Goal: Task Accomplishment & Management: Complete application form

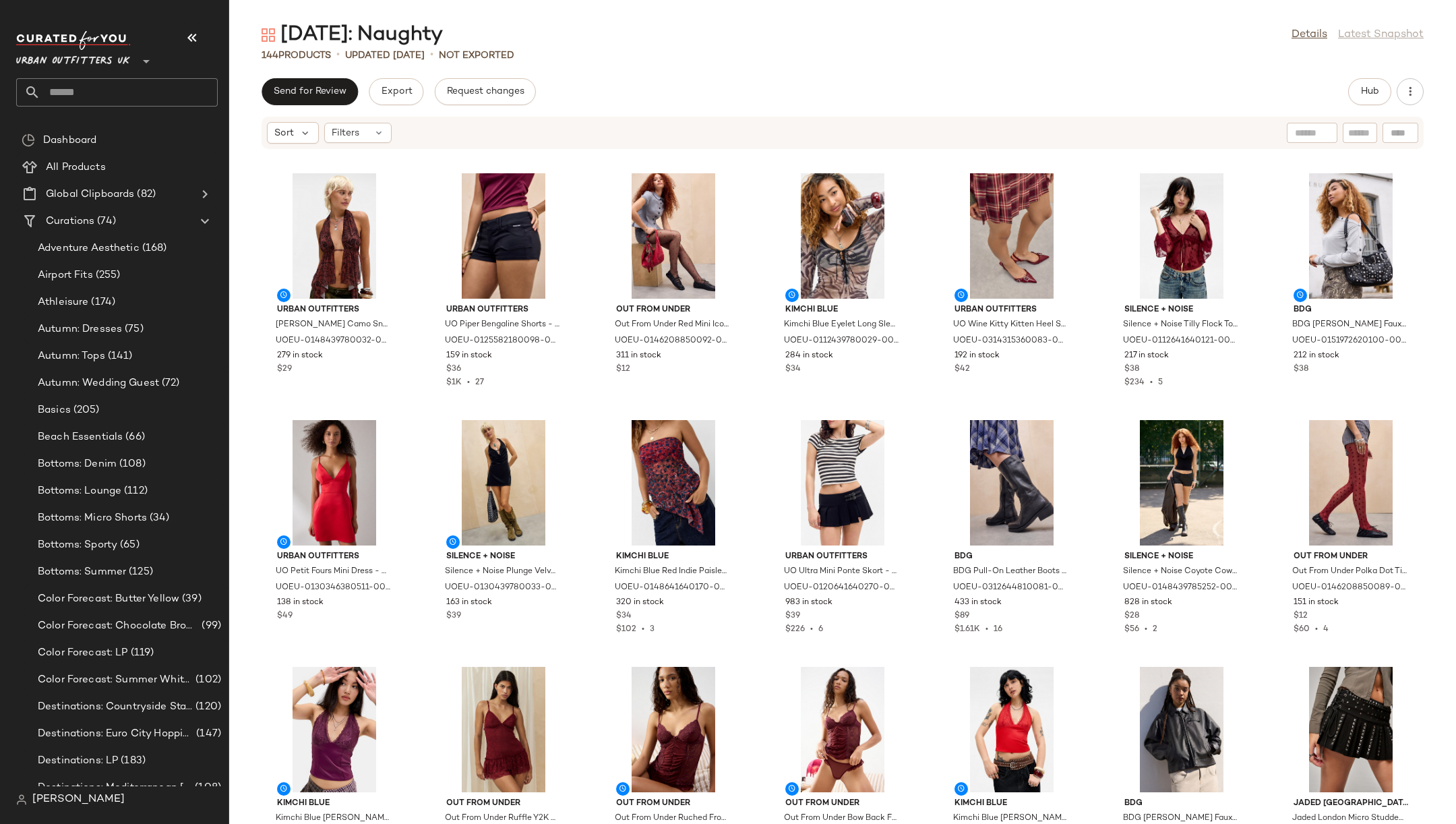
scroll to position [989, 0]
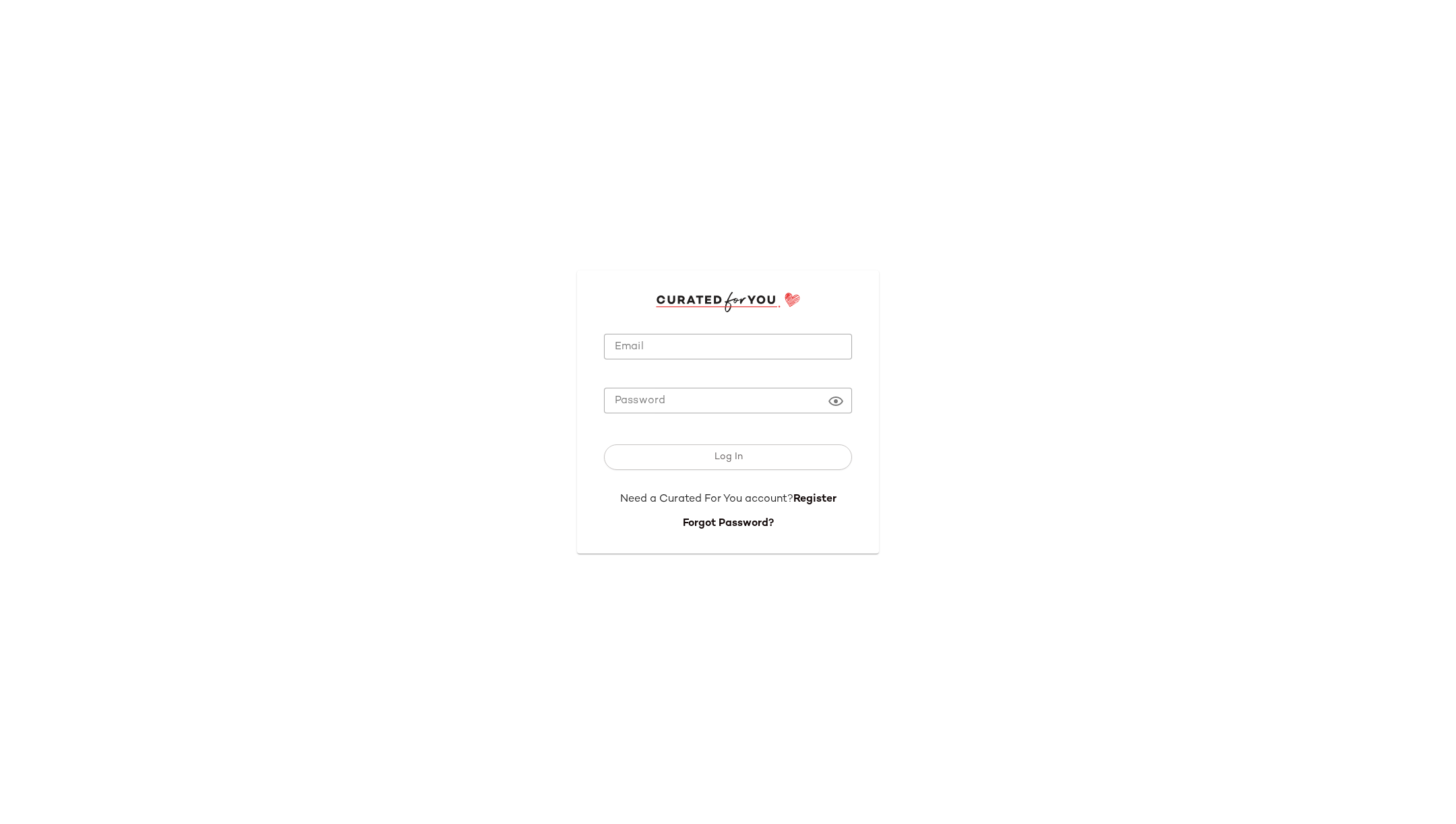
type input "**********"
click at [716, 350] on input "**********" at bounding box center [728, 347] width 248 height 26
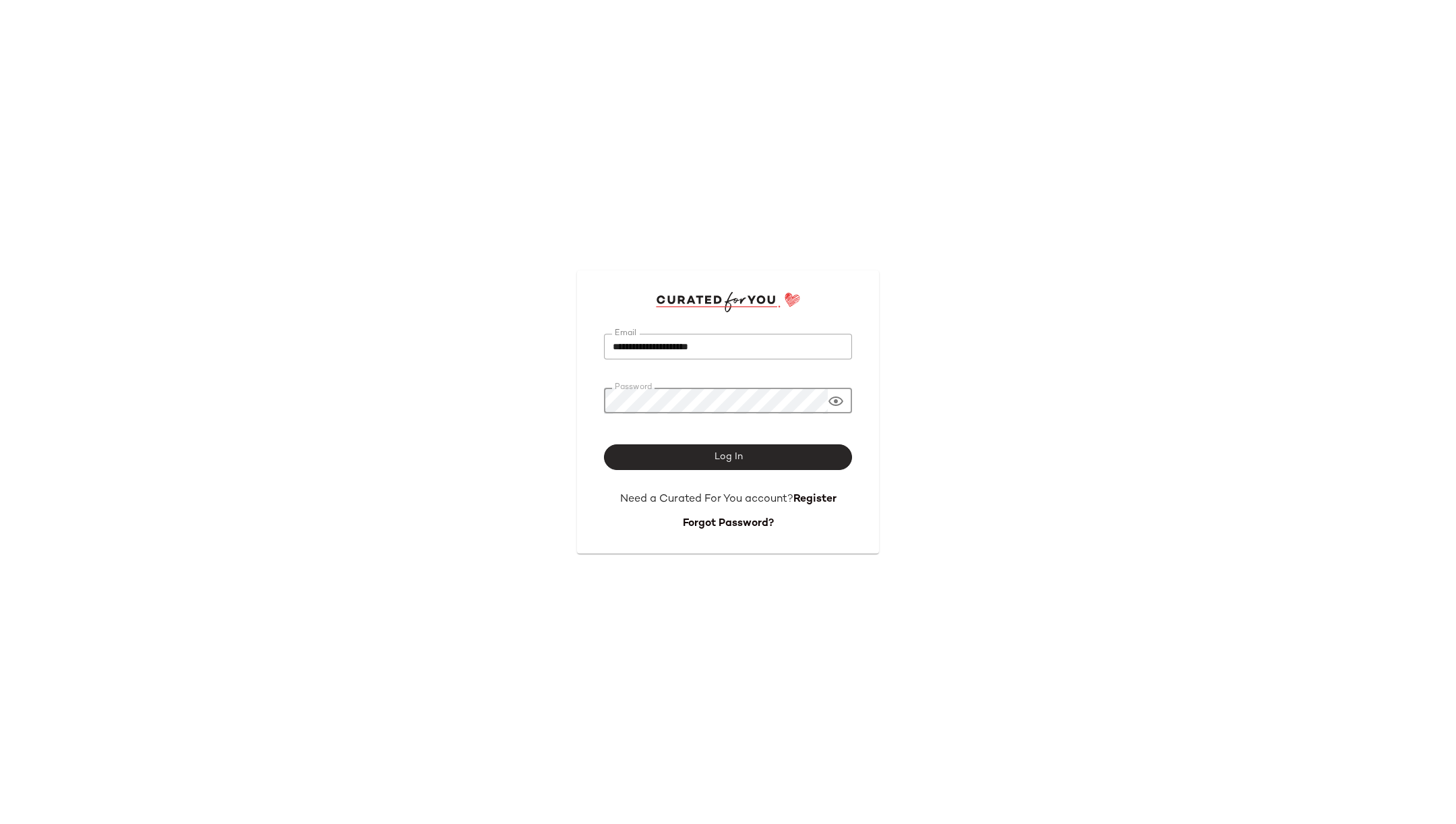
click at [732, 461] on span "Log In" at bounding box center [728, 457] width 29 height 11
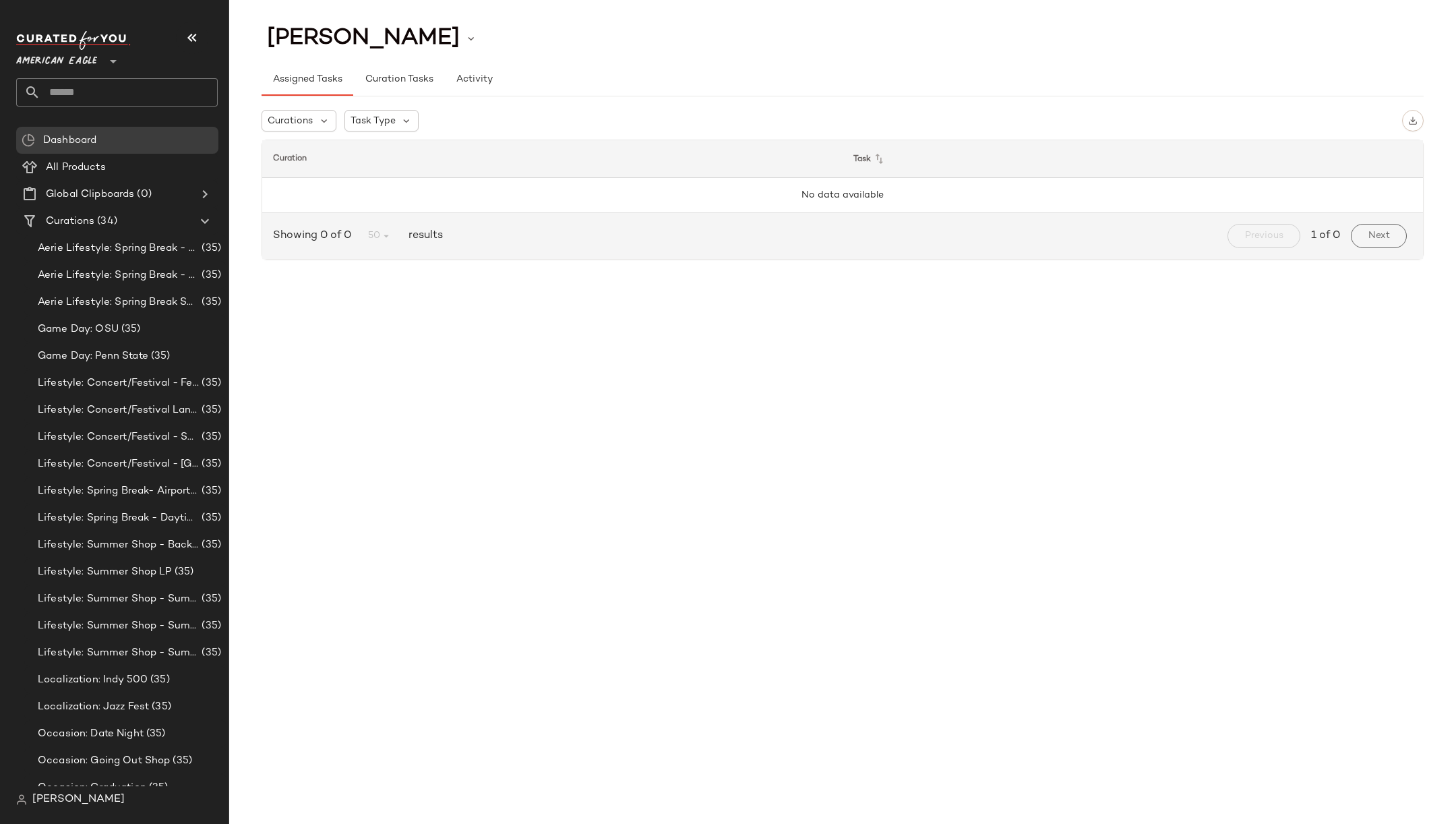
click at [95, 58] on span "American Eagle" at bounding box center [56, 58] width 81 height 24
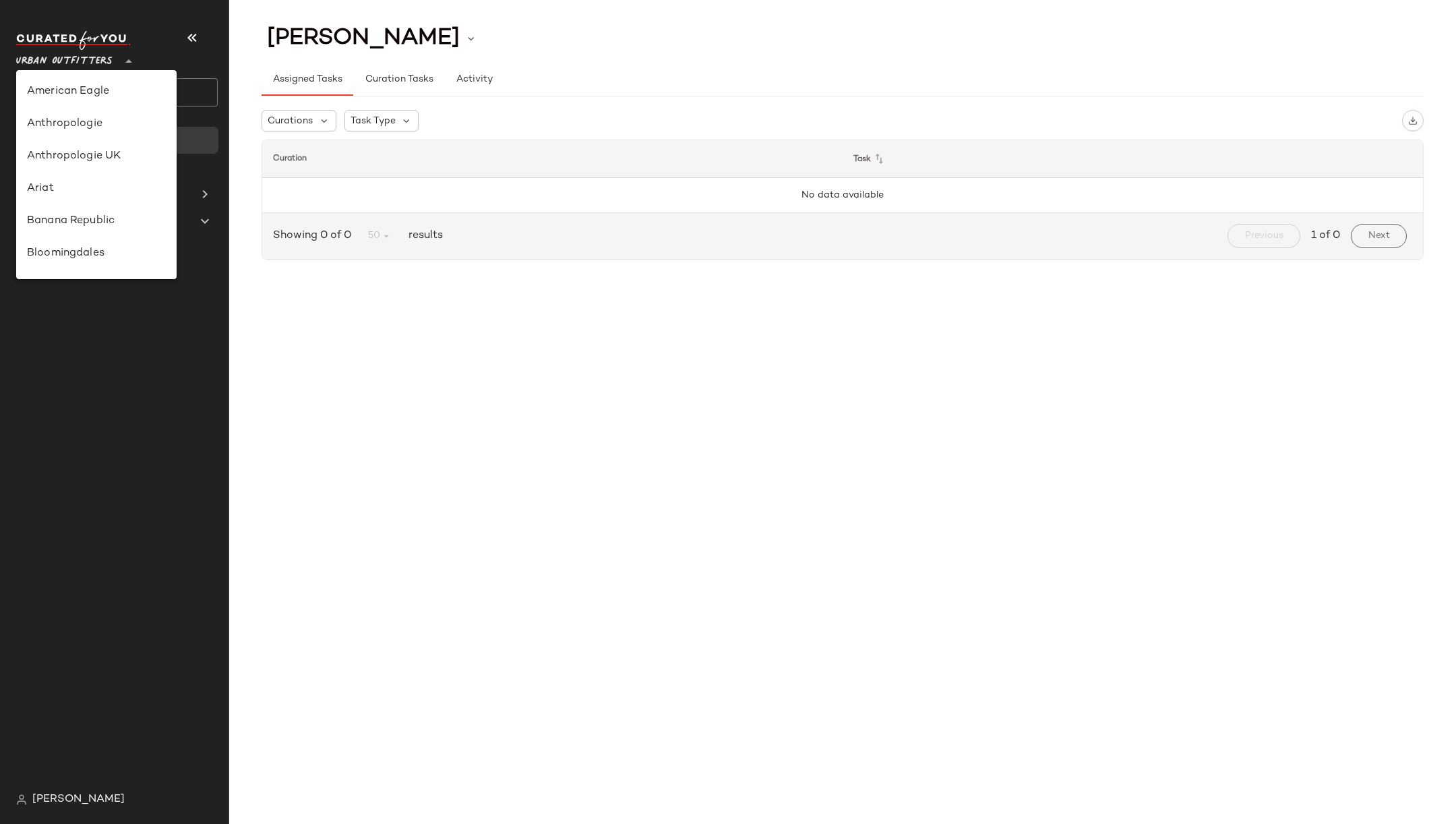
scroll to position [726, 0]
type input "**"
click at [110, 216] on div "Urban Outfitters UK" at bounding box center [96, 207] width 160 height 33
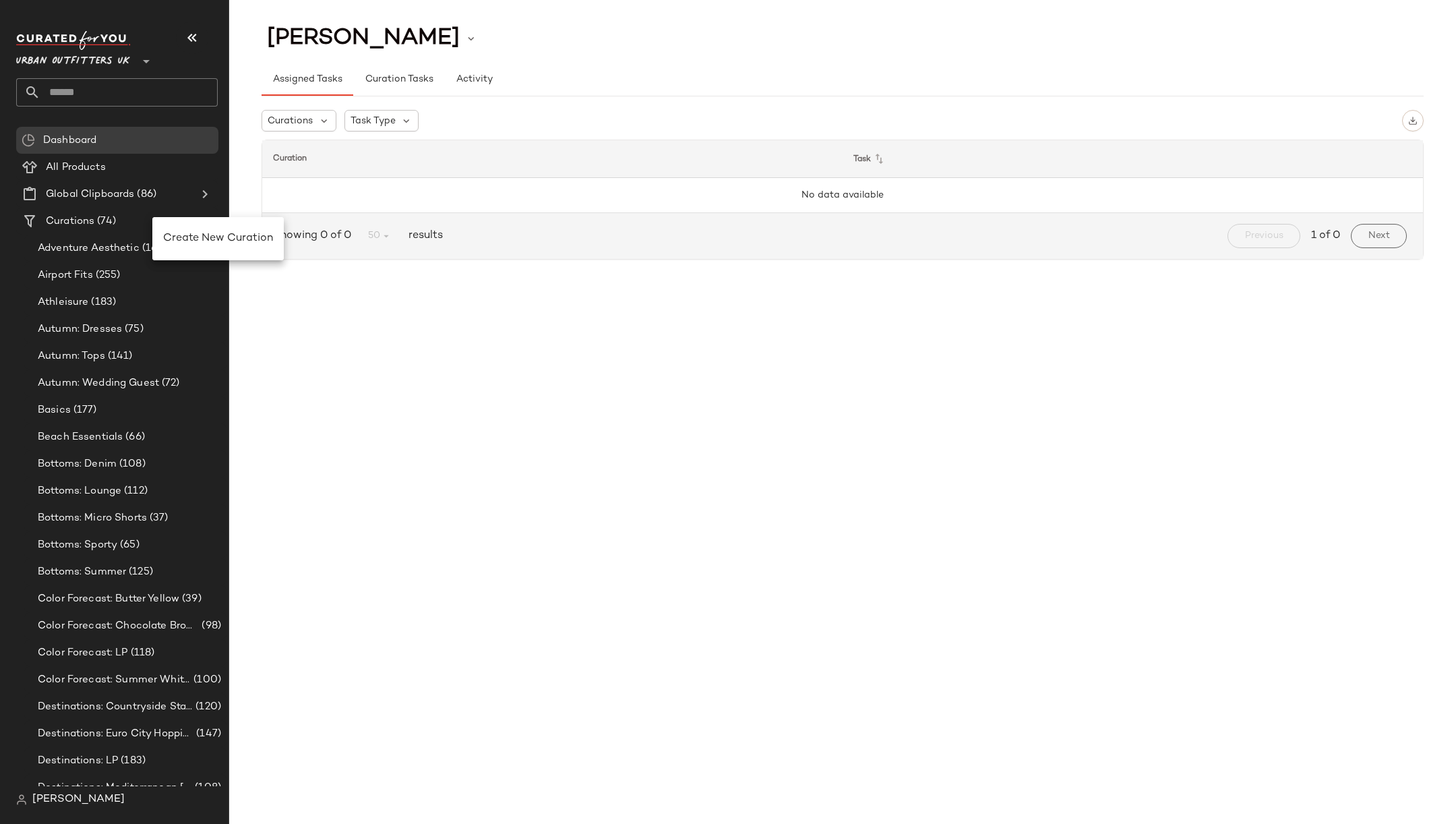
click at [207, 255] on div "Create New Curation" at bounding box center [218, 239] width 132 height 43
click at [207, 246] on span "Create New Curation" at bounding box center [237, 242] width 110 height 12
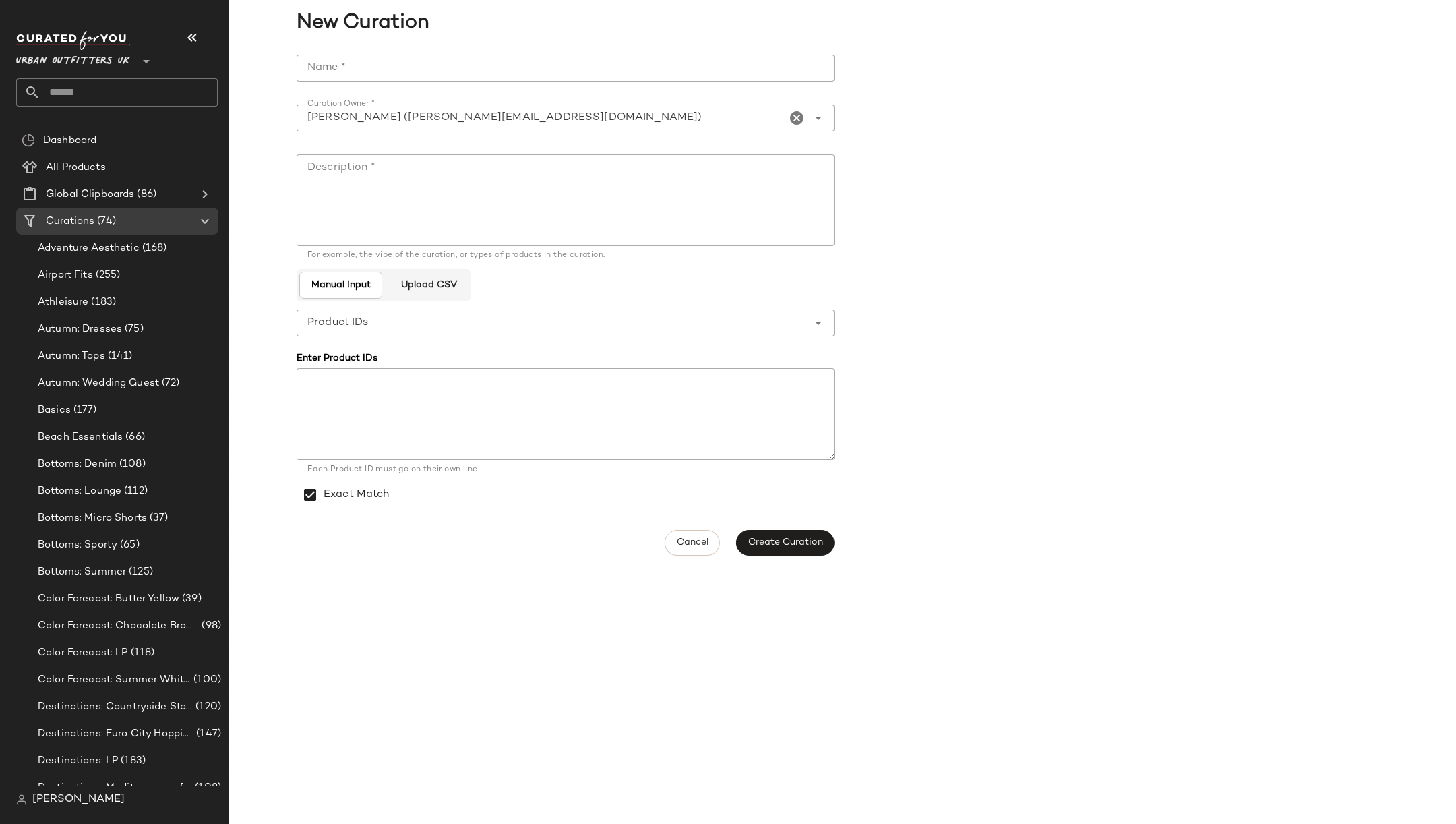
click at [540, 73] on input "Name *" at bounding box center [566, 68] width 538 height 27
paste input "**********"
type input "**********"
click at [528, 194] on textarea "Description *" at bounding box center [566, 200] width 538 height 92
type textarea "**********"
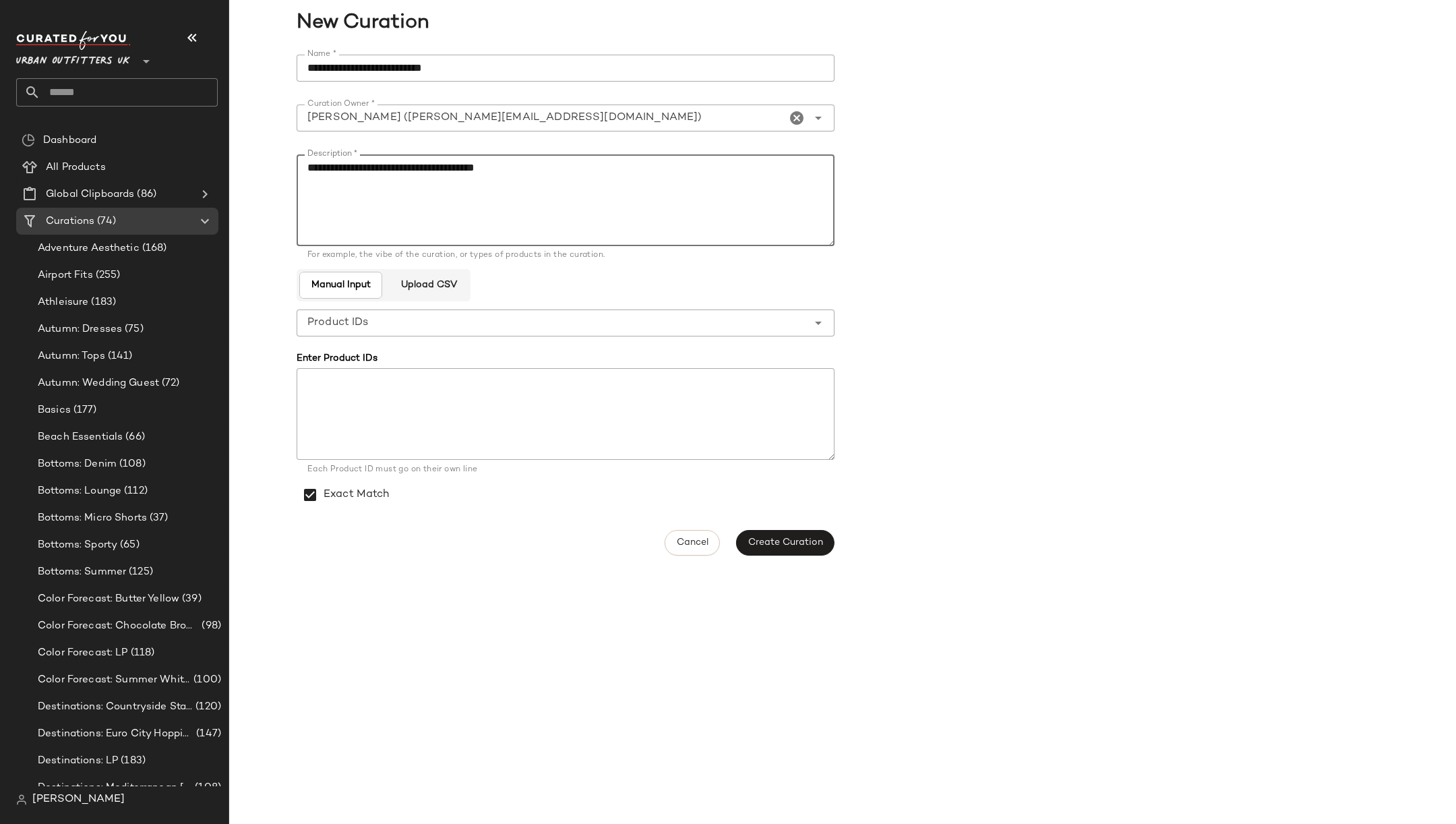
click at [792, 519] on div "**********" at bounding box center [570, 305] width 546 height 517
click at [793, 547] on span "Create Curation" at bounding box center [785, 543] width 76 height 11
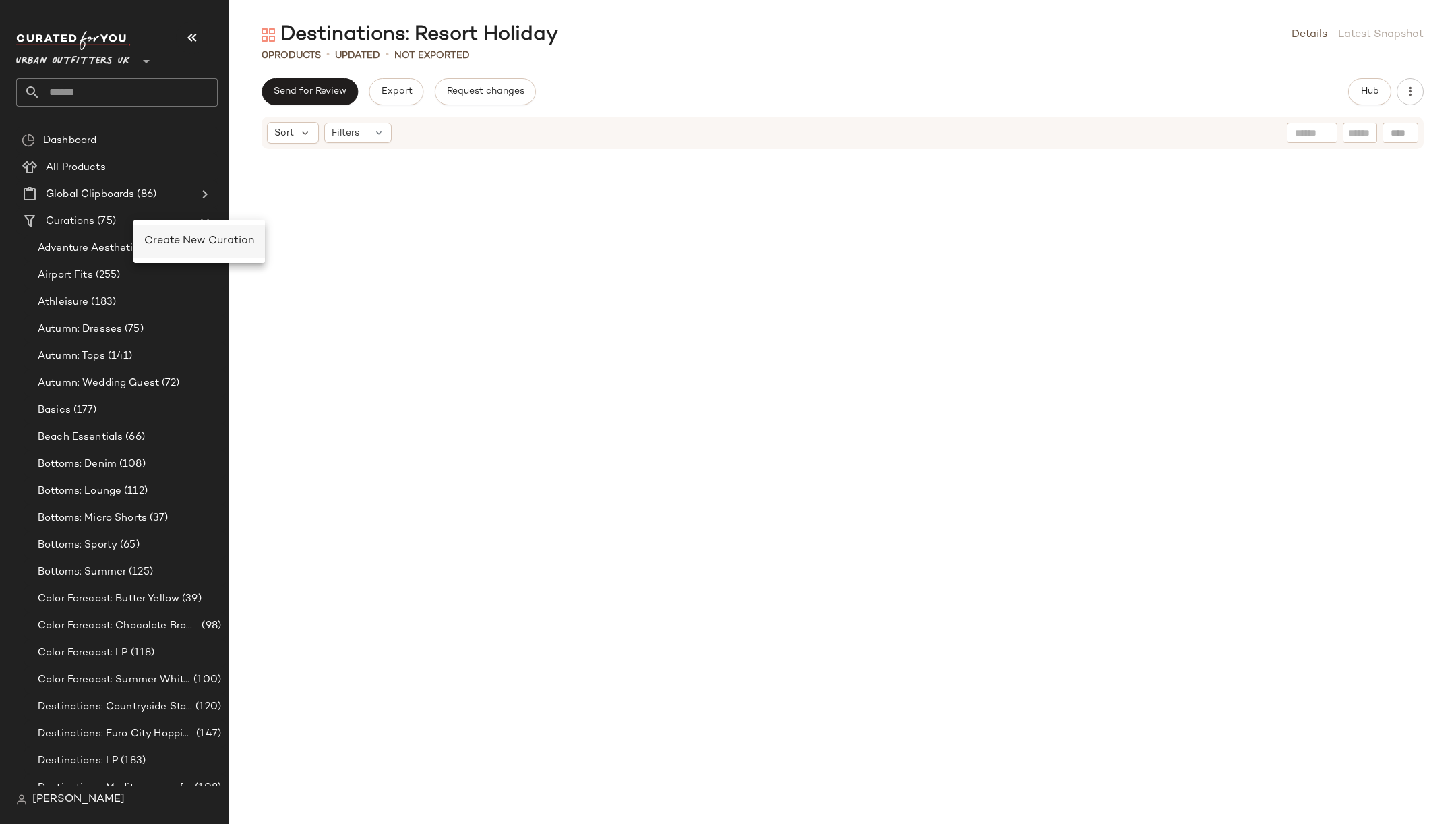
click at [169, 248] on div "Create New Curation" at bounding box center [199, 241] width 110 height 16
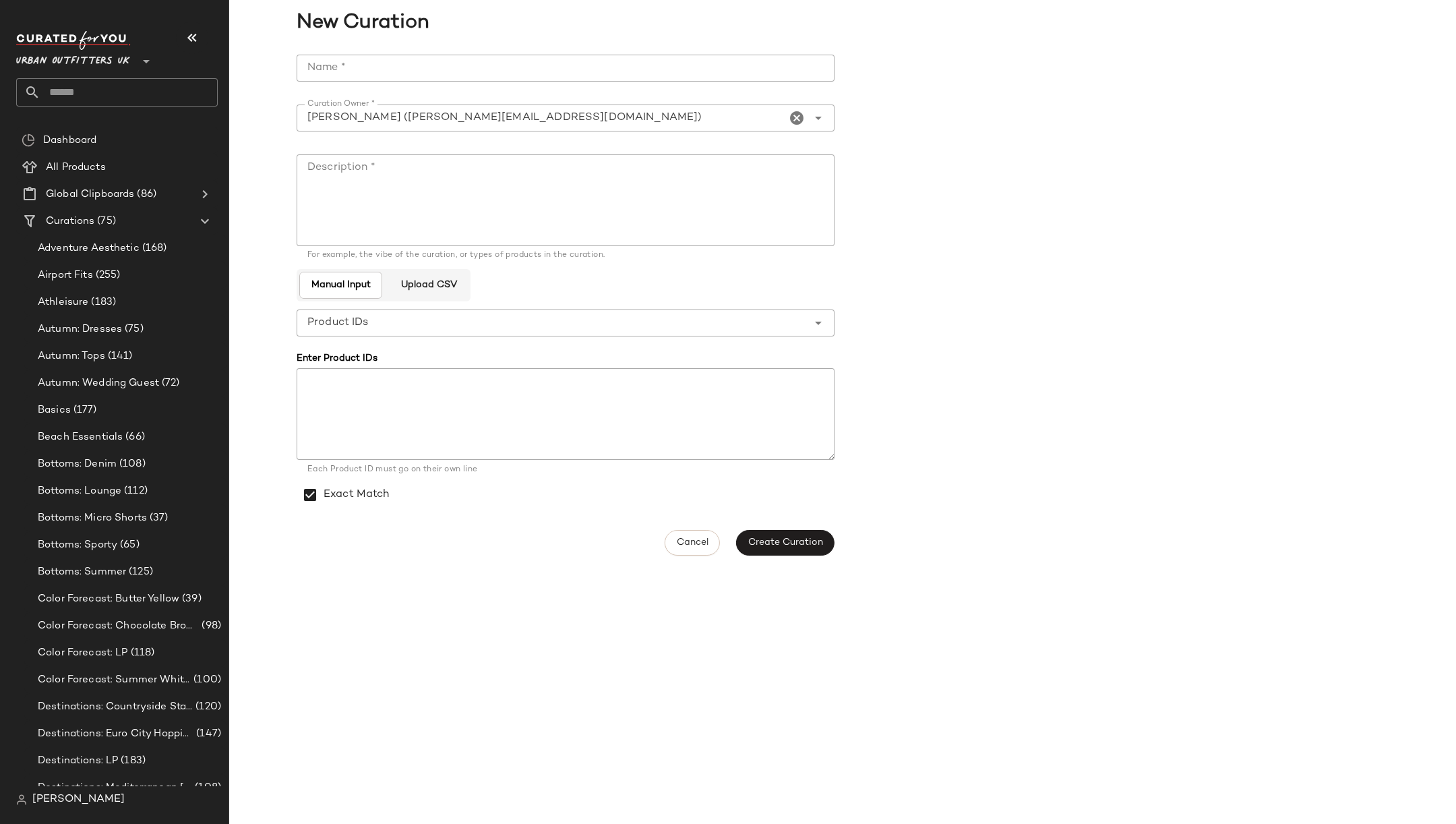
click at [394, 64] on input "Name *" at bounding box center [566, 68] width 538 height 27
type input "**********"
click at [618, 171] on textarea "Description *" at bounding box center [566, 200] width 538 height 92
type textarea "**********"
click at [803, 544] on span "Create Curation" at bounding box center [785, 543] width 76 height 11
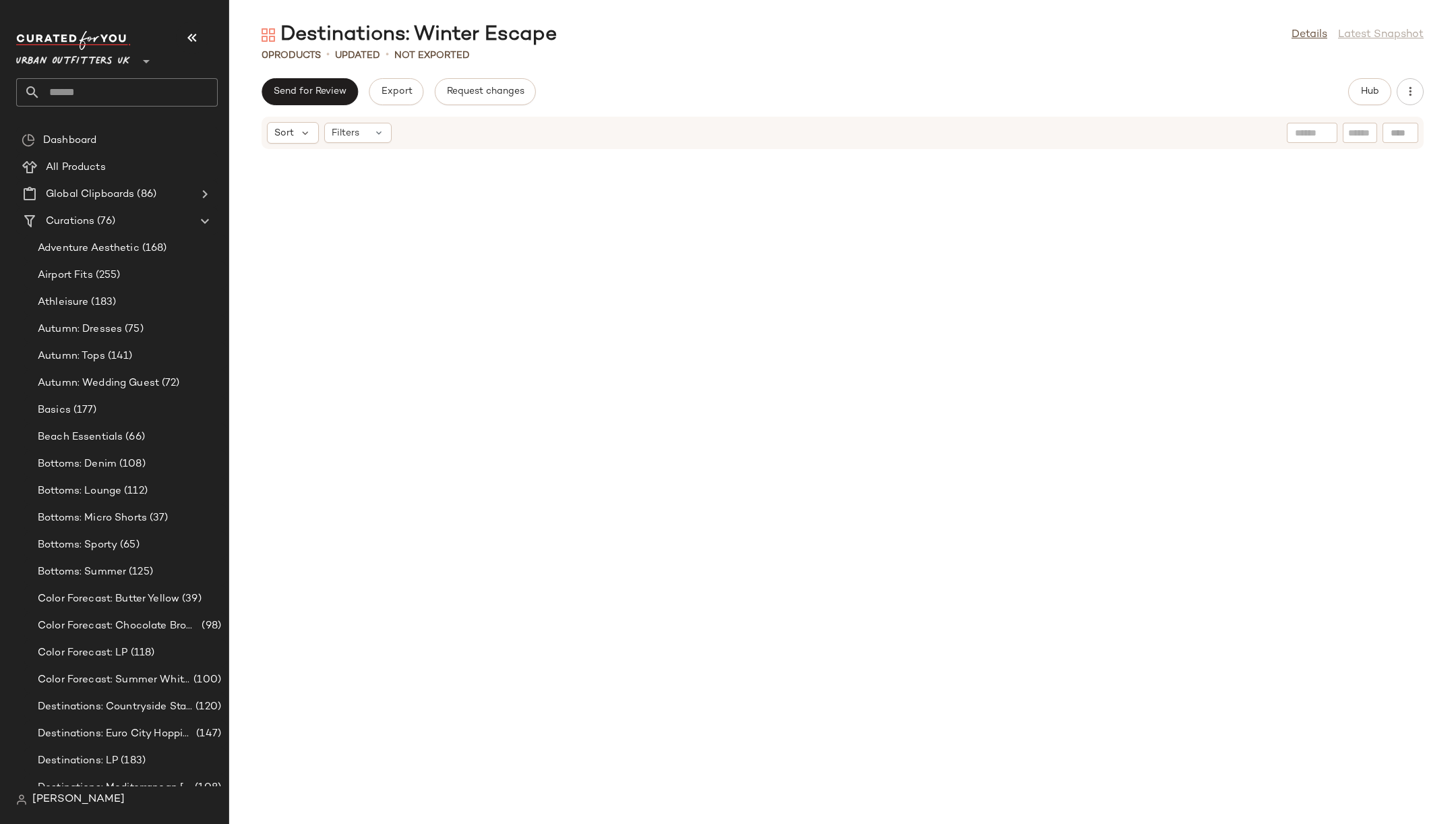
click at [141, 91] on input "text" at bounding box center [129, 92] width 177 height 28
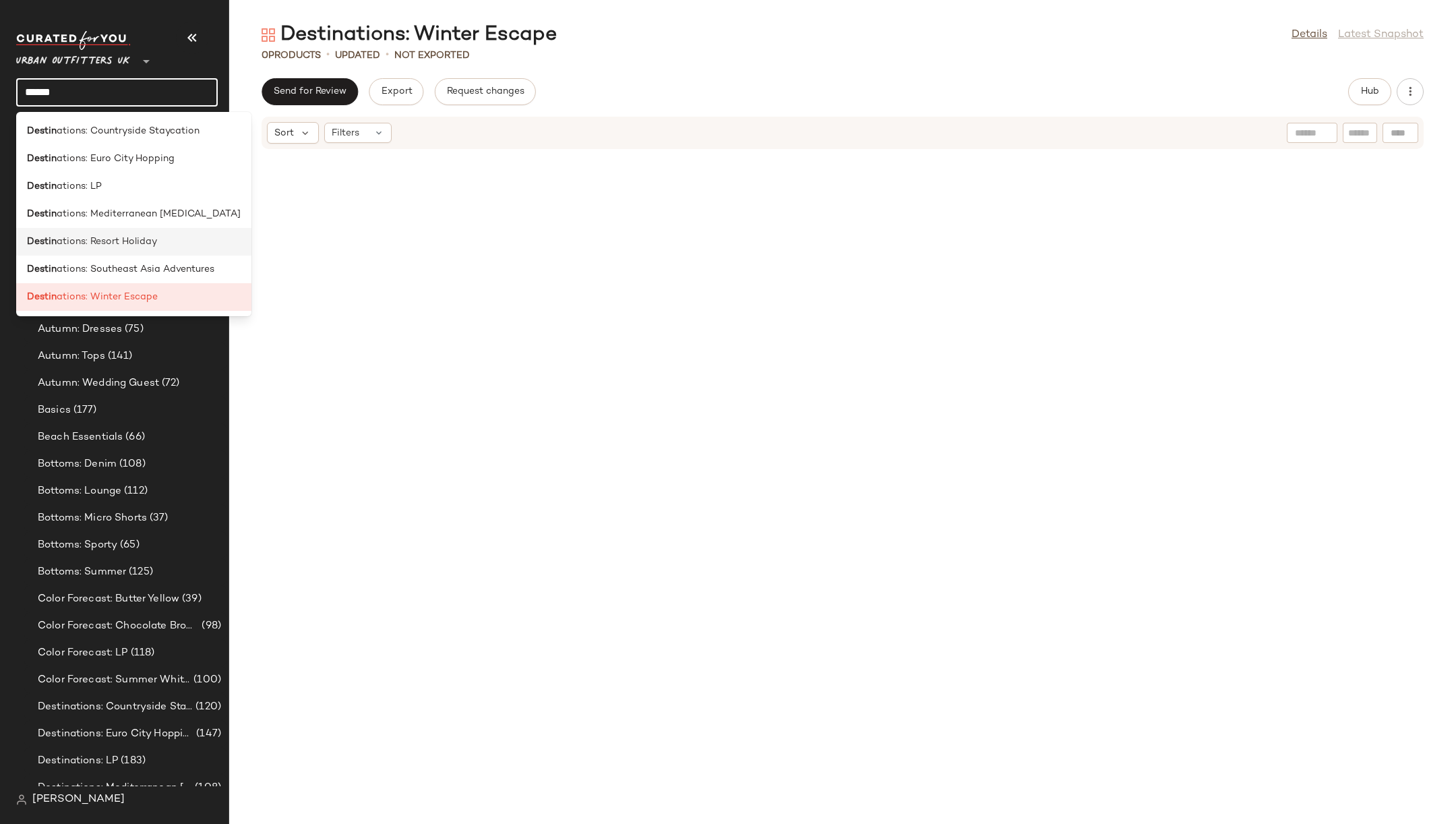
type input "******"
click at [167, 239] on div "Destin ations: Resort Holiday" at bounding box center [134, 241] width 214 height 14
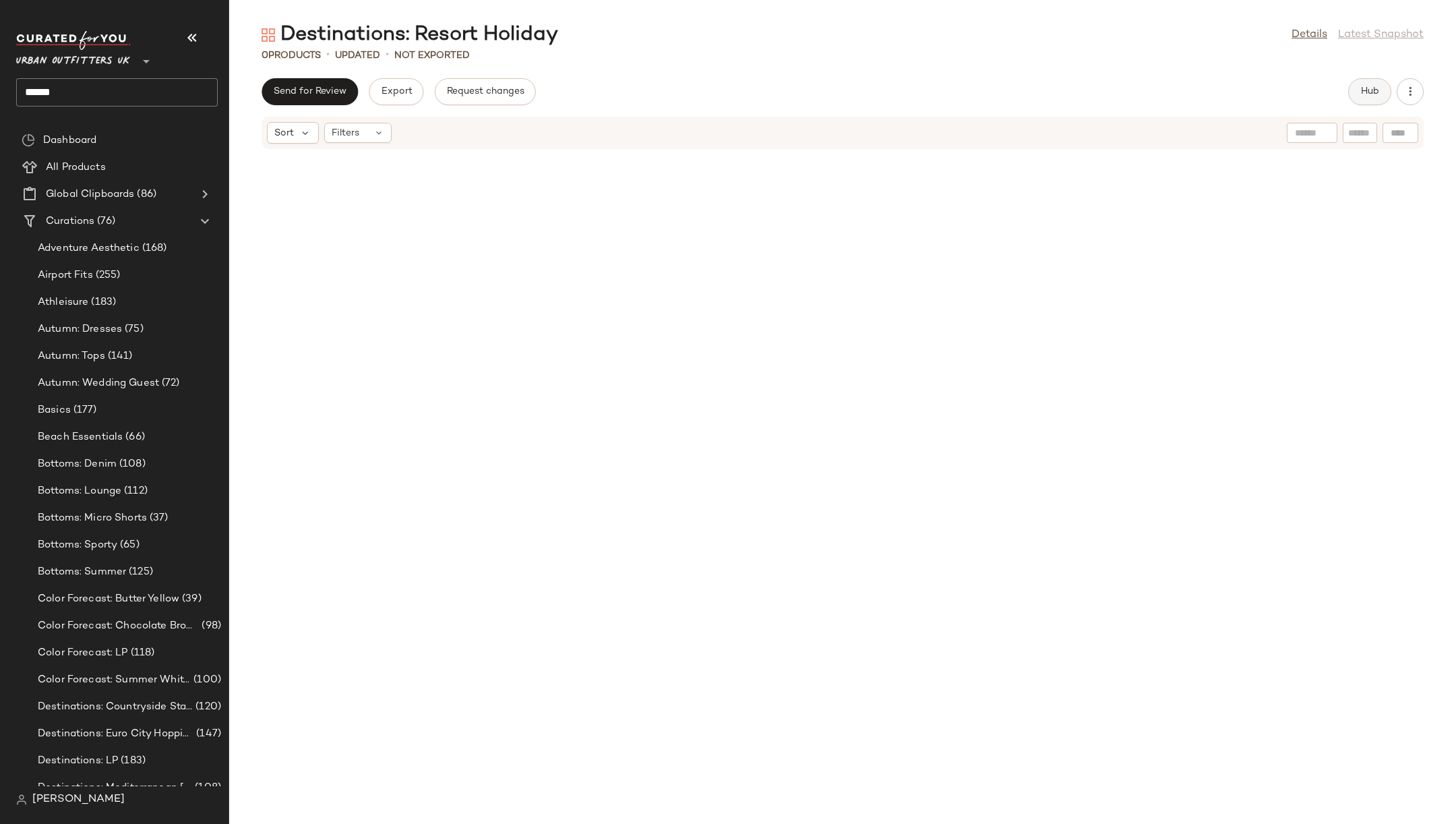
click at [1376, 92] on span "Hub" at bounding box center [1369, 92] width 19 height 11
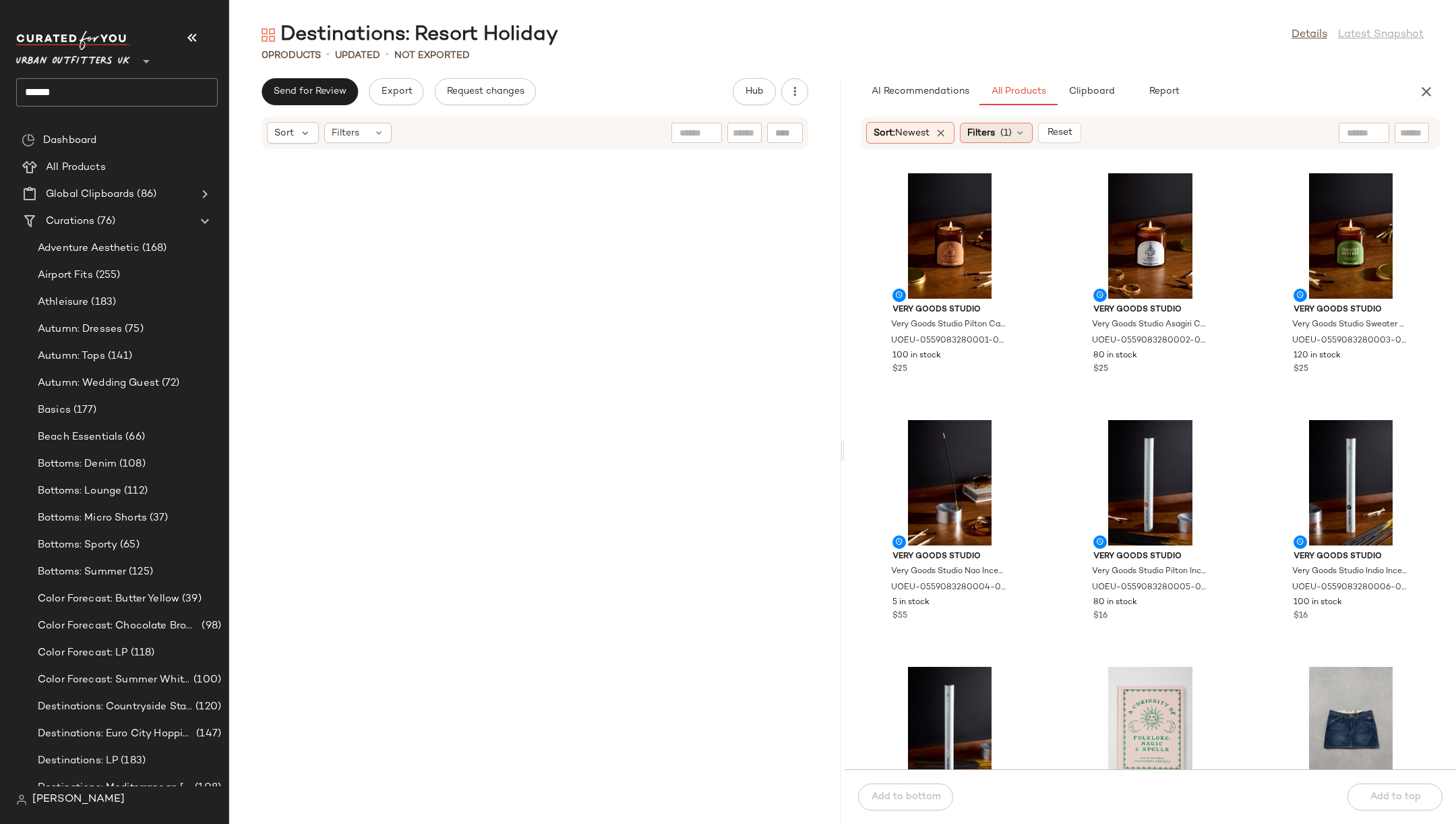
click at [968, 136] on div "Filters (1)" at bounding box center [996, 132] width 73 height 20
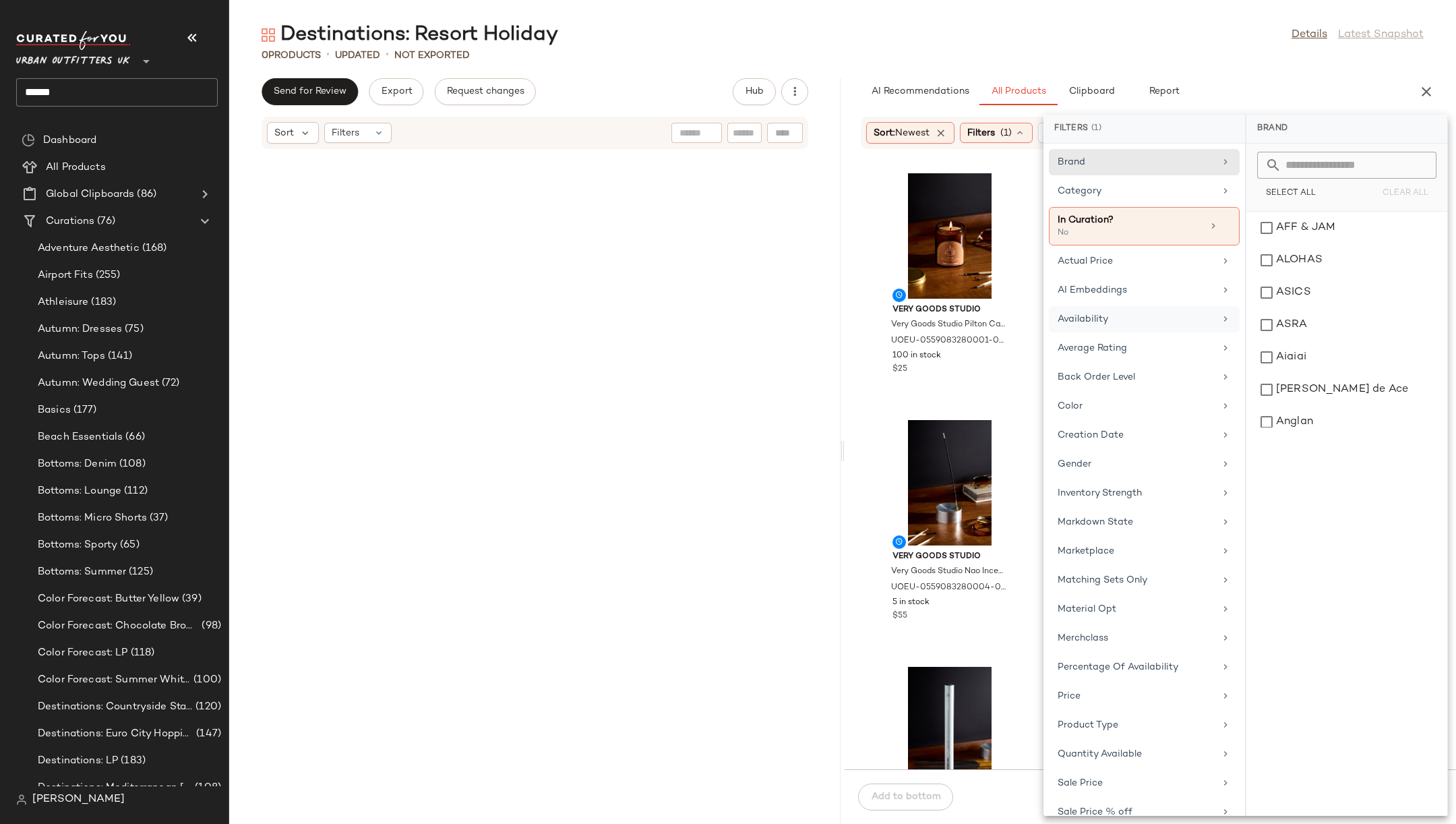
scroll to position [80, 0]
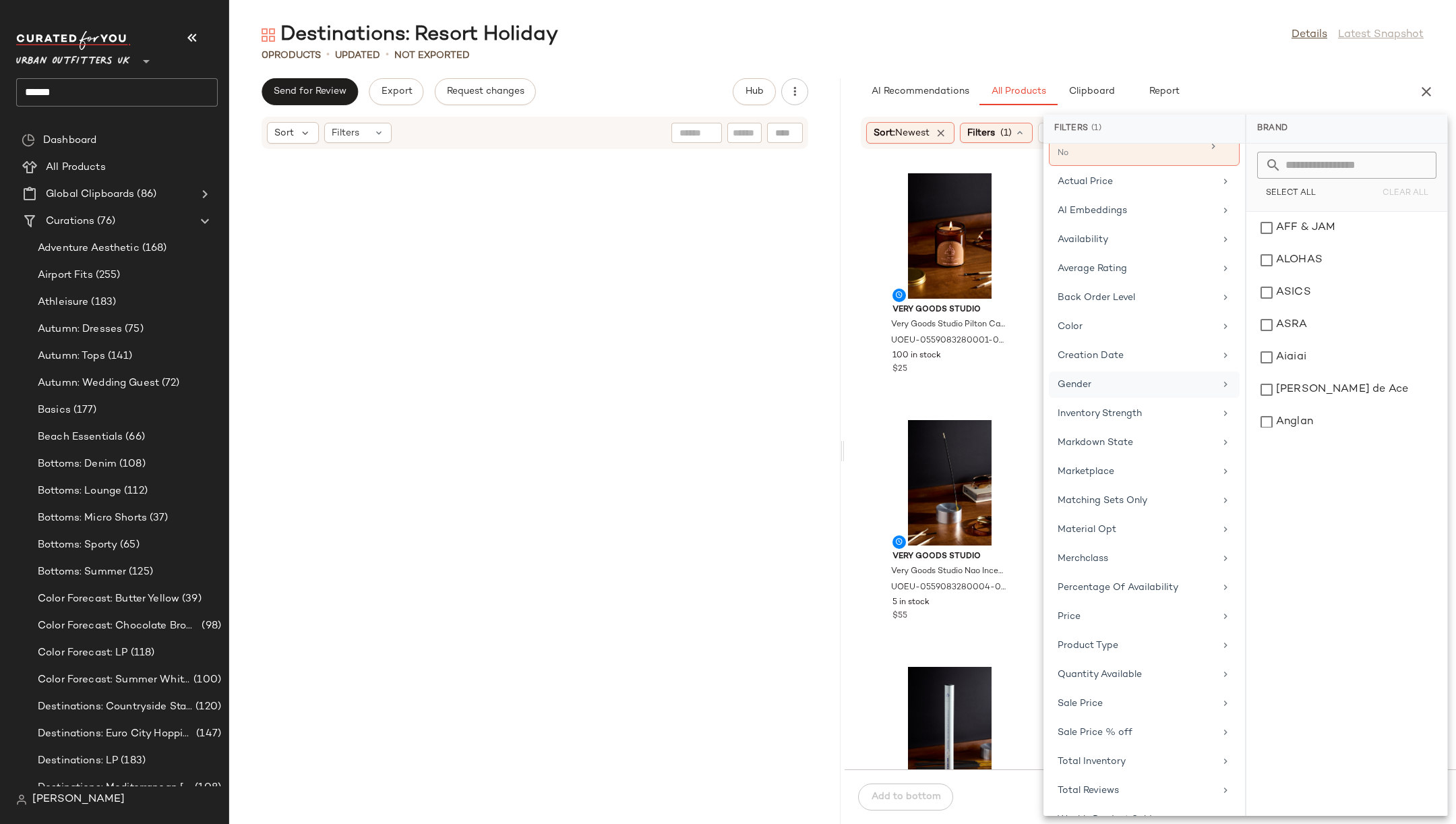
click at [1140, 401] on div "Gender" at bounding box center [1144, 414] width 191 height 26
click at [1303, 244] on div "[DEMOGRAPHIC_DATA]" at bounding box center [1346, 260] width 190 height 33
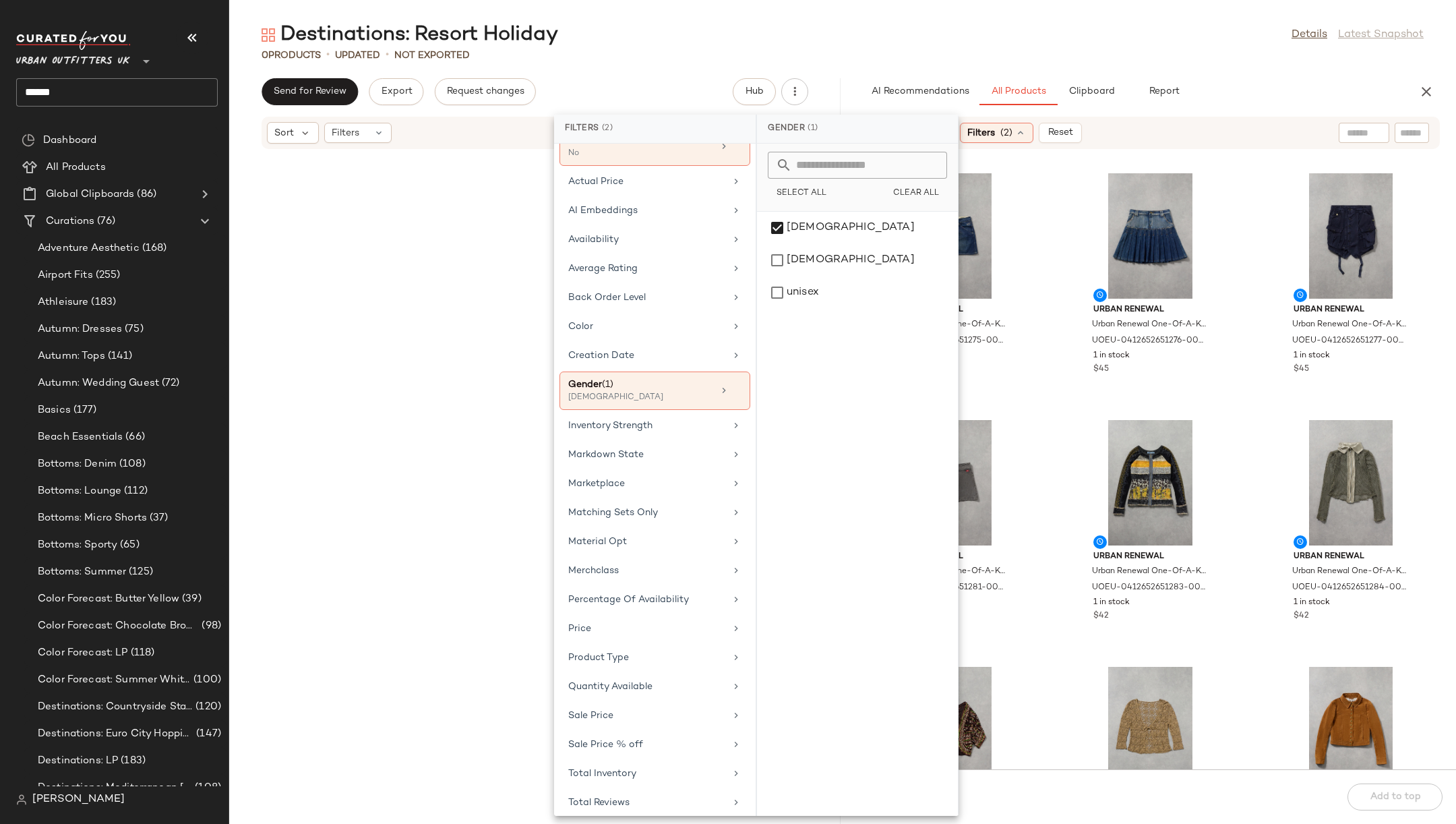
scroll to position [162, 0]
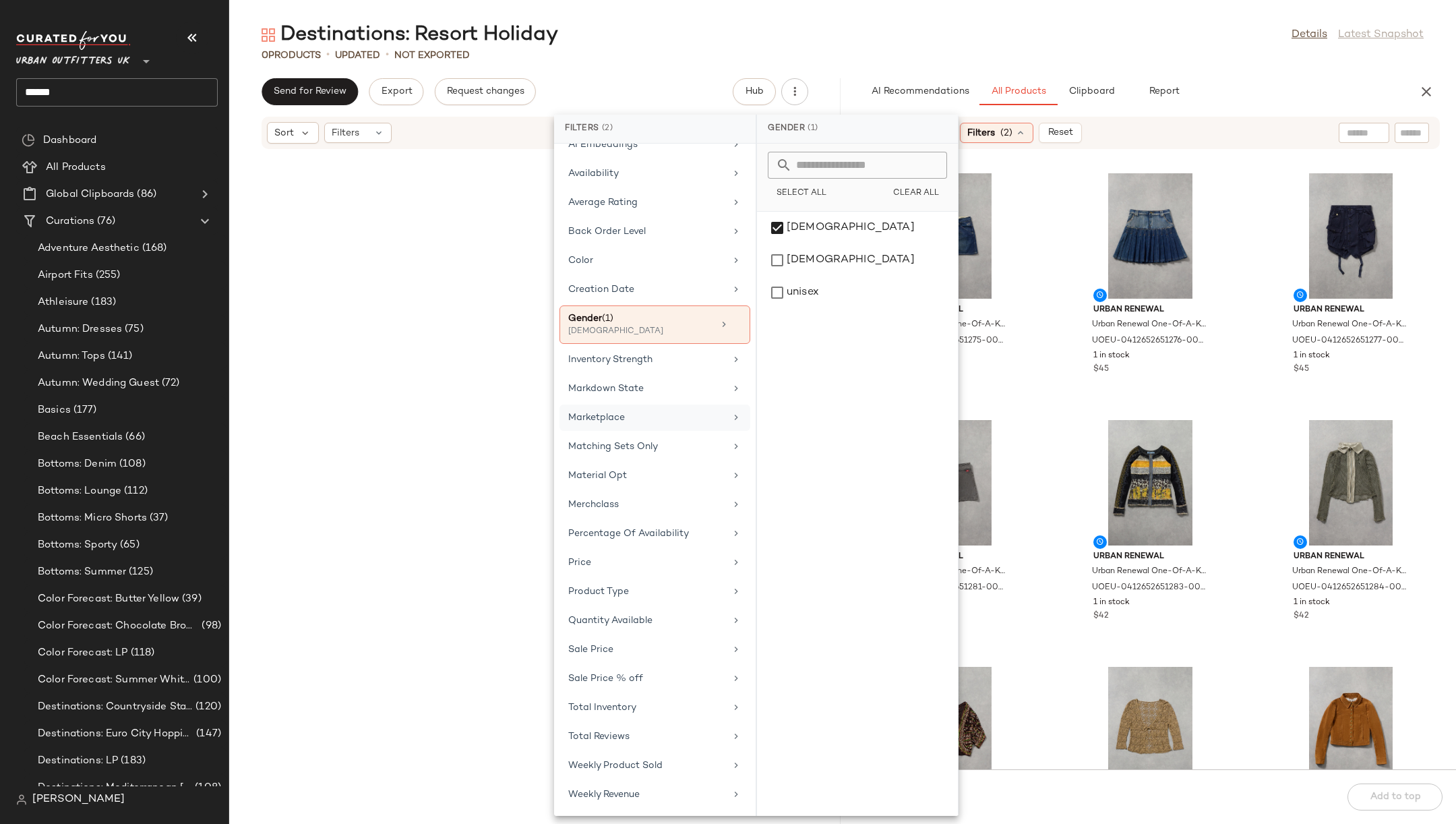
click at [679, 411] on div "Marketplace" at bounding box center [647, 418] width 157 height 14
click at [835, 228] on div "false" at bounding box center [858, 228] width 190 height 33
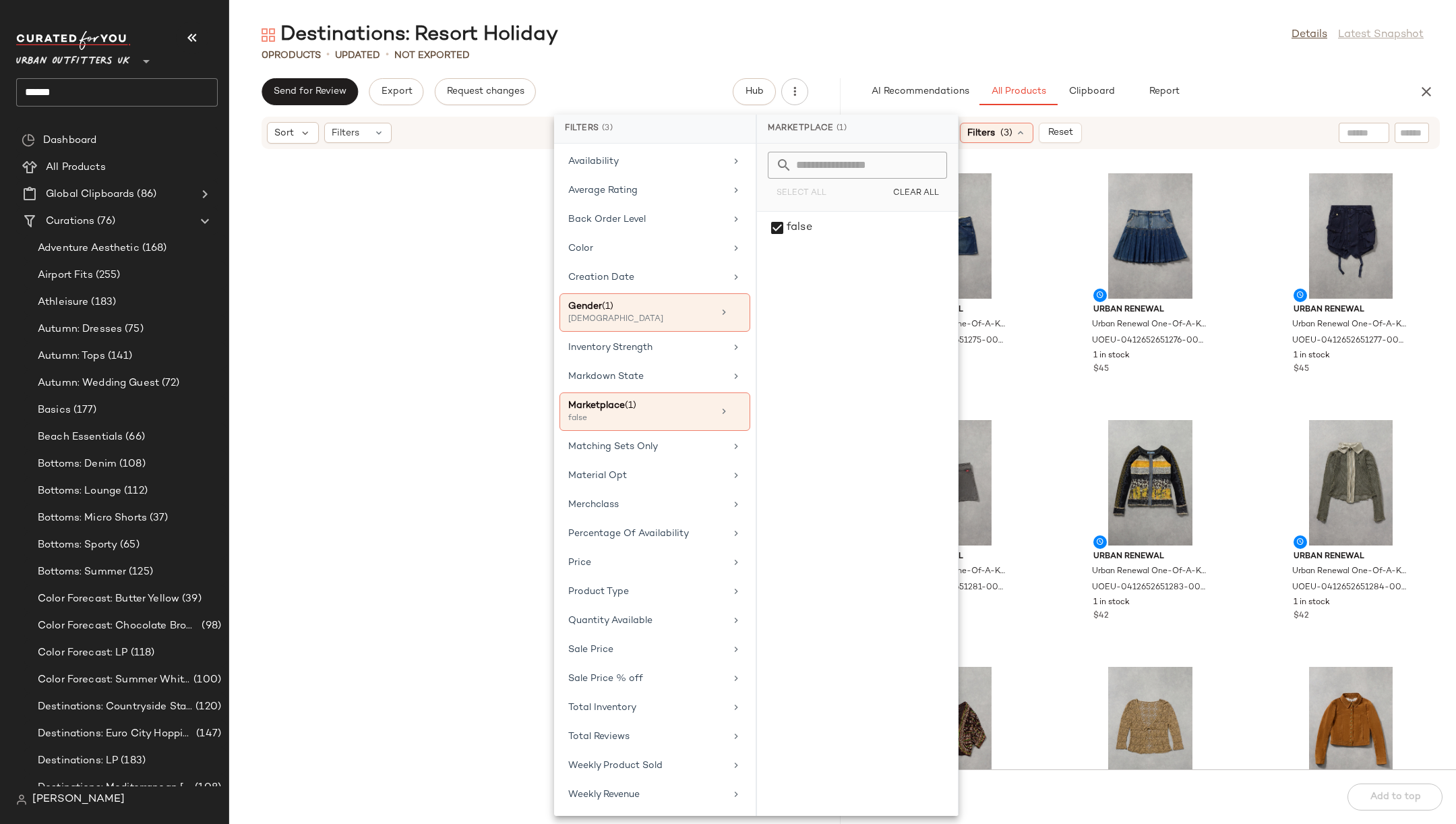
click at [1046, 212] on div "Urban Renewal Urban Renewal One-Of-A-Kind G-STAR Mini Skirt - Indigo S at Urban…" at bounding box center [1150, 467] width 612 height 603
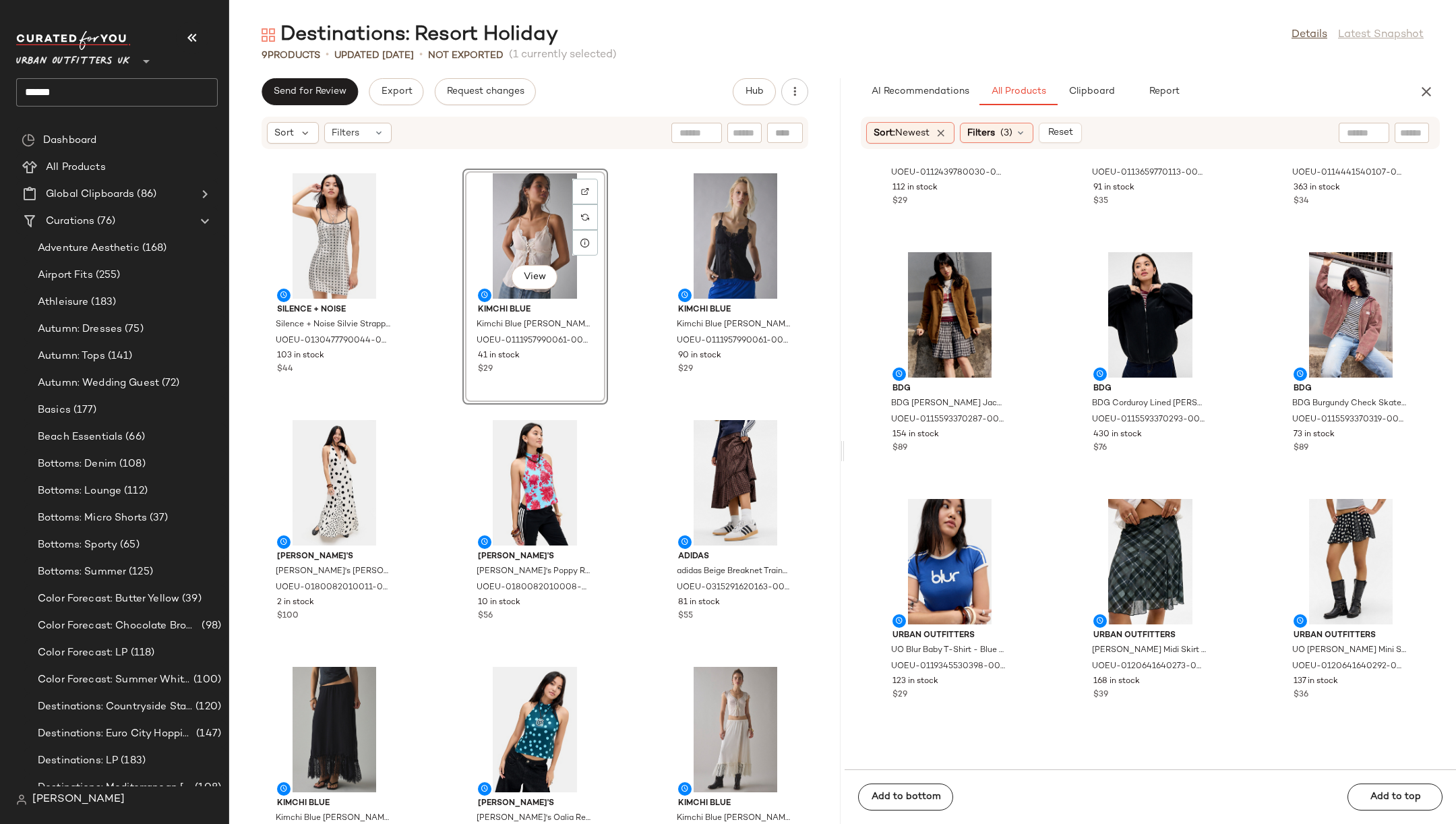
scroll to position [10826, 0]
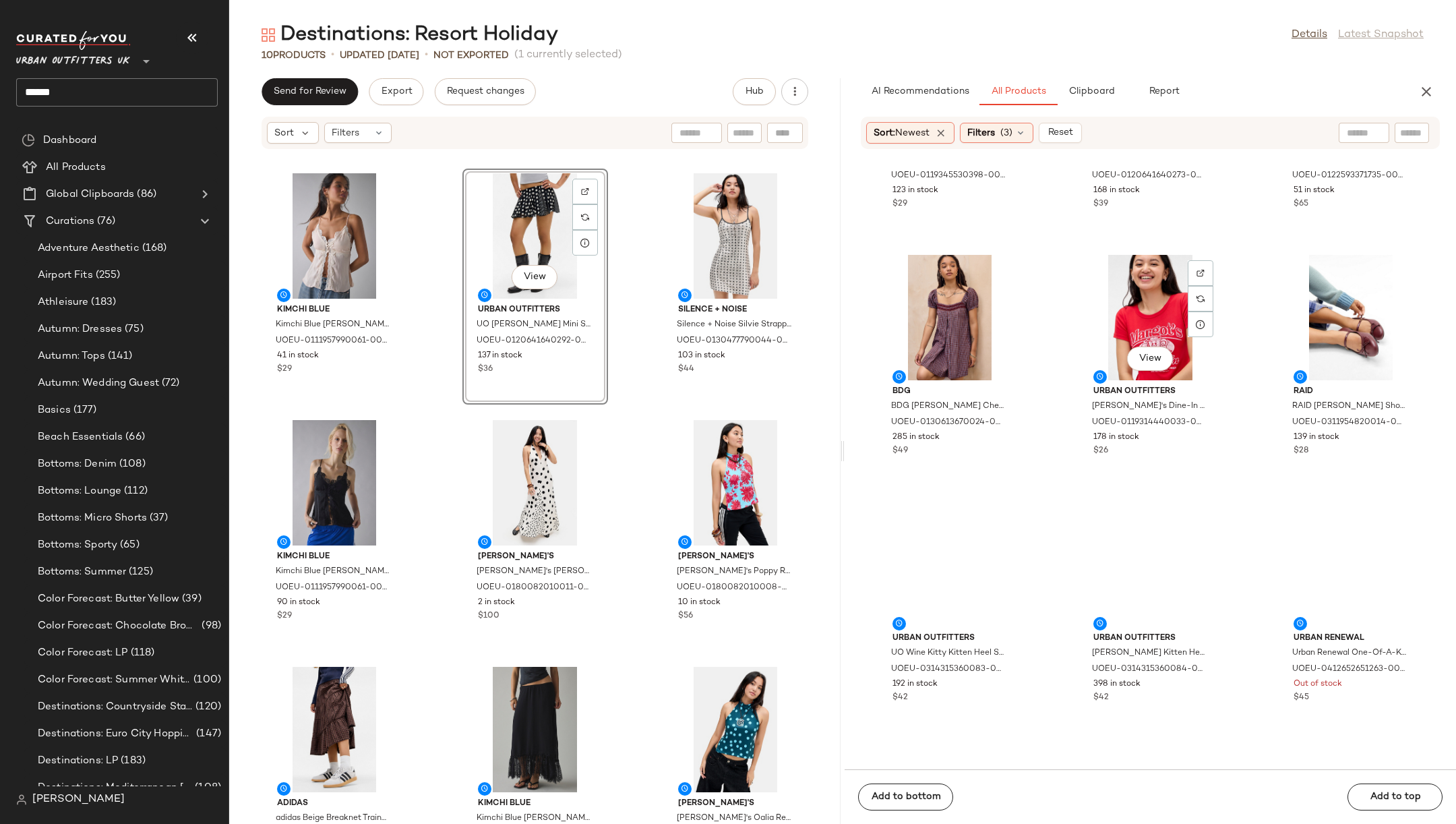
scroll to position [11281, 0]
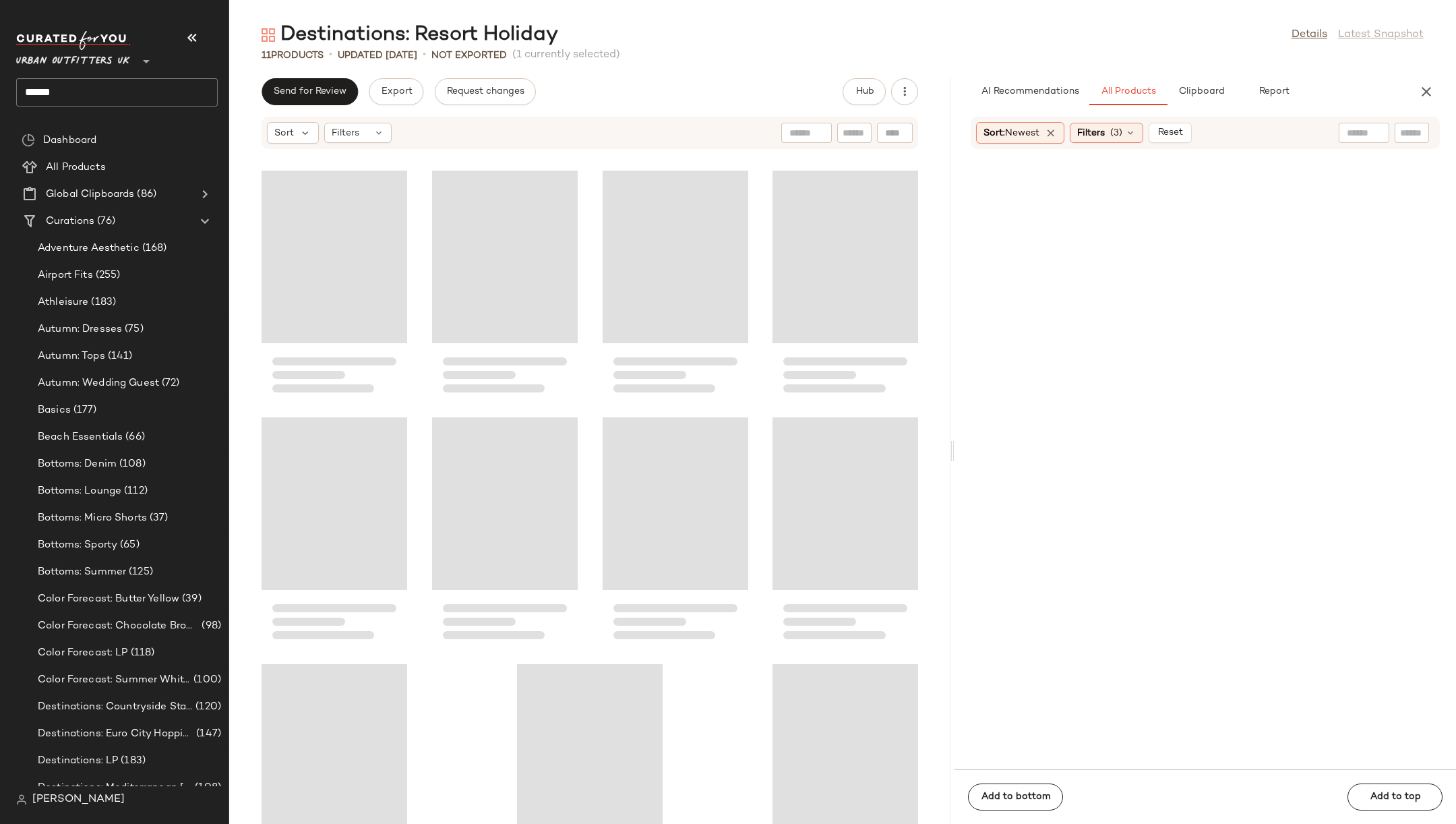
drag, startPoint x: 840, startPoint y: 455, endPoint x: 953, endPoint y: 458, distance: 113.0
click at [953, 458] on div "Destinations: Resort Holiday Details Latest Snapshot 11 Products • updated [DAT…" at bounding box center [842, 422] width 1227 height 802
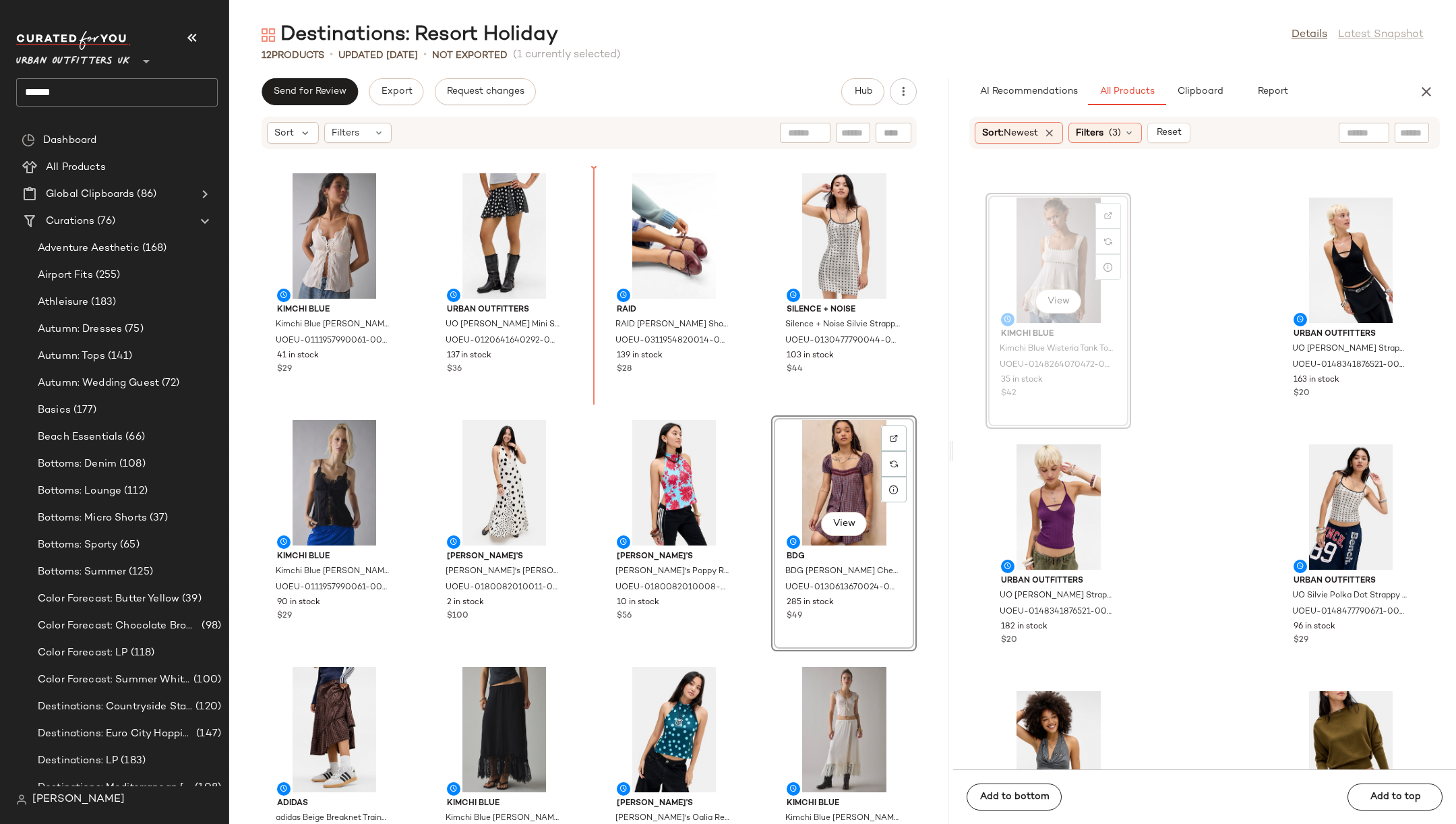
scroll to position [20224, 0]
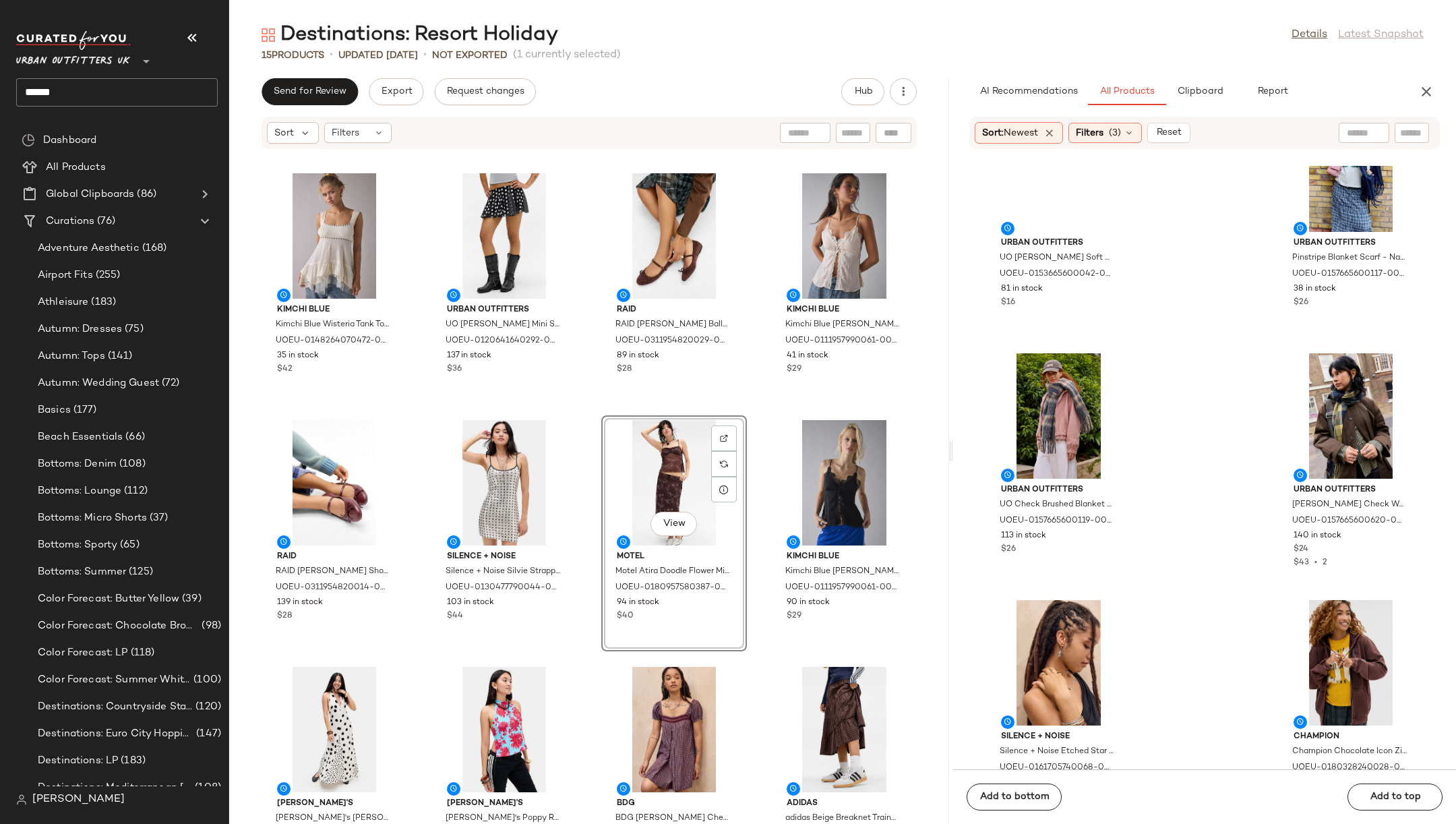
scroll to position [28459, 0]
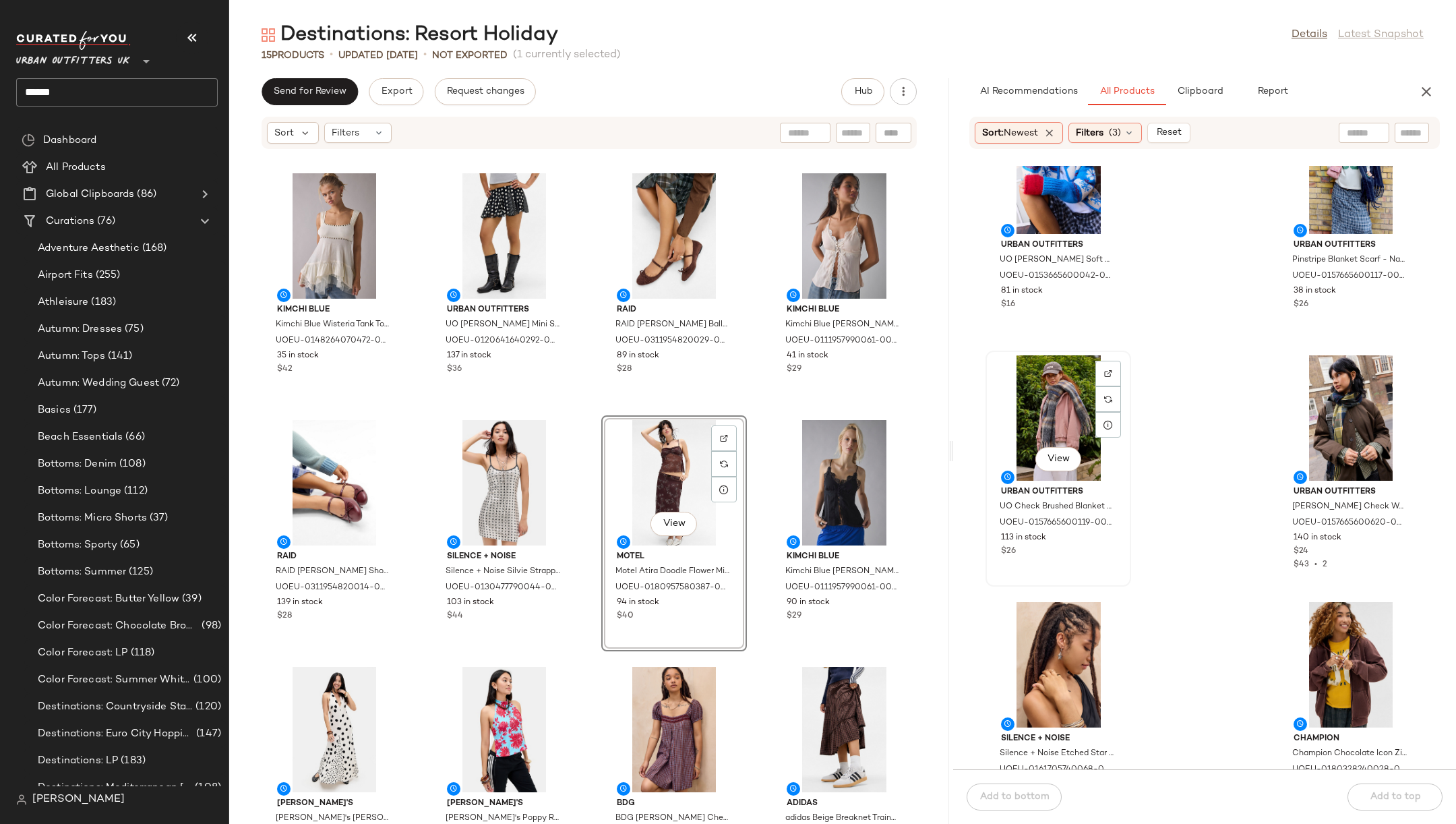
click at [1043, 417] on div "View" at bounding box center [1058, 418] width 136 height 126
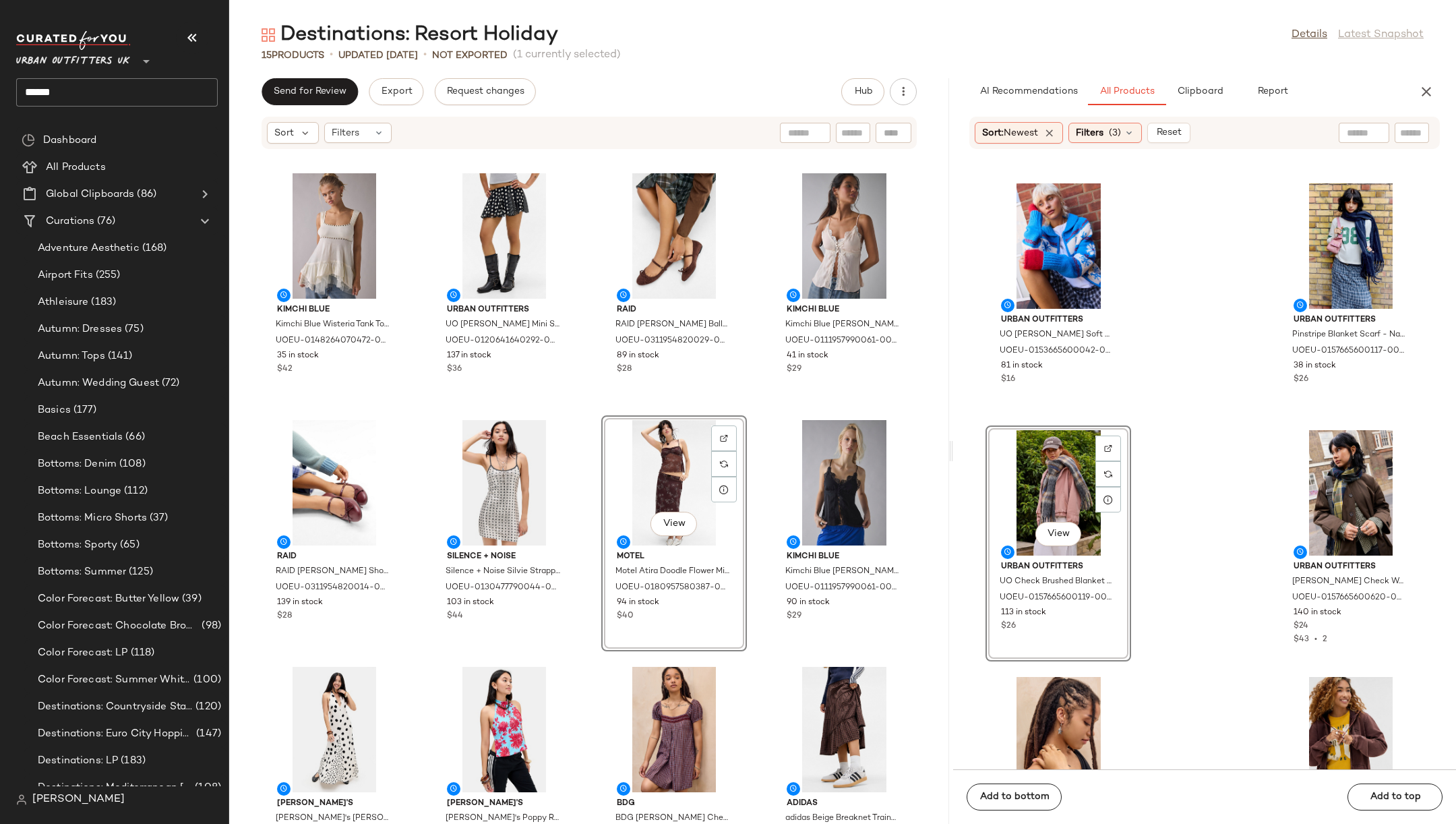
scroll to position [28386, 0]
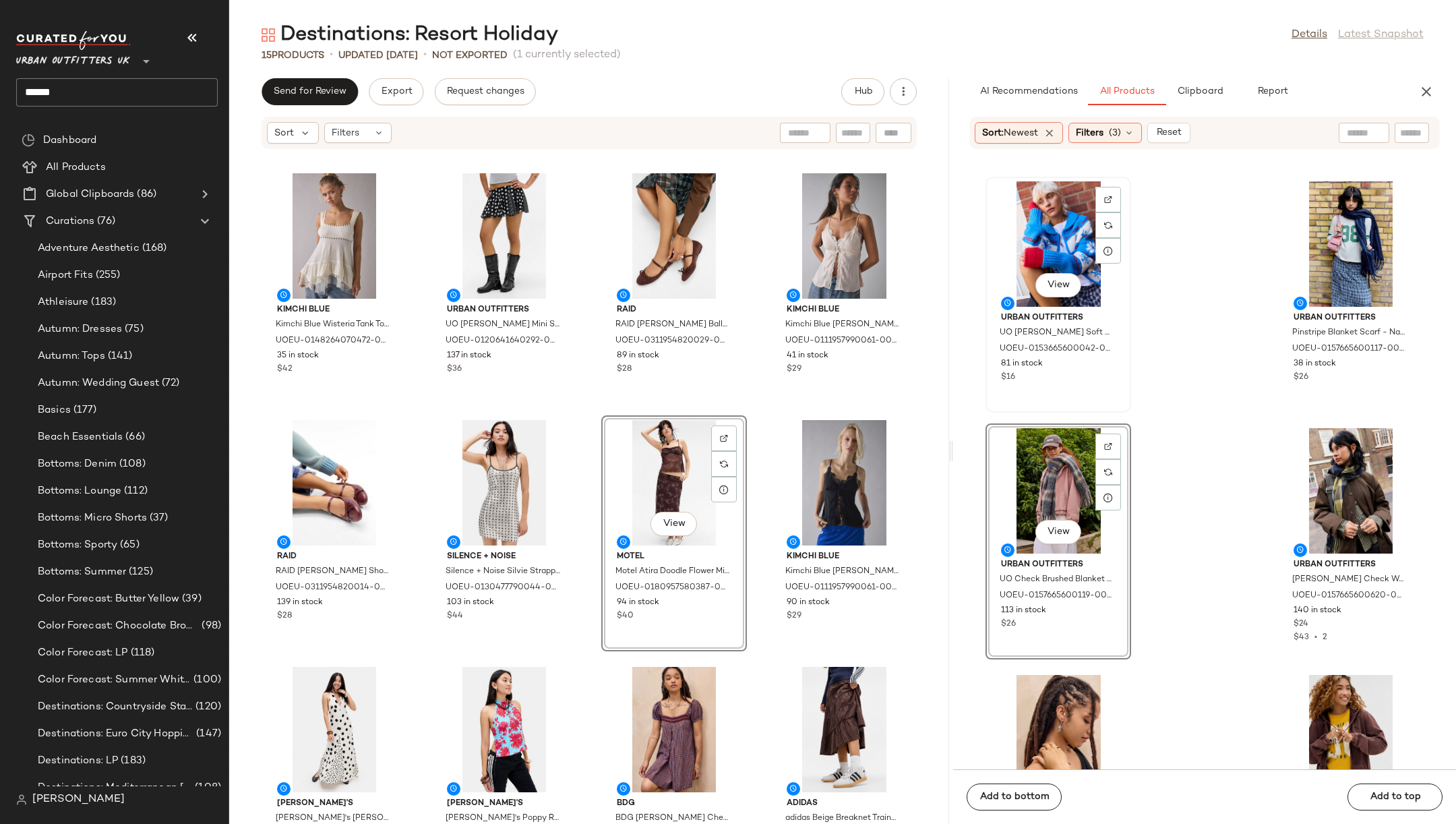
click at [1069, 248] on div "View" at bounding box center [1058, 244] width 136 height 126
click at [1340, 490] on div "View" at bounding box center [1351, 490] width 136 height 126
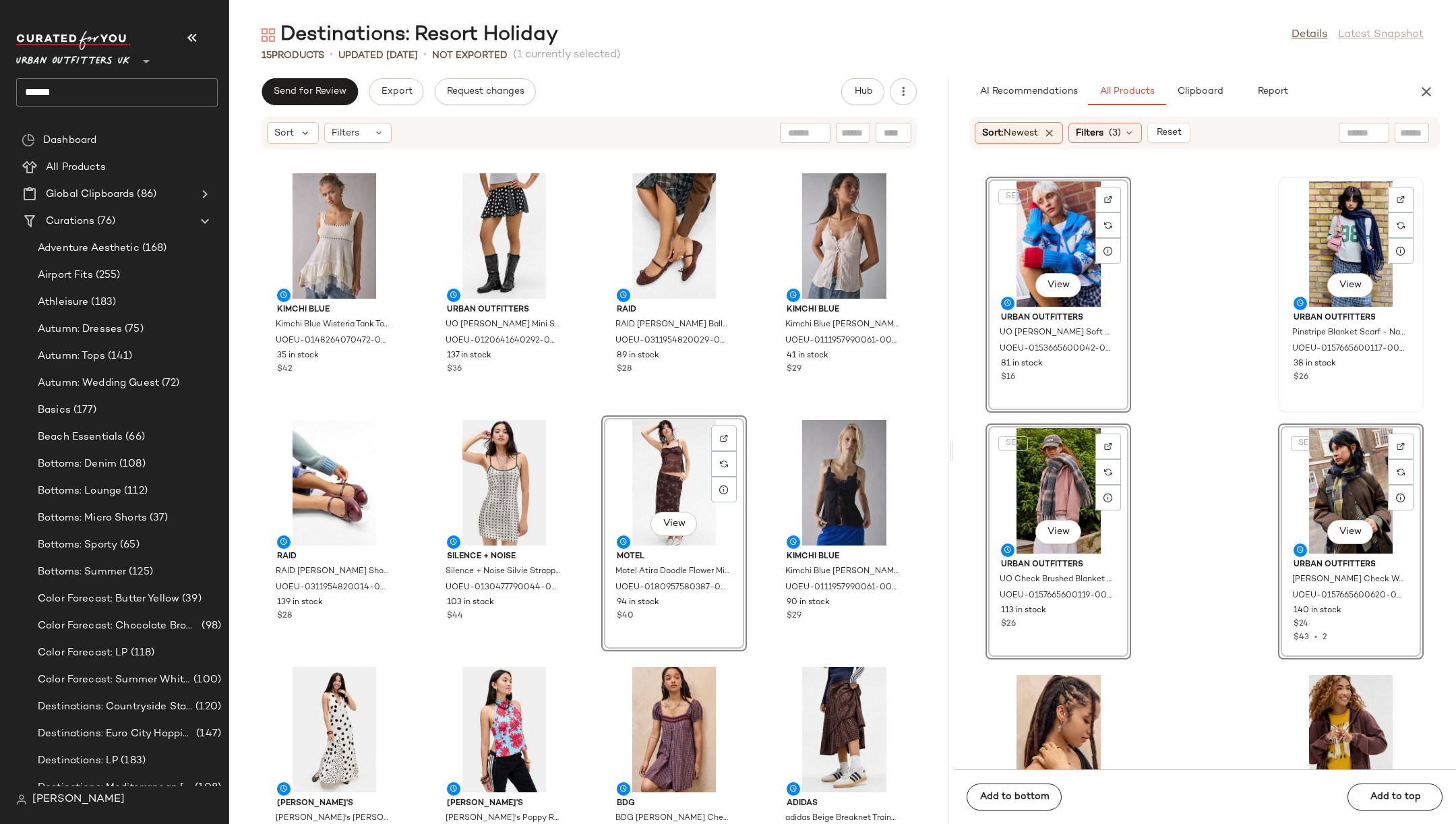
click at [1346, 220] on div "View" at bounding box center [1351, 244] width 136 height 126
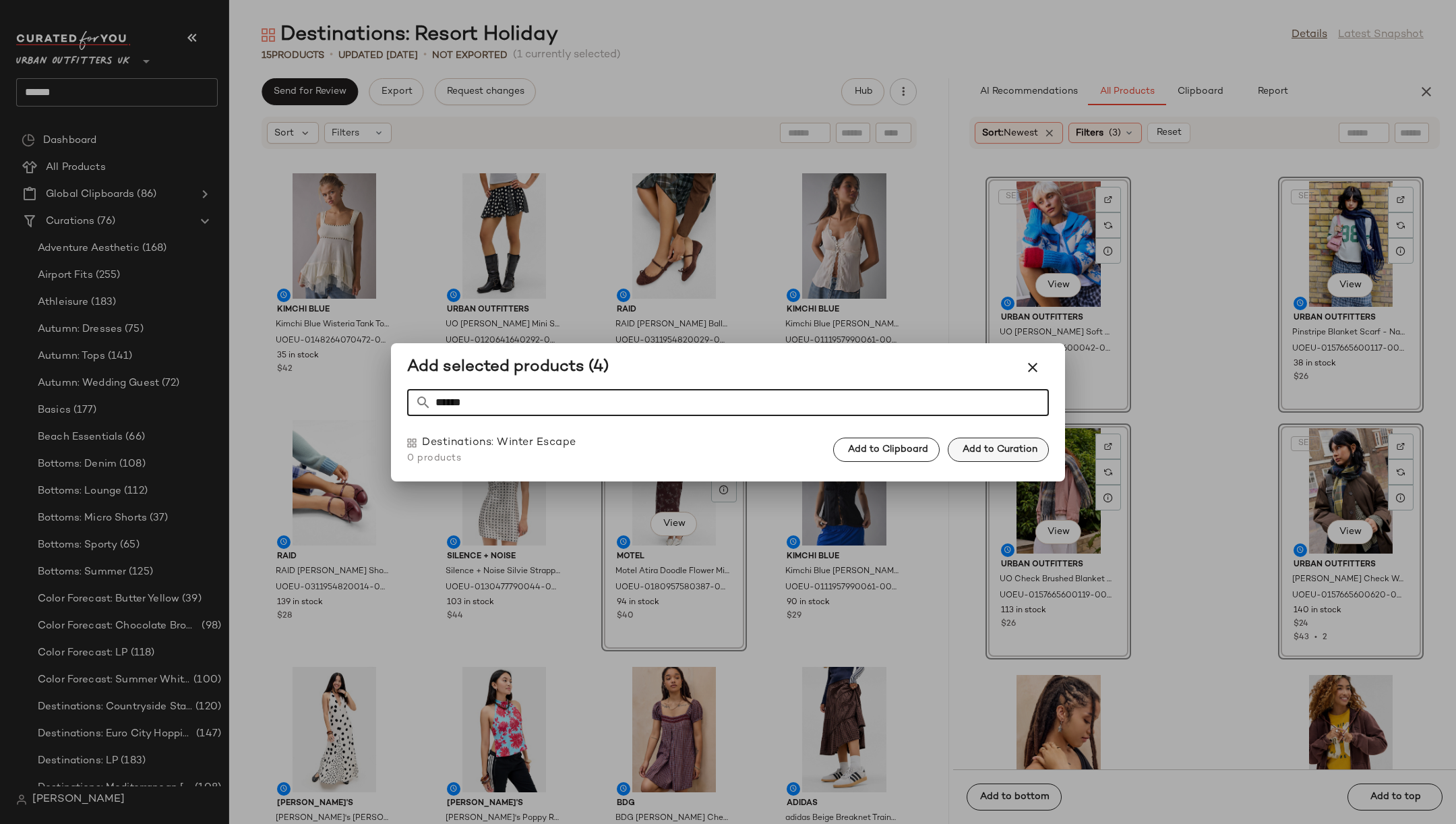
type input "******"
click at [999, 447] on span "Add to Curation" at bounding box center [999, 450] width 76 height 11
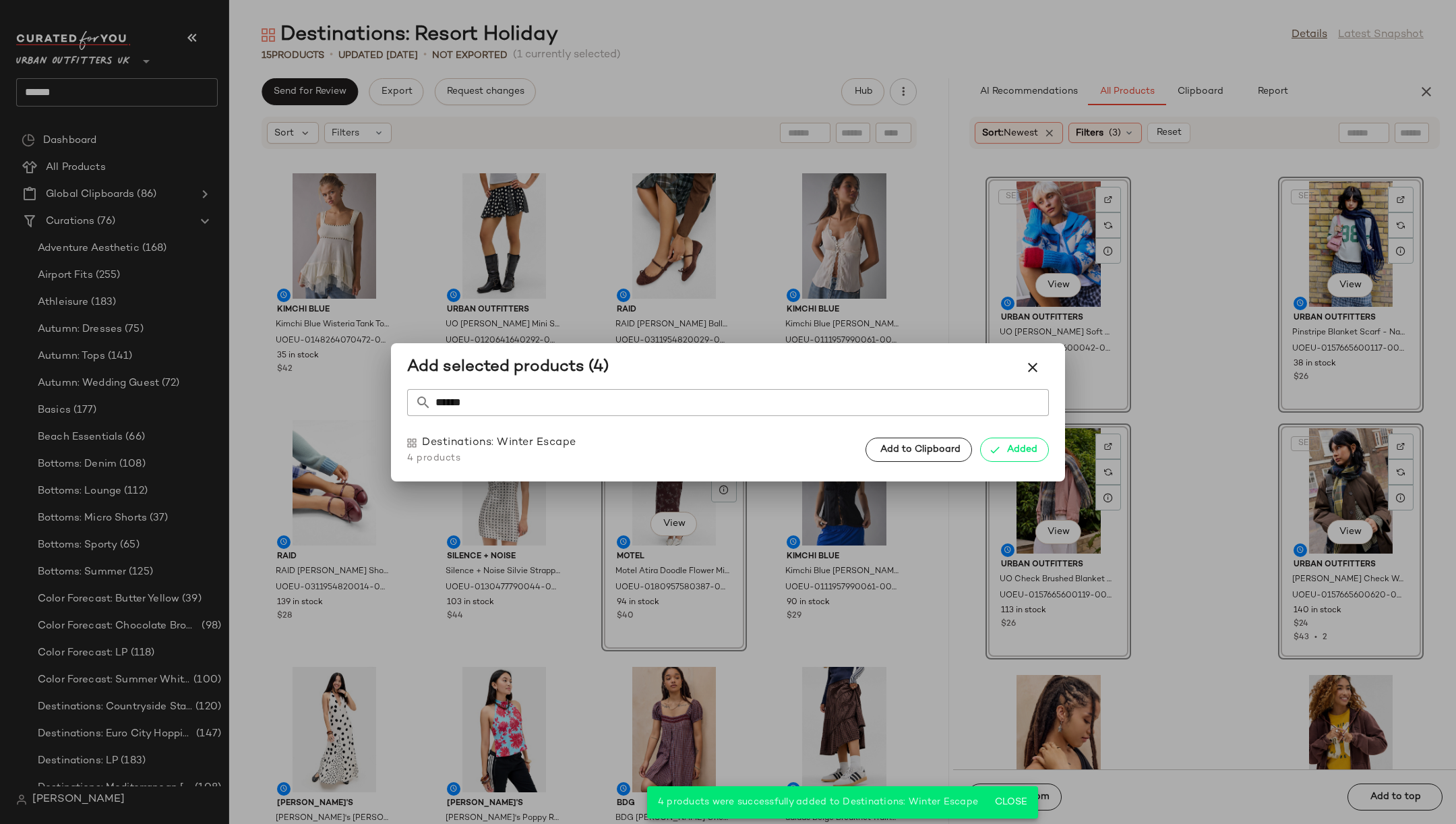
click at [1202, 449] on div at bounding box center [728, 412] width 1456 height 824
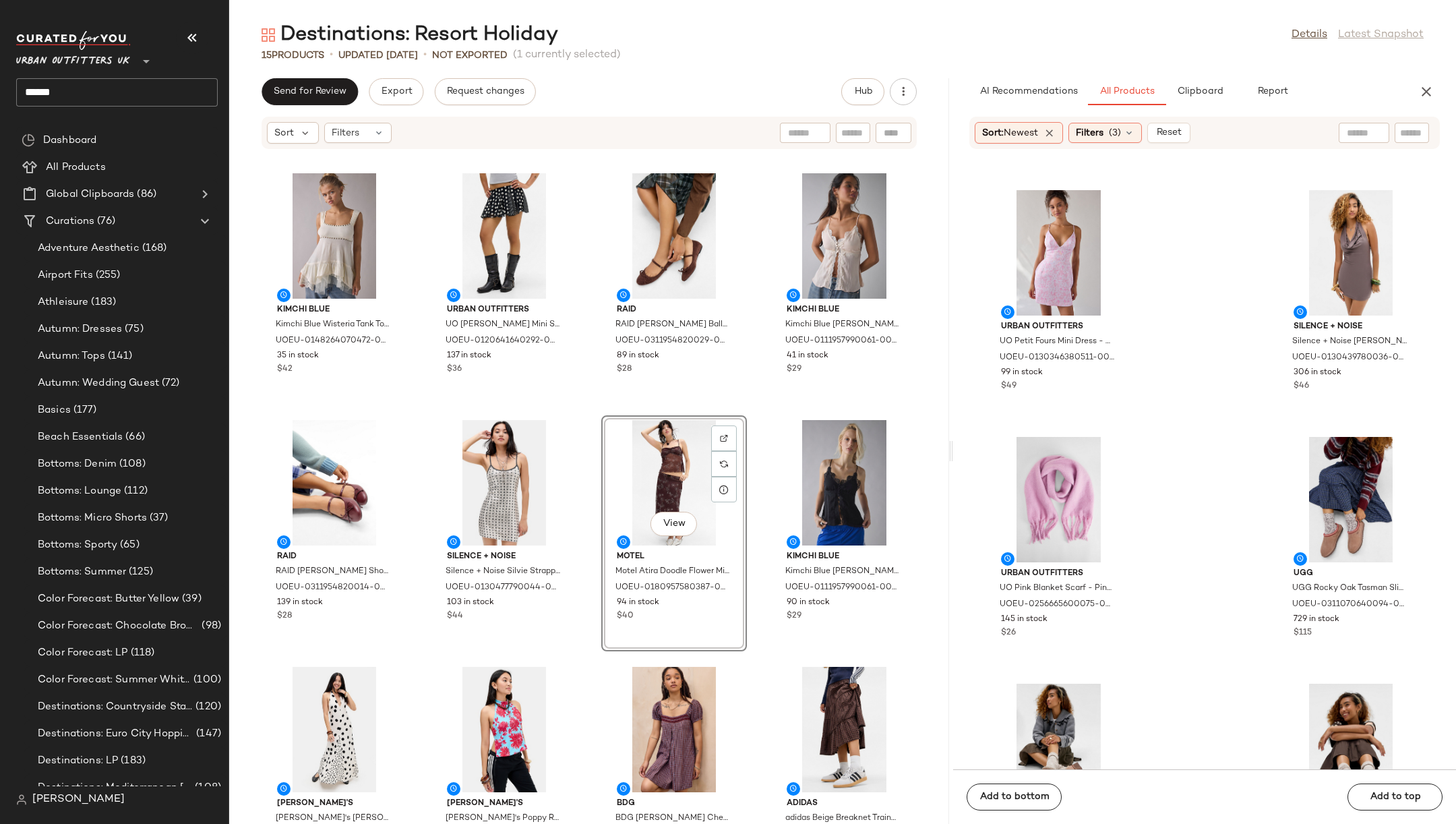
scroll to position [32386, 0]
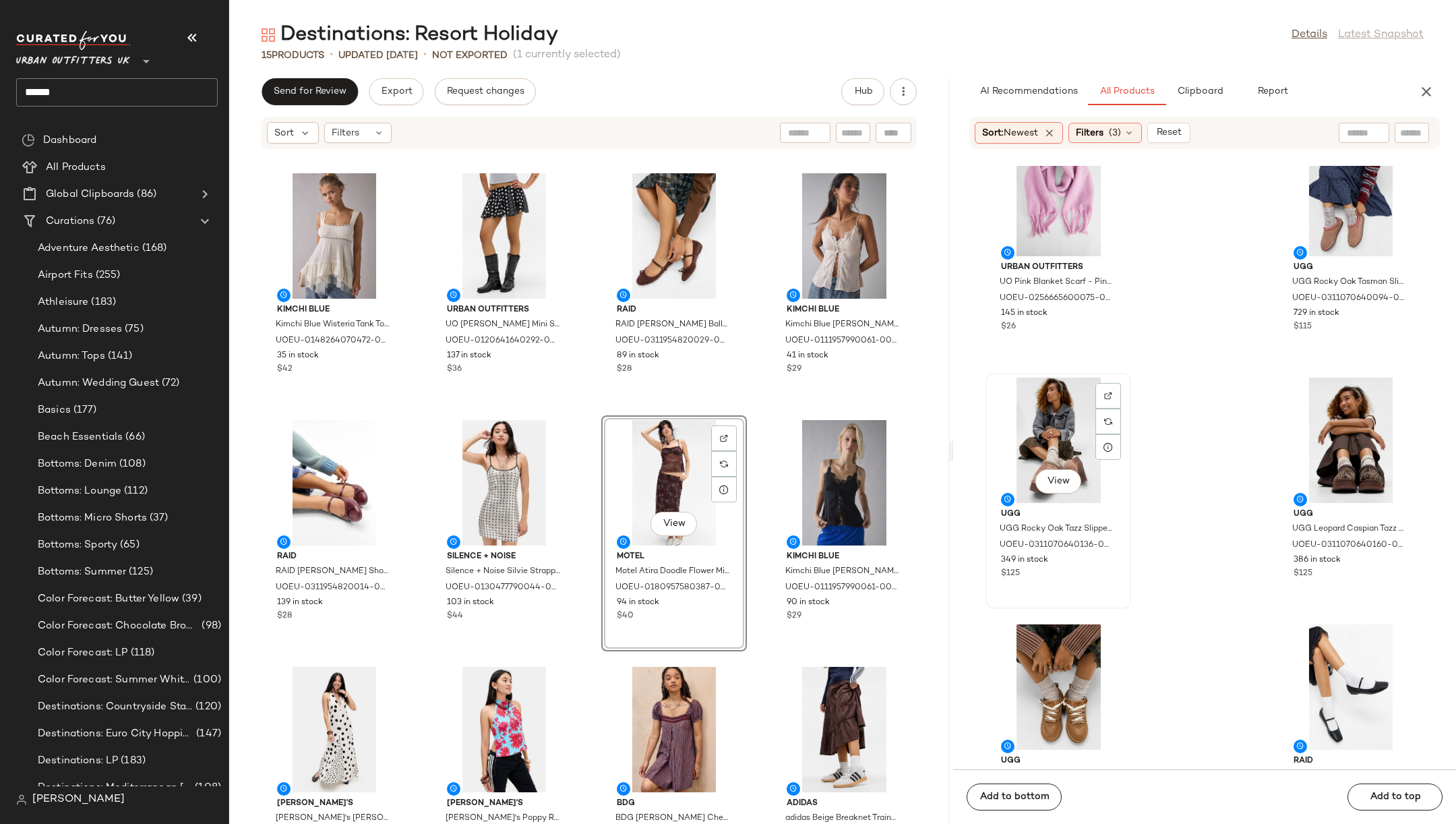
click at [1057, 436] on div "View" at bounding box center [1058, 440] width 136 height 126
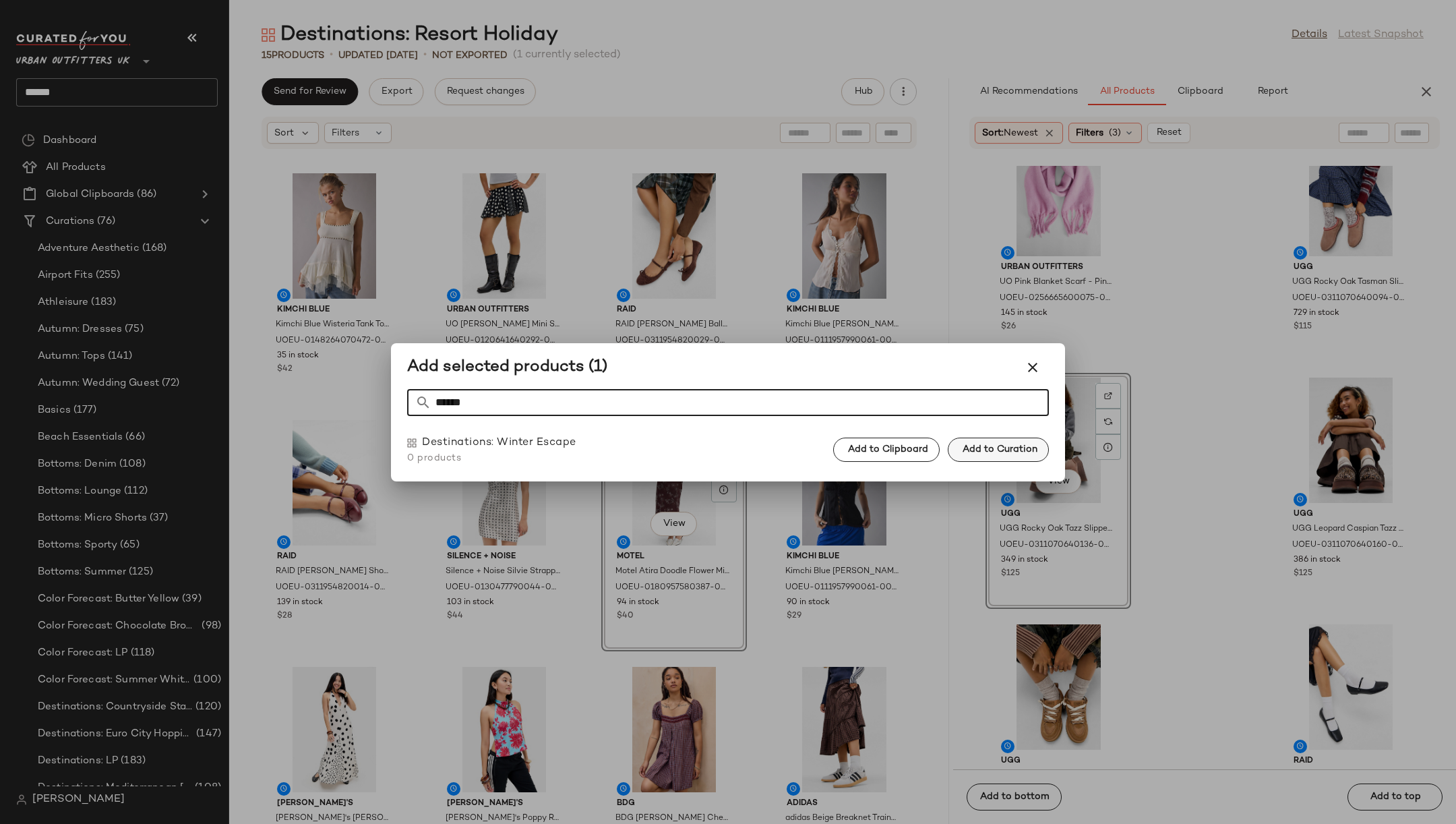
type input "******"
click at [1002, 445] on span "Add to Curation" at bounding box center [999, 450] width 76 height 11
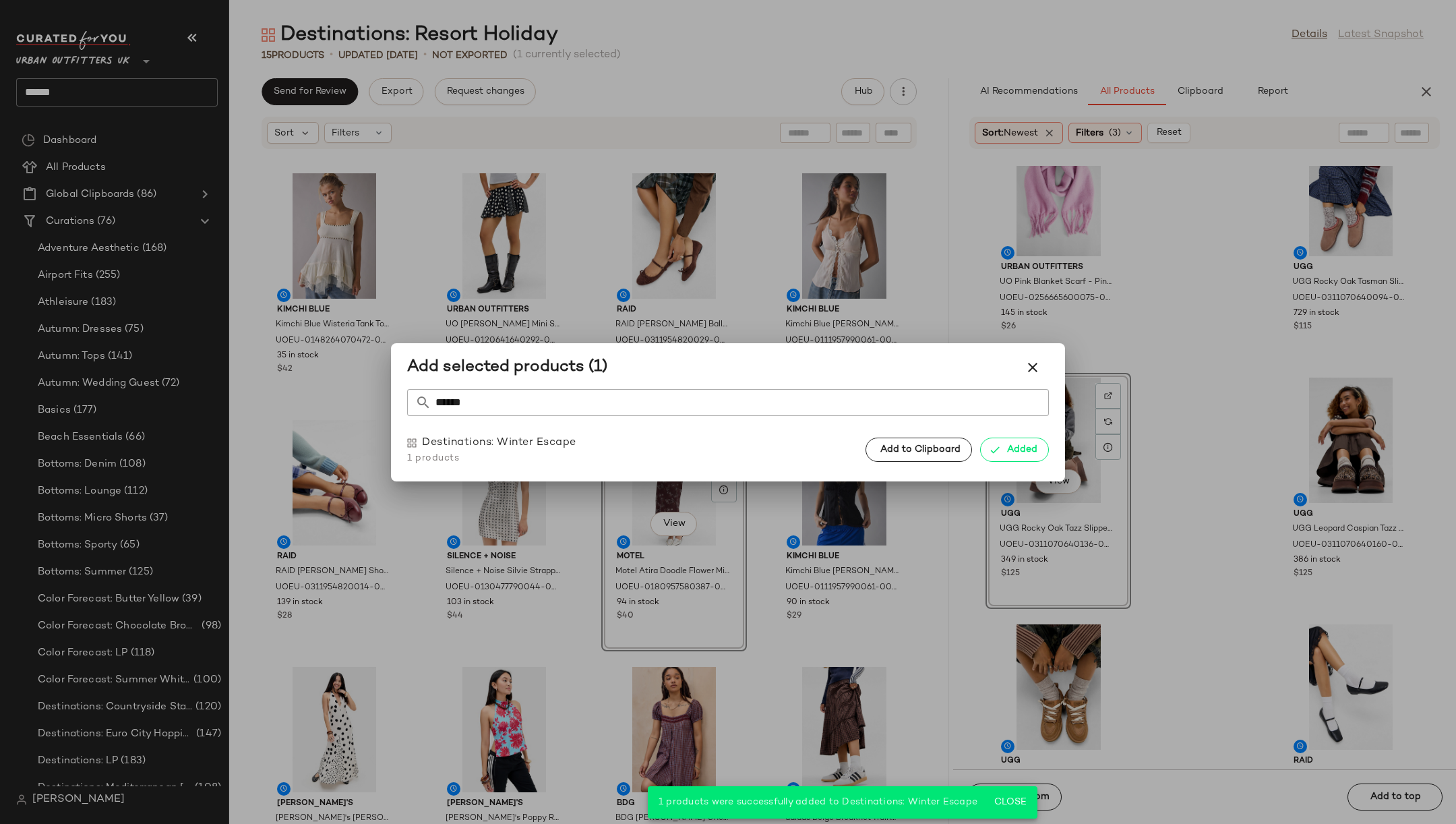
click at [1210, 443] on div at bounding box center [728, 412] width 1456 height 824
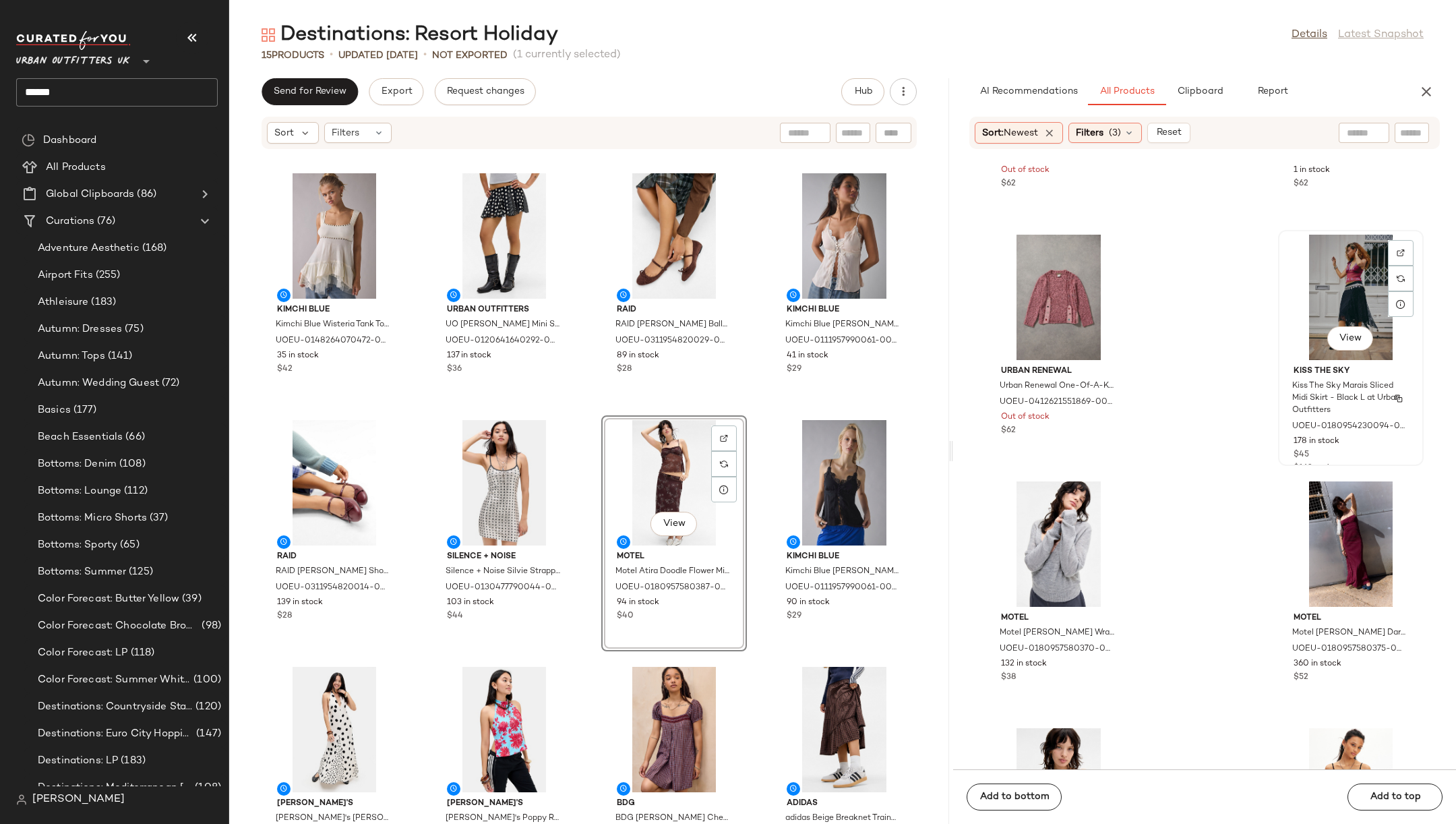
scroll to position [41908, 0]
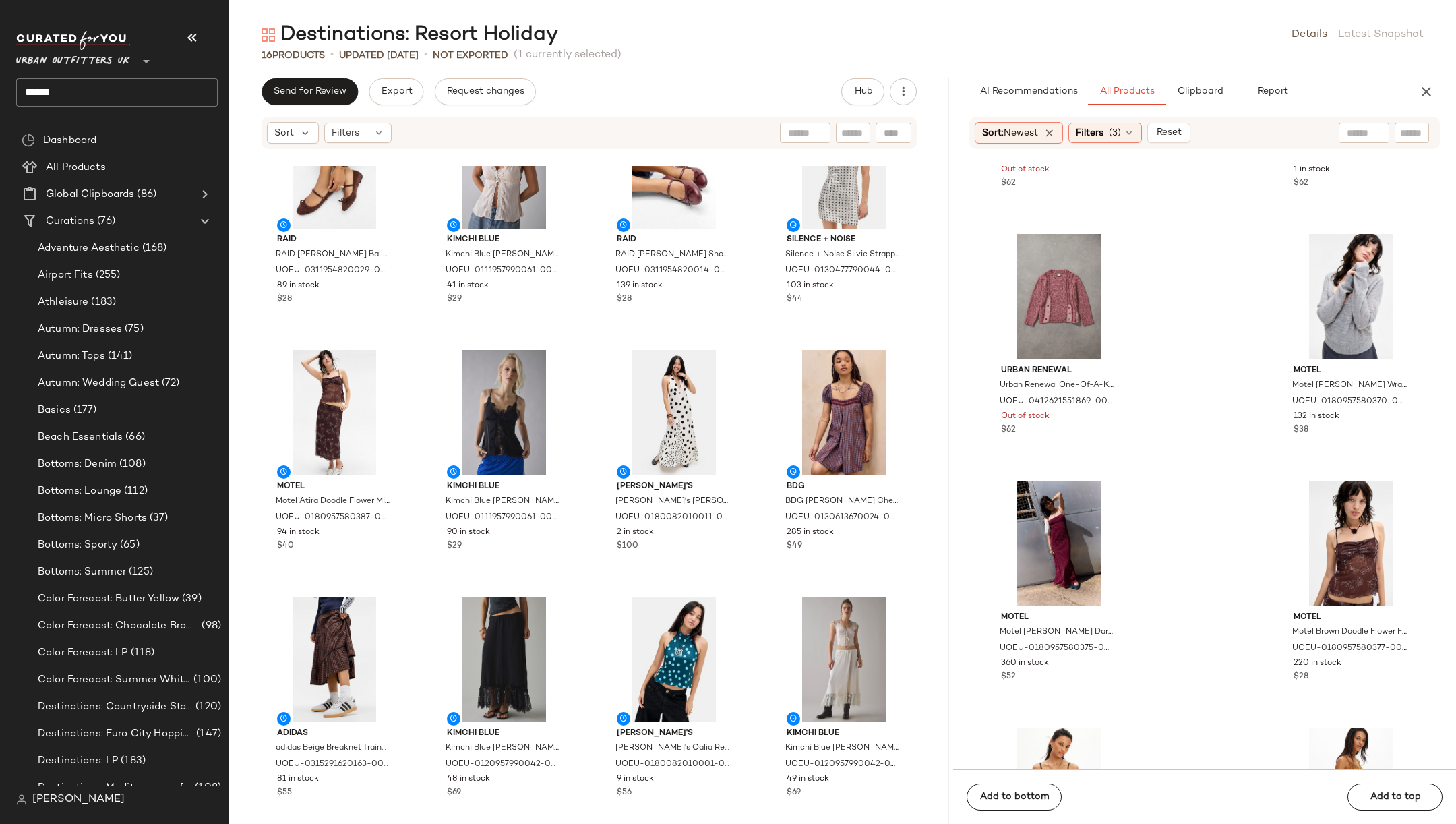
scroll to position [308, 0]
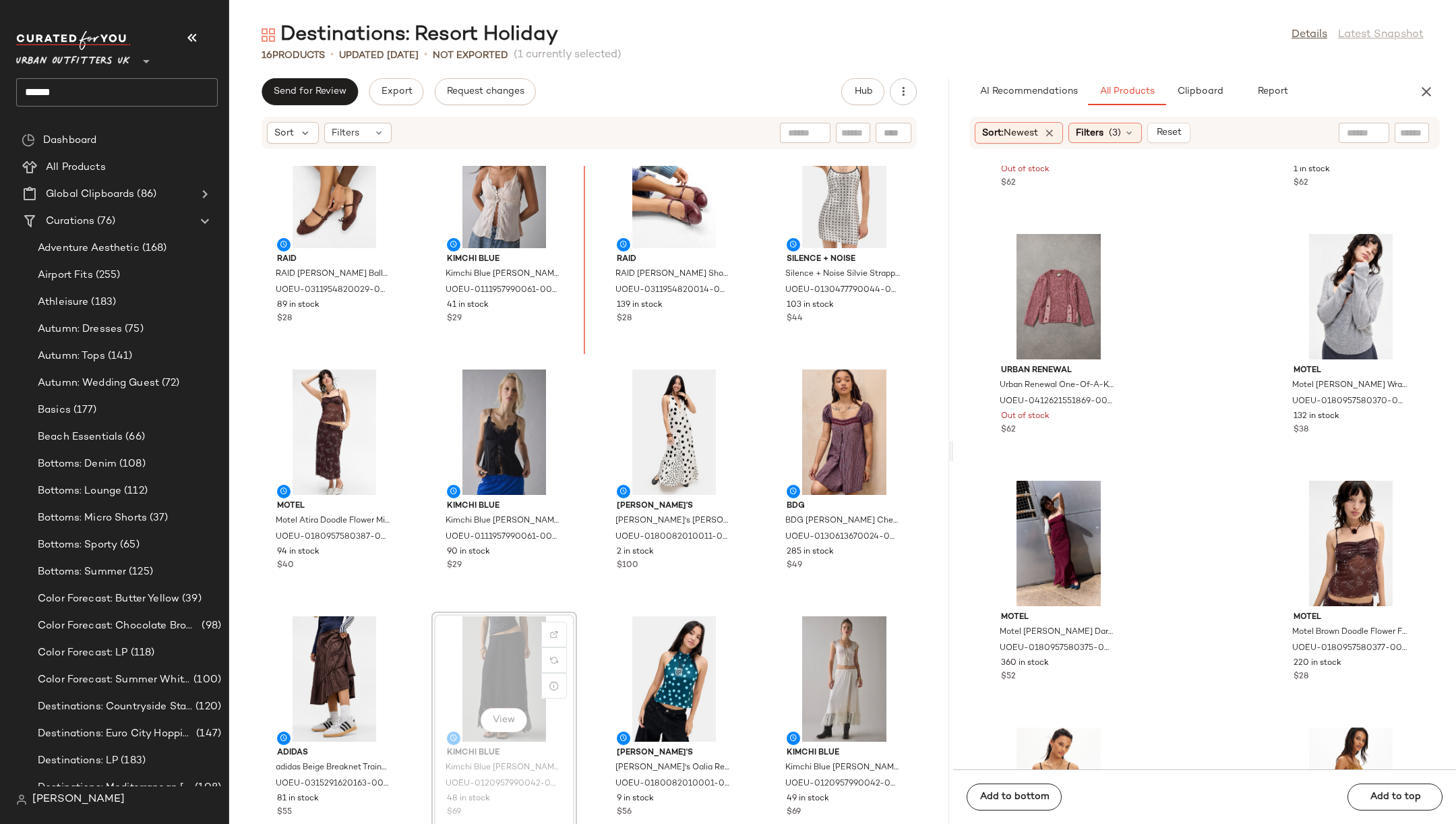
scroll to position [287, 0]
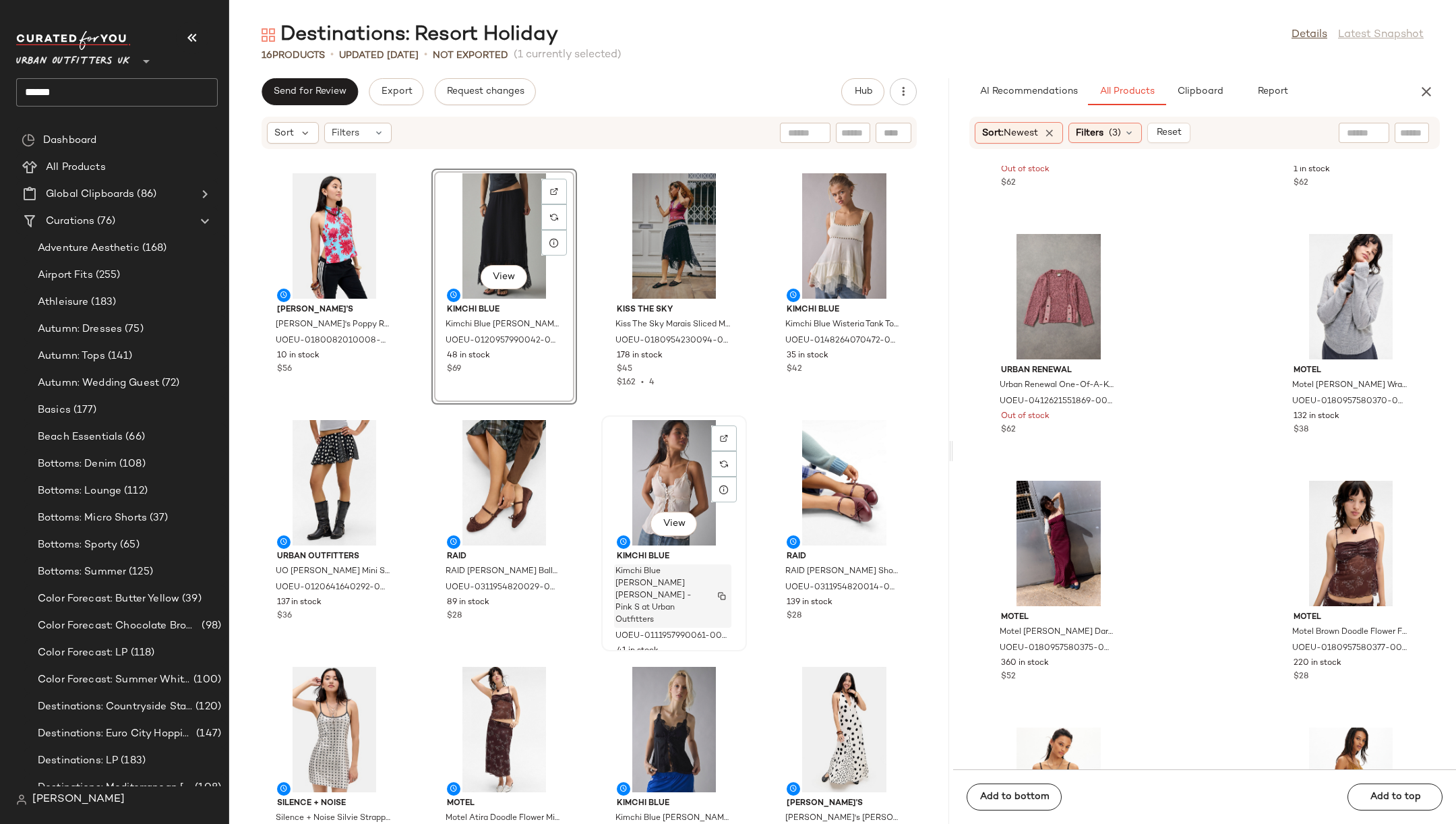
scroll to position [332, 0]
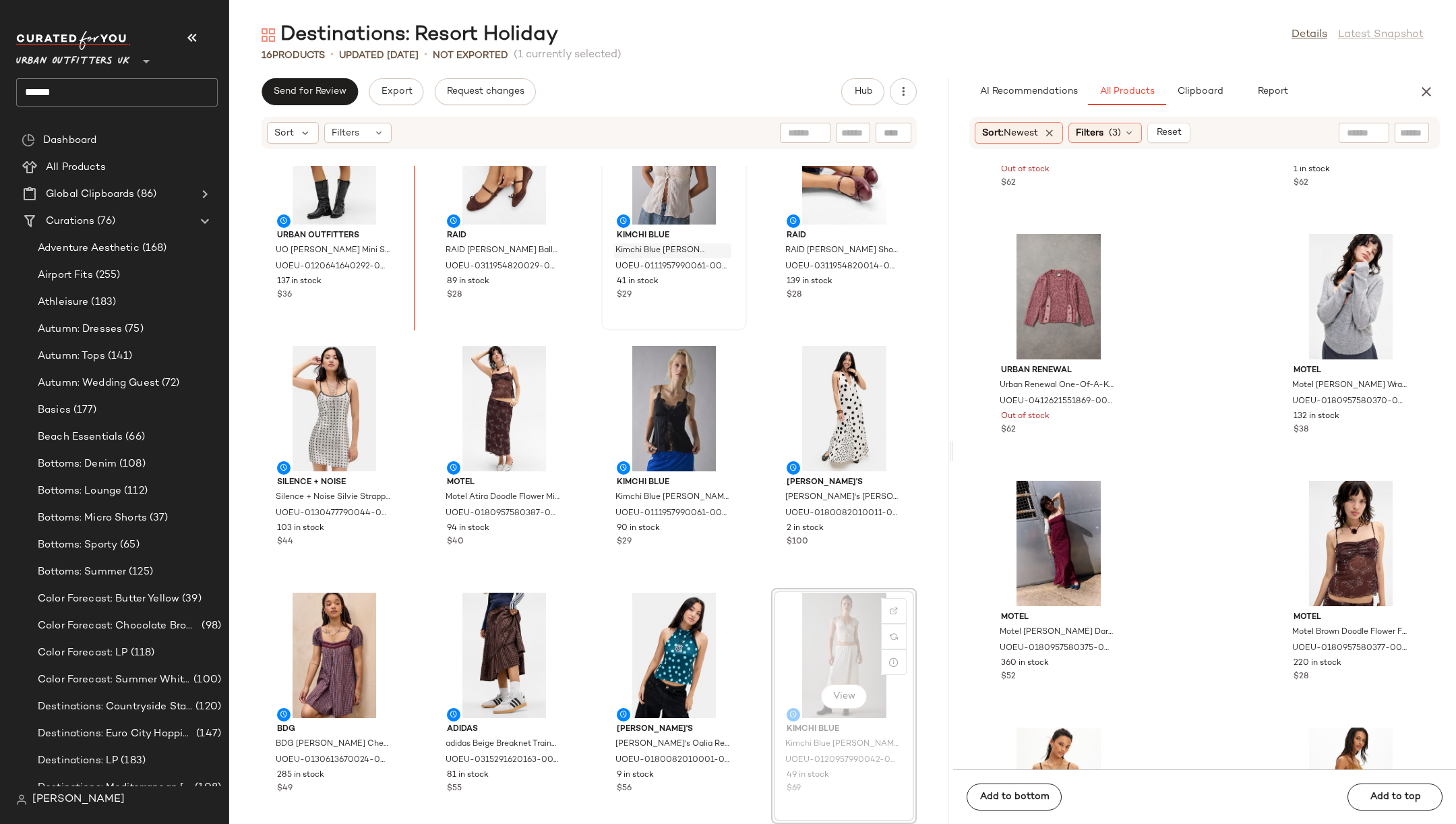
scroll to position [326, 0]
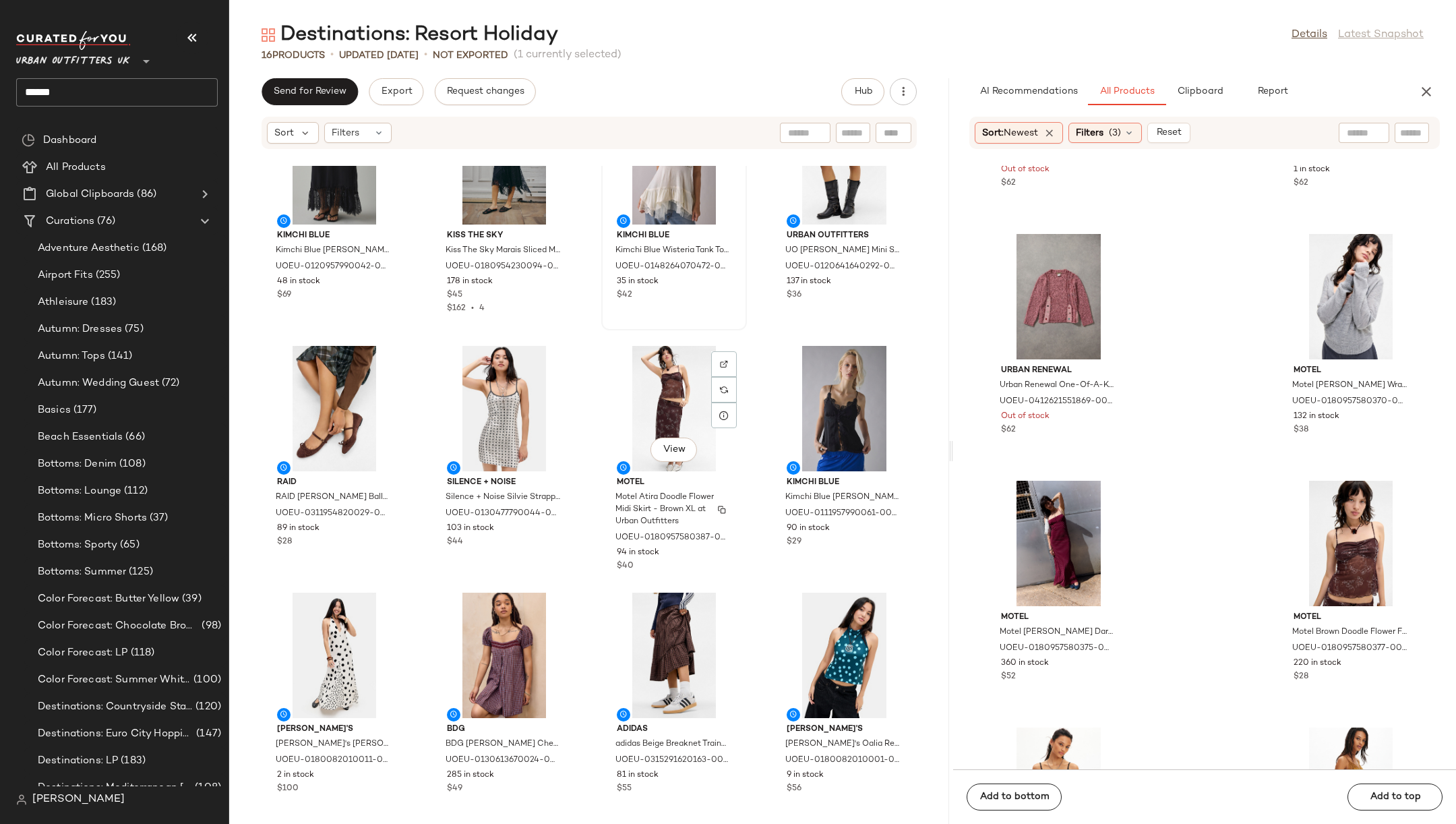
scroll to position [330, 0]
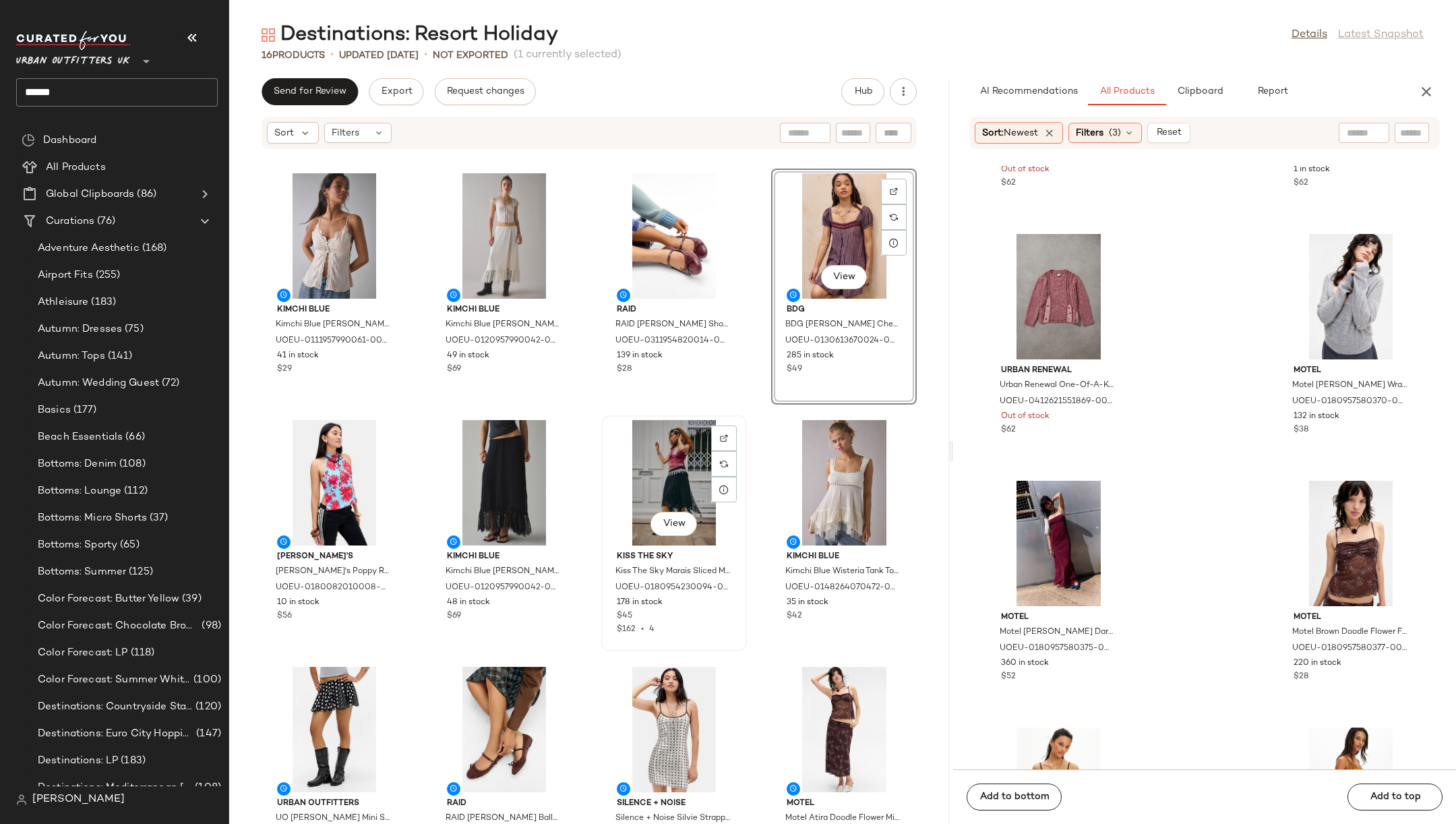
scroll to position [223, 0]
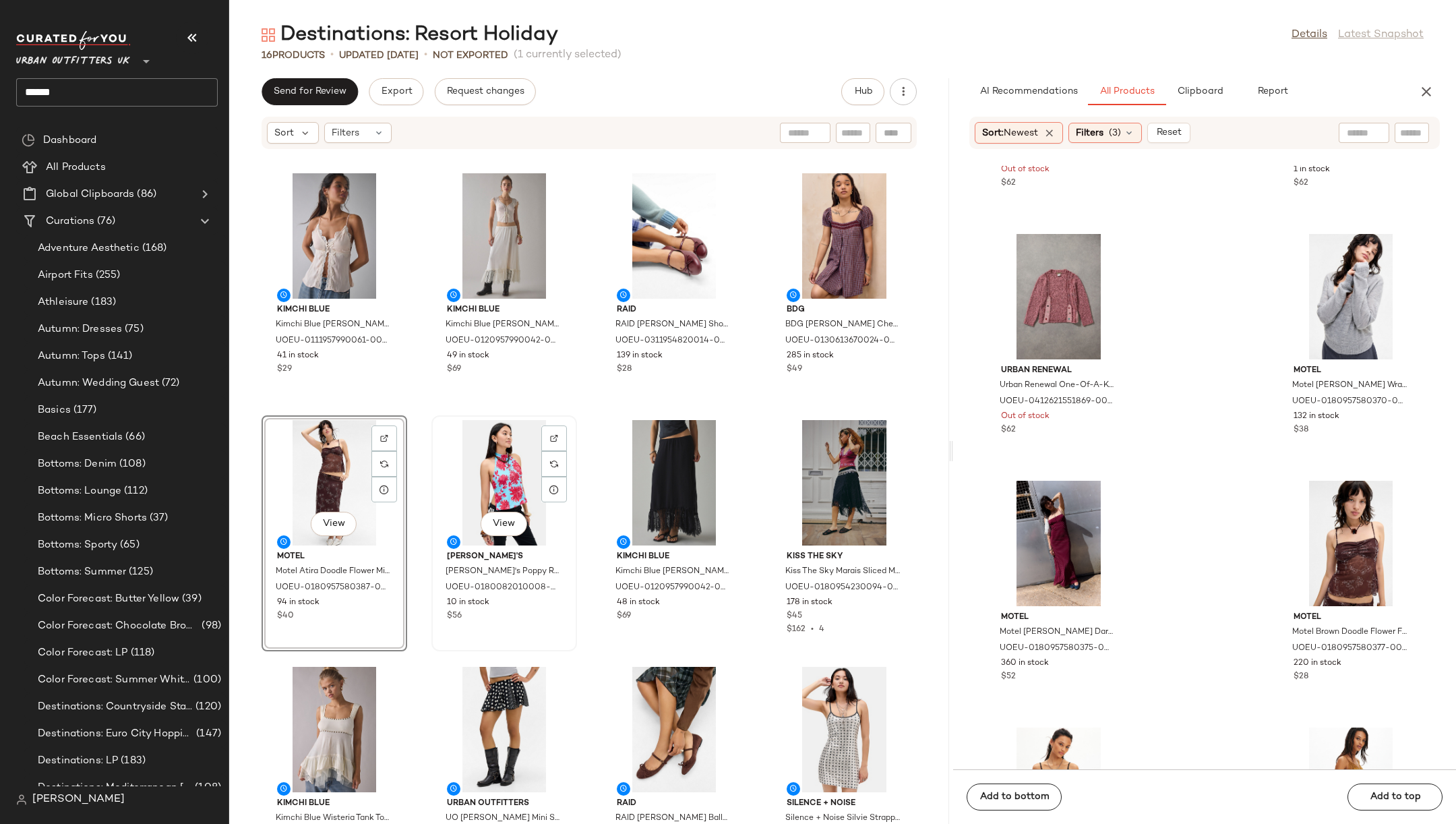
scroll to position [1, 0]
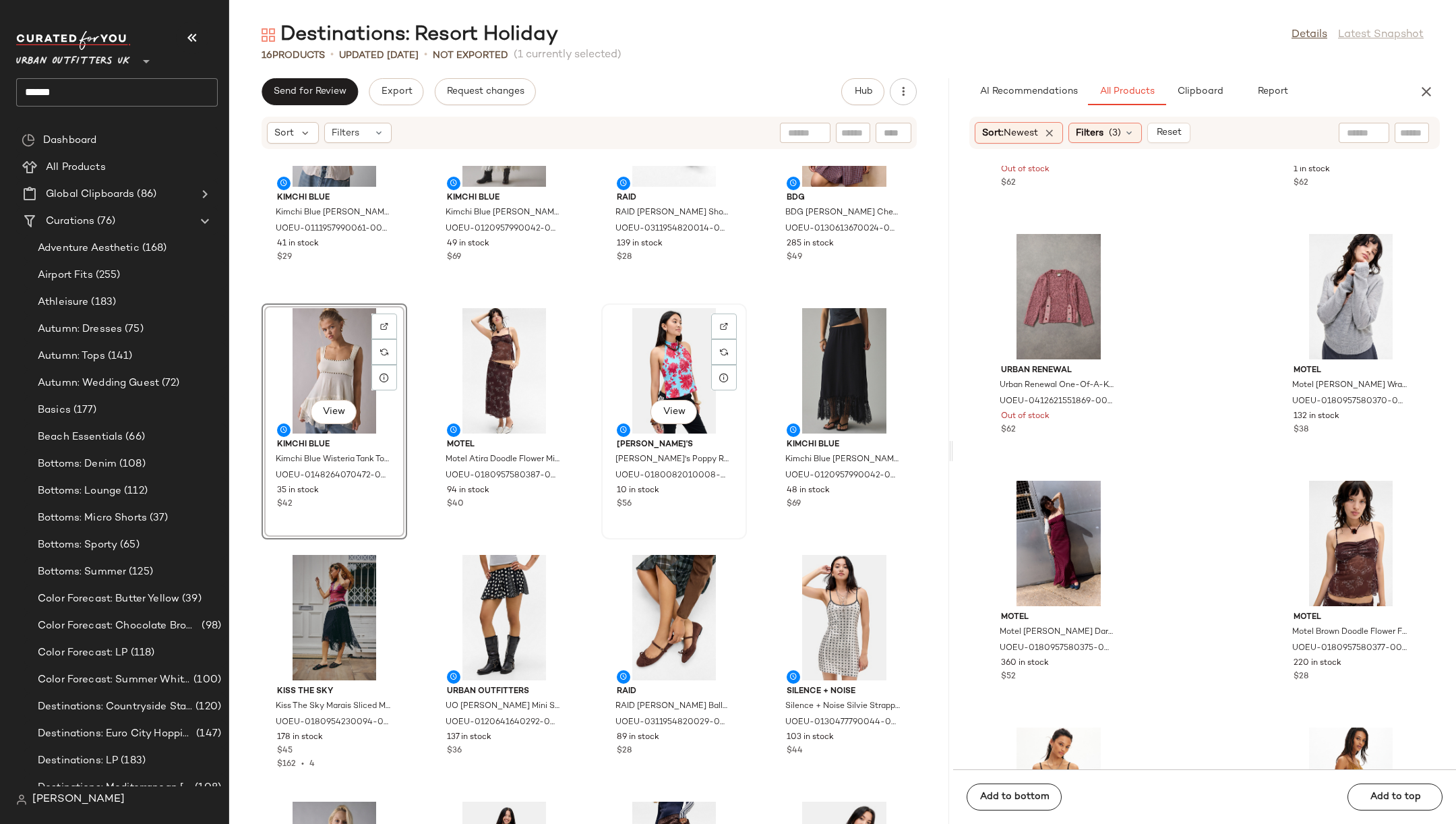
scroll to position [26, 0]
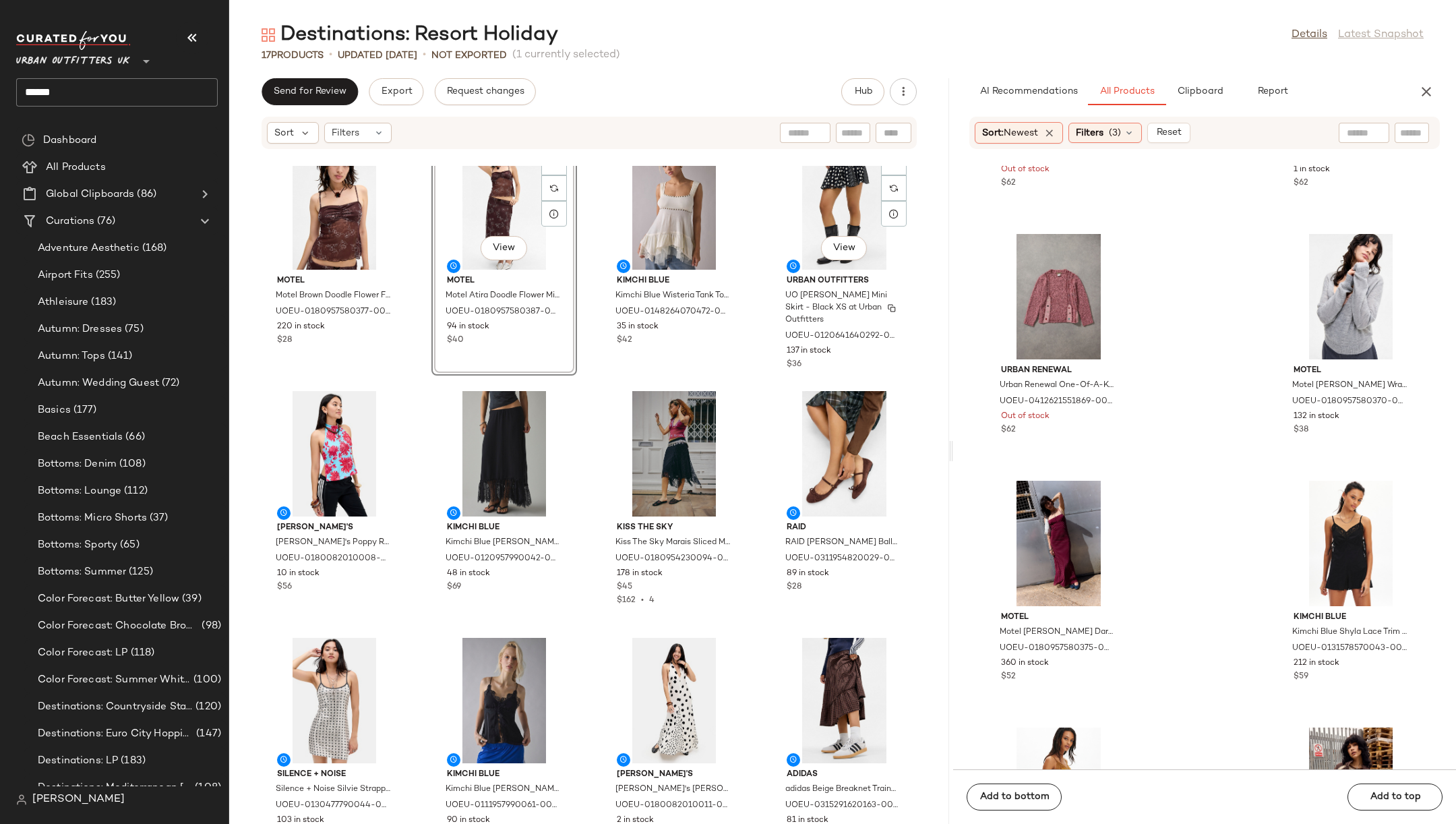
scroll to position [310, 0]
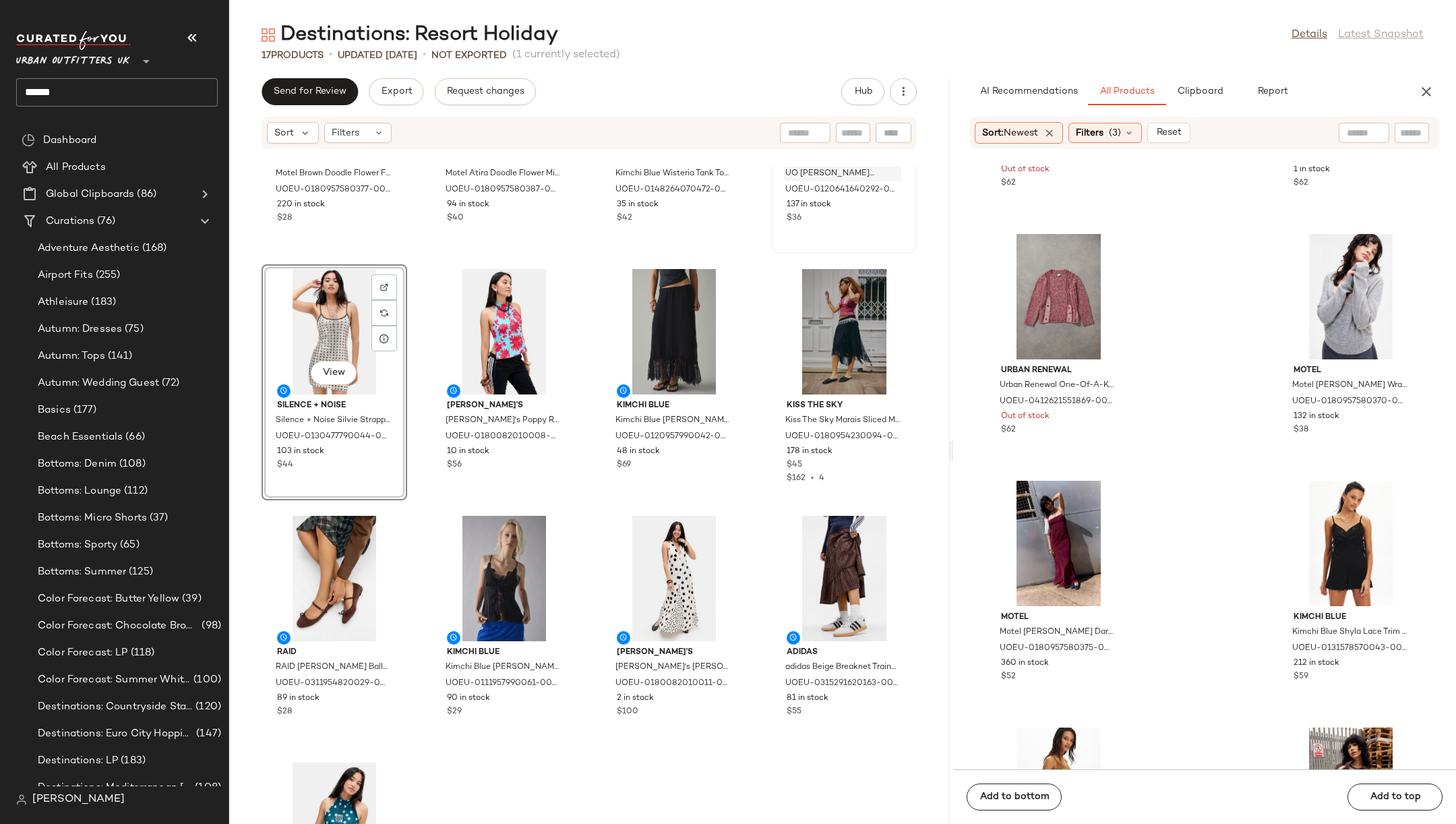
scroll to position [411, 0]
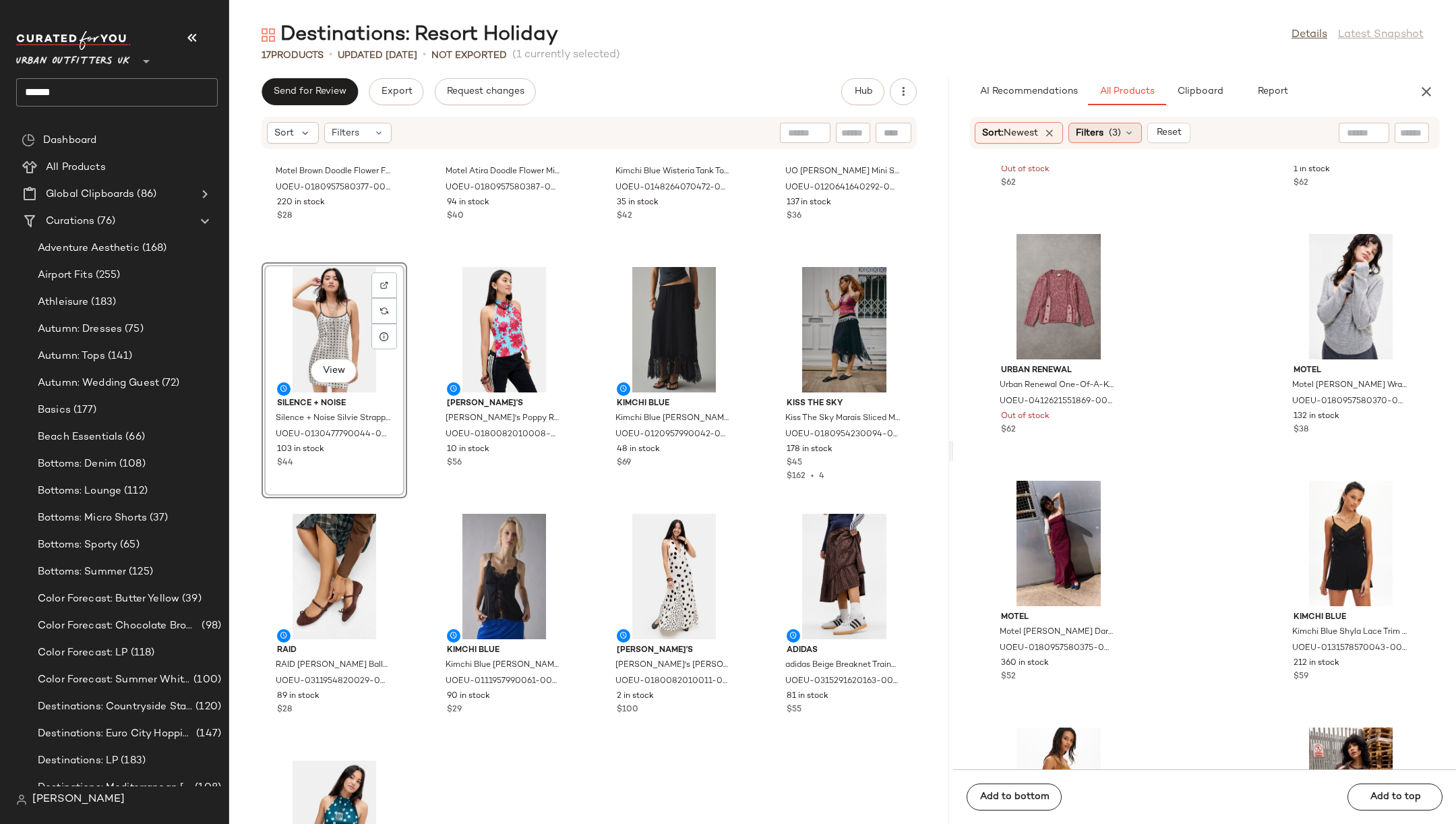
click at [1094, 128] on span "Filters" at bounding box center [1090, 133] width 28 height 14
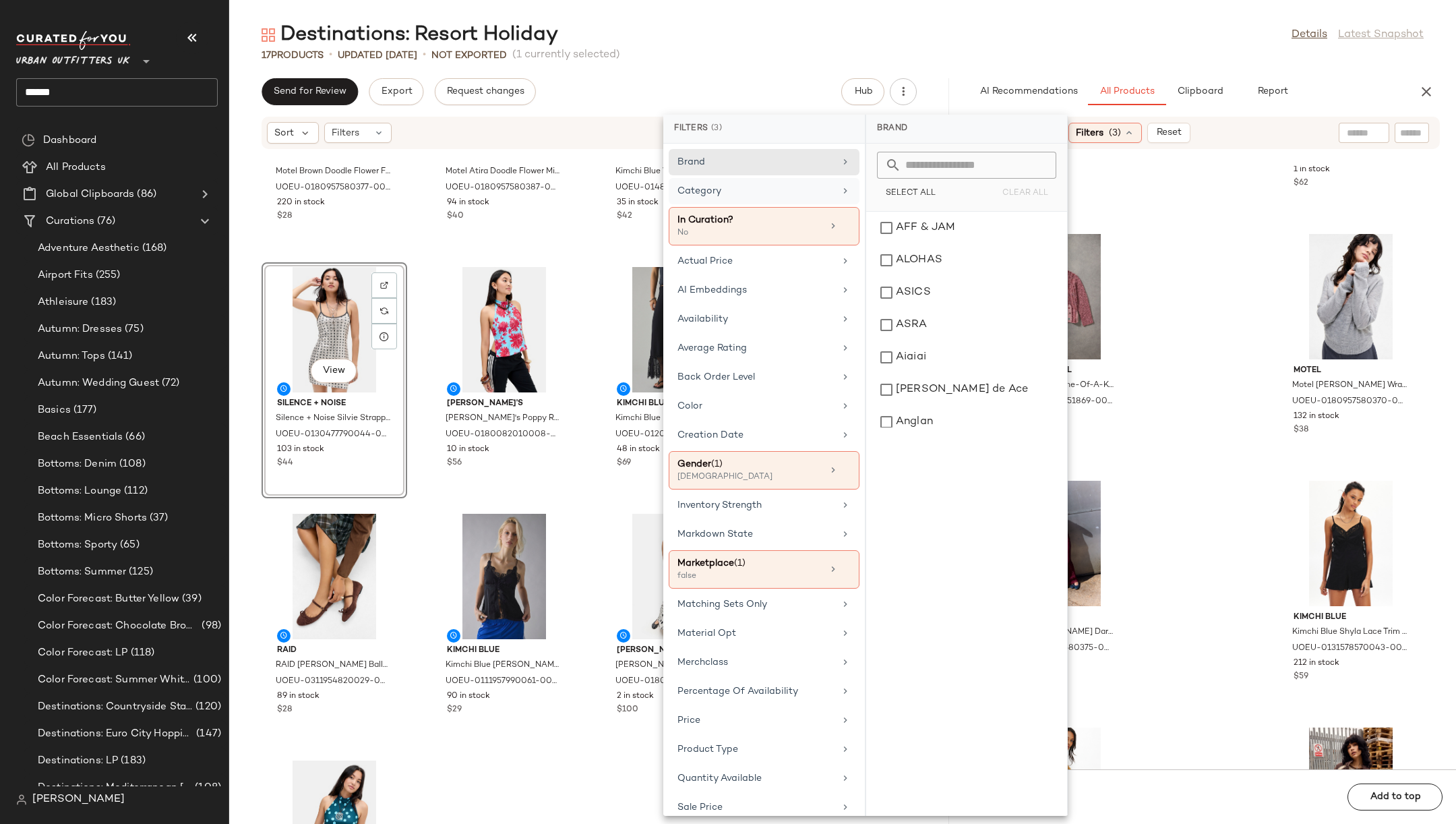
click at [802, 198] on div "Category" at bounding box center [756, 191] width 157 height 14
click at [935, 232] on div "Accessories" at bounding box center [967, 228] width 190 height 33
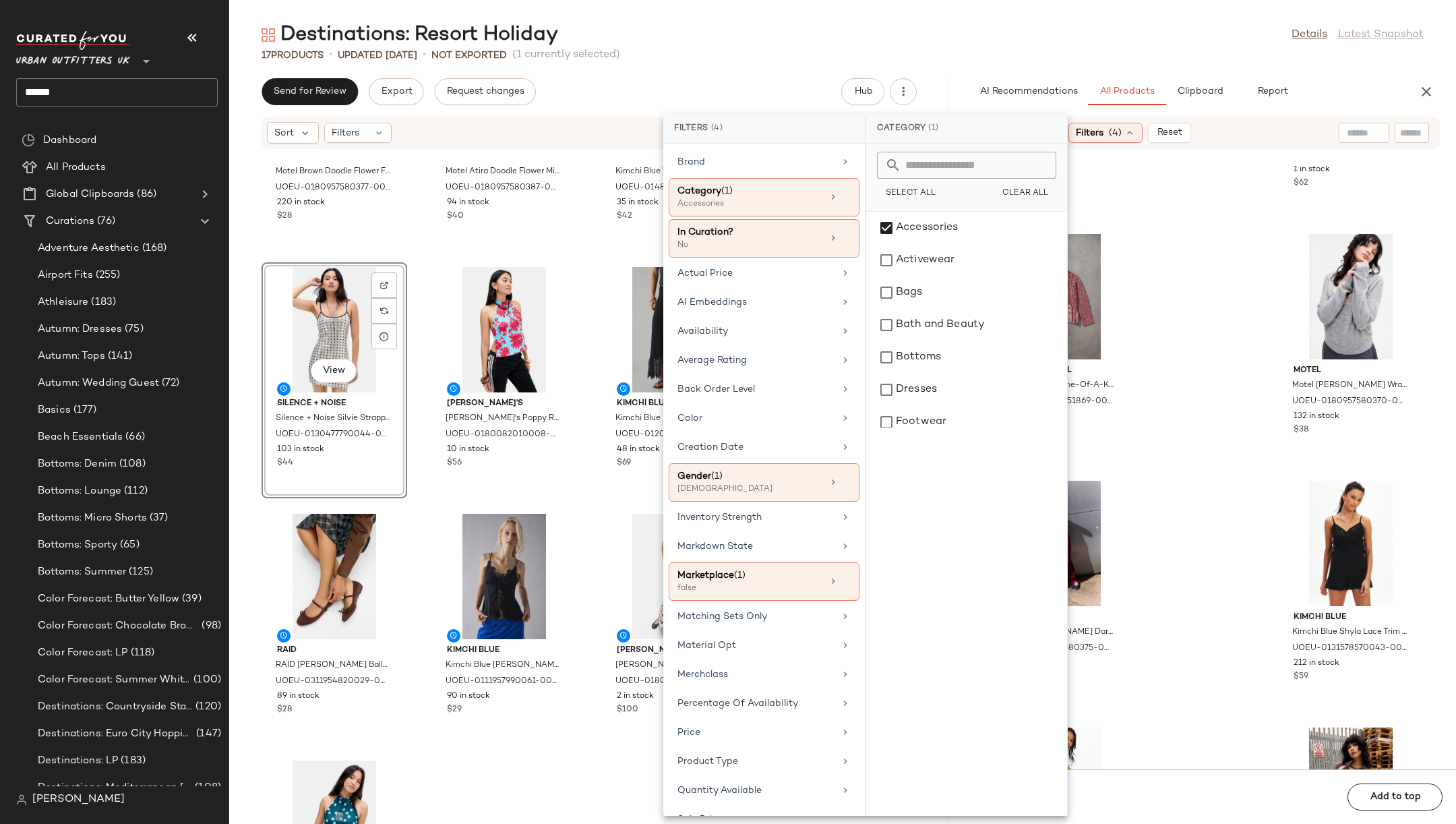
click at [1134, 252] on div "Urban Renewal Urban Renewal One-Of-A-Kind [PERSON_NAME] & [PERSON_NAME] Knit Ca…" at bounding box center [1204, 467] width 503 height 603
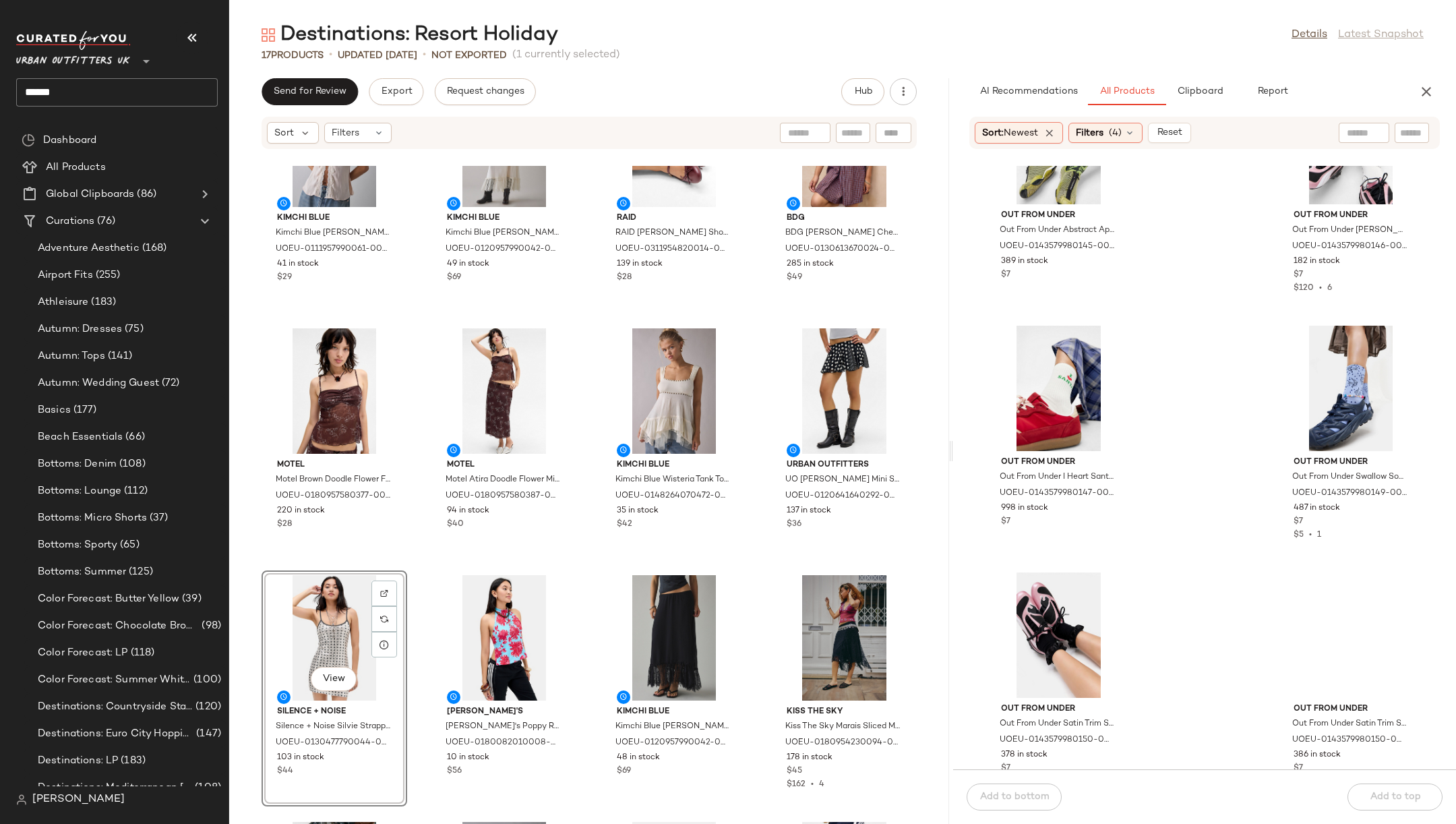
scroll to position [5042, 0]
click at [1117, 133] on span "(4)" at bounding box center [1115, 133] width 12 height 14
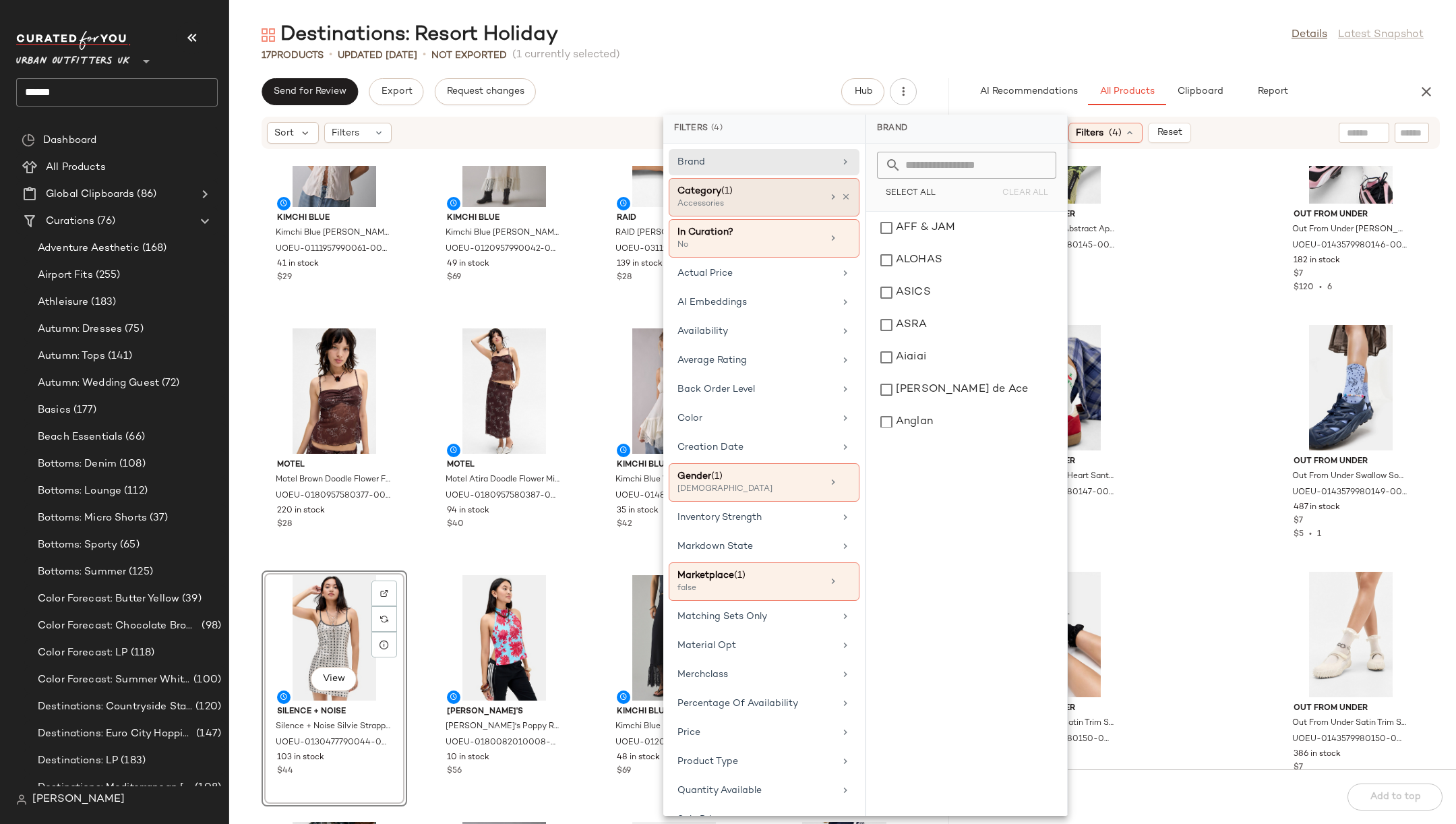
click at [831, 201] on icon at bounding box center [833, 197] width 11 height 11
click at [890, 231] on div "Accessories" at bounding box center [967, 228] width 190 height 33
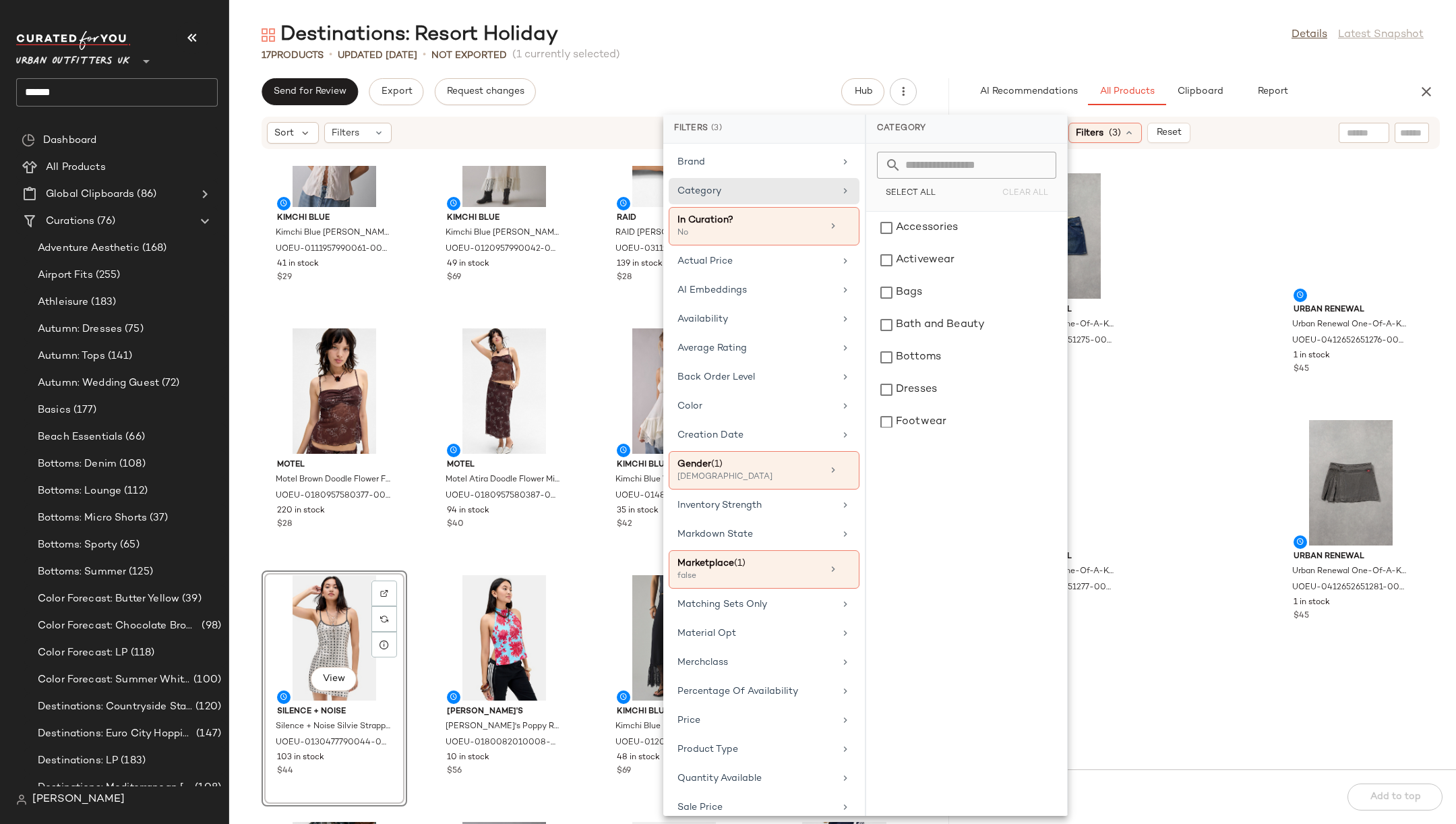
click at [1403, 137] on input "text" at bounding box center [1412, 133] width 24 height 14
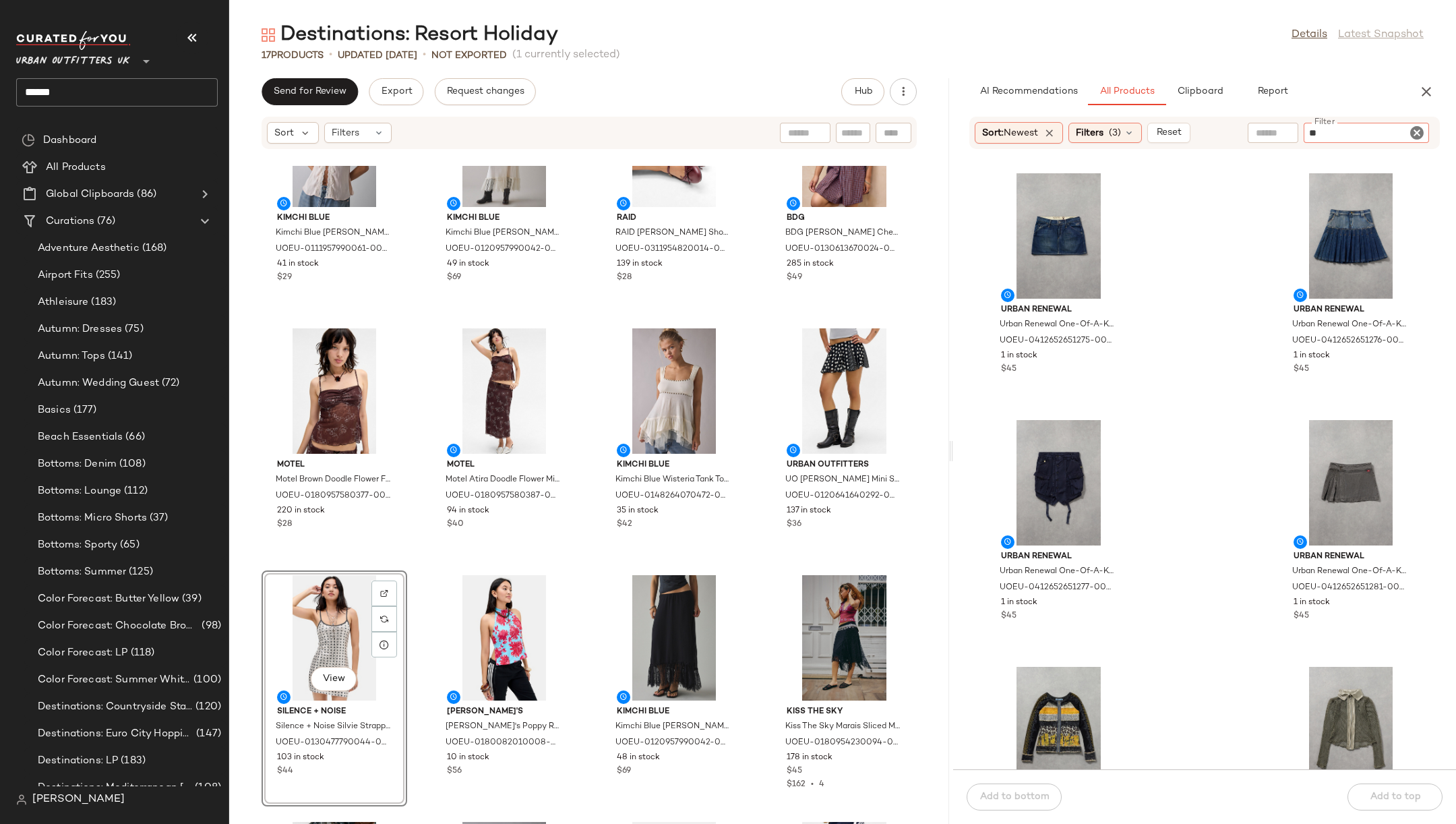
type input "***"
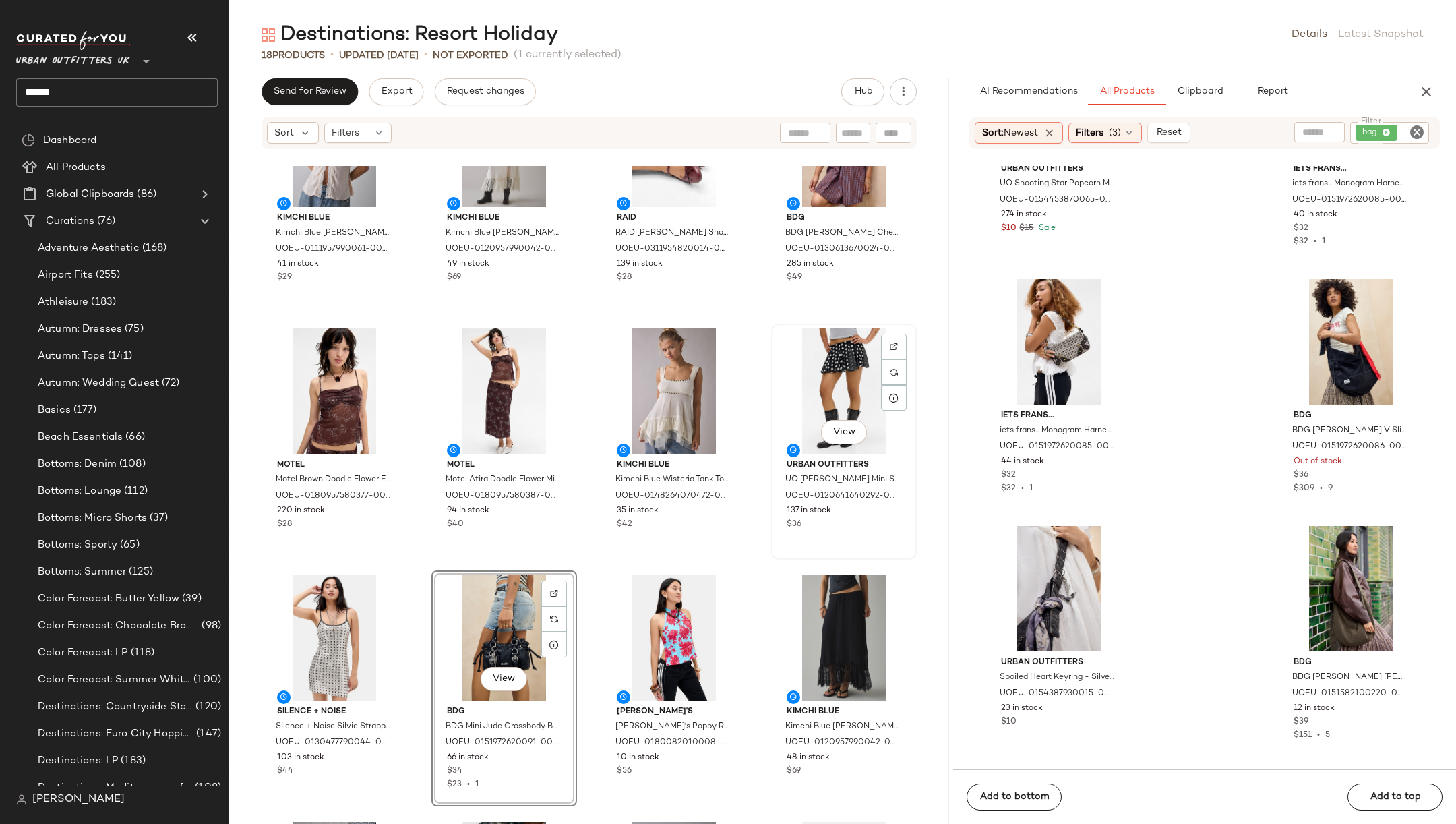
scroll to position [0, 0]
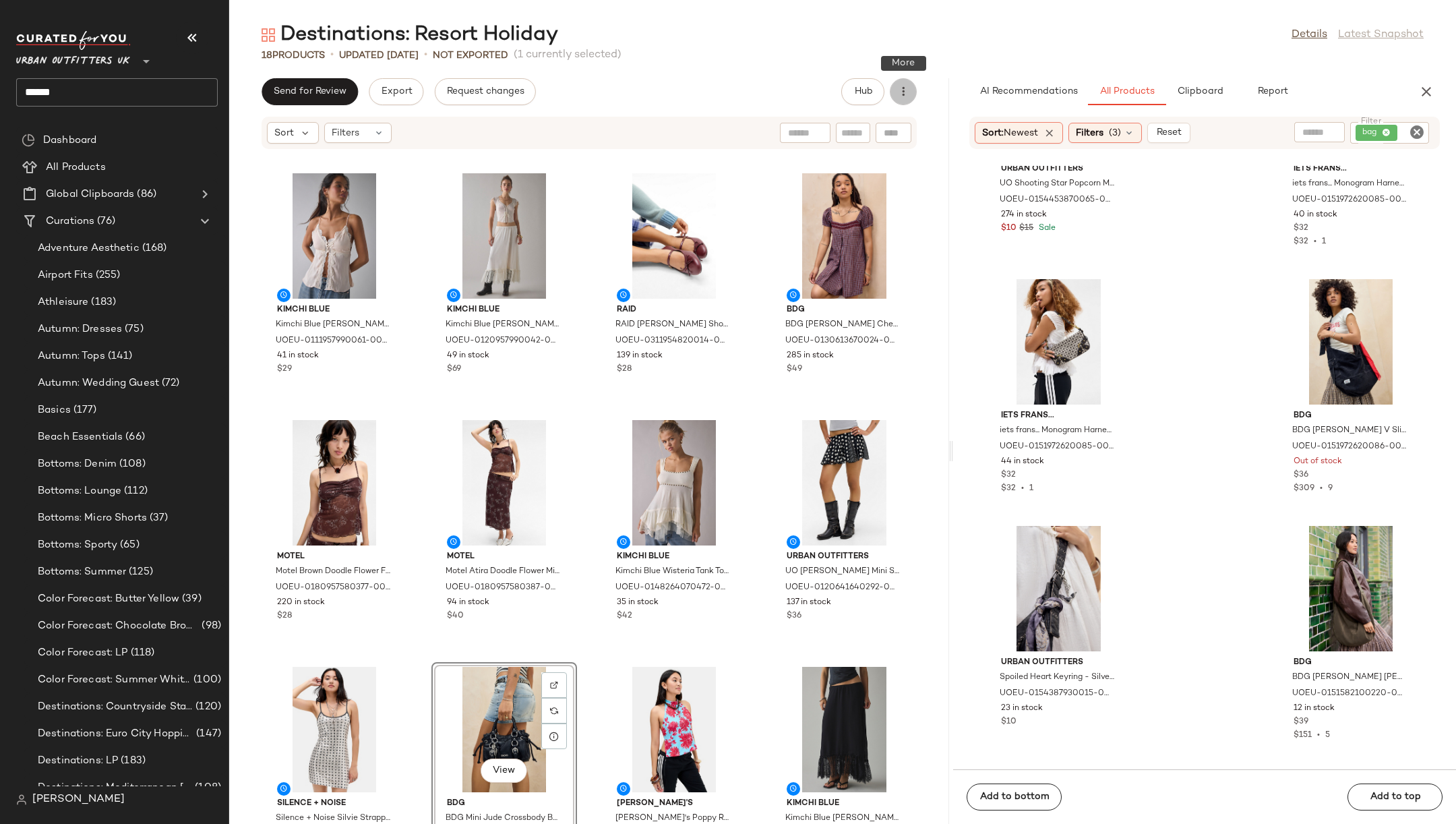
click at [903, 96] on icon "button" at bounding box center [903, 92] width 13 height 13
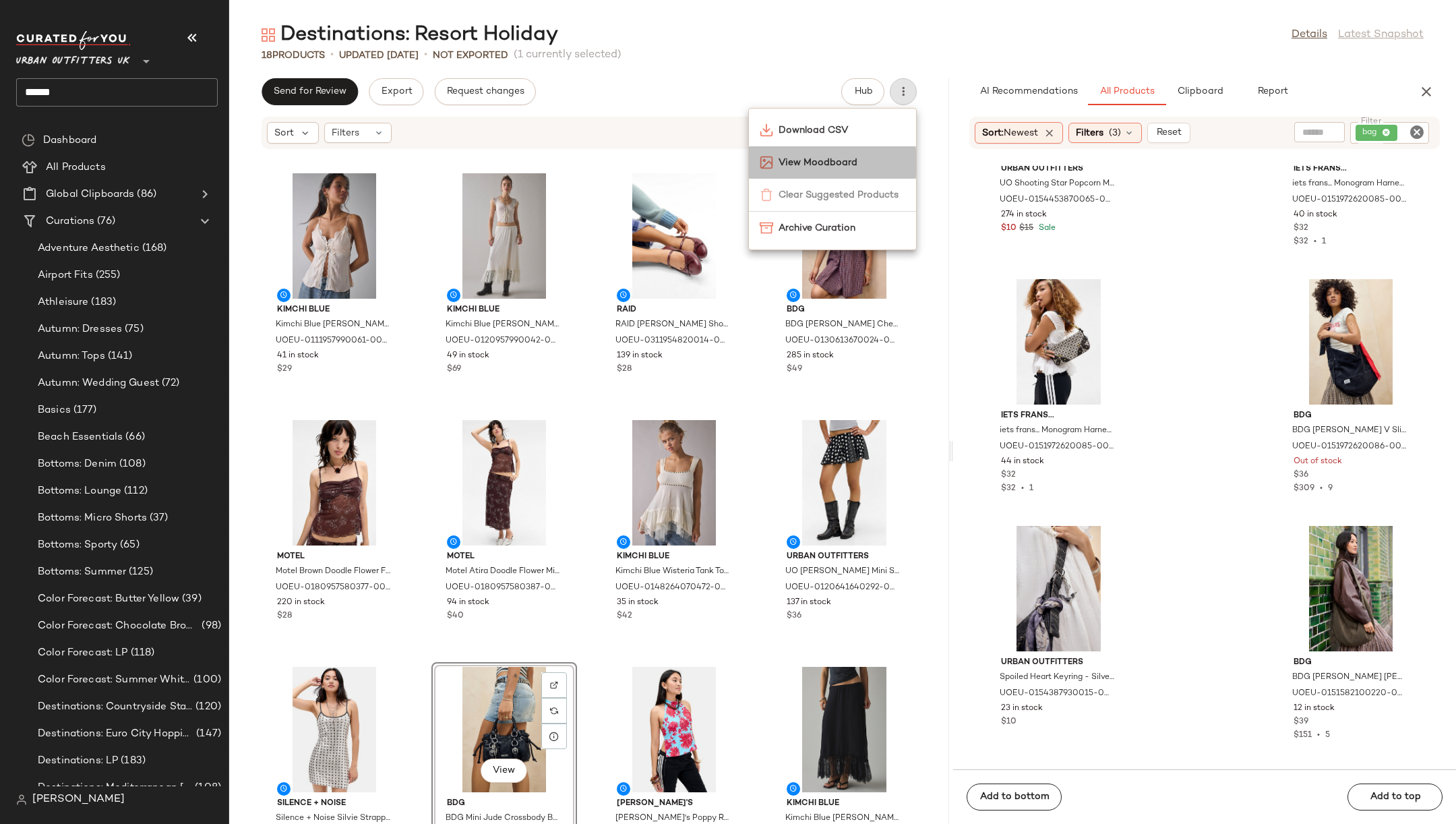
click at [870, 158] on span "View Moodboard" at bounding box center [842, 163] width 127 height 14
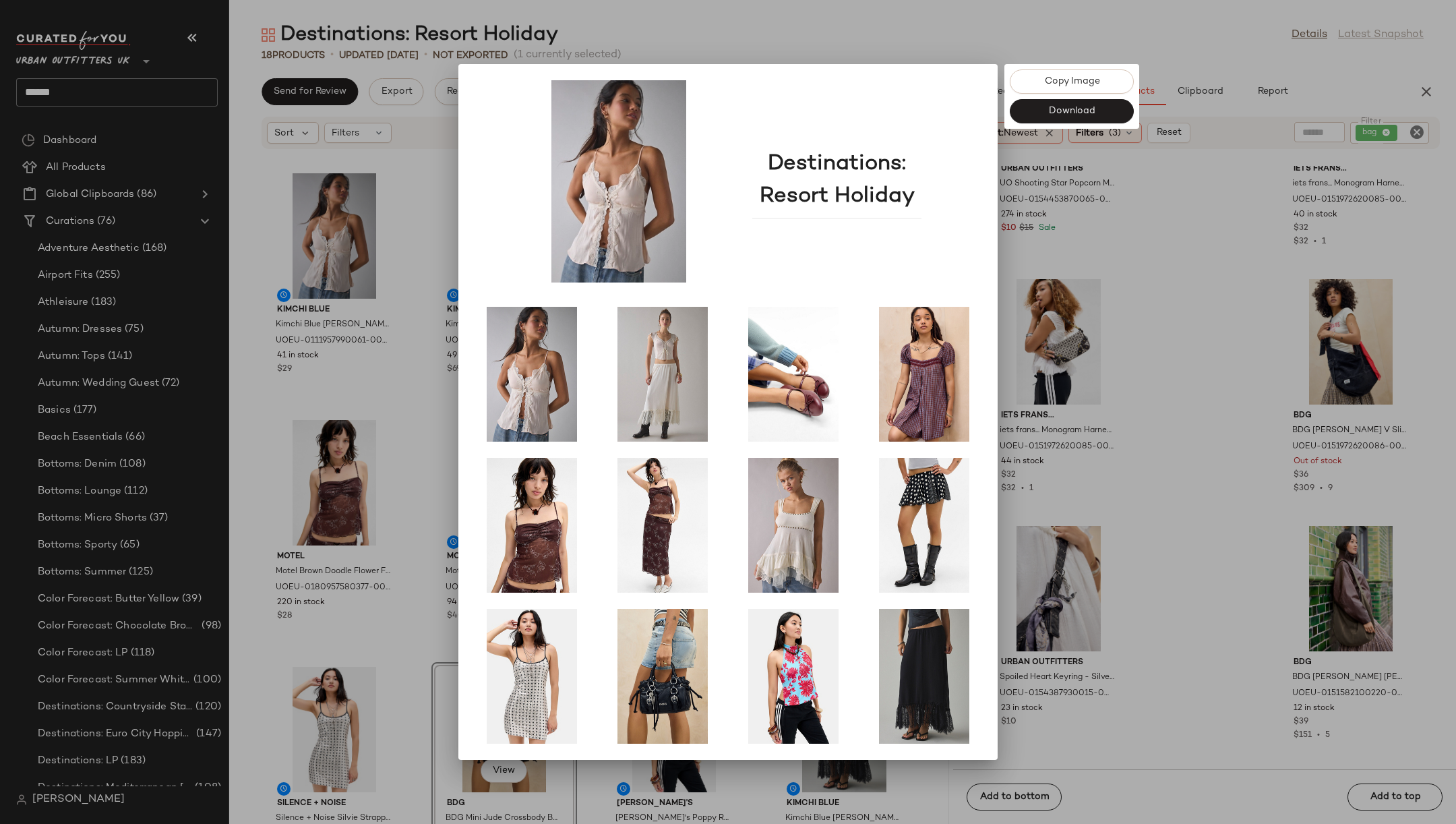
click at [1214, 443] on div at bounding box center [728, 412] width 1456 height 824
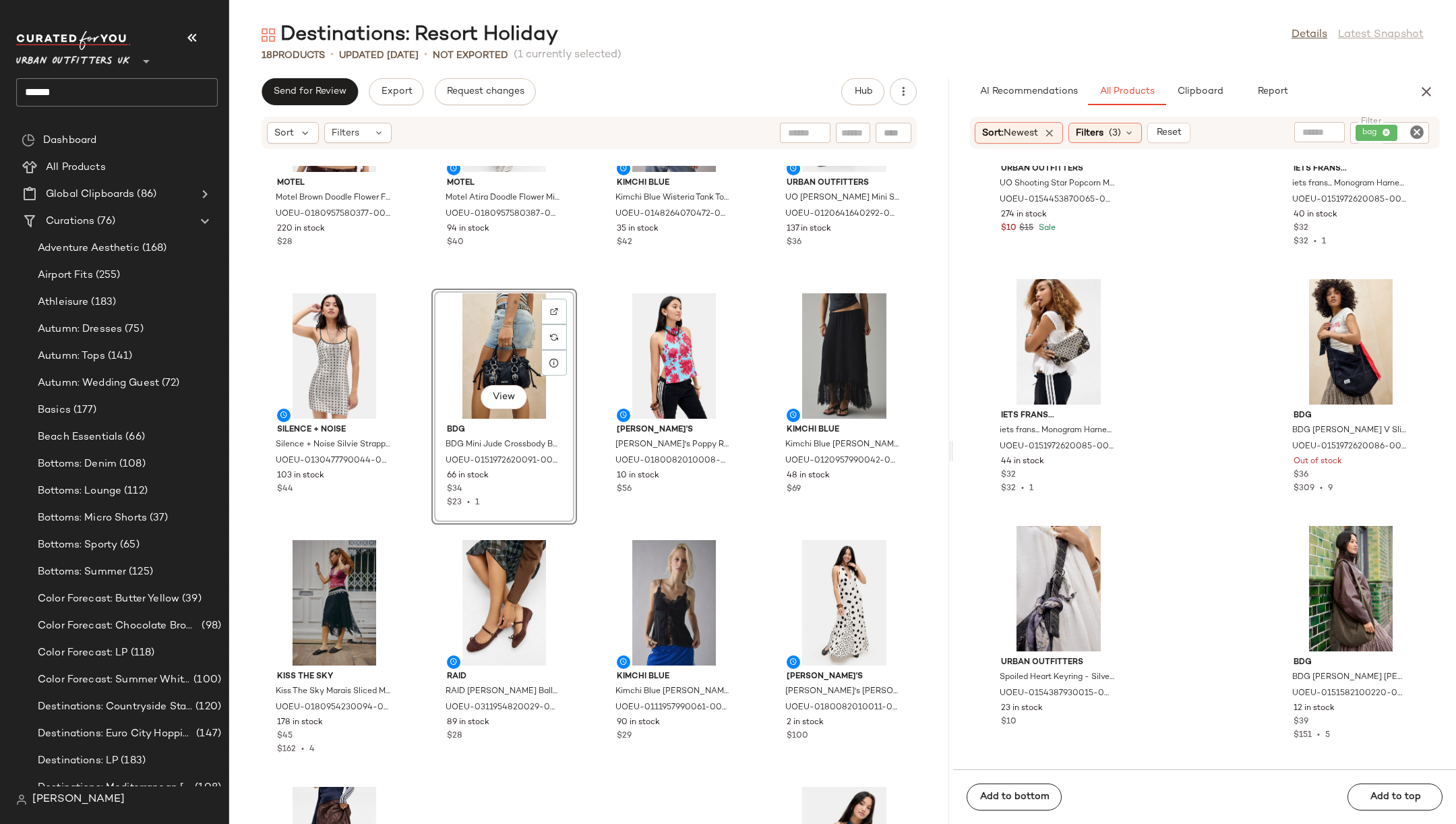
scroll to position [87, 0]
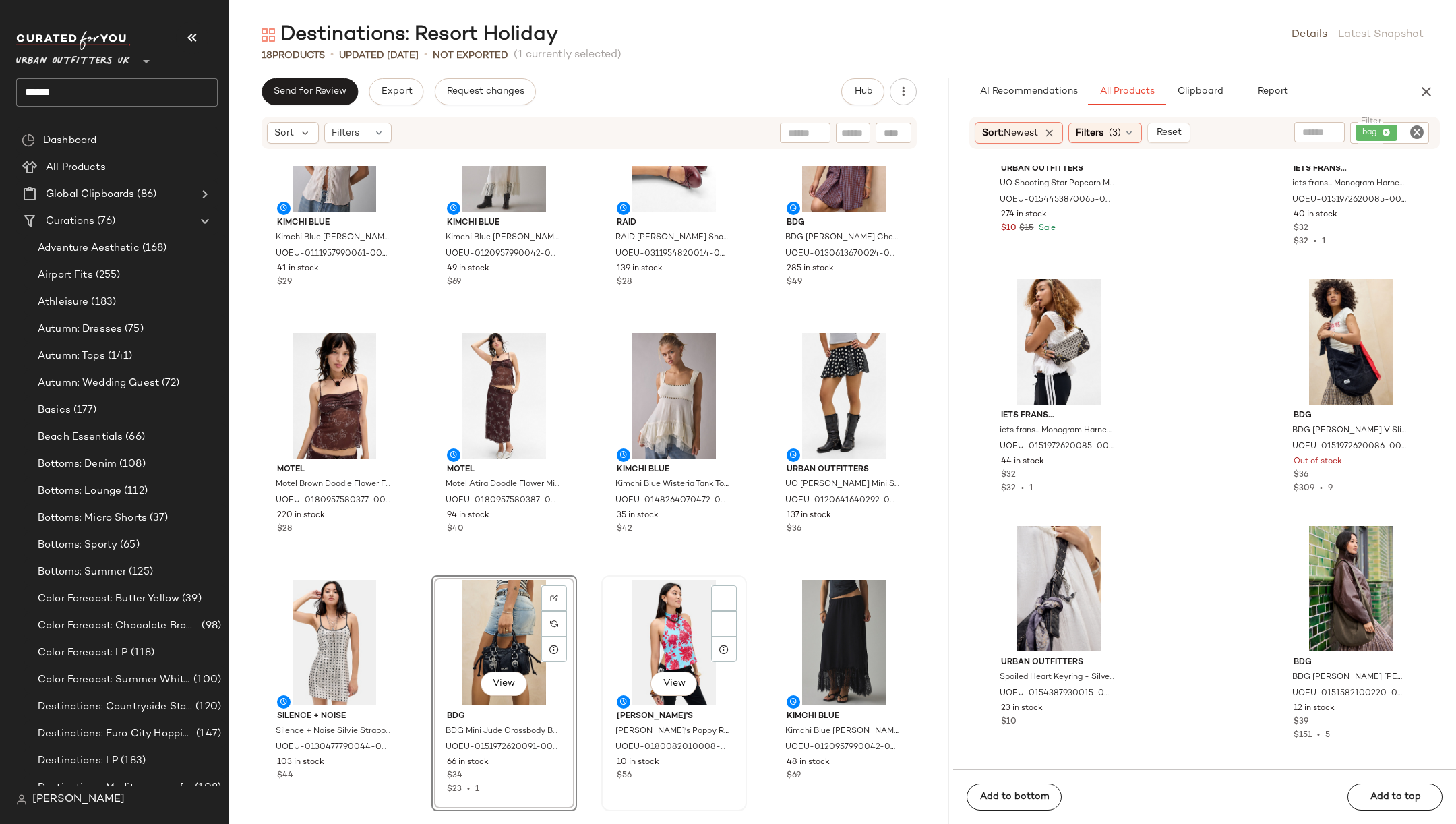
click at [659, 613] on div "View" at bounding box center [674, 642] width 136 height 126
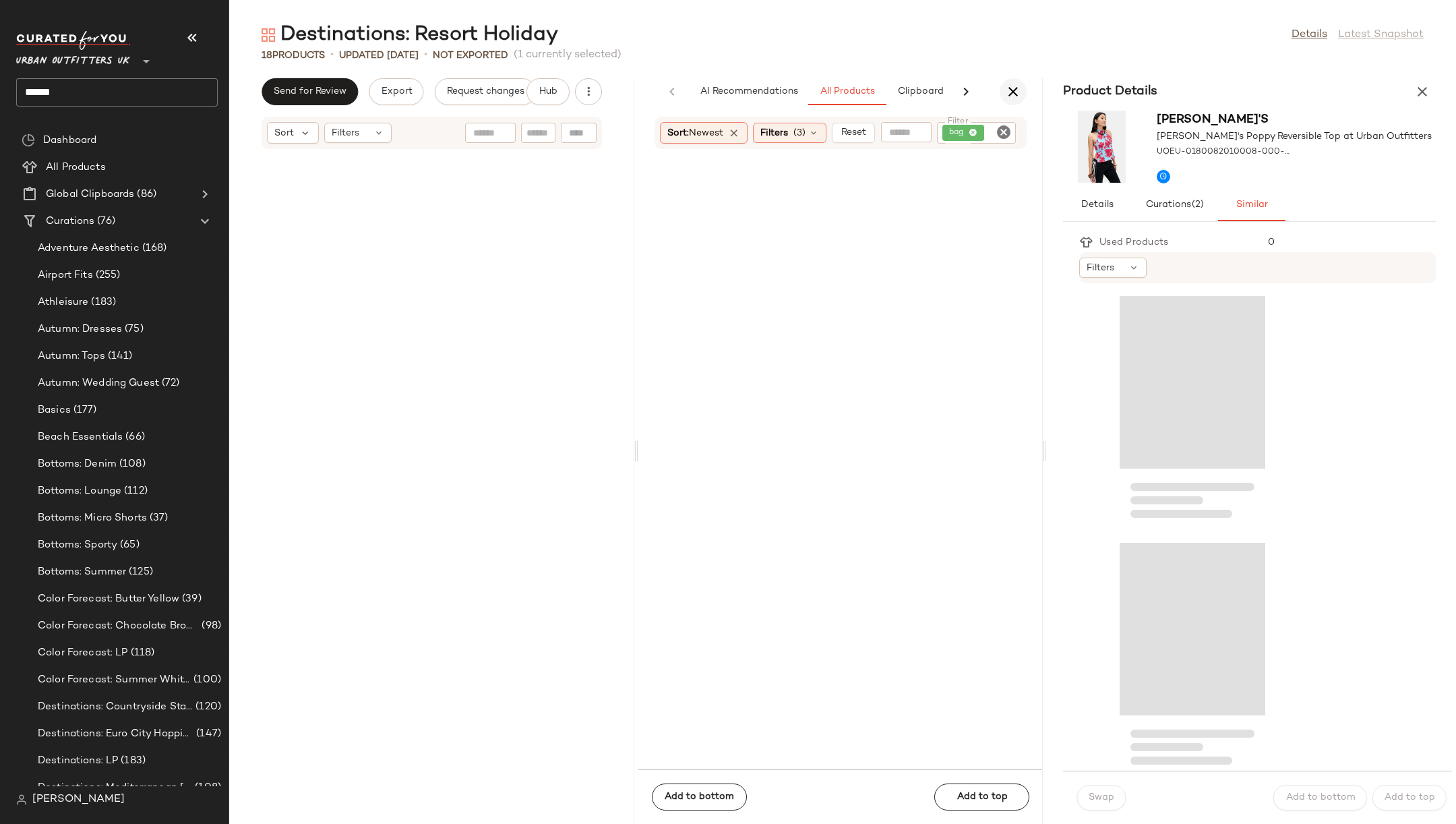
click at [1008, 101] on button "button" at bounding box center [1013, 92] width 27 height 27
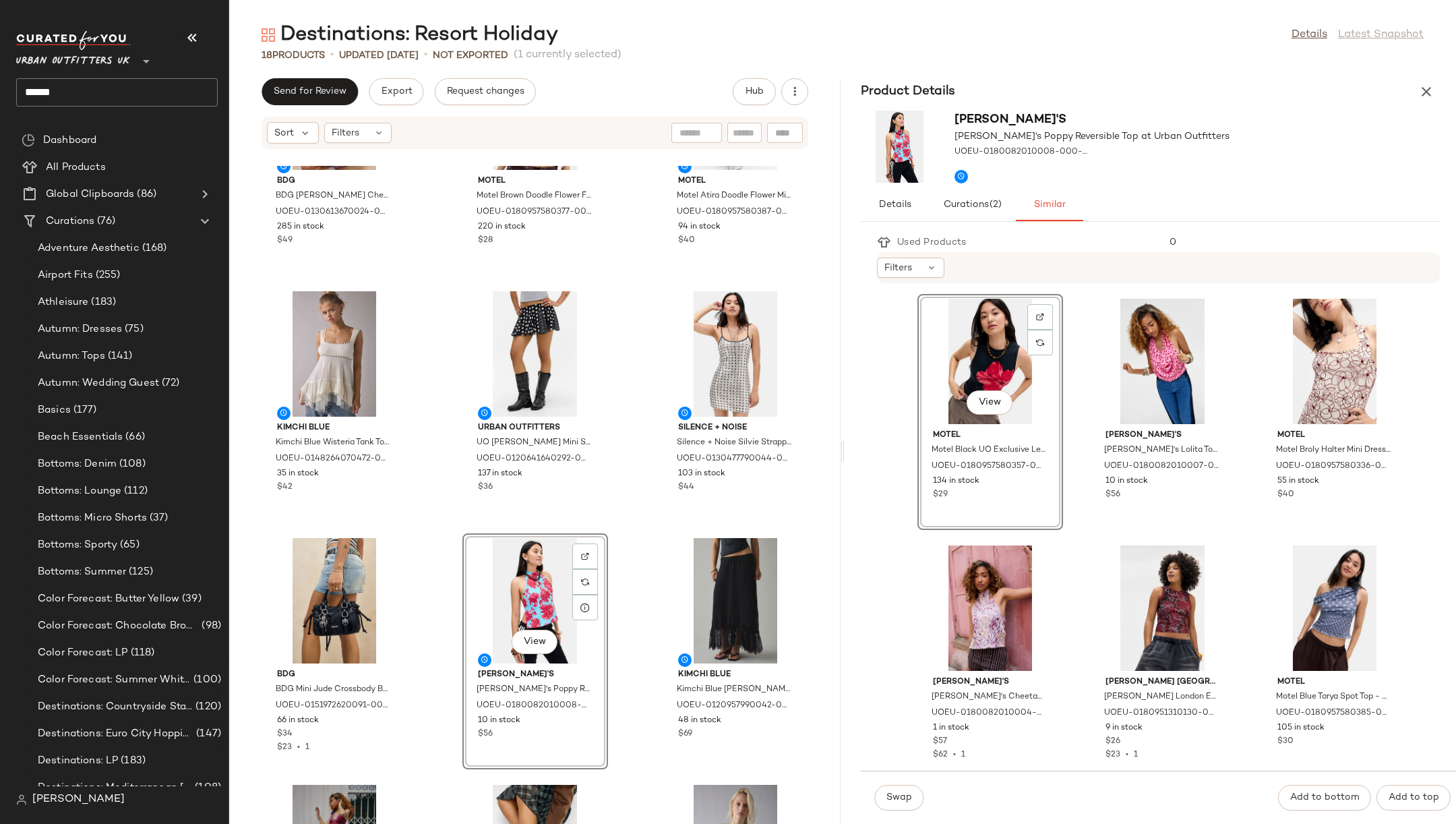
scroll to position [393, 0]
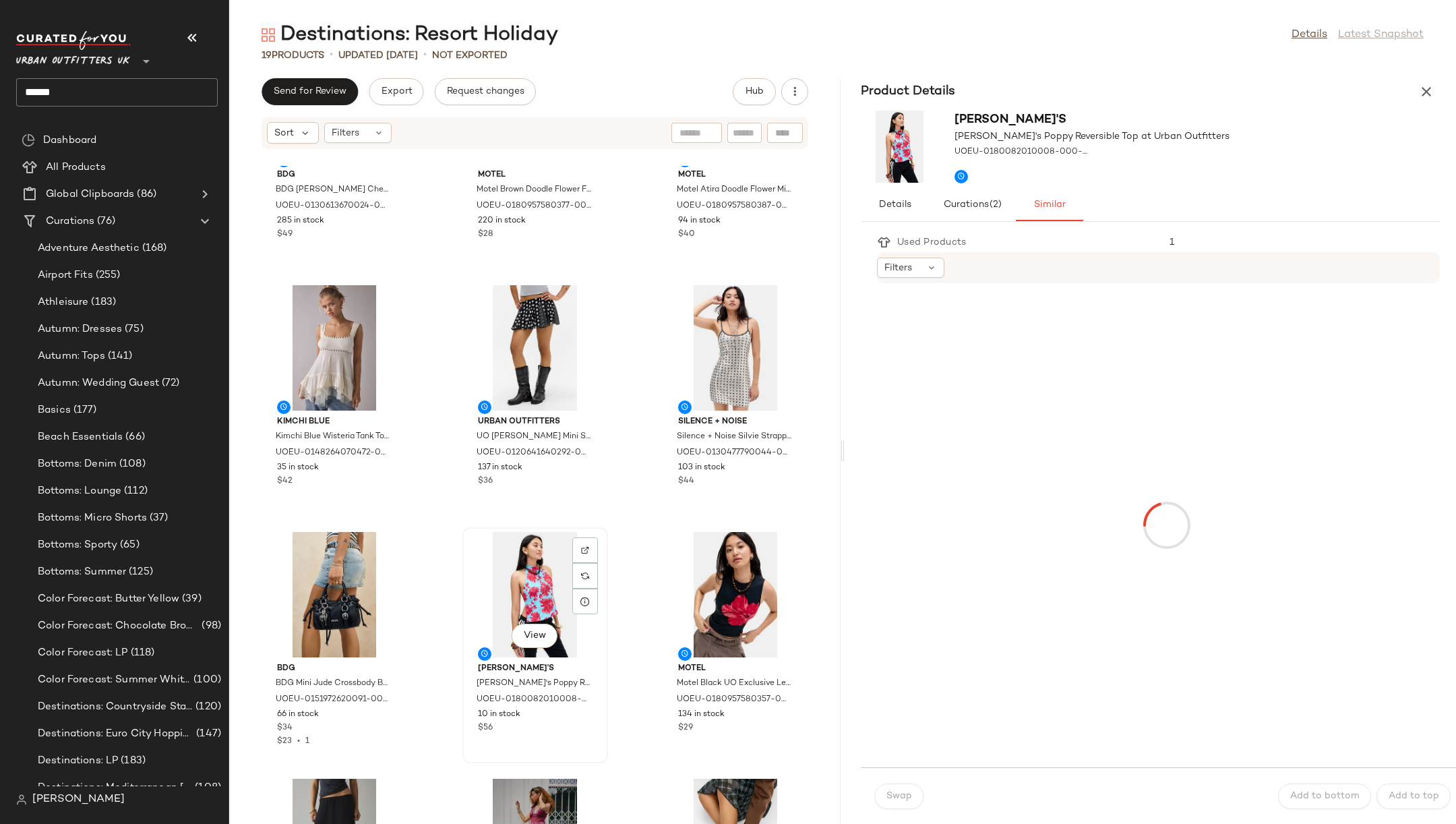
click at [532, 613] on div "View" at bounding box center [535, 594] width 136 height 126
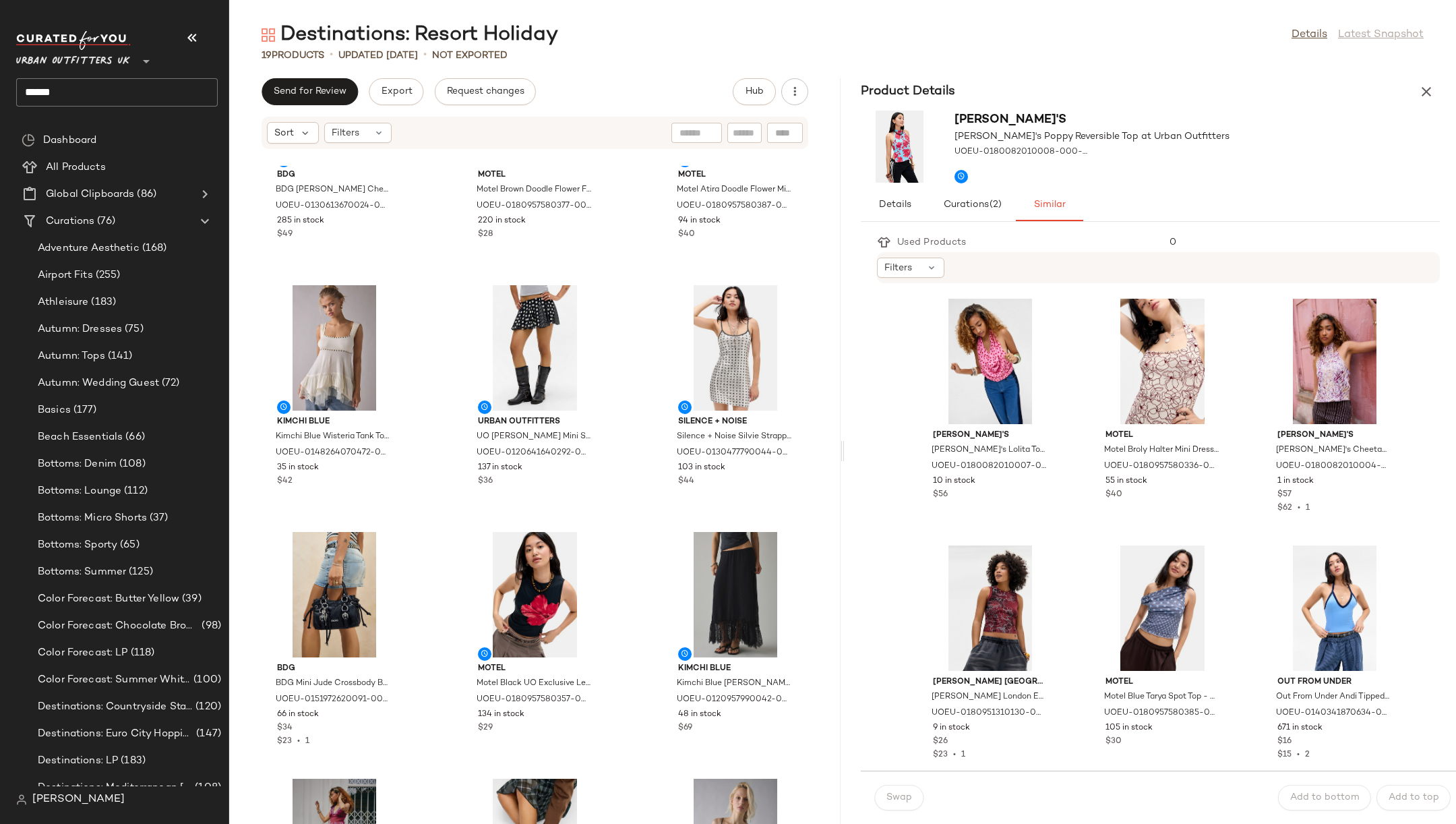
click at [770, 113] on div "Send for Review Export Request changes Hub Sort Filters BDG BDG [PERSON_NAME] C…" at bounding box center [535, 451] width 612 height 746
click at [794, 104] on button "button" at bounding box center [795, 92] width 27 height 27
click at [743, 164] on span "View Moodboard" at bounding box center [734, 163] width 127 height 14
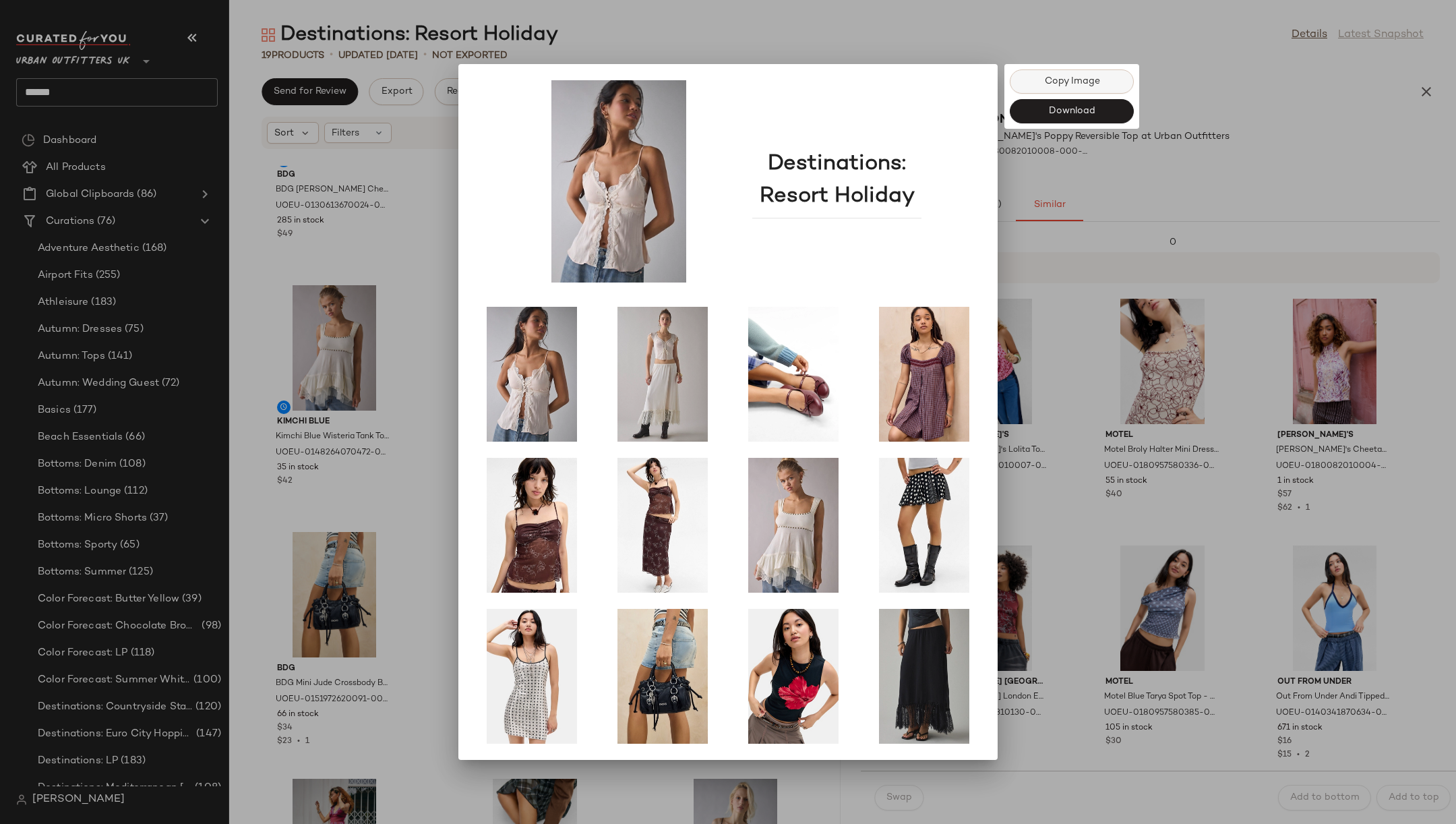
click at [1034, 87] on button "Copy Image" at bounding box center [1071, 81] width 124 height 24
click at [464, 377] on div "Destinations: Resort Holiday" at bounding box center [728, 412] width 528 height 685
click at [460, 381] on div "Destinations: Resort Holiday Copy Image Download" at bounding box center [728, 411] width 539 height 696
click at [1240, 93] on div at bounding box center [728, 412] width 1456 height 824
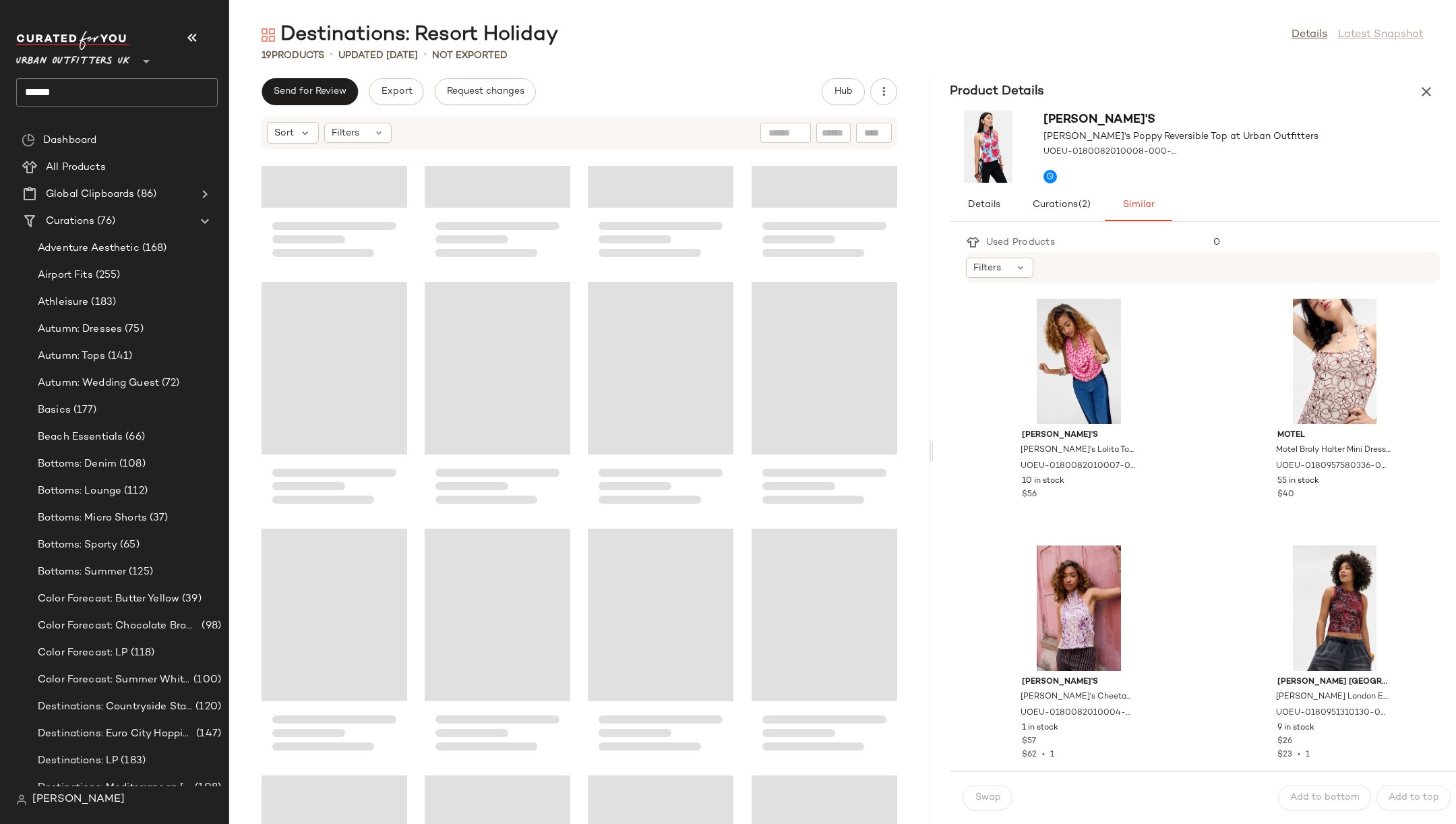
drag, startPoint x: 841, startPoint y: 455, endPoint x: 933, endPoint y: 454, distance: 92.0
click at [933, 454] on div "Destinations: Resort Holiday Details Latest Snapshot 19 Products • updated [DAT…" at bounding box center [842, 422] width 1227 height 802
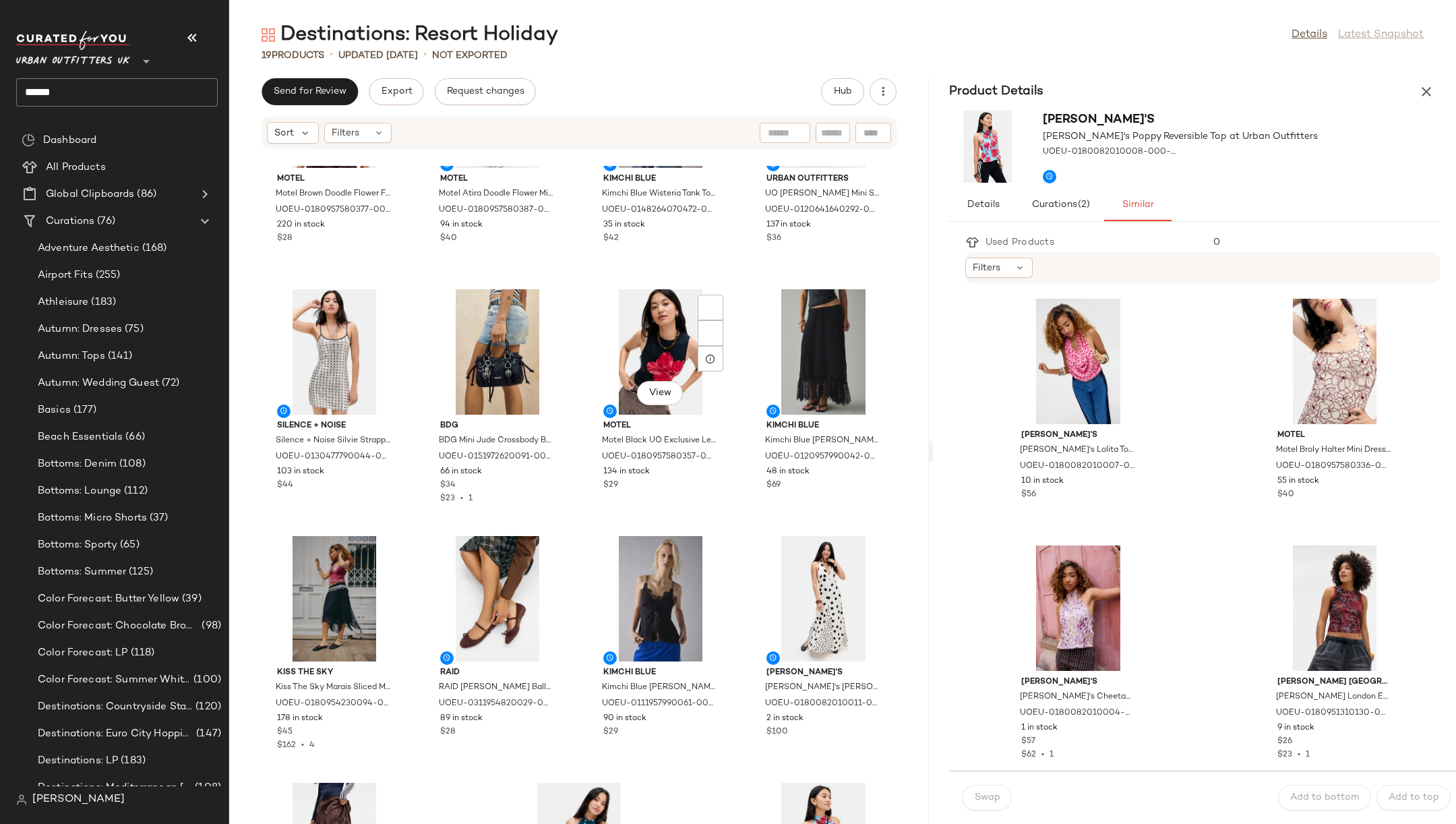
scroll to position [389, 0]
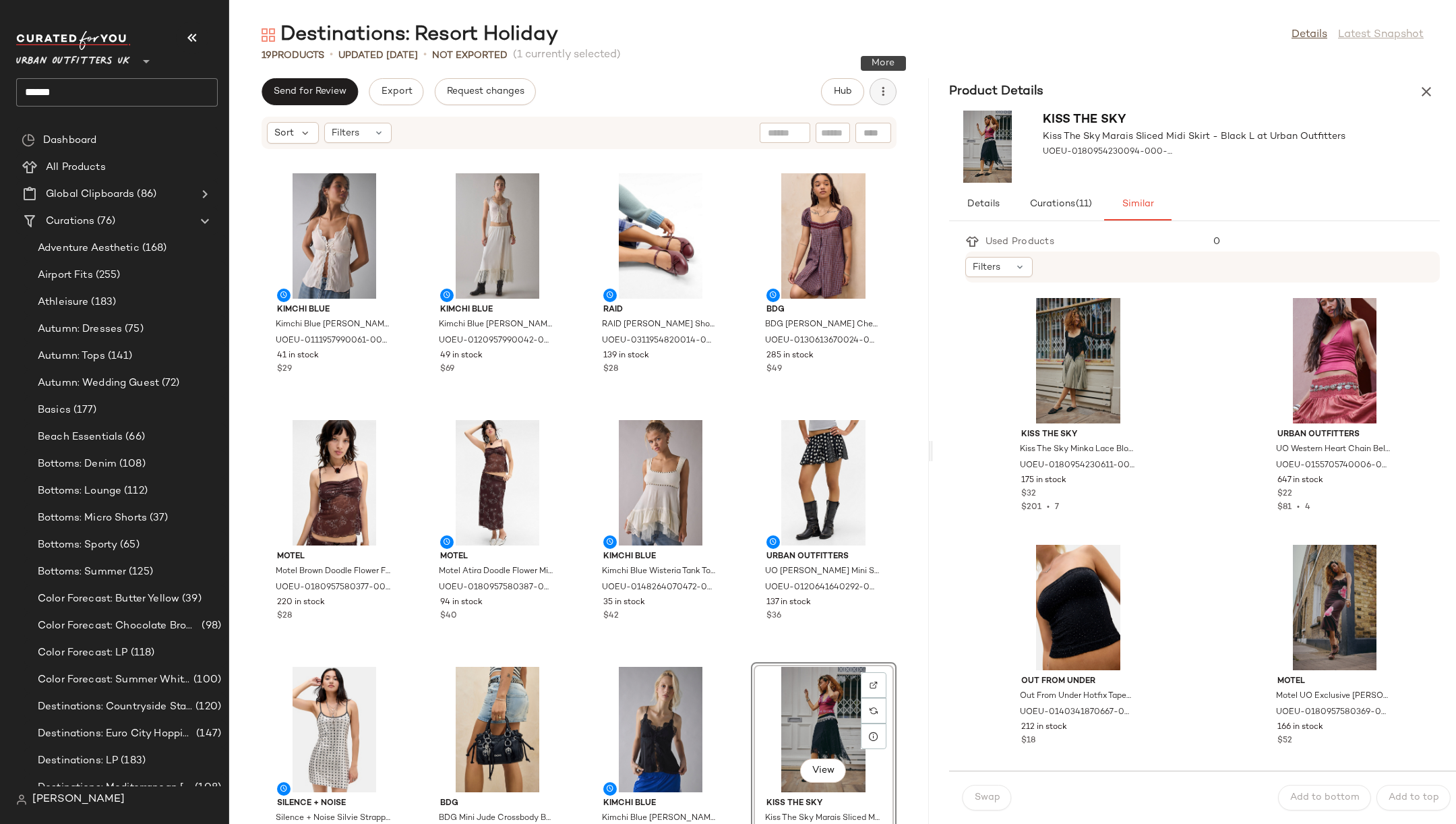
click at [878, 92] on icon "button" at bounding box center [883, 92] width 13 height 13
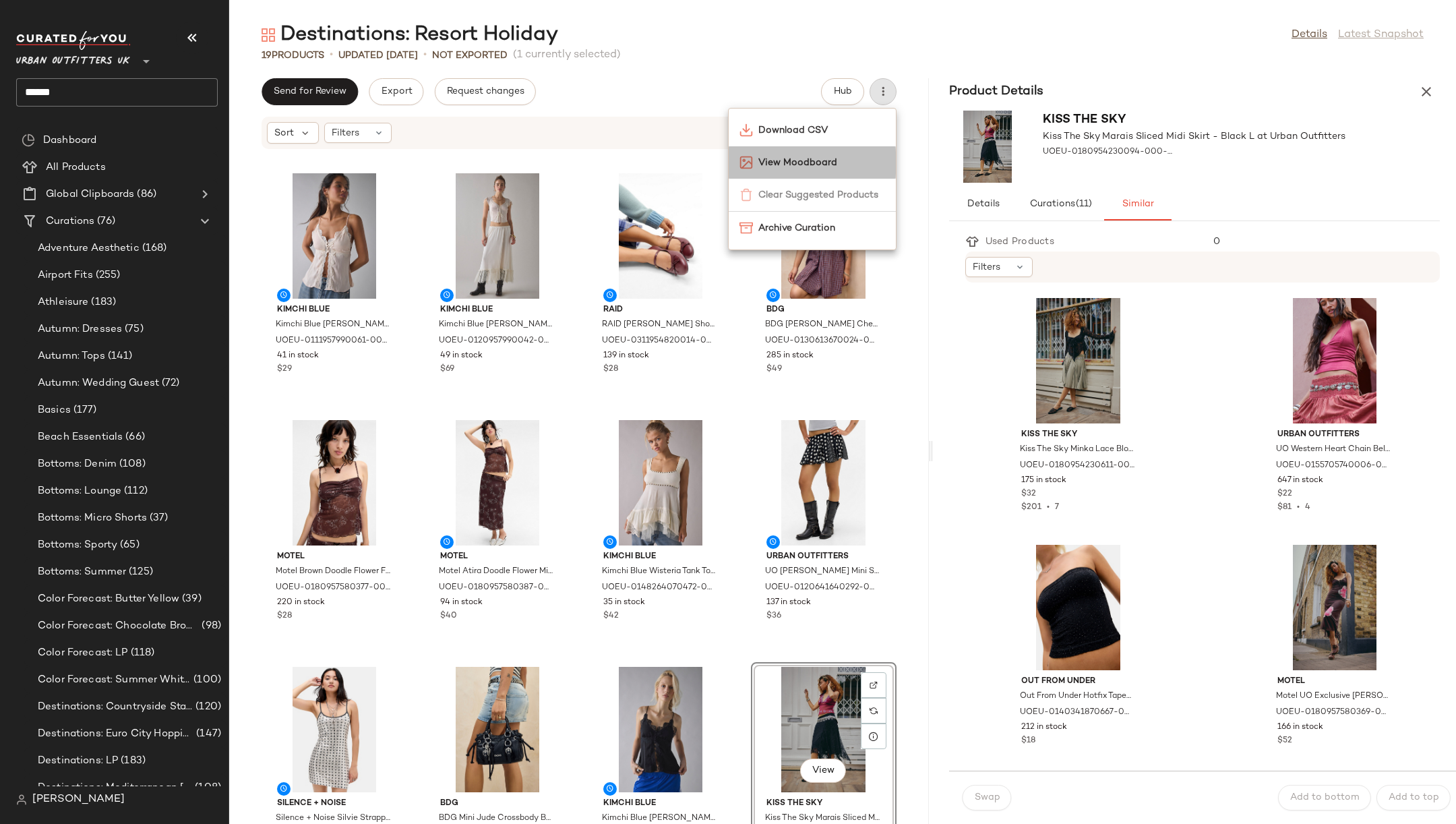
click at [858, 164] on span "View Moodboard" at bounding box center [822, 163] width 127 height 14
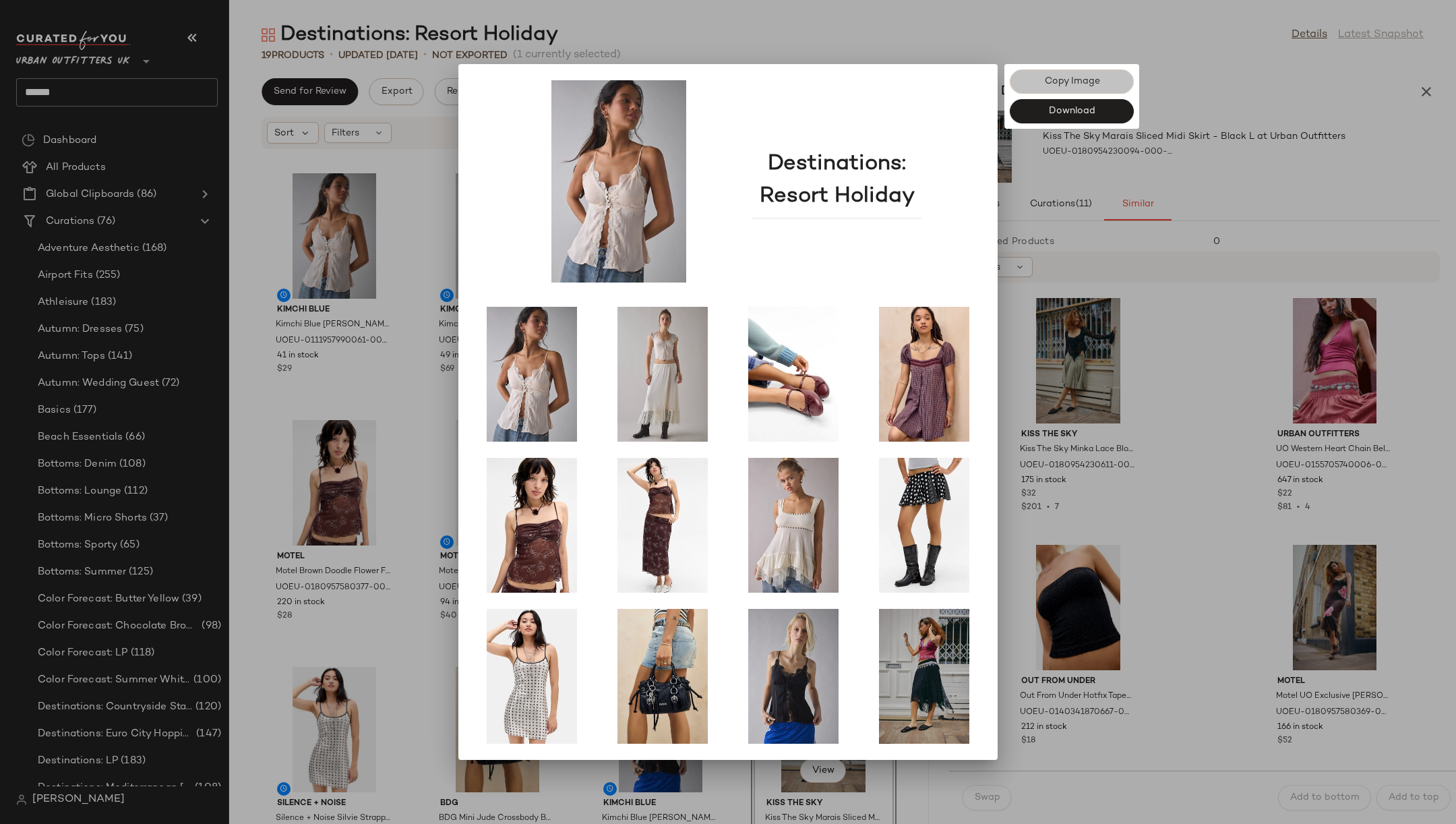
click at [1106, 89] on button "Copy Image" at bounding box center [1071, 81] width 124 height 24
click at [1087, 78] on span "Copy Image" at bounding box center [1071, 82] width 56 height 11
click at [388, 286] on div at bounding box center [728, 412] width 1456 height 824
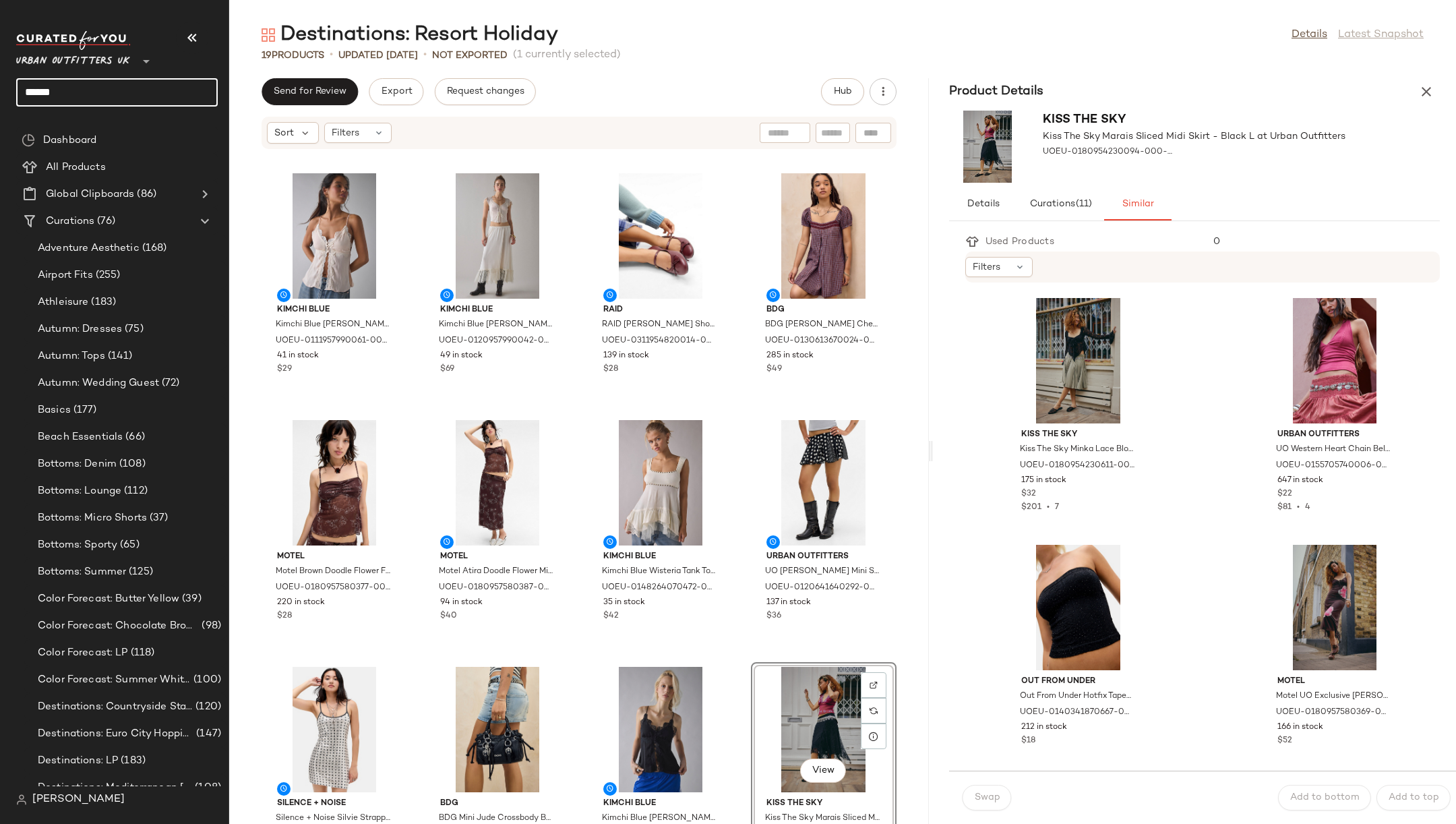
click at [93, 83] on input "******" at bounding box center [116, 92] width 202 height 28
type input "****"
click at [160, 122] on div "Destinations: [PERSON_NAME] Escape" at bounding box center [120, 131] width 208 height 28
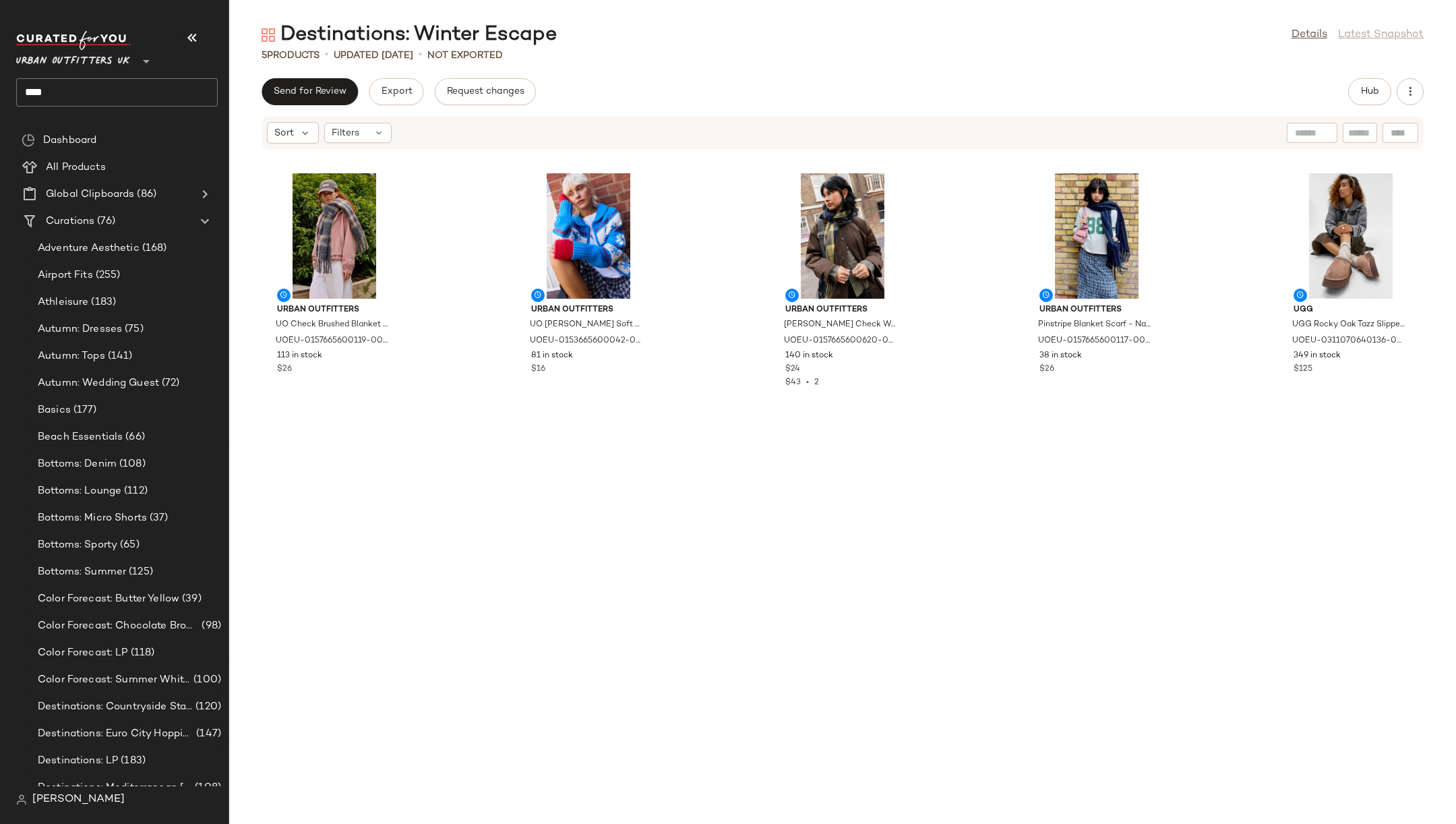
click at [1389, 81] on div "Hub" at bounding box center [1369, 92] width 43 height 27
click at [1368, 93] on span "Hub" at bounding box center [1369, 92] width 19 height 11
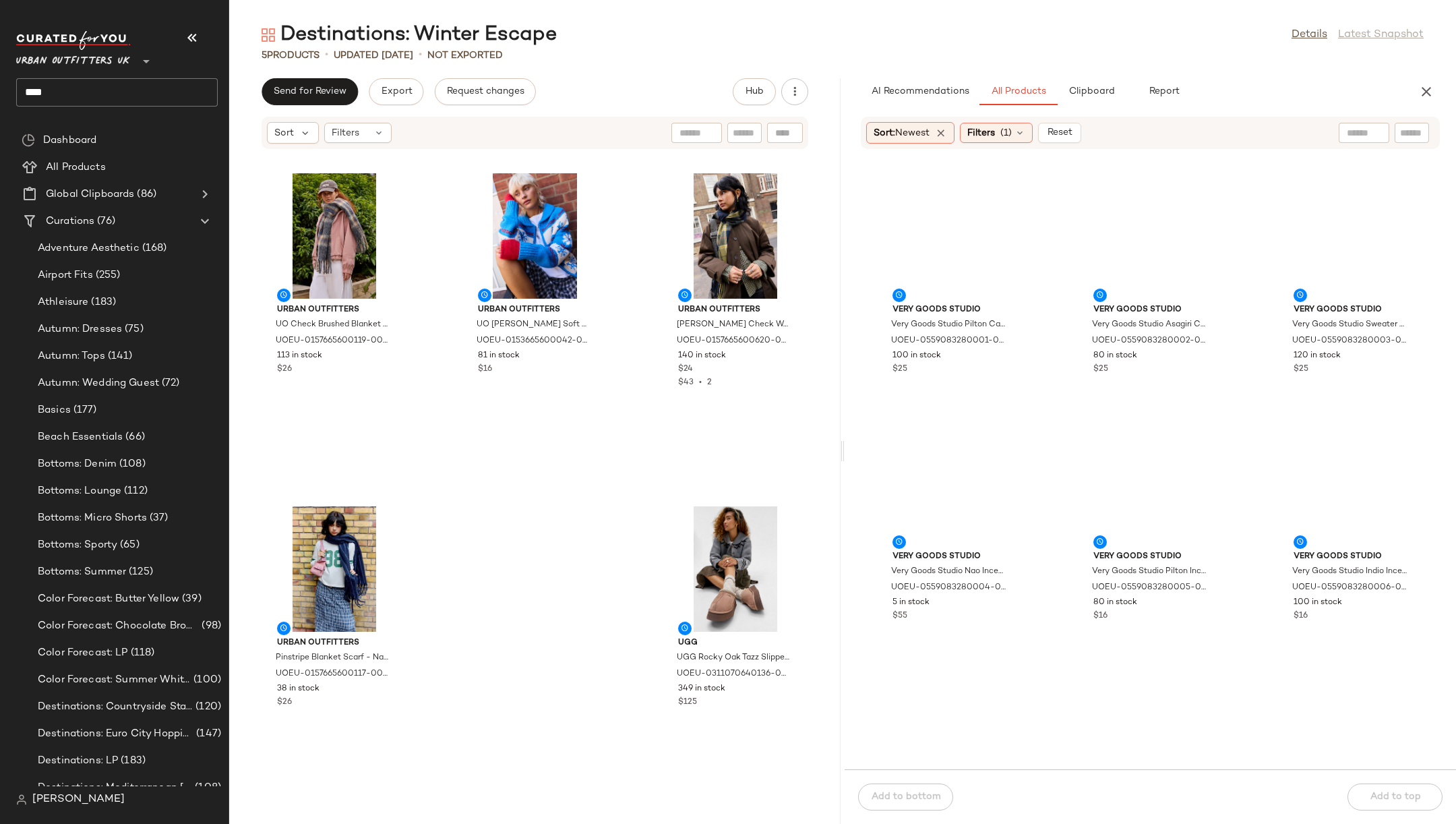
click at [1380, 130] on div at bounding box center [1364, 132] width 51 height 20
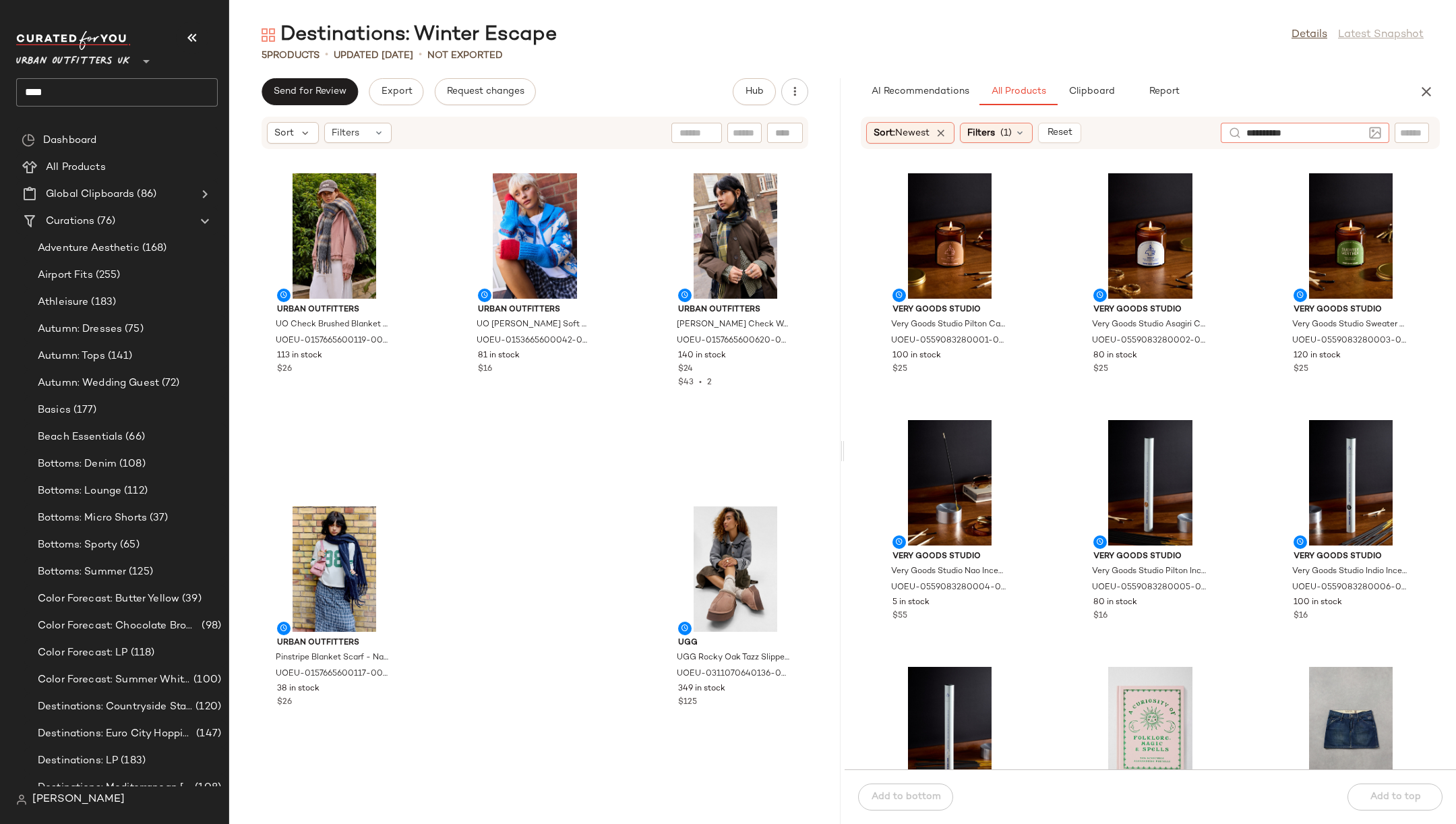
type input "**********"
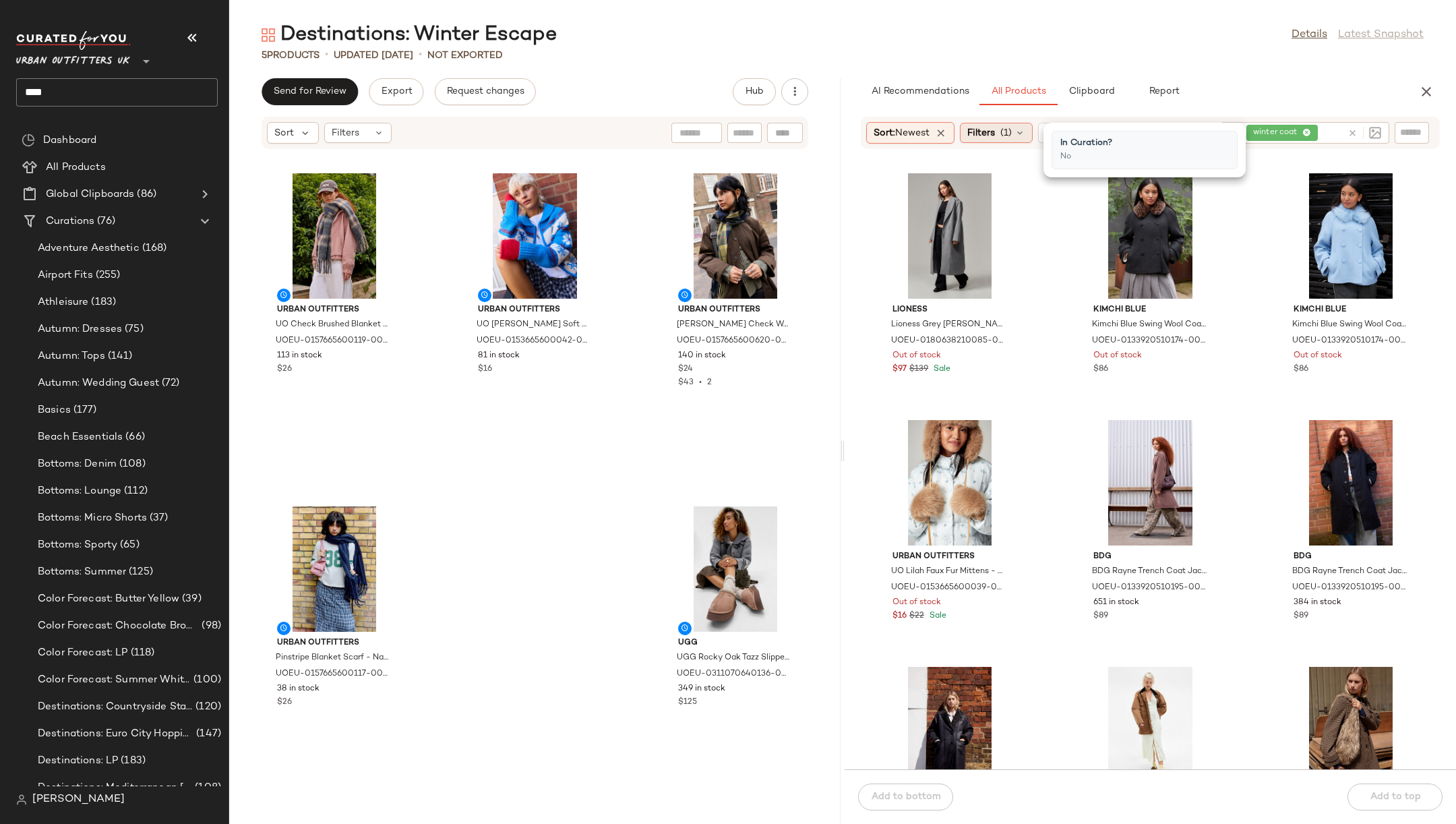
click at [1010, 128] on span "(1)" at bounding box center [1006, 133] width 12 height 14
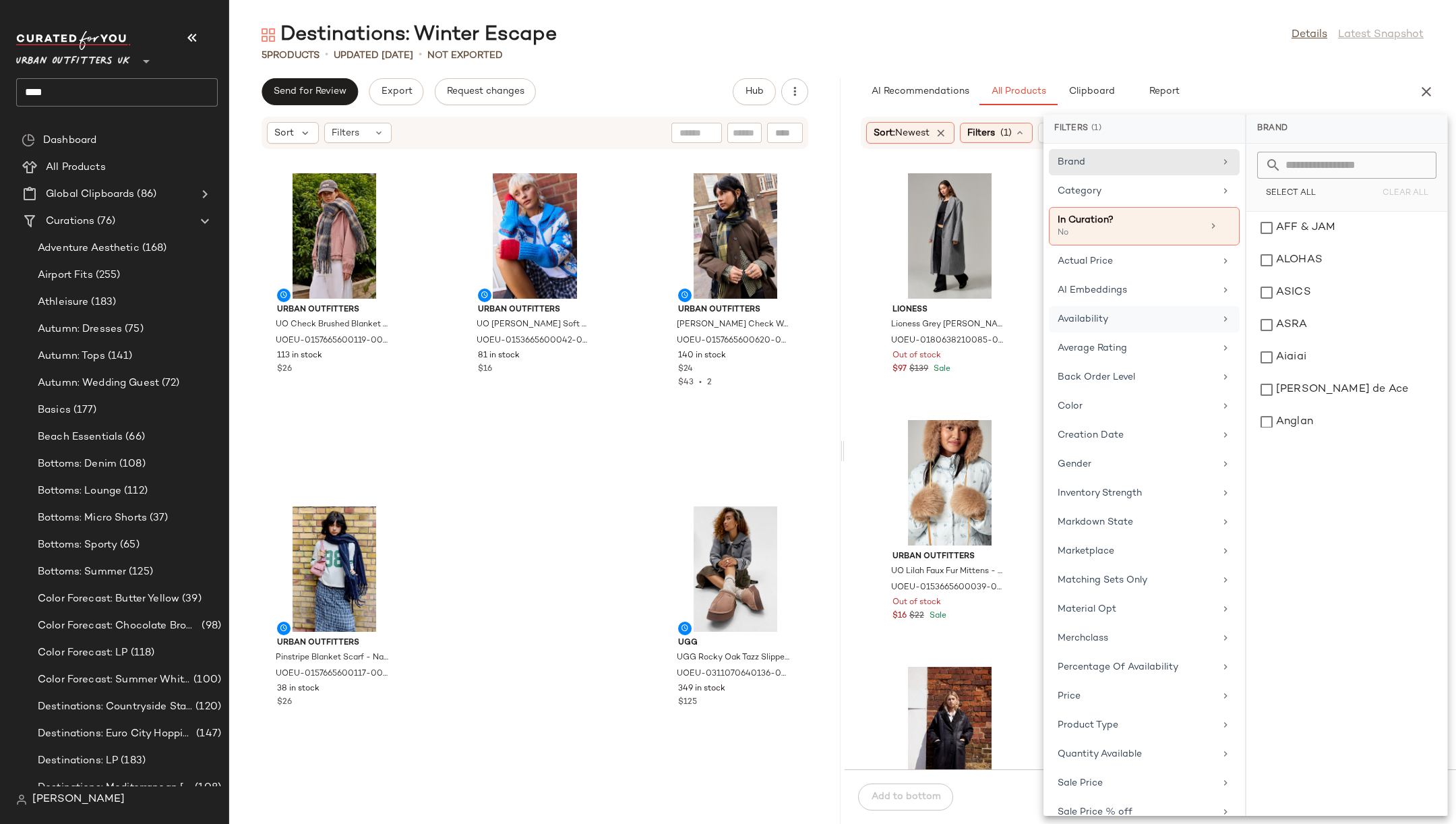
scroll to position [151, 0]
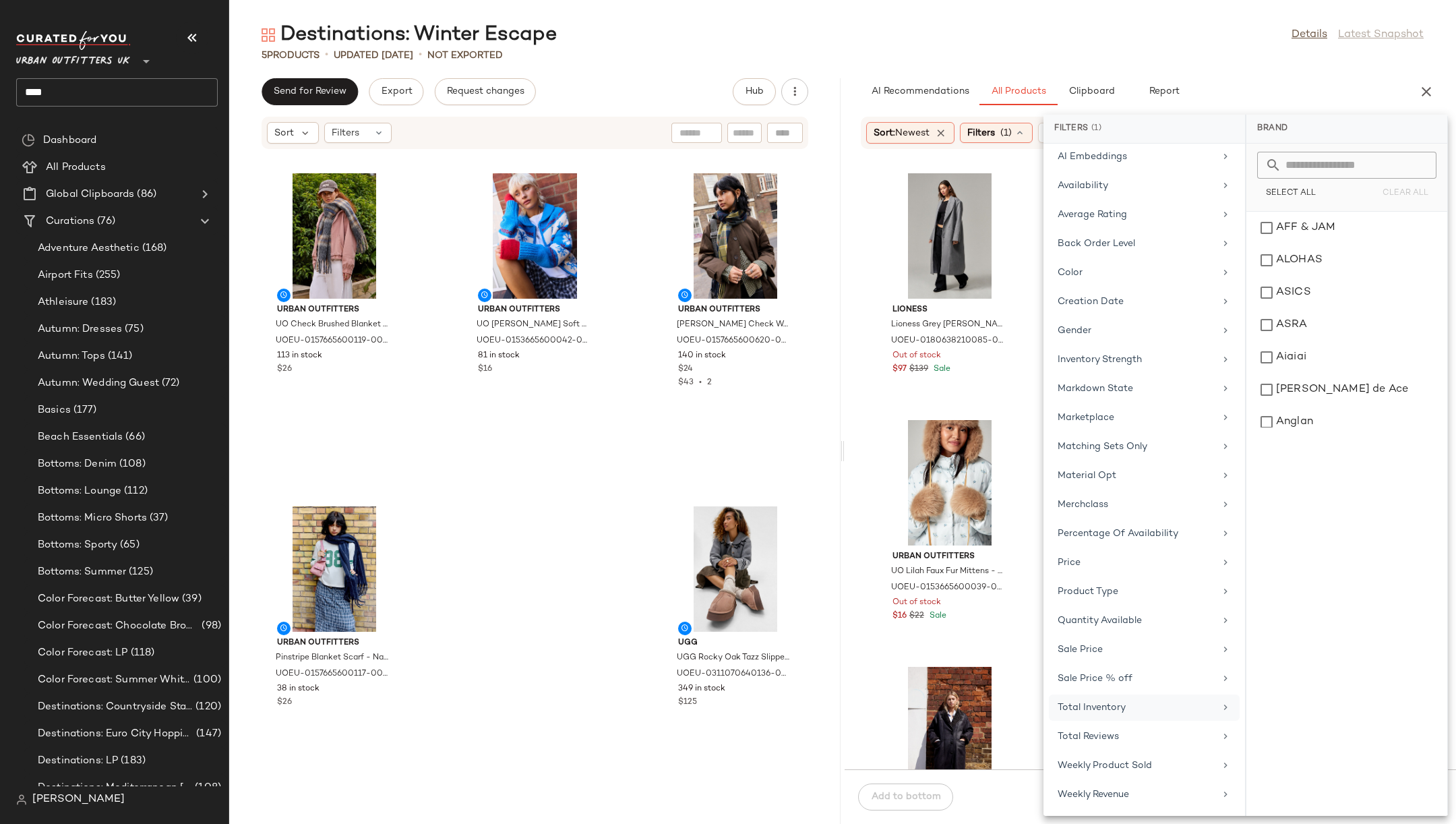
click at [1136, 710] on div "Total Inventory" at bounding box center [1136, 707] width 157 height 14
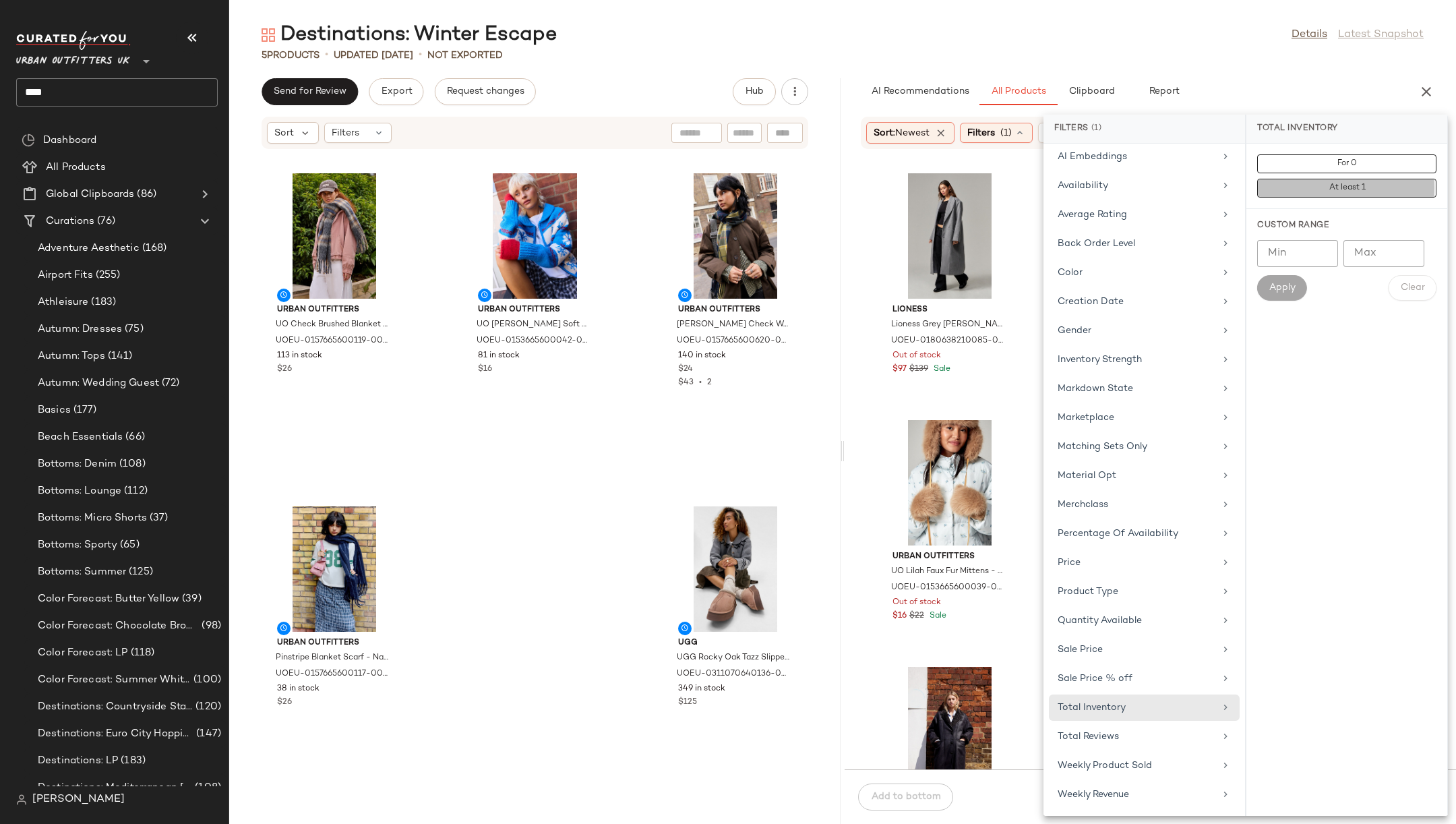
click at [1346, 193] on button "At least 1" at bounding box center [1346, 188] width 180 height 19
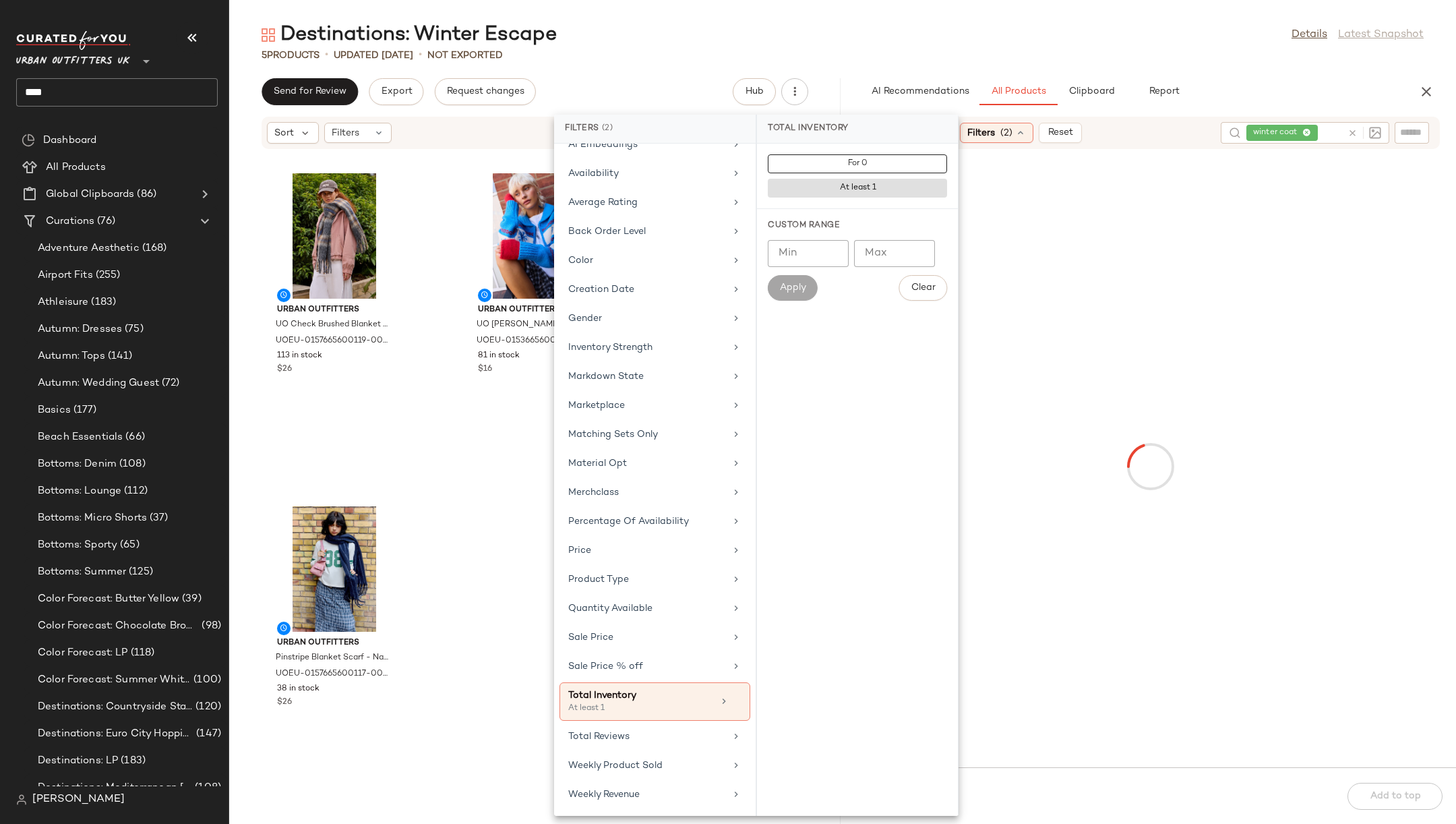
click at [1042, 265] on div at bounding box center [1150, 466] width 606 height 596
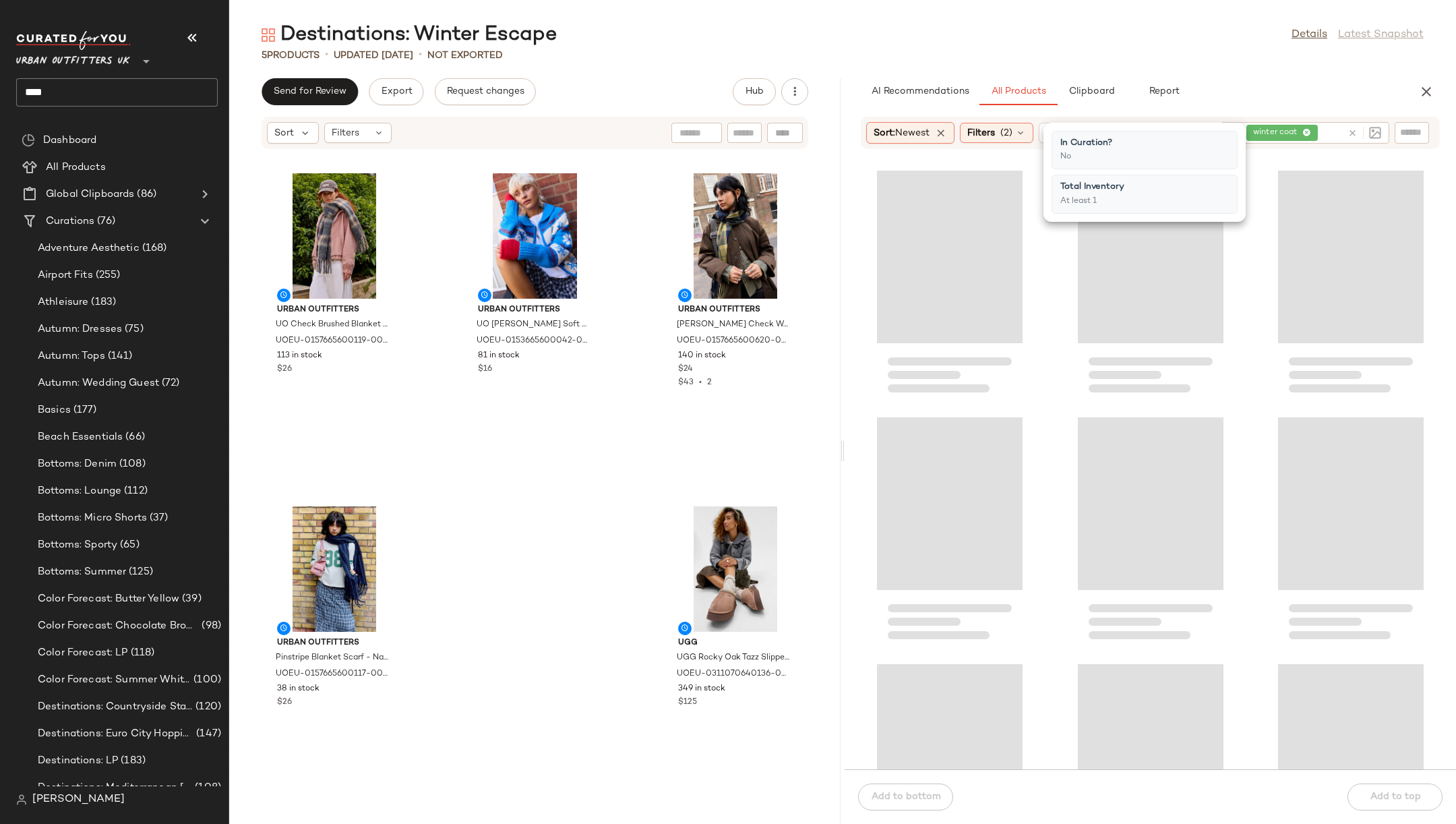
click at [853, 203] on div at bounding box center [1150, 467] width 612 height 603
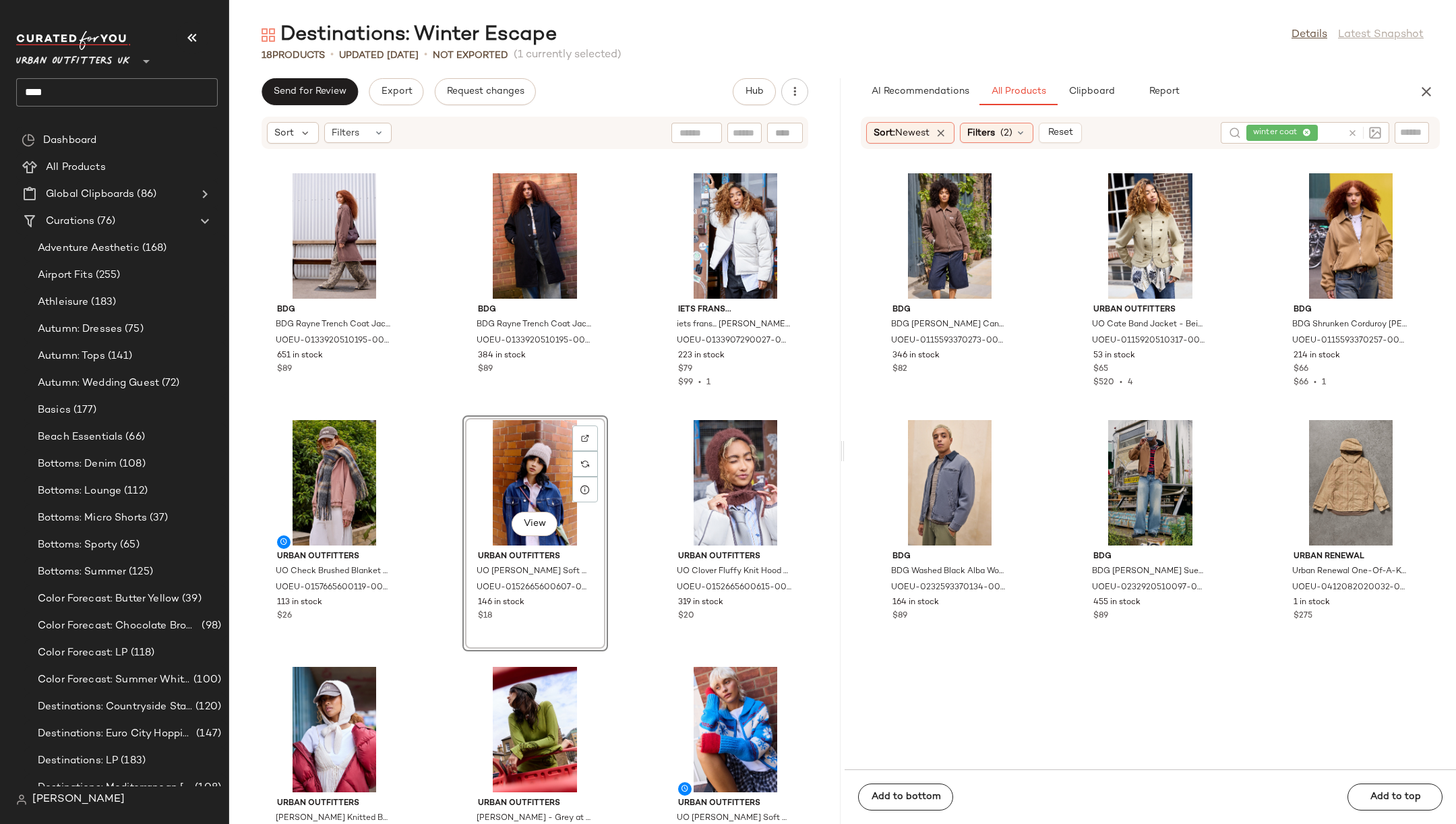
scroll to position [7664, 0]
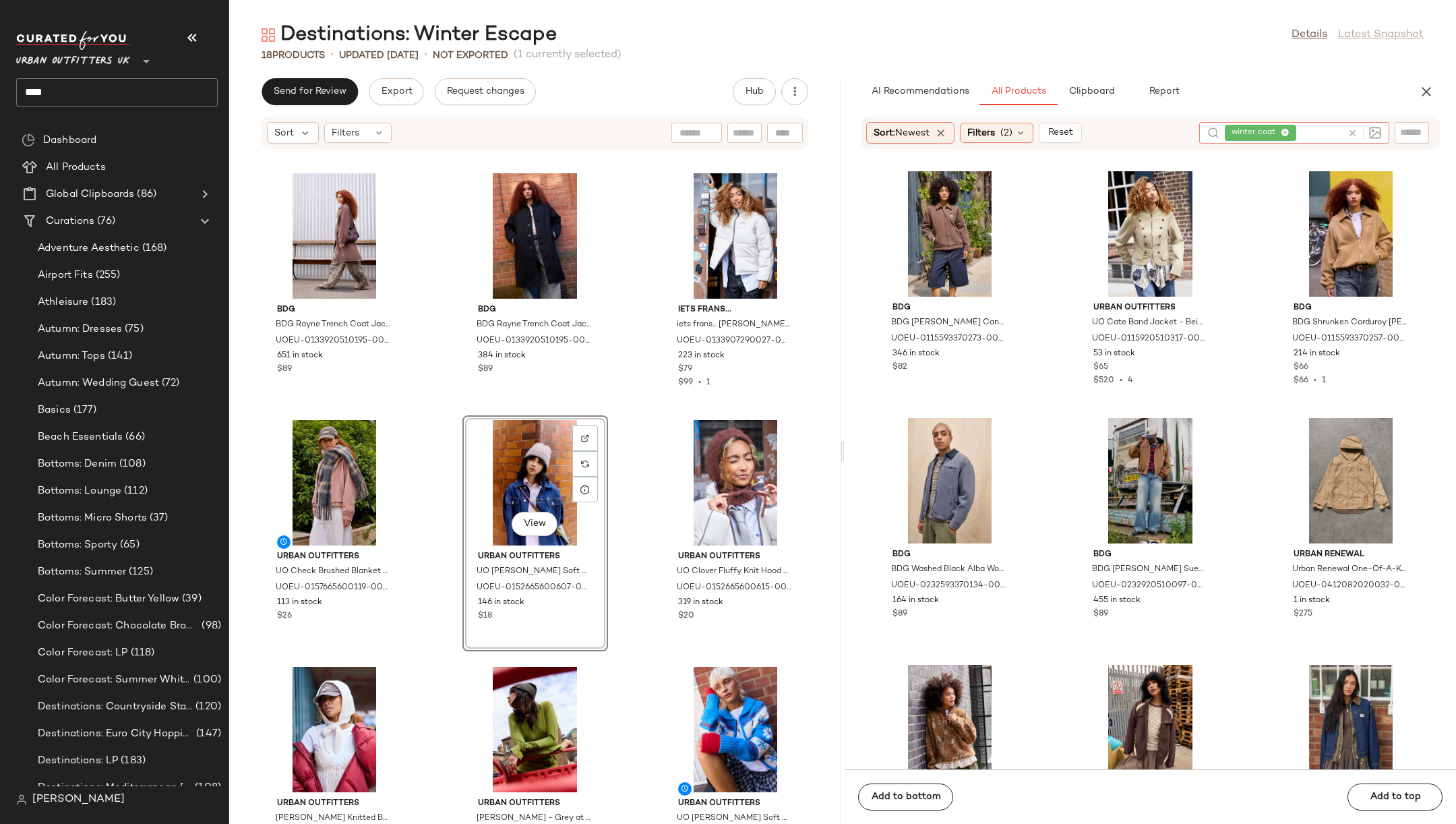
click at [1354, 134] on icon at bounding box center [1353, 133] width 10 height 10
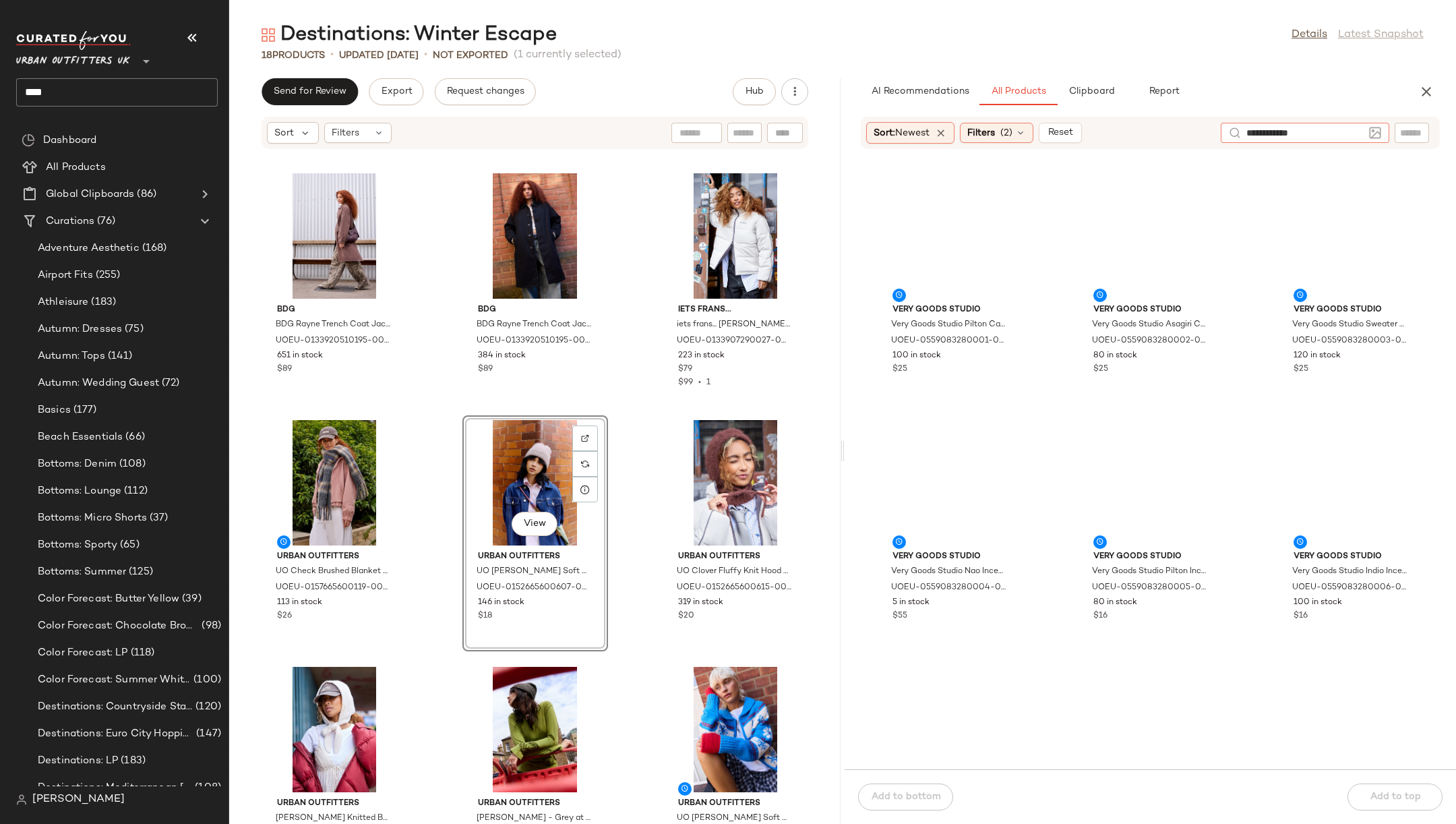
type input "**********"
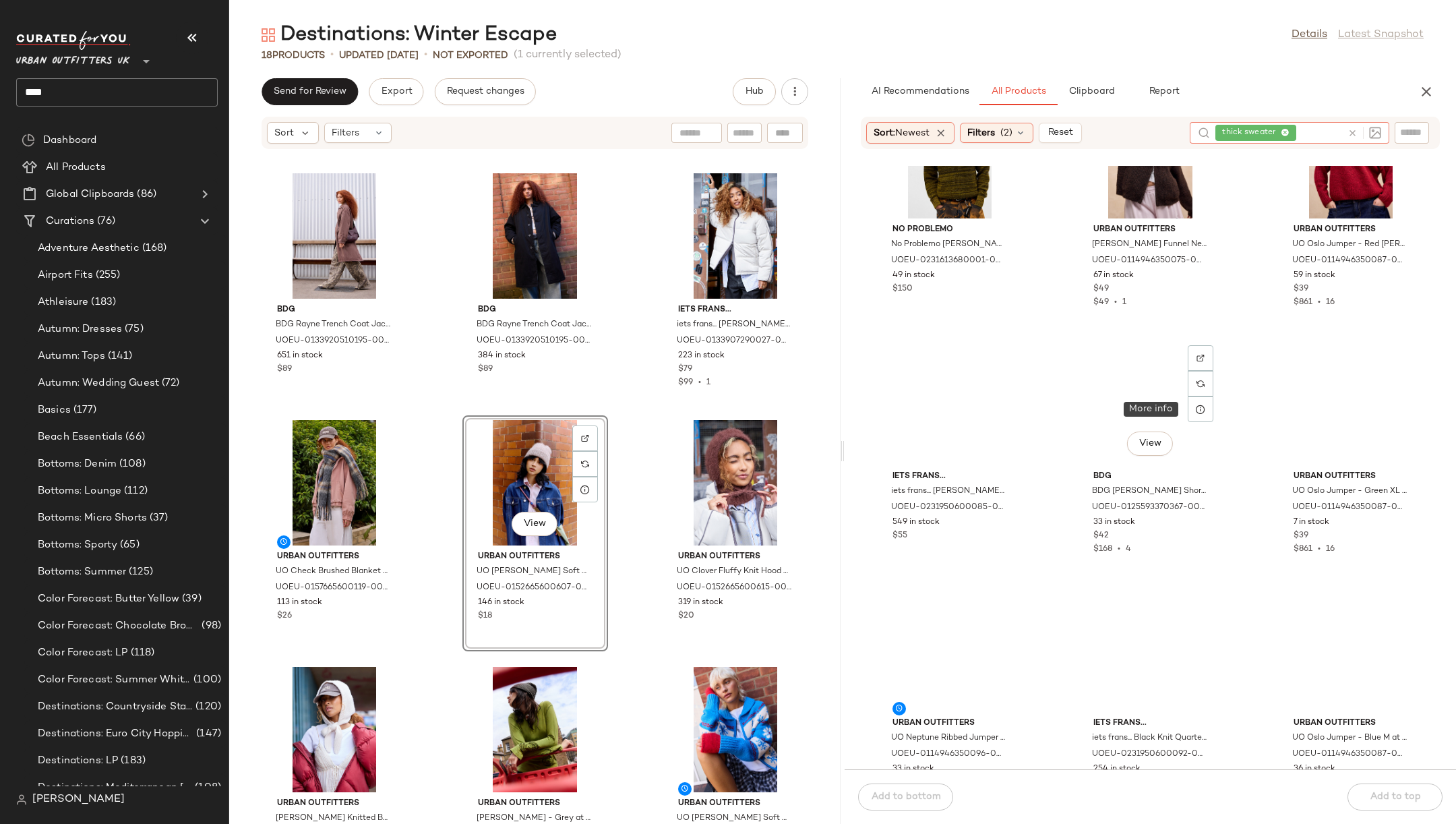
scroll to position [583, 0]
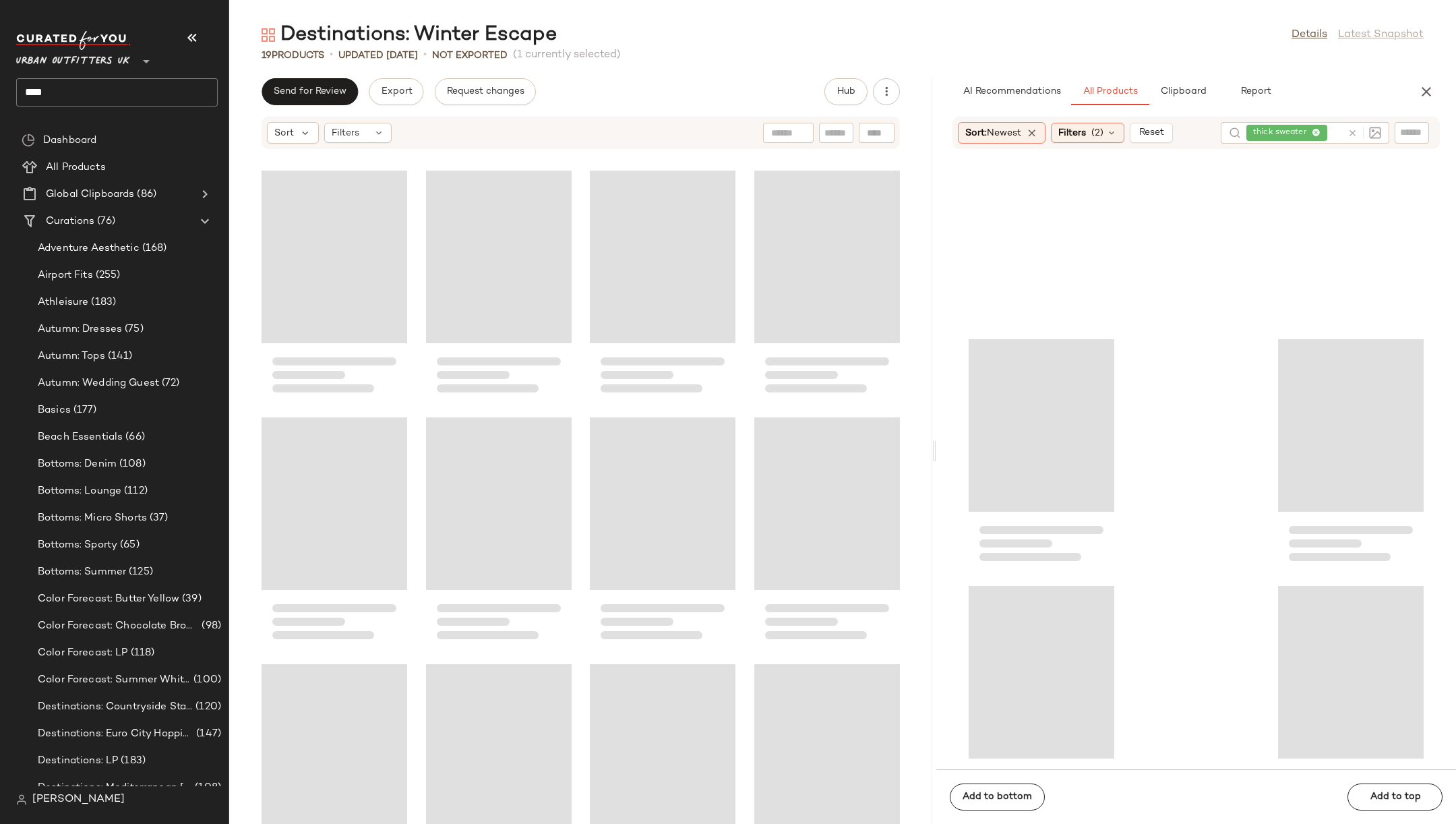
drag, startPoint x: 842, startPoint y: 456, endPoint x: 937, endPoint y: 461, distance: 95.1
click at [937, 461] on div "Destinations: Winter Escape Details Latest Snapshot 19 Products • updated [DATE…" at bounding box center [842, 422] width 1227 height 802
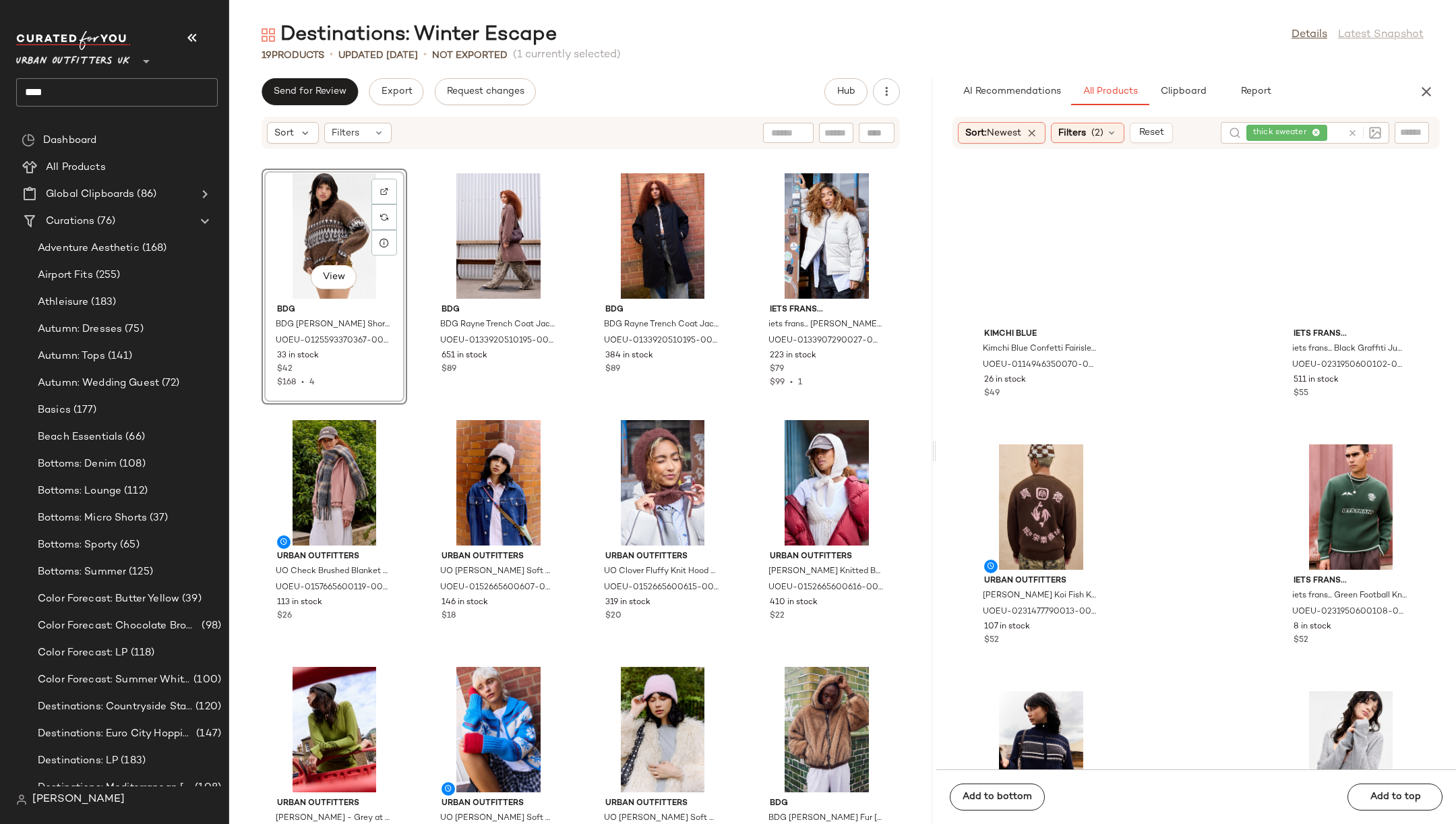
scroll to position [3444, 0]
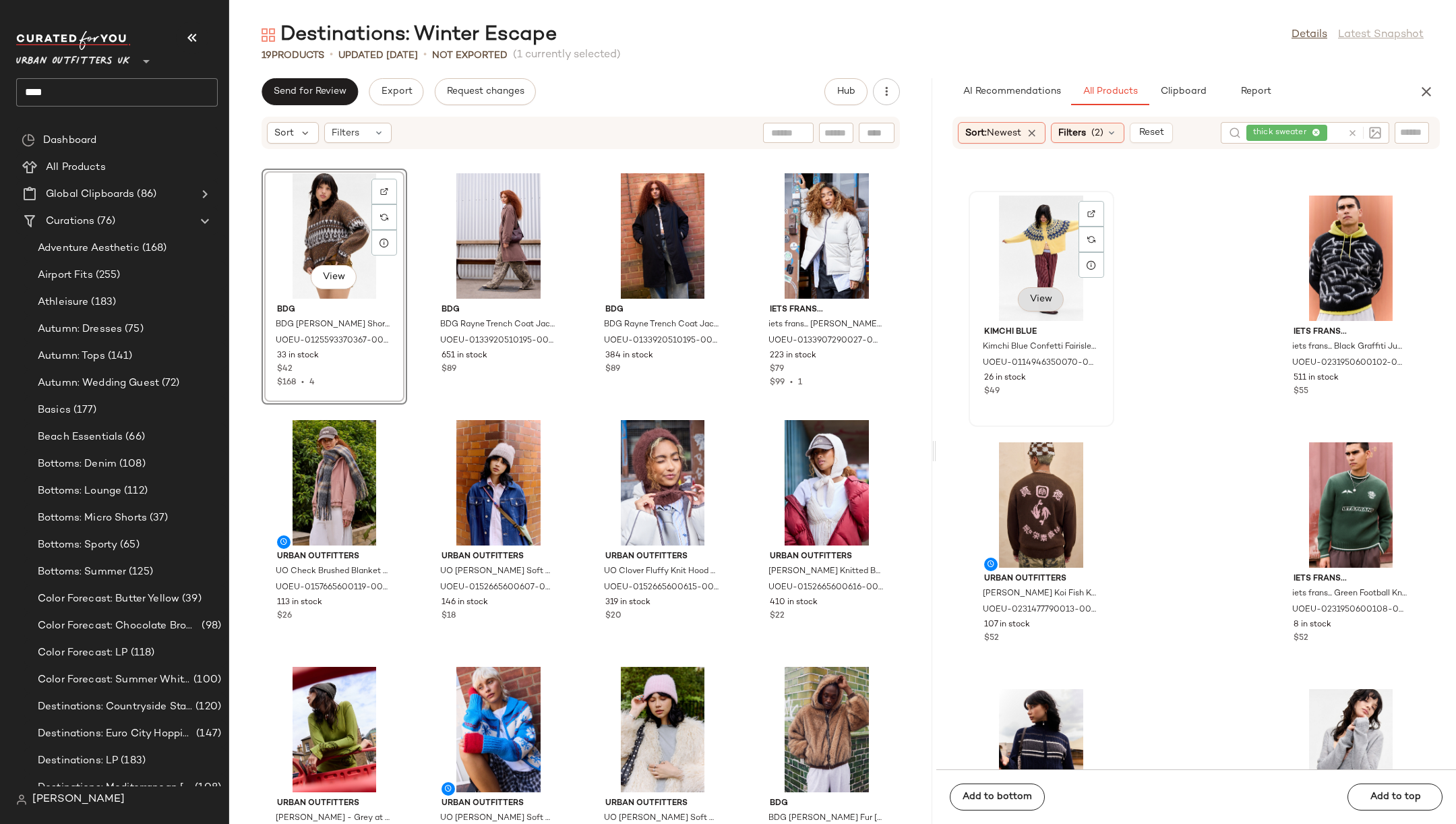
click at [1050, 294] on span "View" at bounding box center [1041, 300] width 23 height 11
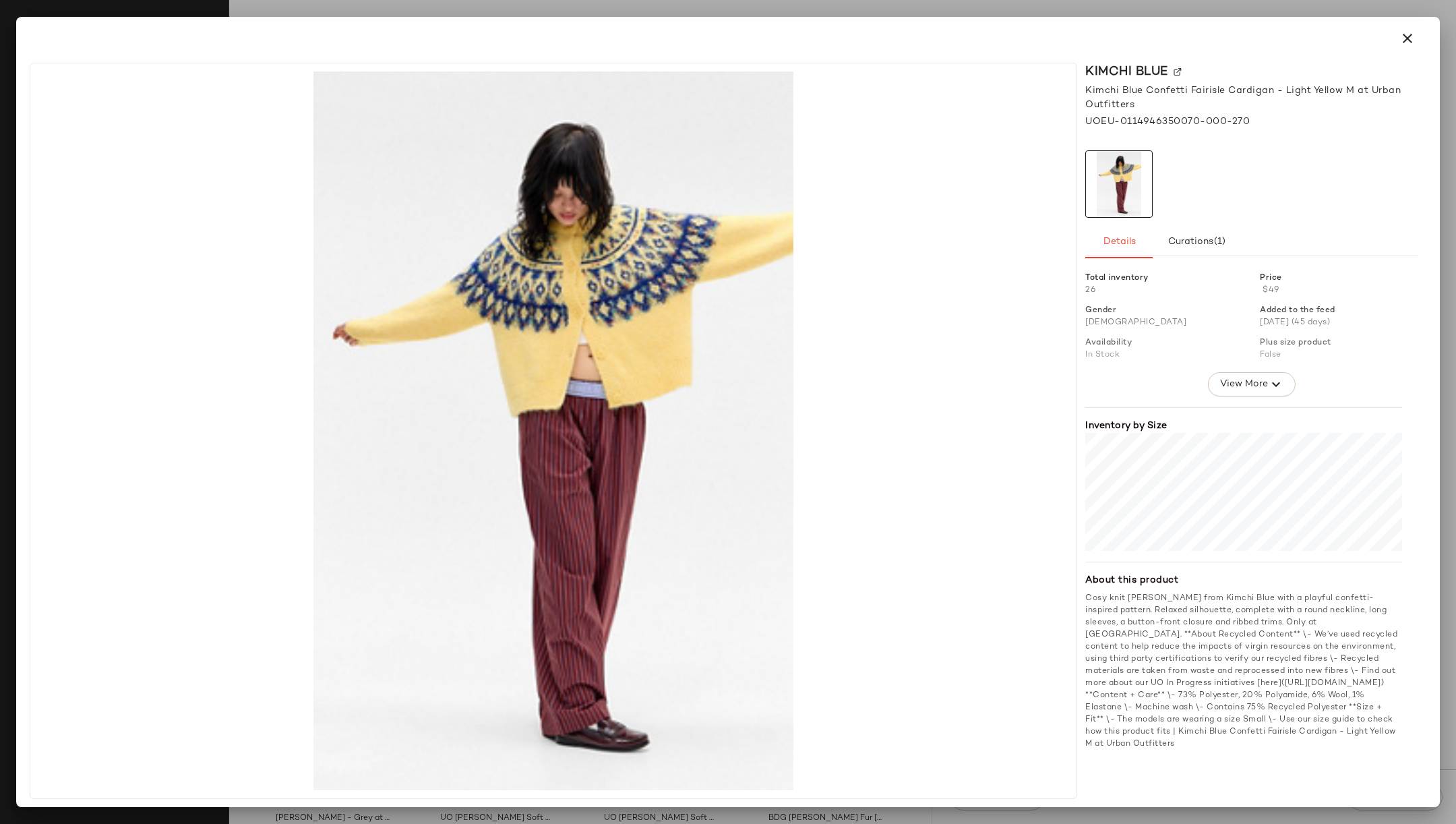
click at [1455, 207] on html "Urban Outfitters UK ** **** Dashboard All Products Global Clipboards (86) Curat…" at bounding box center [728, 412] width 1456 height 824
click at [1448, 219] on div at bounding box center [728, 412] width 1456 height 824
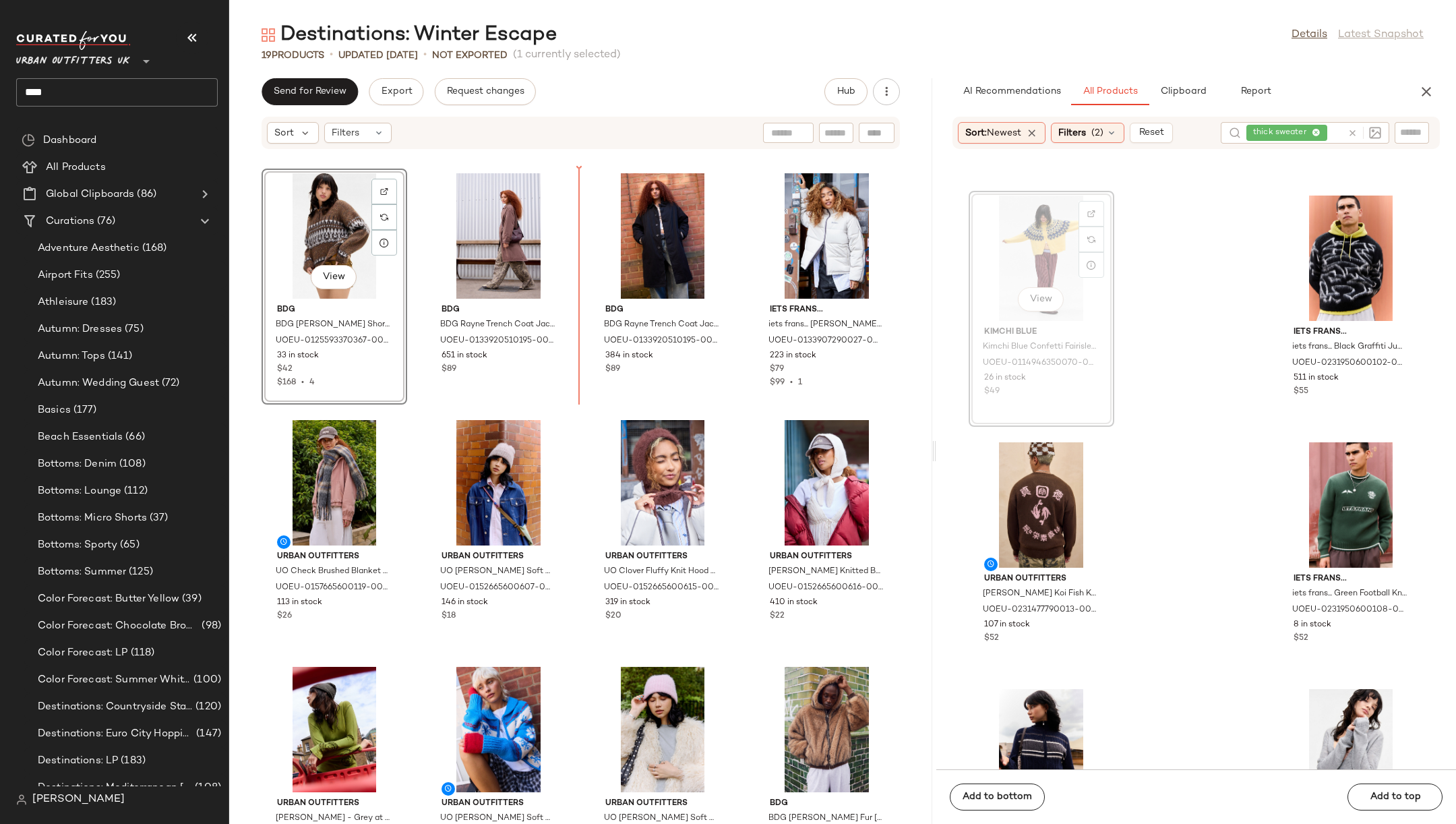
scroll to position [3442, 0]
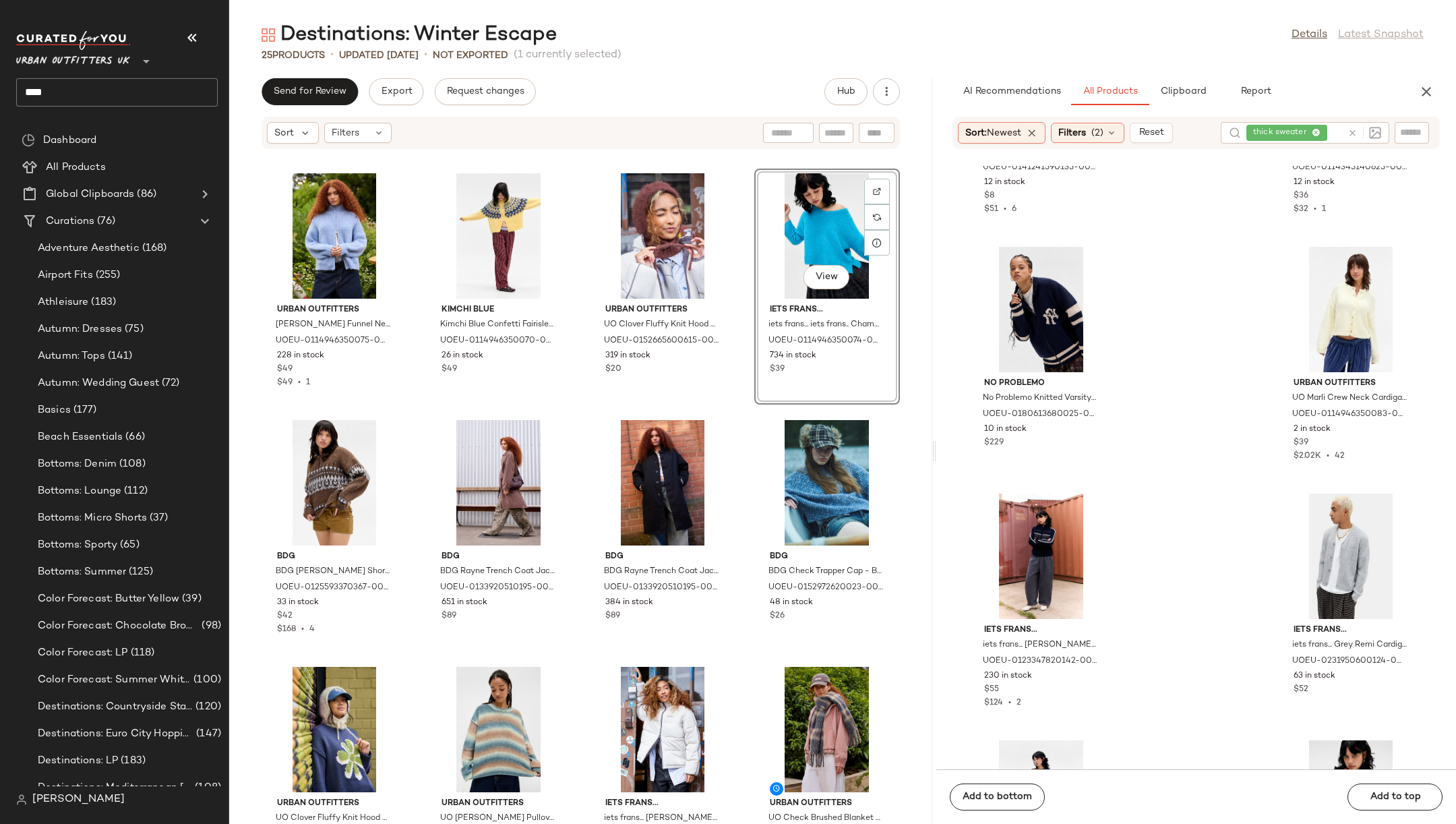
scroll to position [8329, 0]
drag, startPoint x: 1300, startPoint y: 368, endPoint x: 445, endPoint y: 11, distance: 926.5
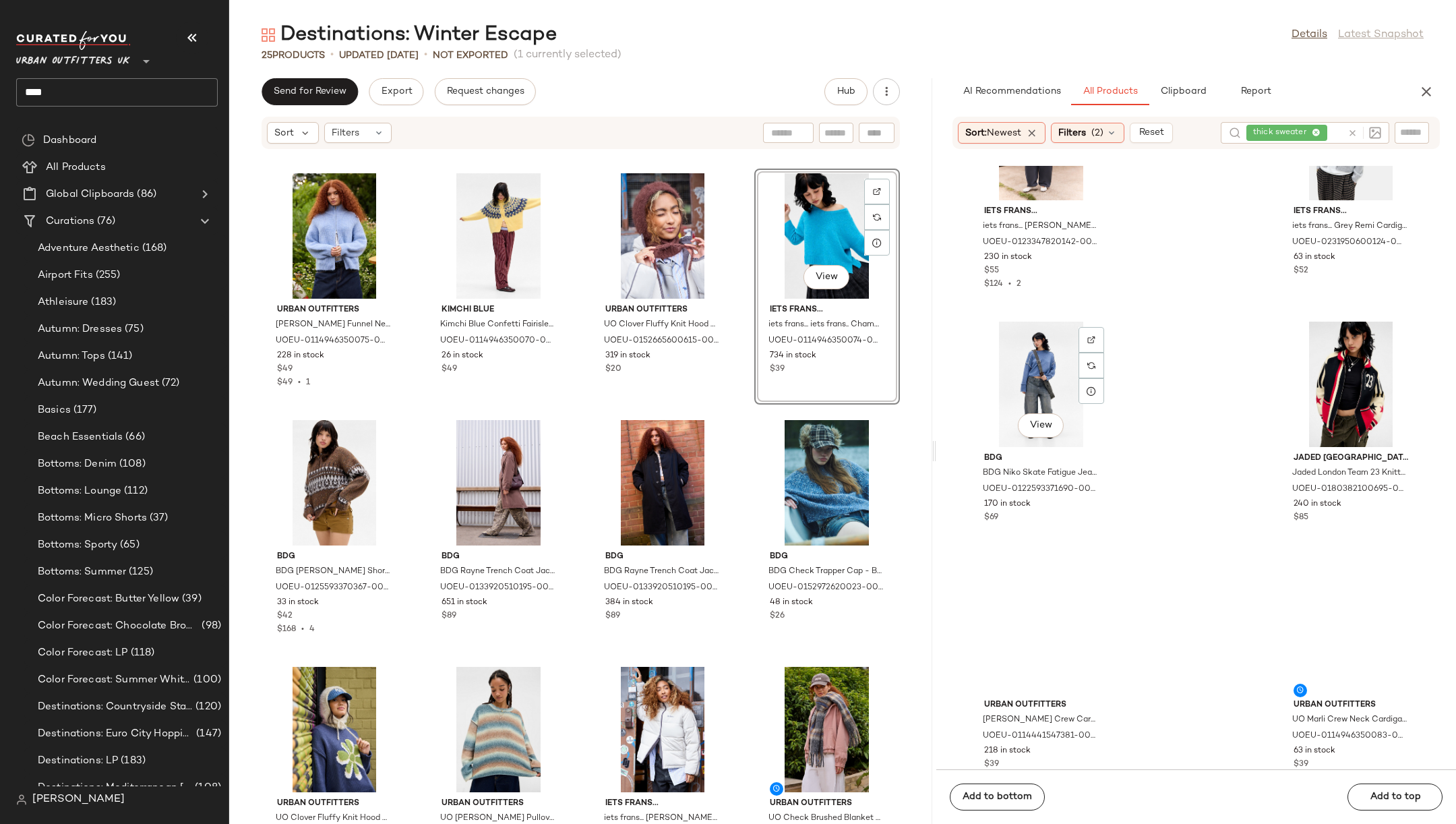
scroll to position [8750, 0]
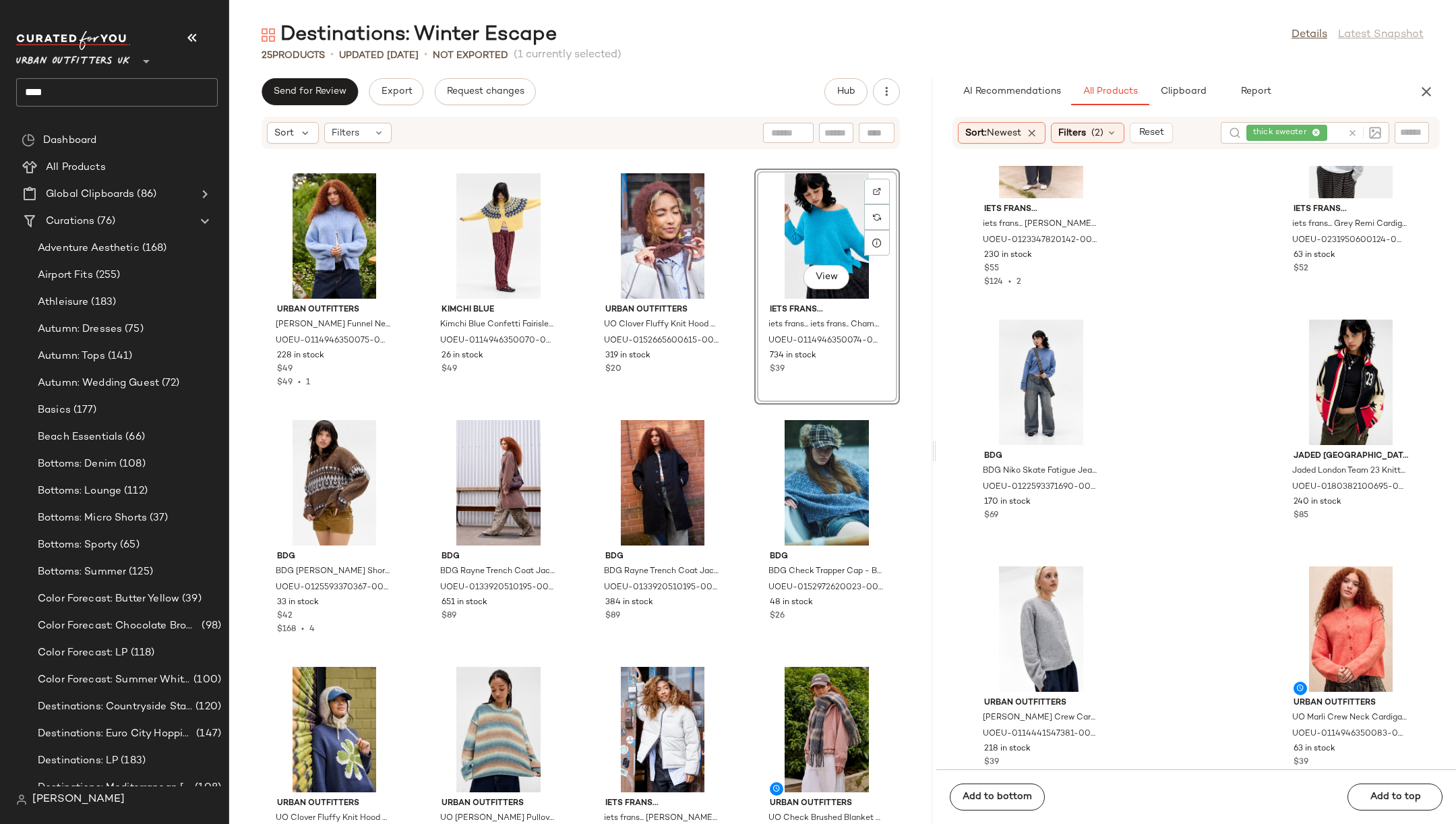
click at [1355, 129] on icon at bounding box center [1353, 133] width 10 height 10
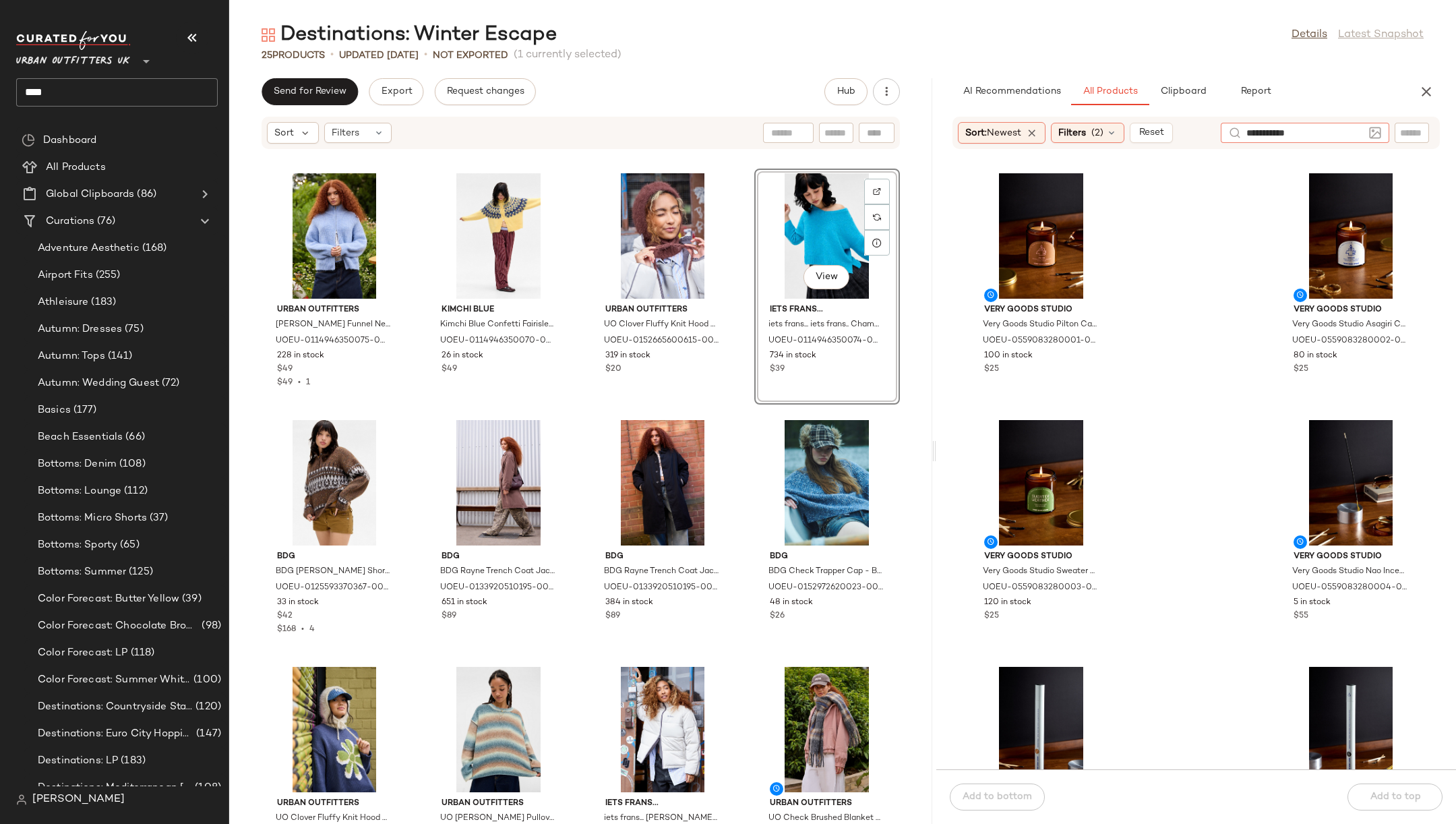
type input "**********"
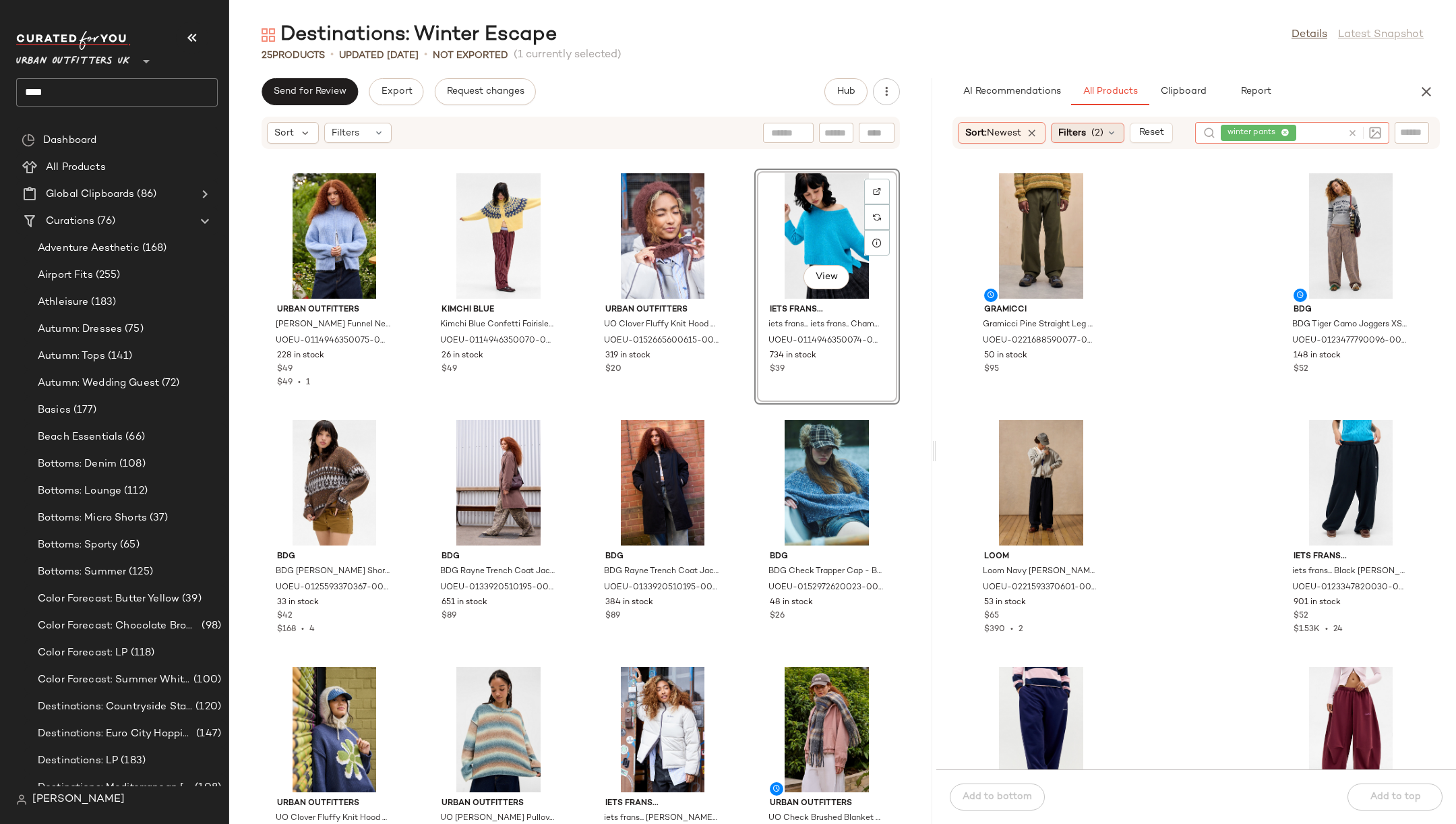
click at [1086, 132] on span "Filters" at bounding box center [1072, 133] width 28 height 14
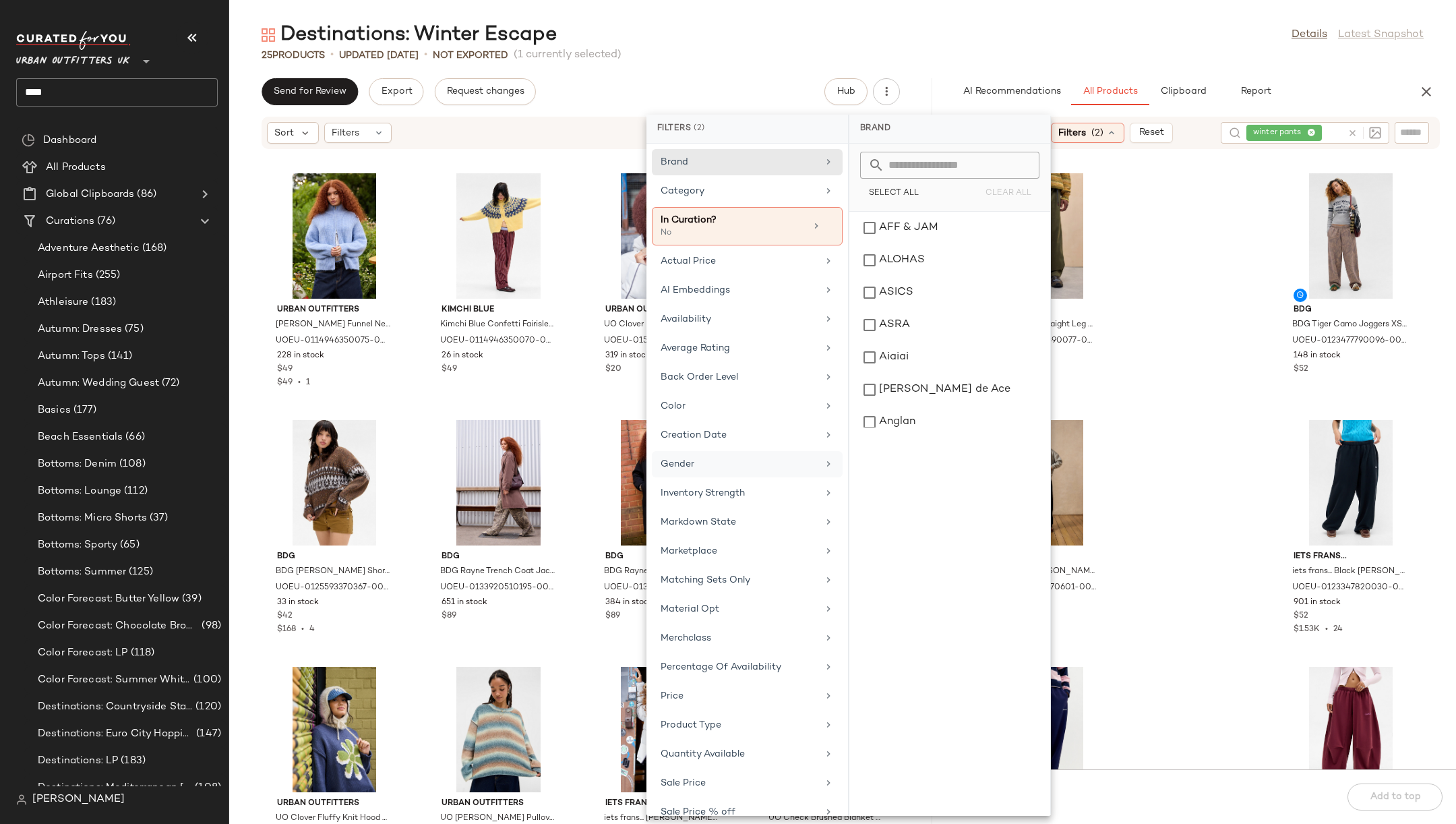
click at [765, 480] on div "Gender" at bounding box center [747, 493] width 191 height 26
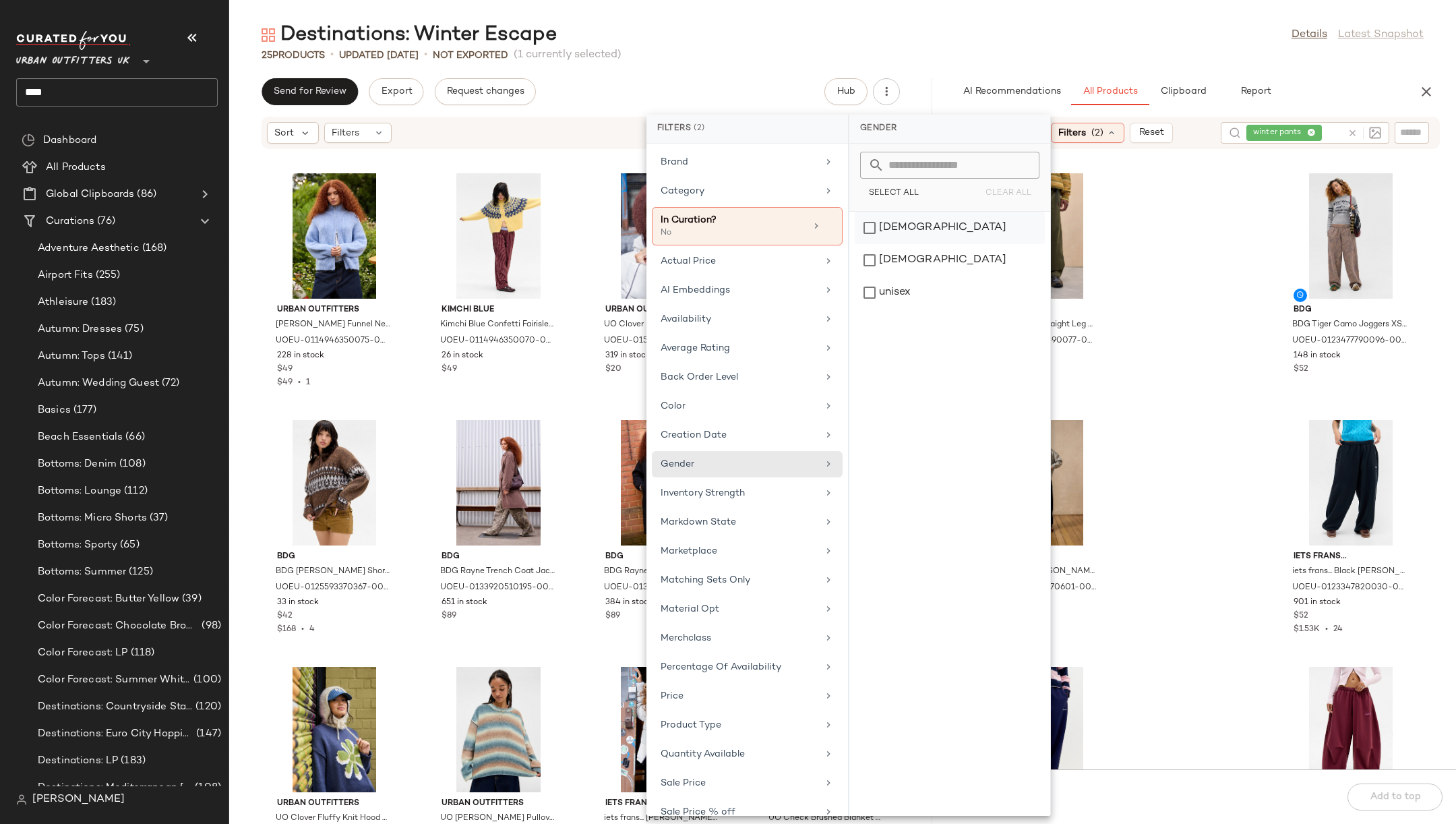
click at [886, 244] on div "[DEMOGRAPHIC_DATA]" at bounding box center [950, 260] width 190 height 33
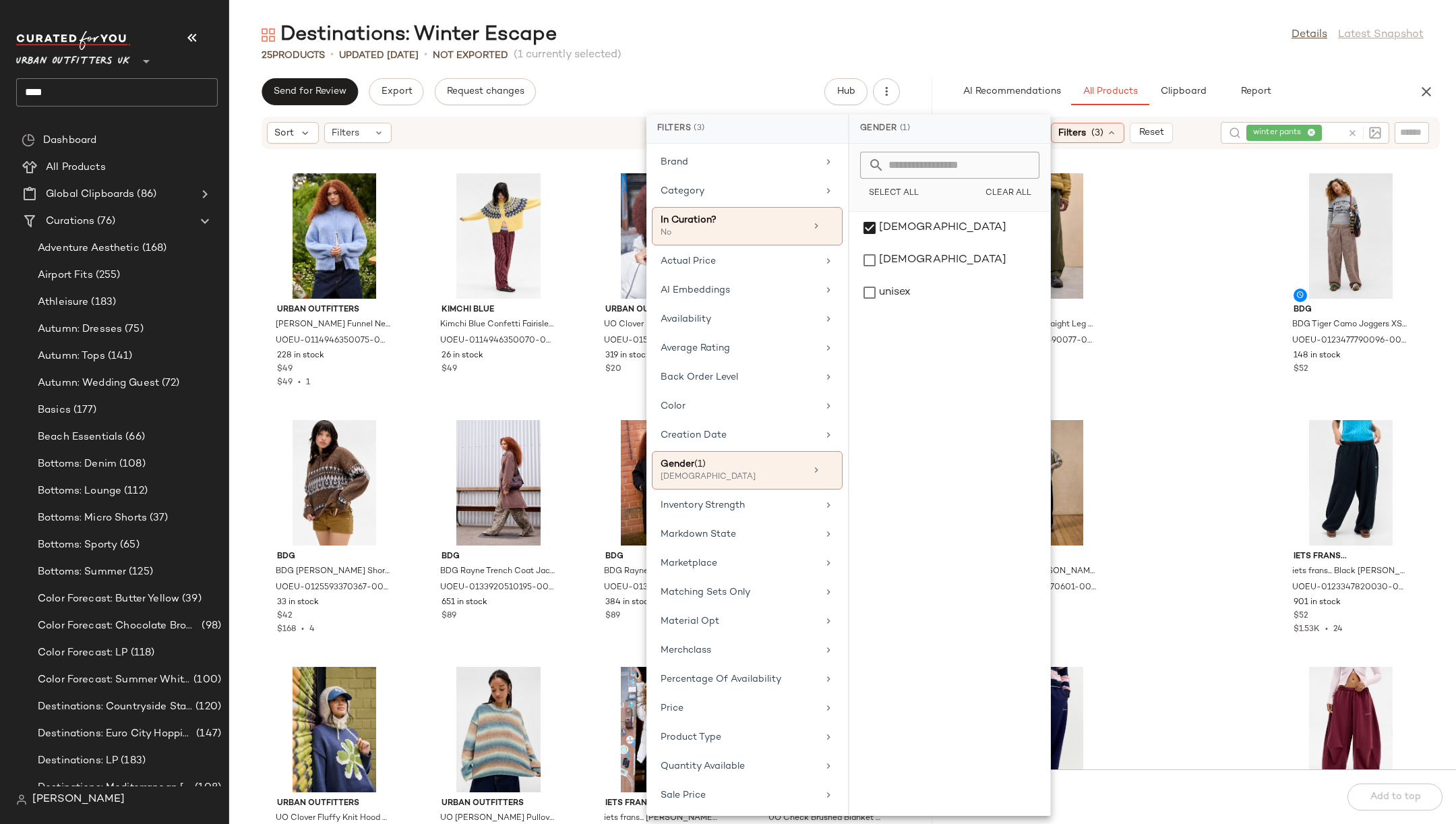
click at [1144, 250] on div "Gramicci Gramicci Pine Straight Leg Pants XL at Urban Outfitters UOEU-022168859…" at bounding box center [1196, 467] width 520 height 603
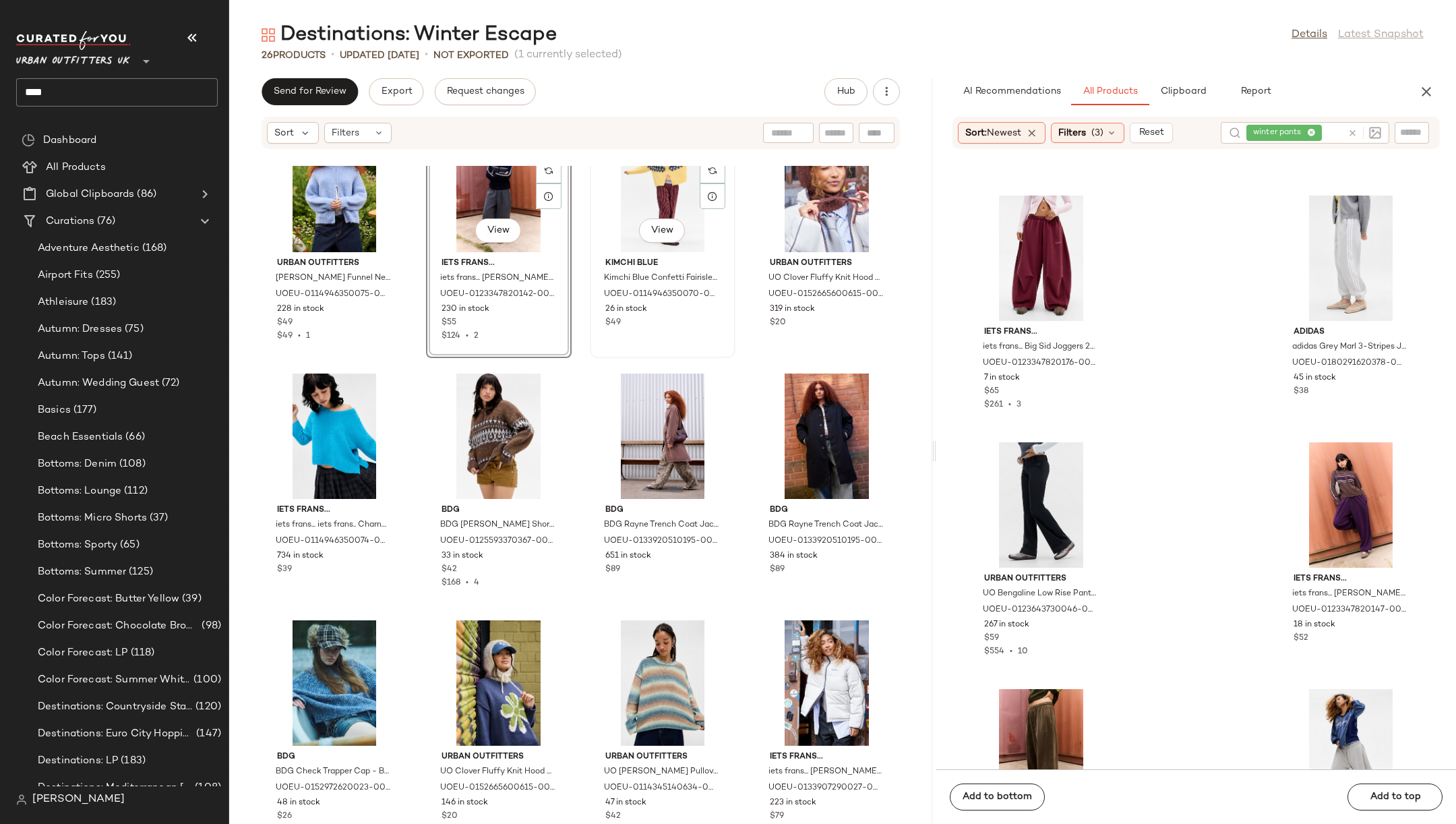
scroll to position [0, 0]
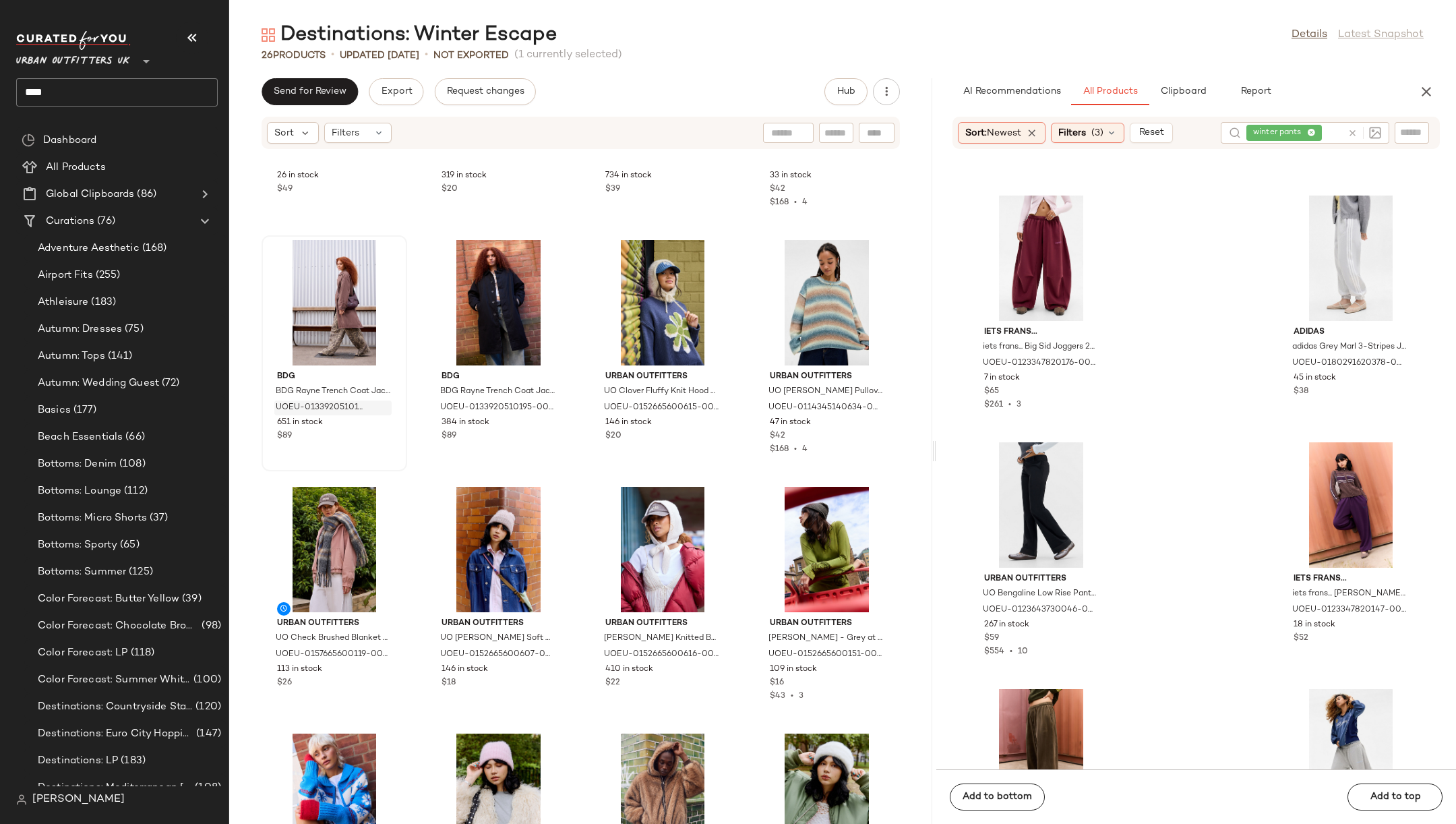
scroll to position [439, 0]
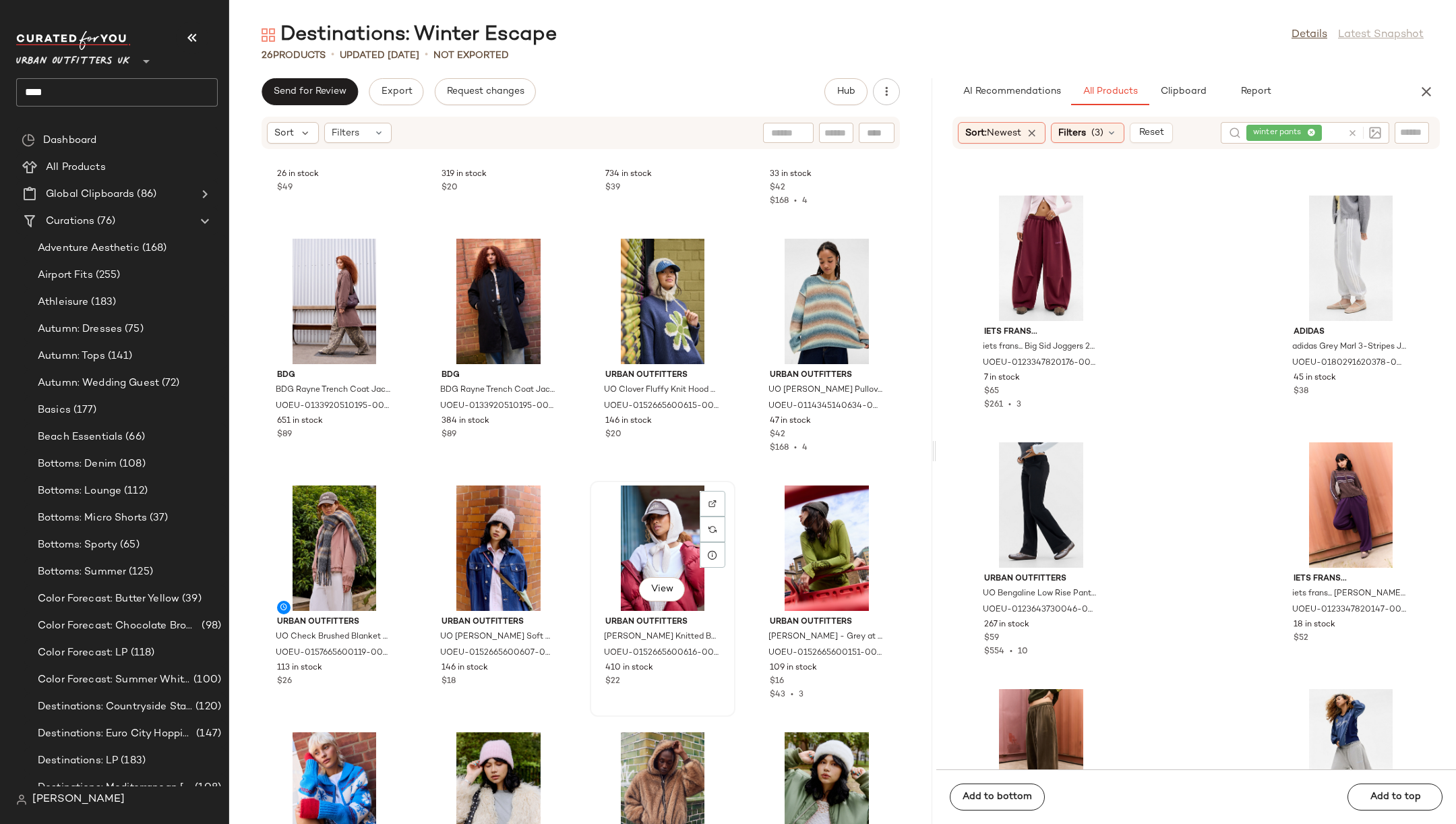
click at [670, 515] on div "View" at bounding box center [663, 548] width 136 height 126
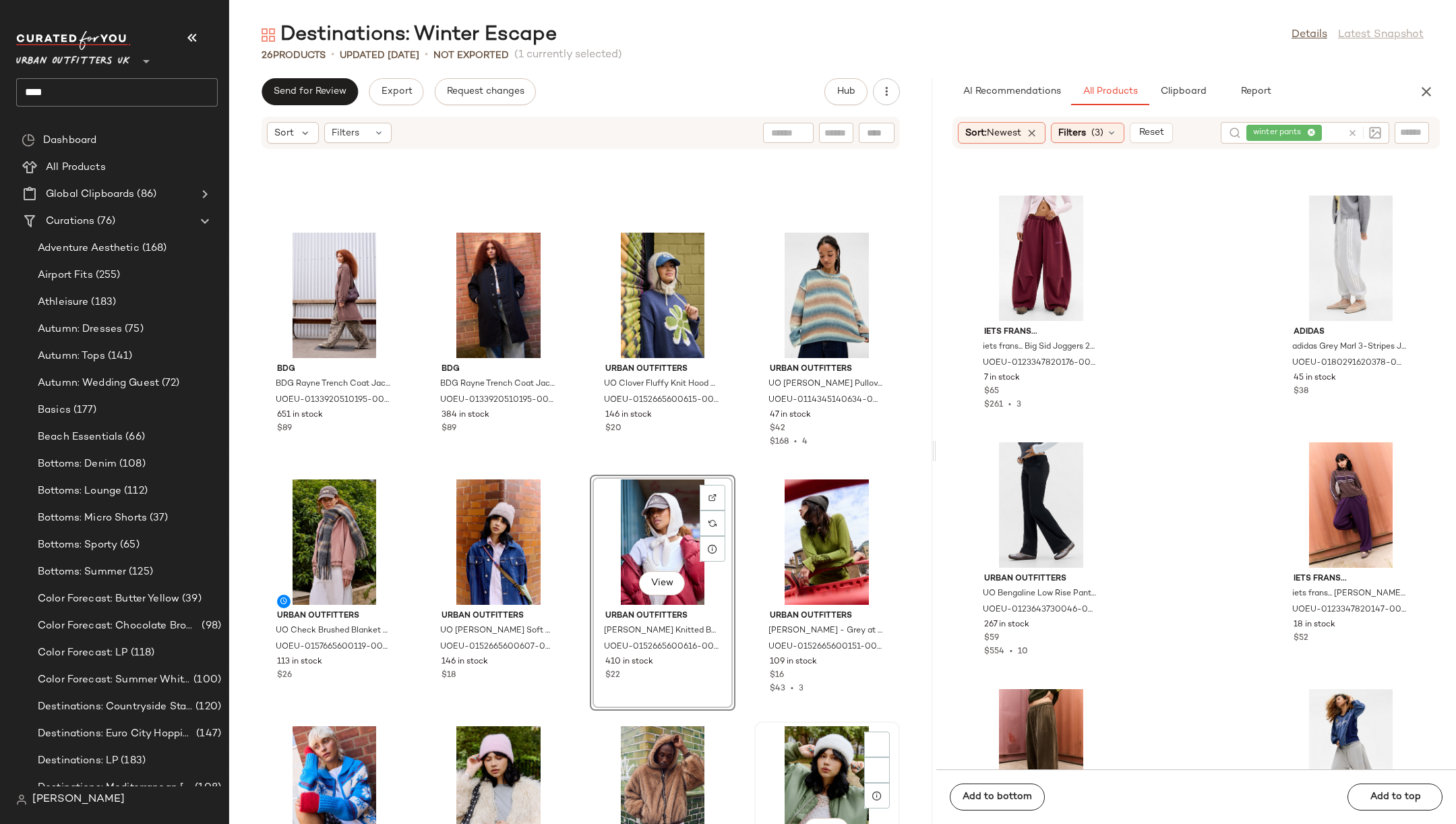
scroll to position [453, 0]
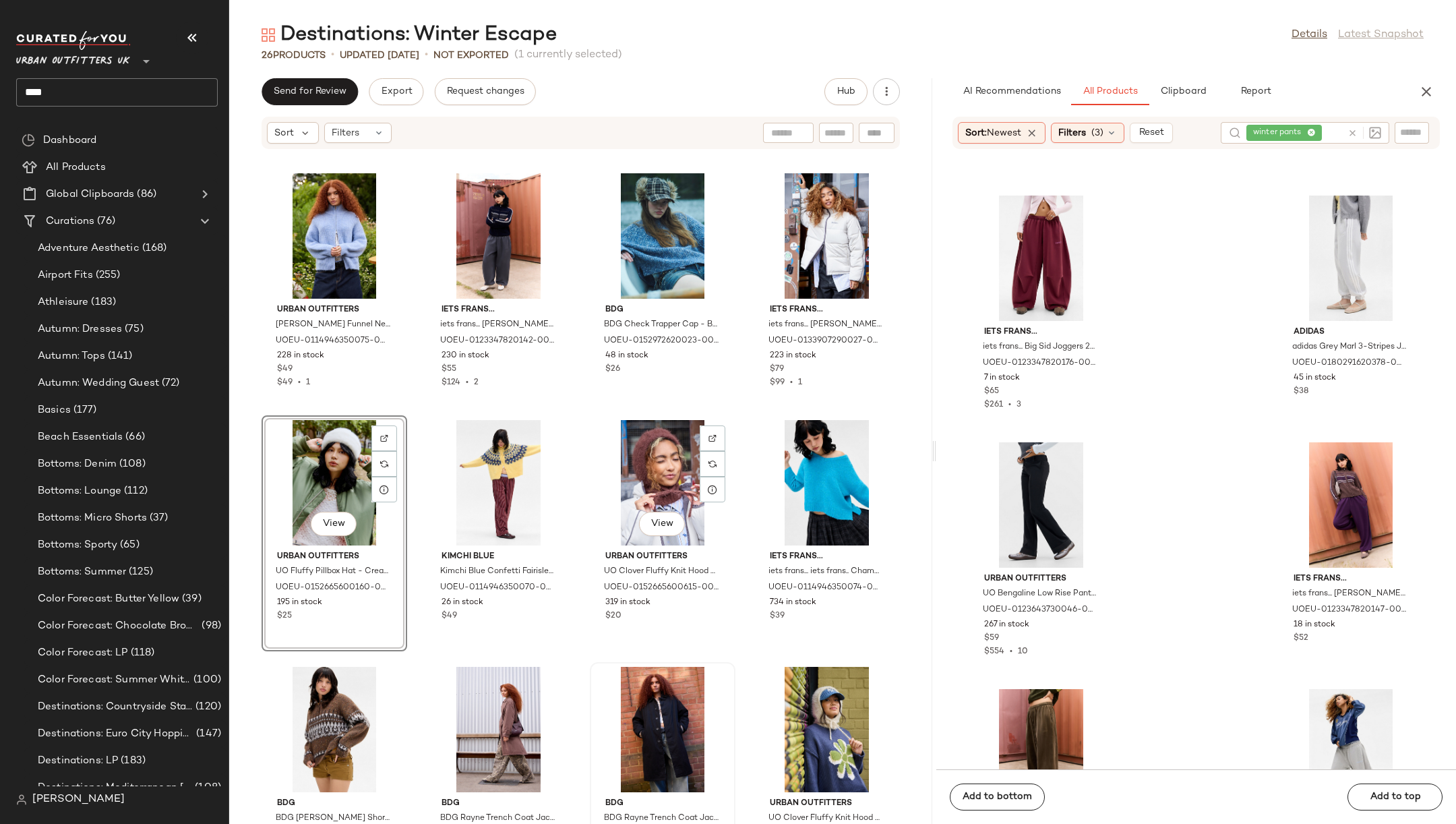
scroll to position [1, 0]
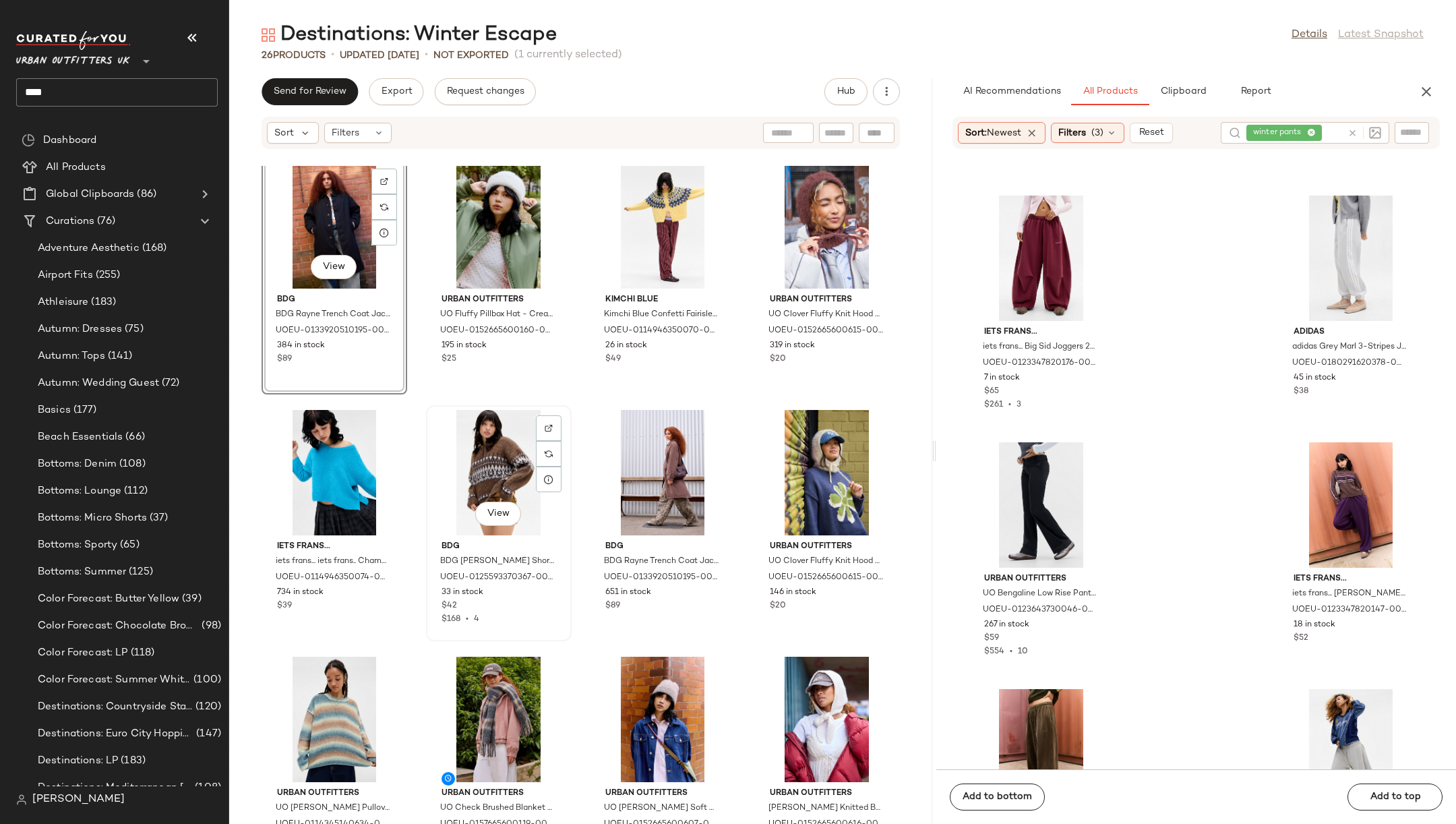
scroll to position [261, 0]
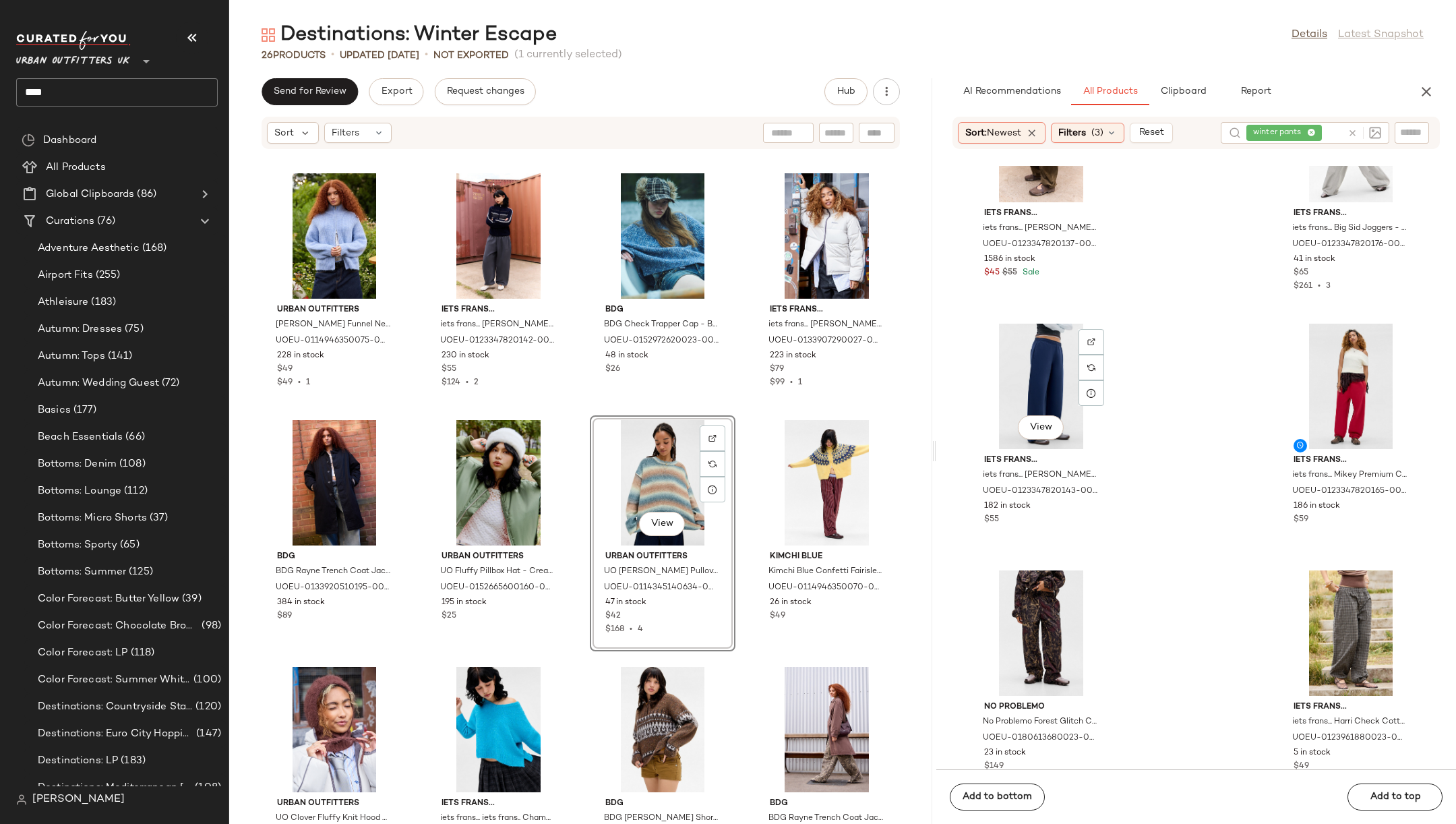
scroll to position [1117, 0]
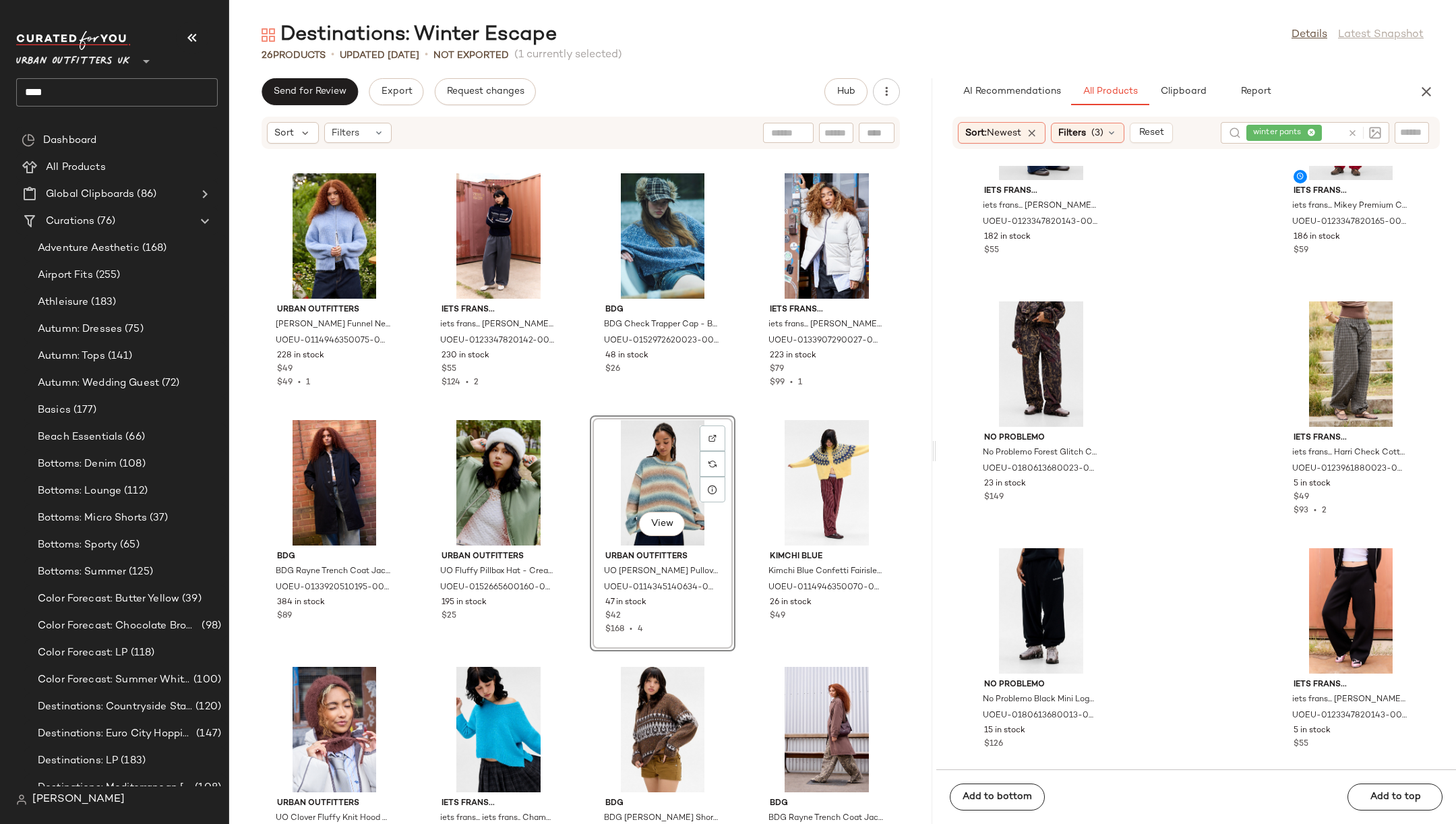
click at [1354, 128] on icon at bounding box center [1353, 133] width 10 height 10
click at [1098, 133] on span "(3)" at bounding box center [1098, 133] width 12 height 14
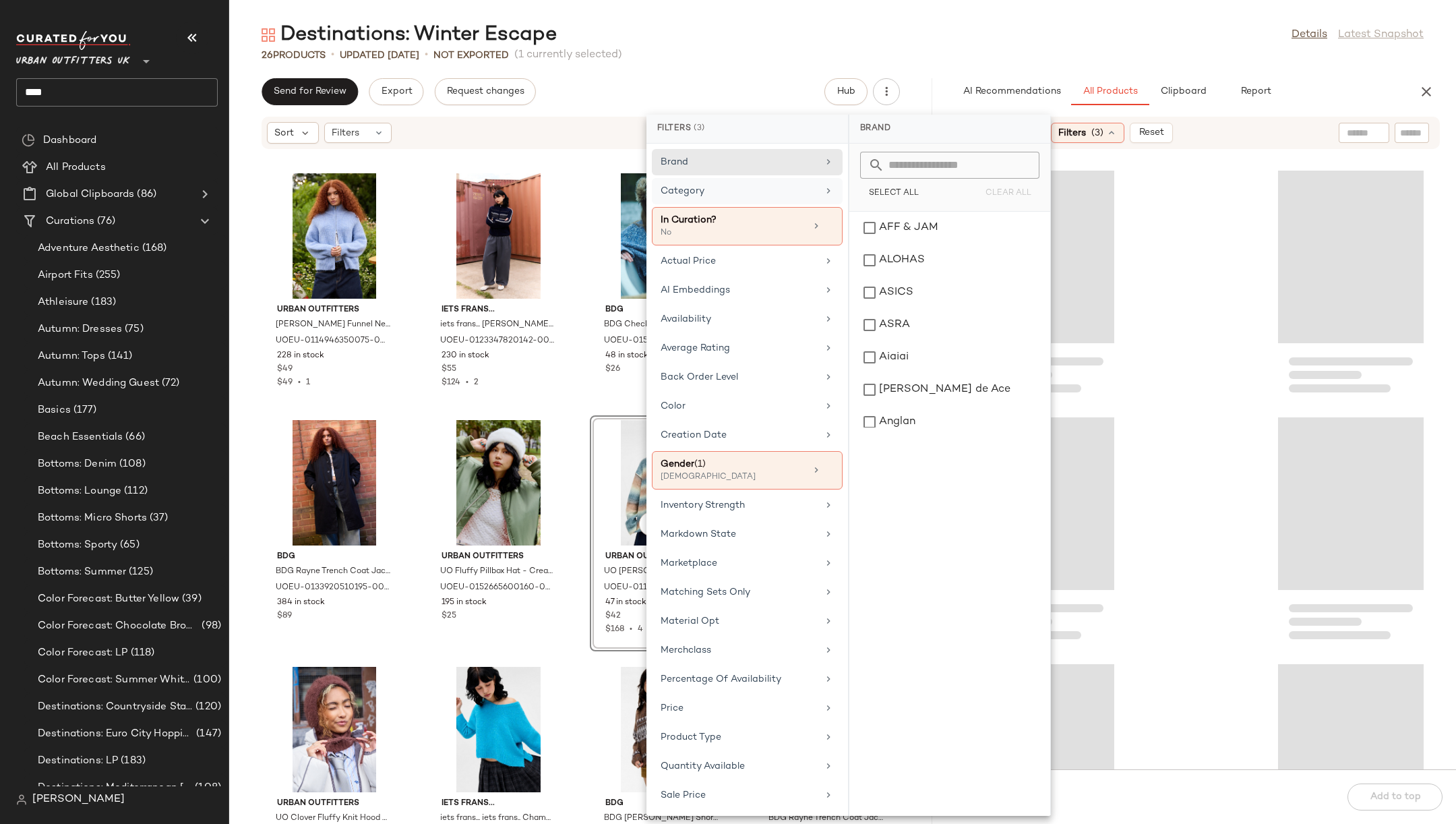
click at [813, 207] on div "Category" at bounding box center [747, 225] width 191 height 38
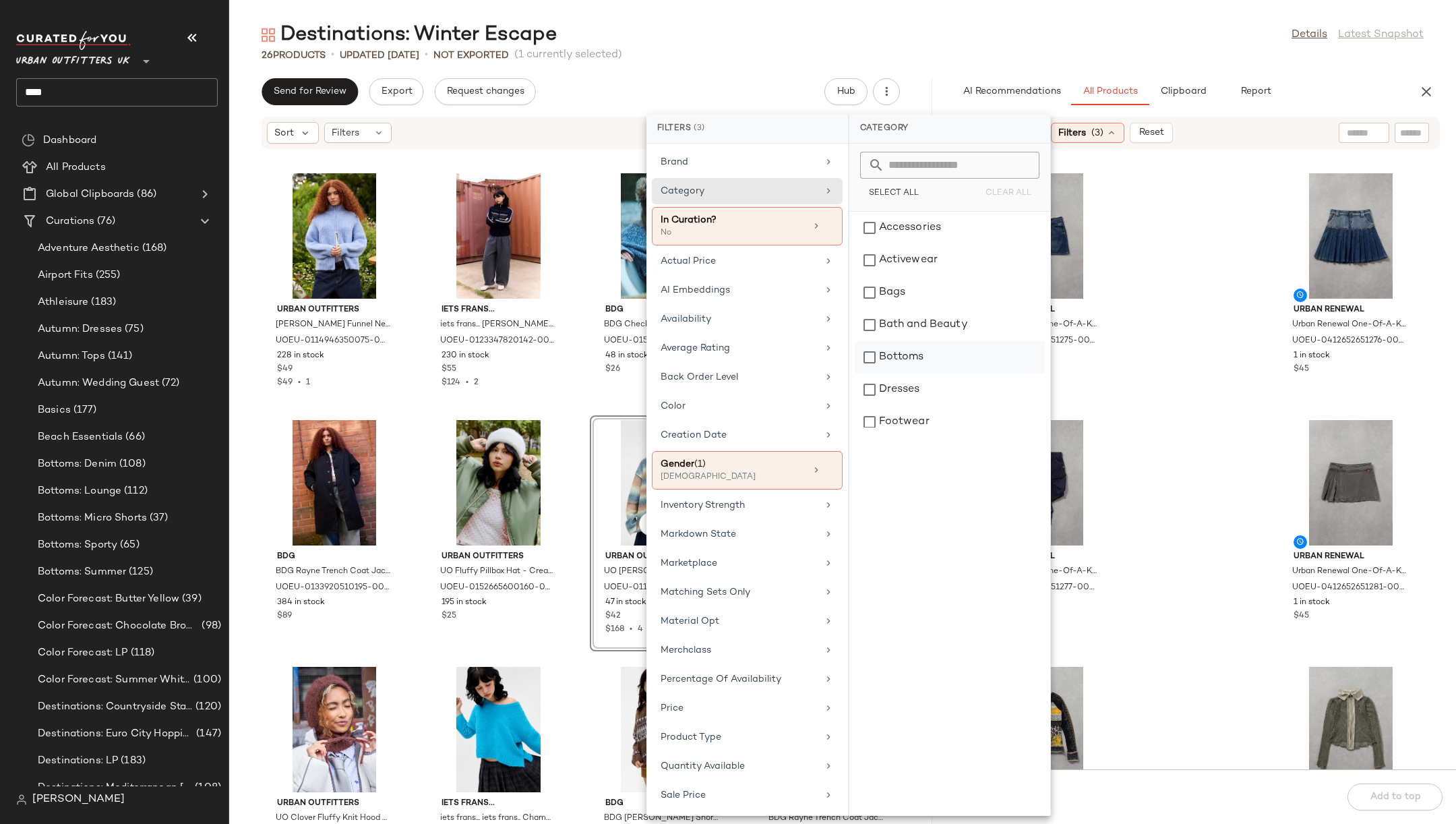
click at [930, 361] on div "Bottoms" at bounding box center [950, 357] width 190 height 33
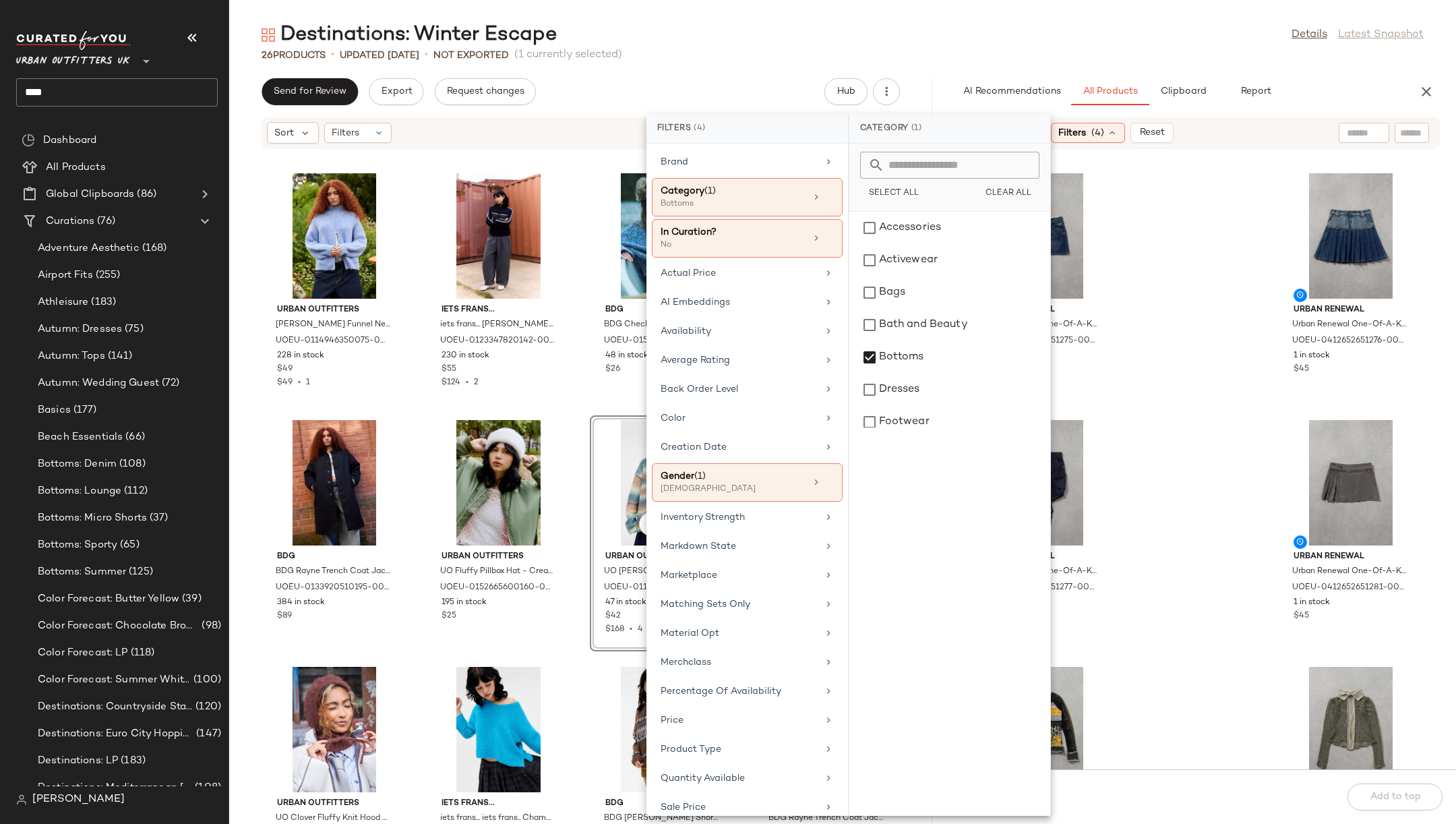
click at [1227, 333] on div "Urban Renewal Urban Renewal One-Of-A-Kind G-STAR Mini Skirt - Indigo S at Urban…" at bounding box center [1196, 467] width 520 height 603
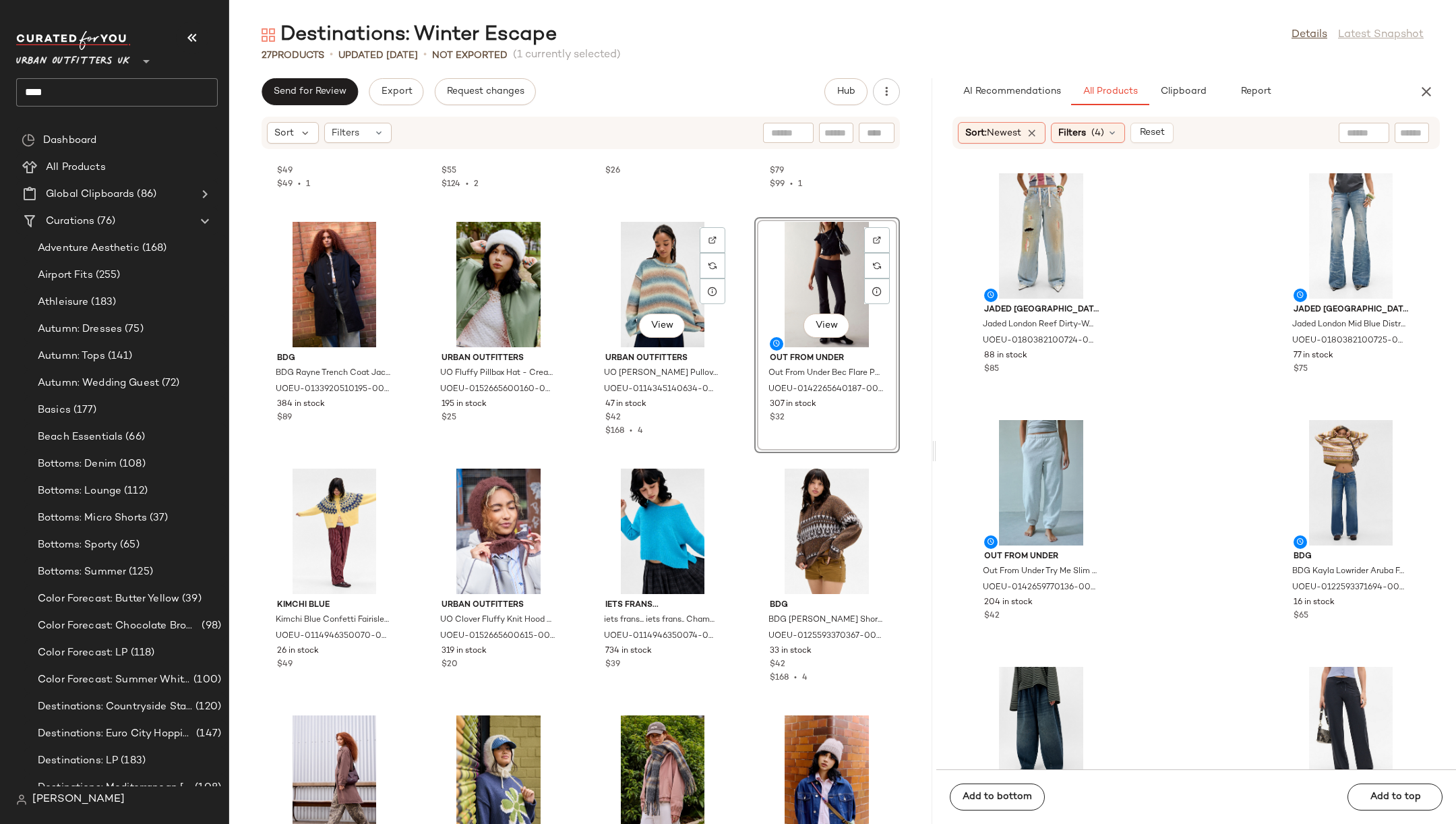
scroll to position [199, 0]
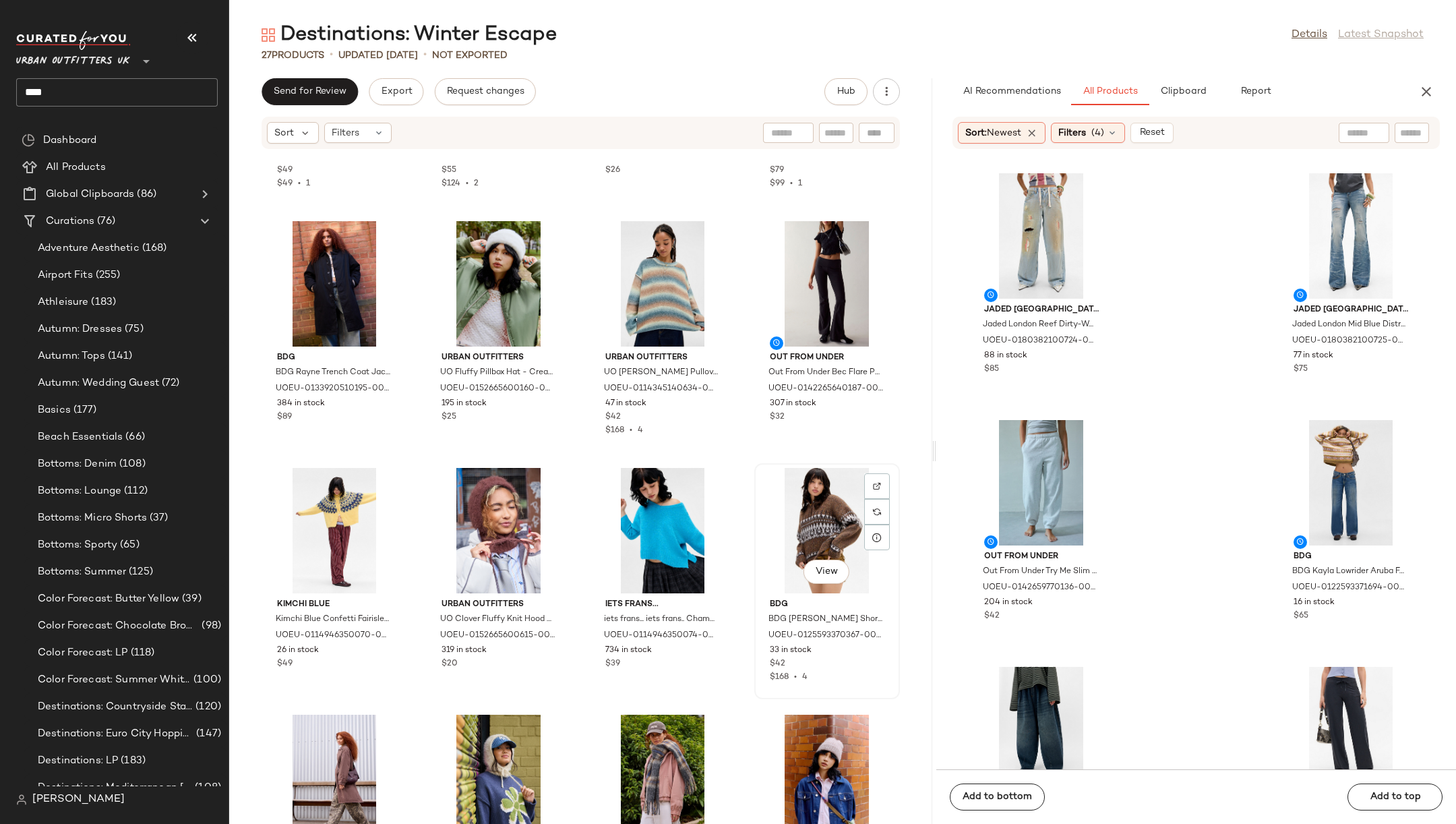
click at [805, 510] on div "View" at bounding box center [827, 531] width 136 height 126
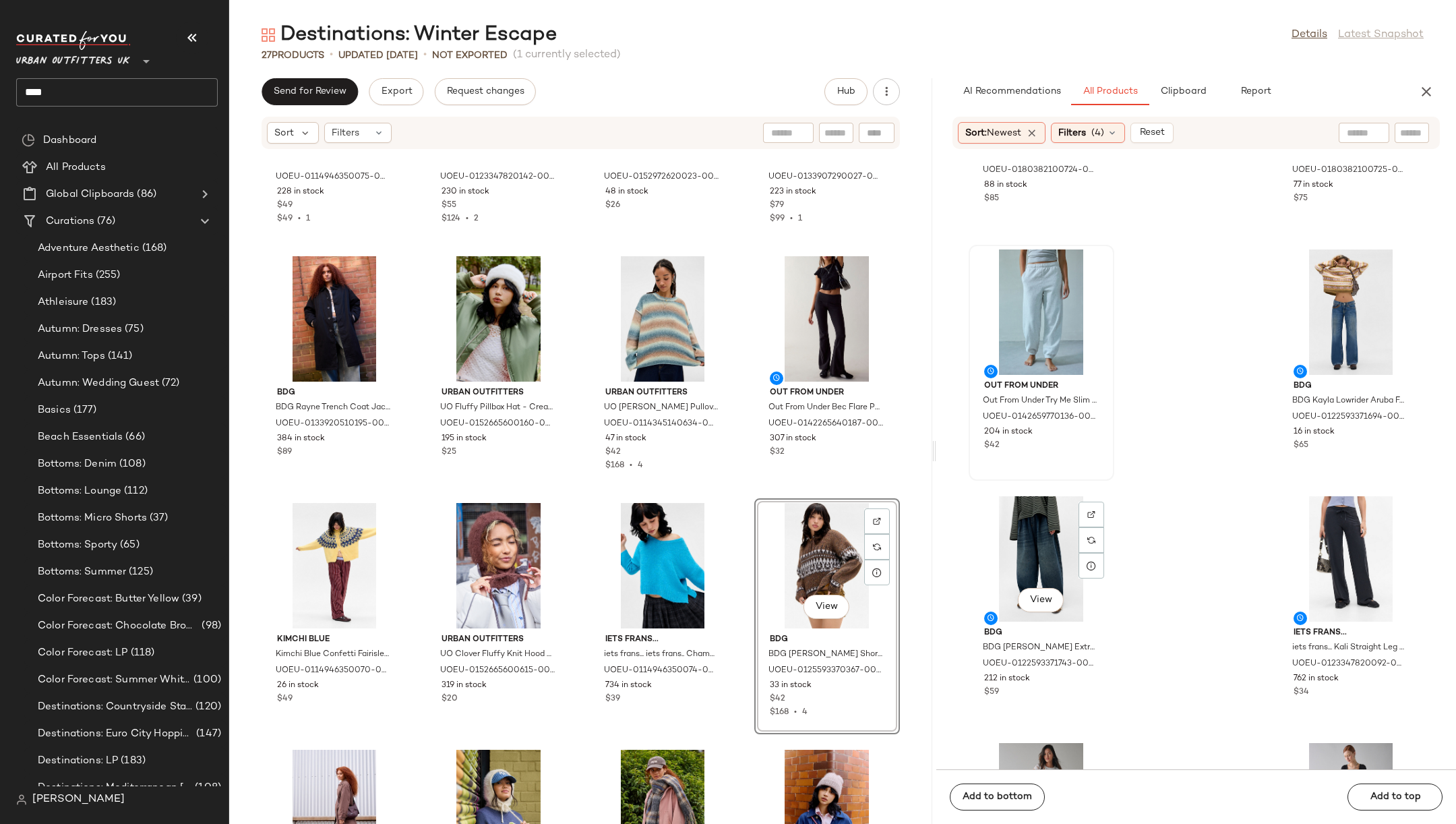
scroll to position [173, 0]
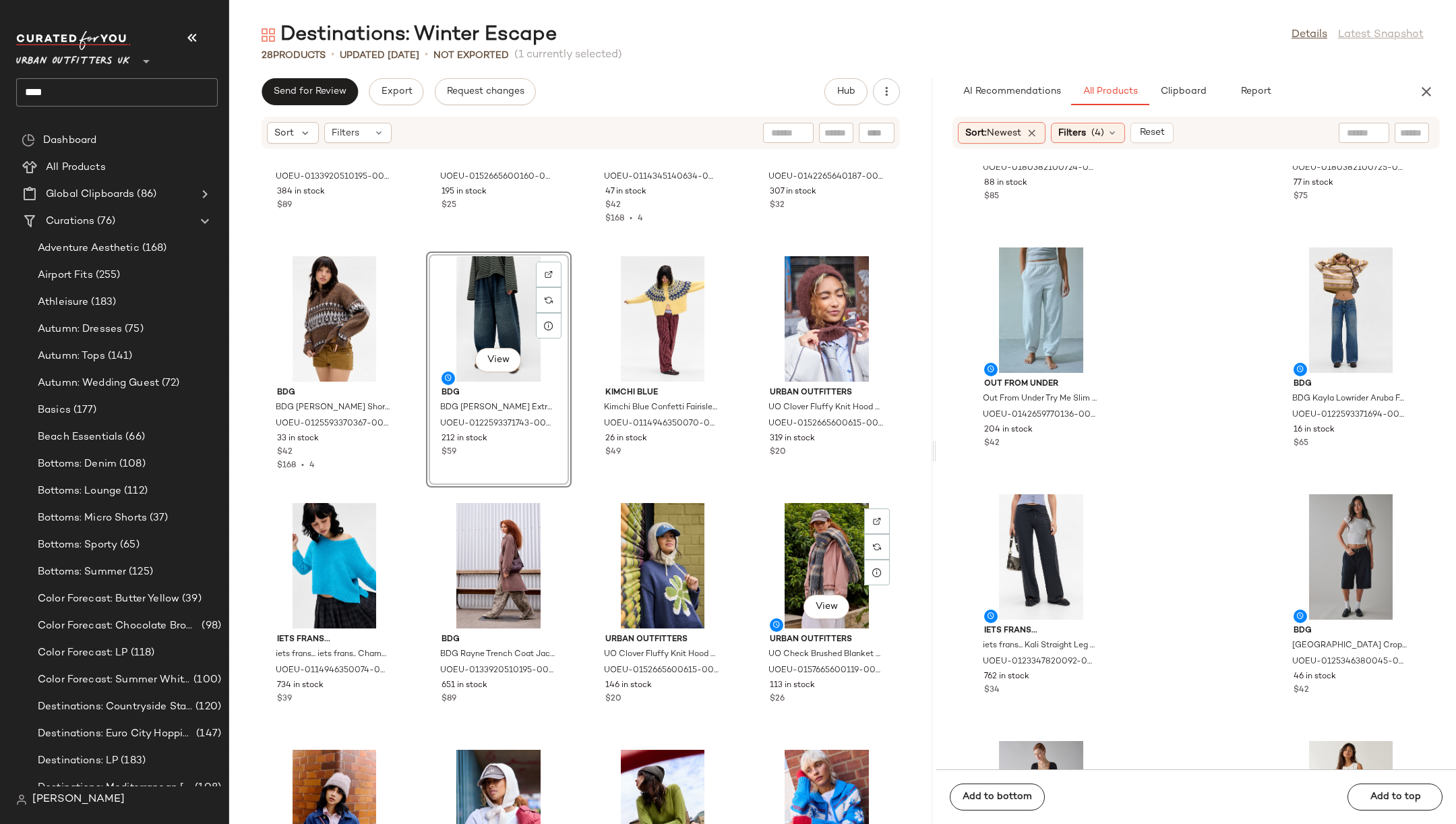
scroll to position [458, 0]
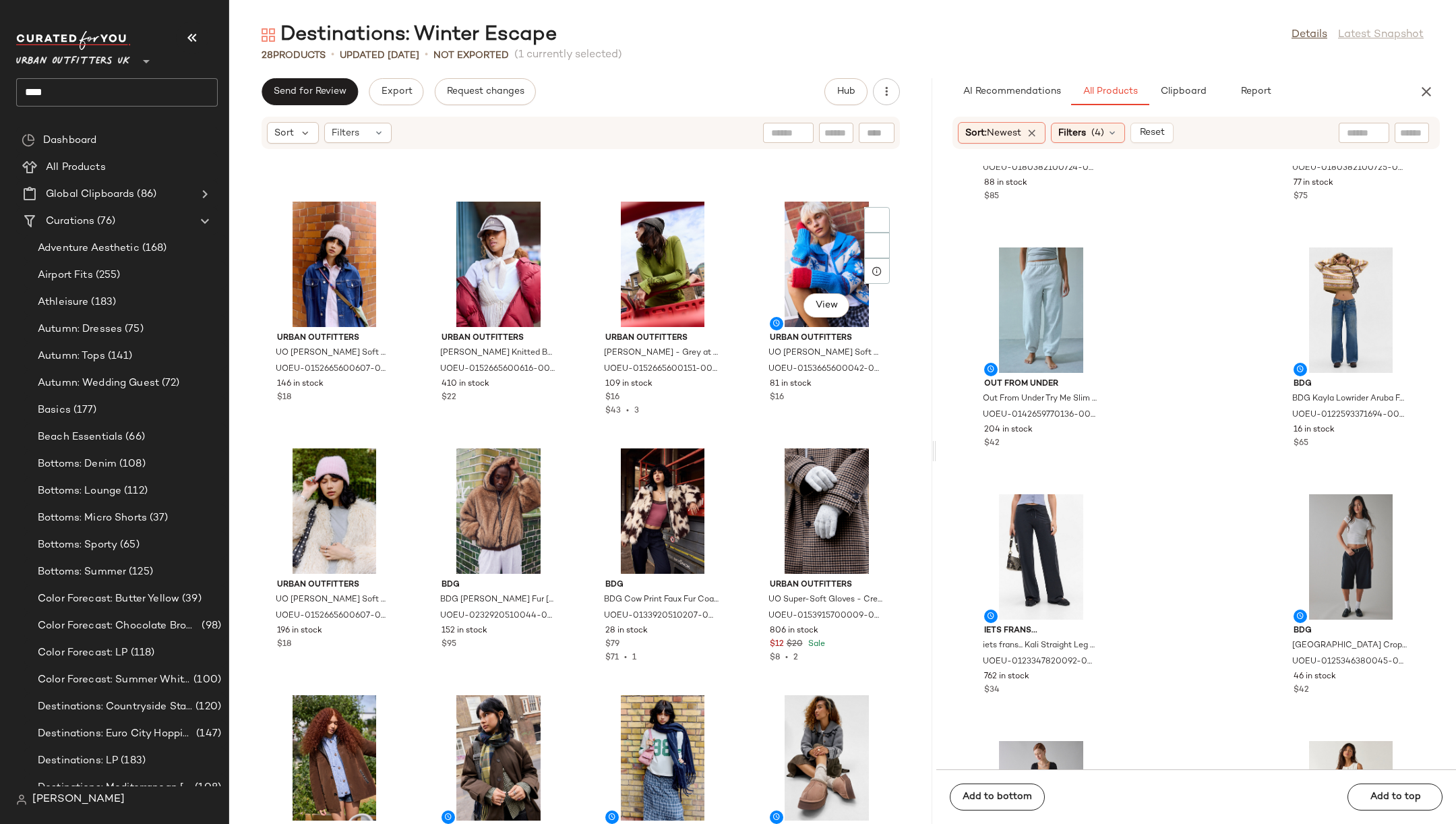
scroll to position [769, 0]
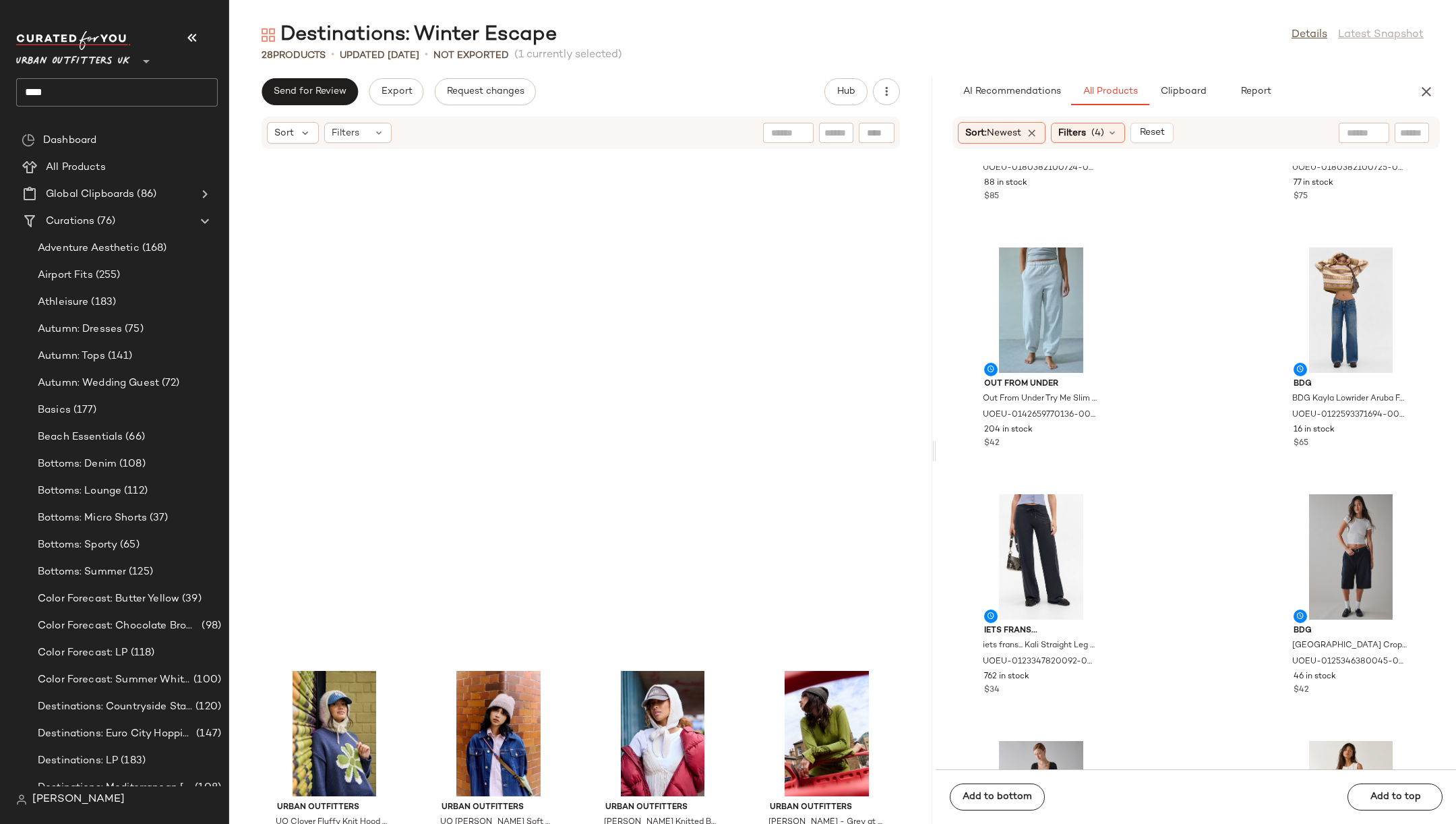
scroll to position [1072, 0]
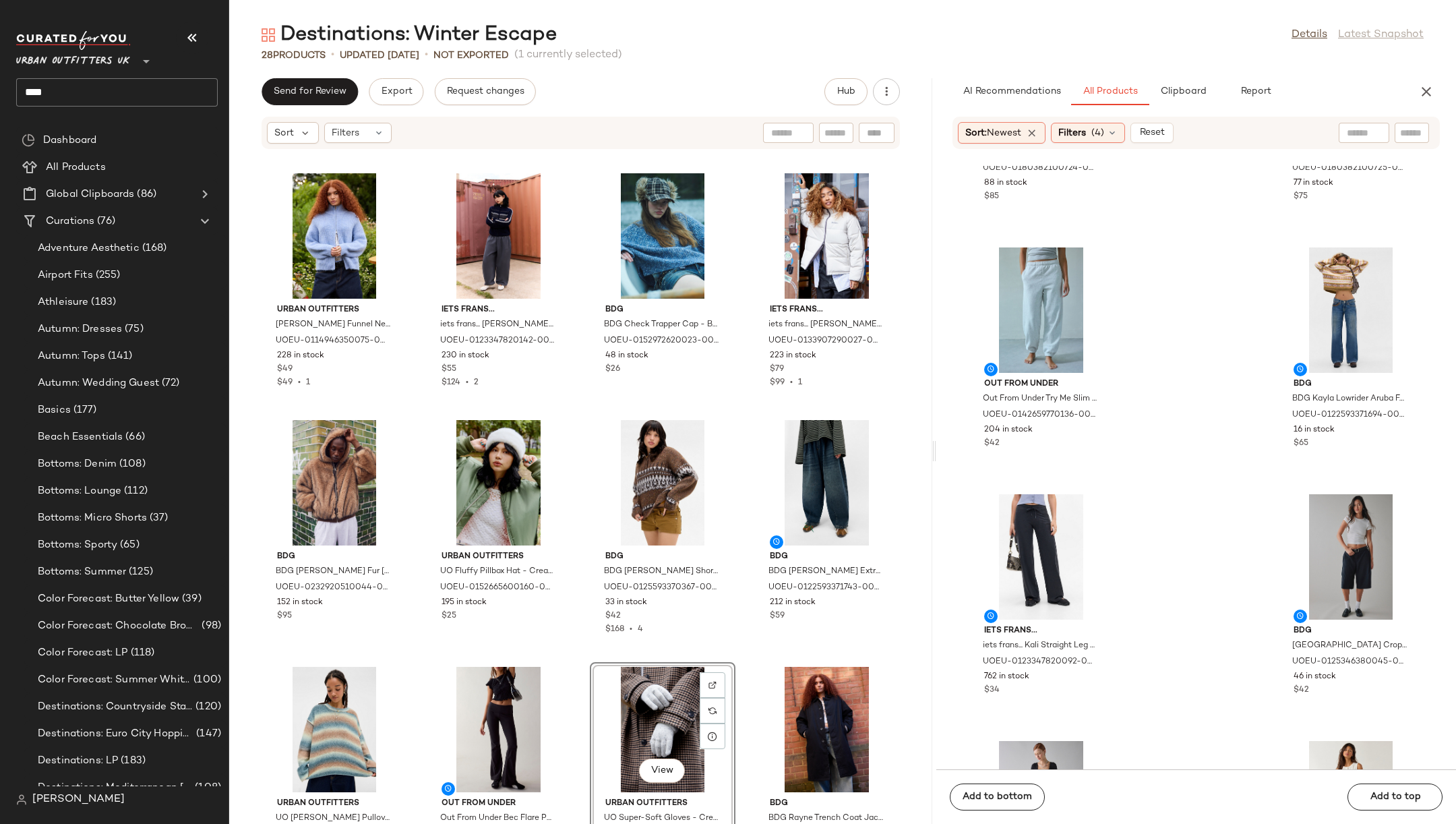
drag, startPoint x: 816, startPoint y: 445, endPoint x: 539, endPoint y: 24, distance: 504.0
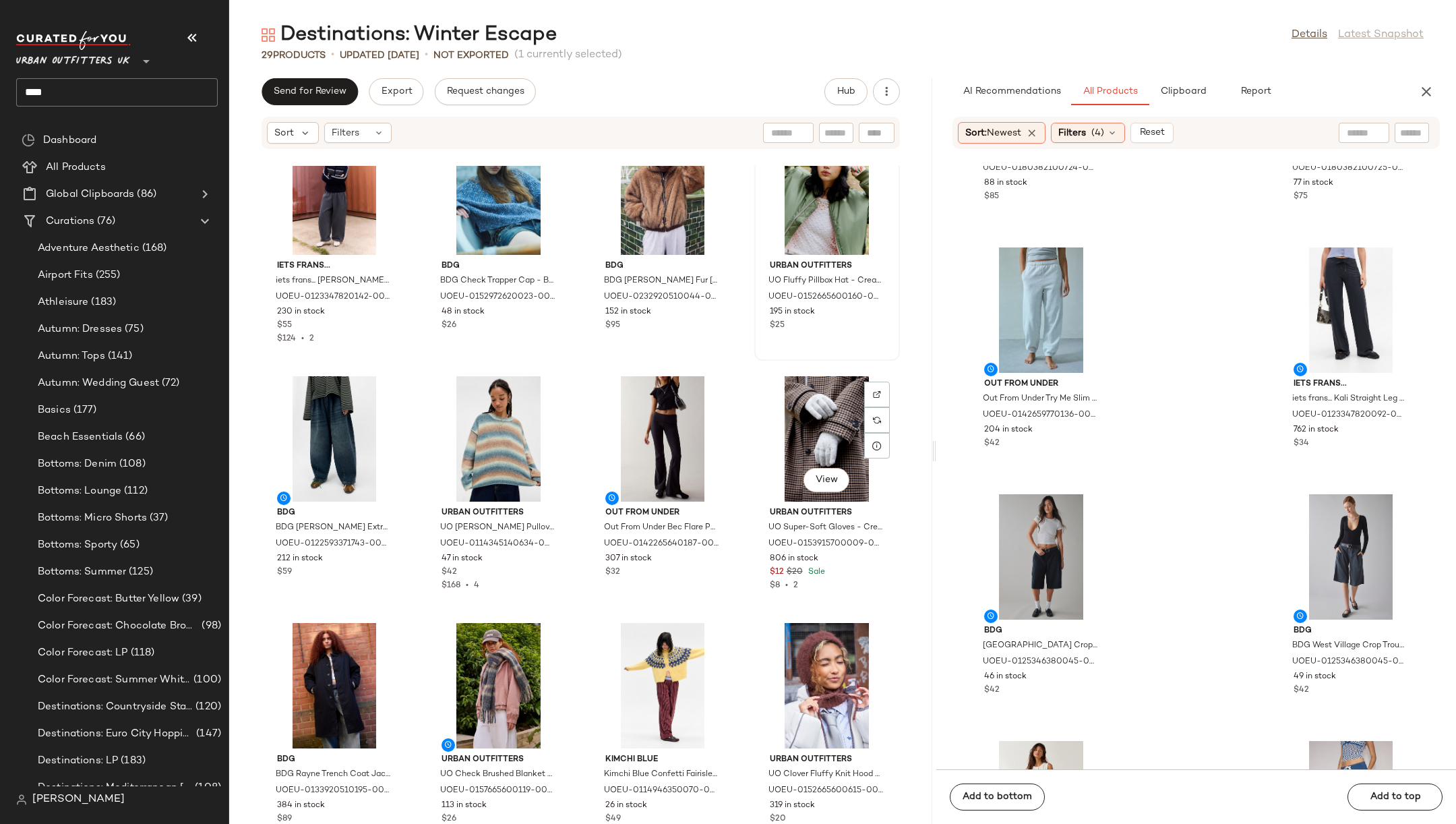
scroll to position [417, 0]
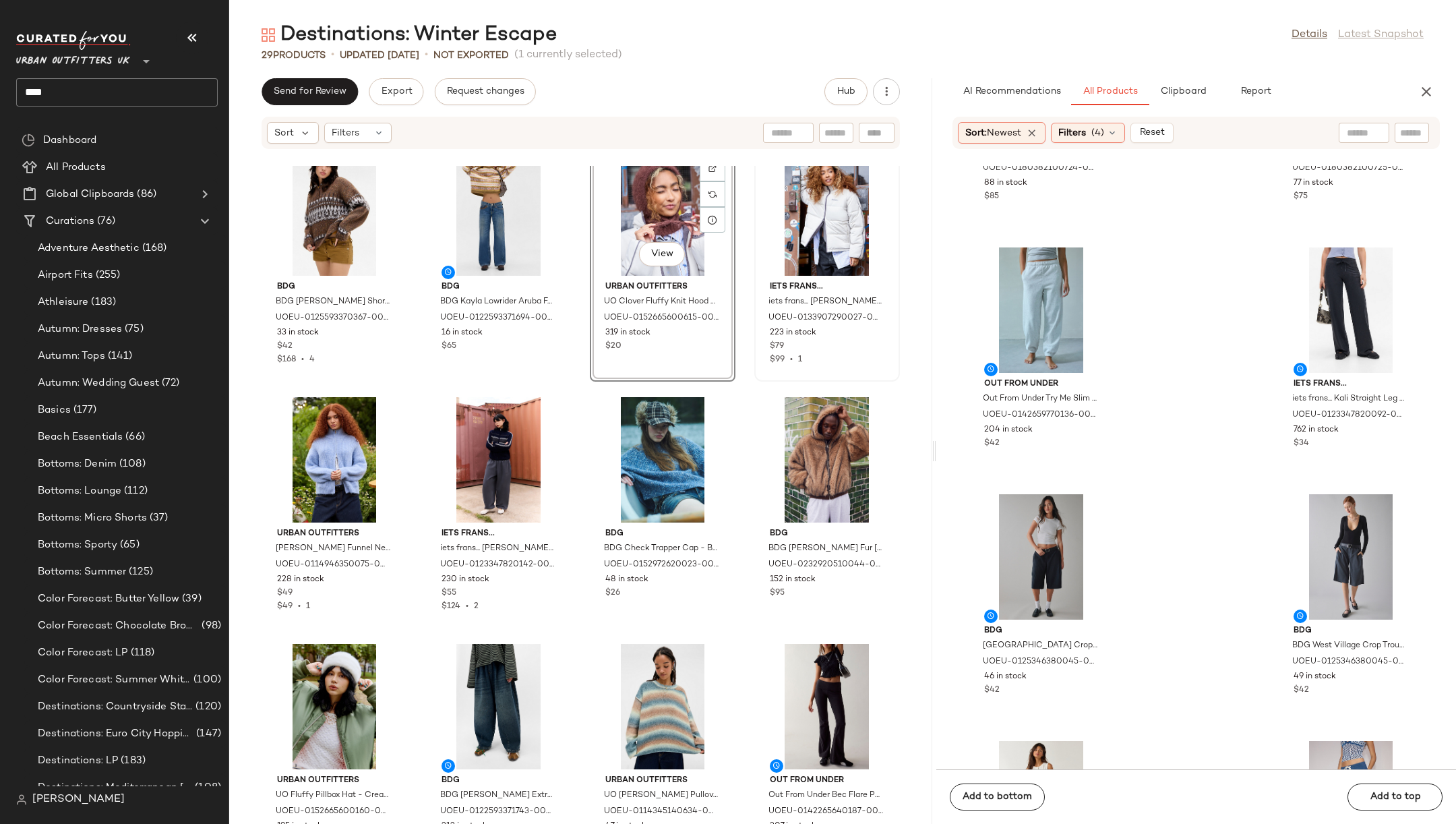
scroll to position [27, 0]
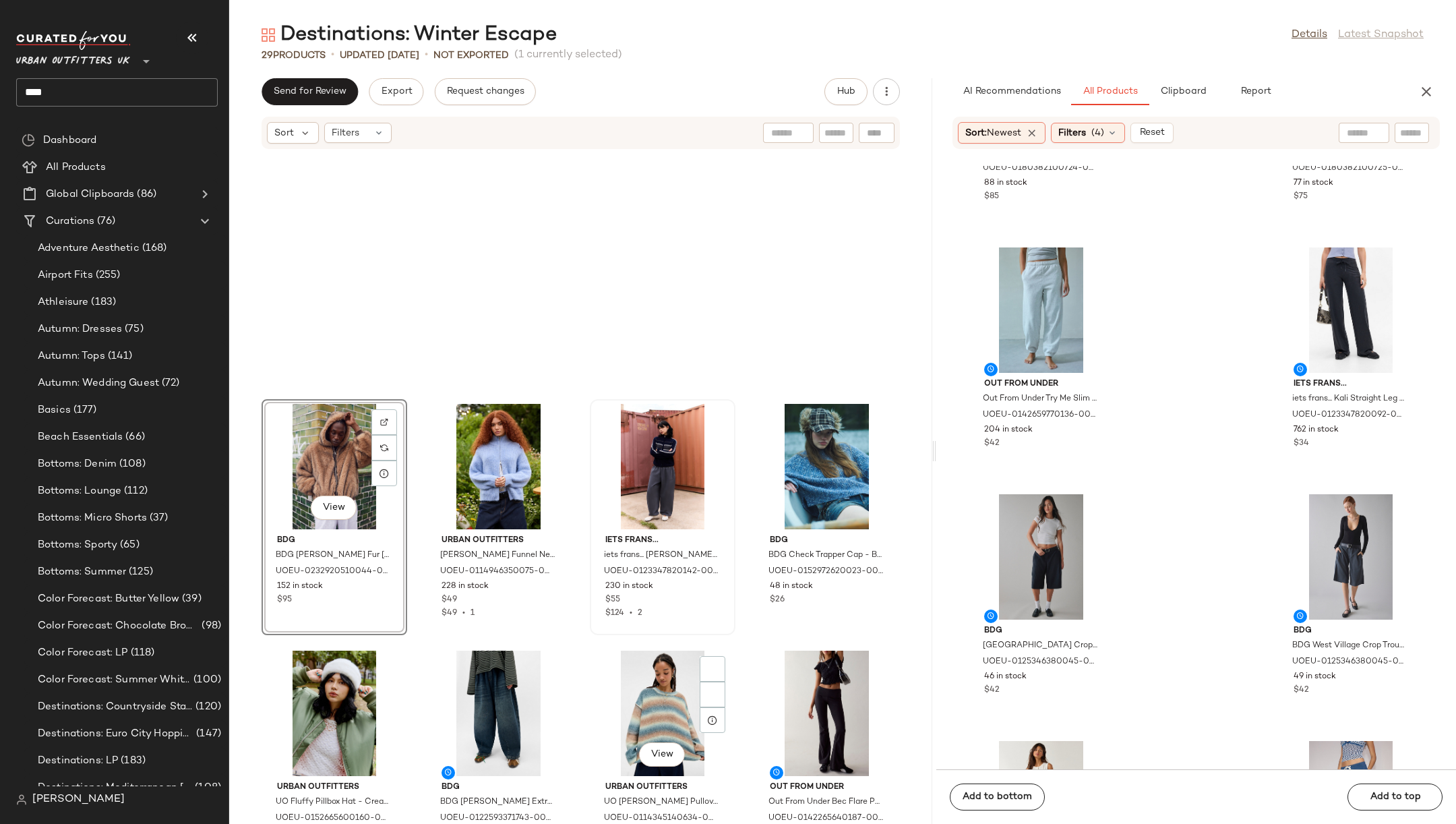
scroll to position [388, 0]
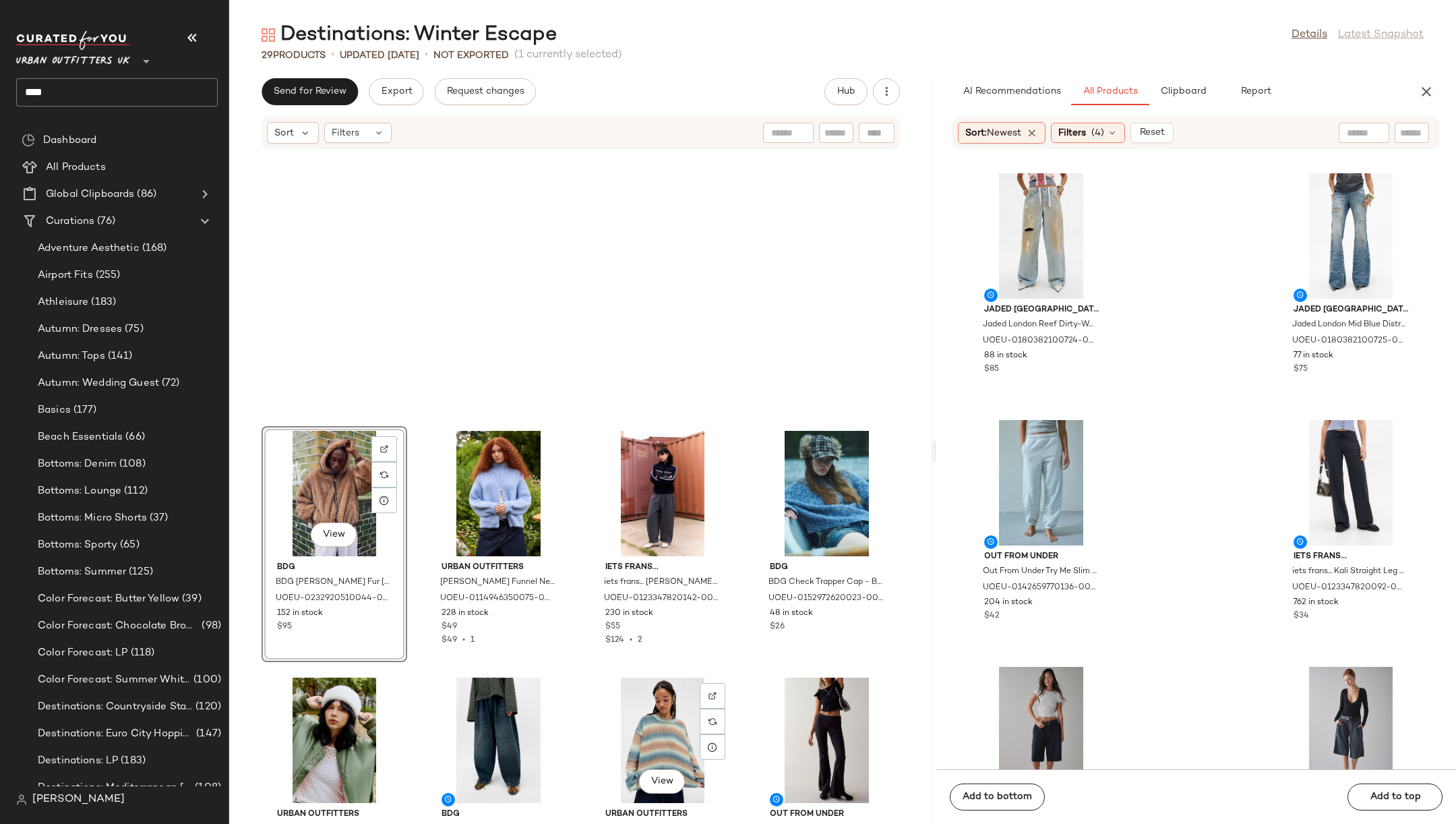
scroll to position [173, 0]
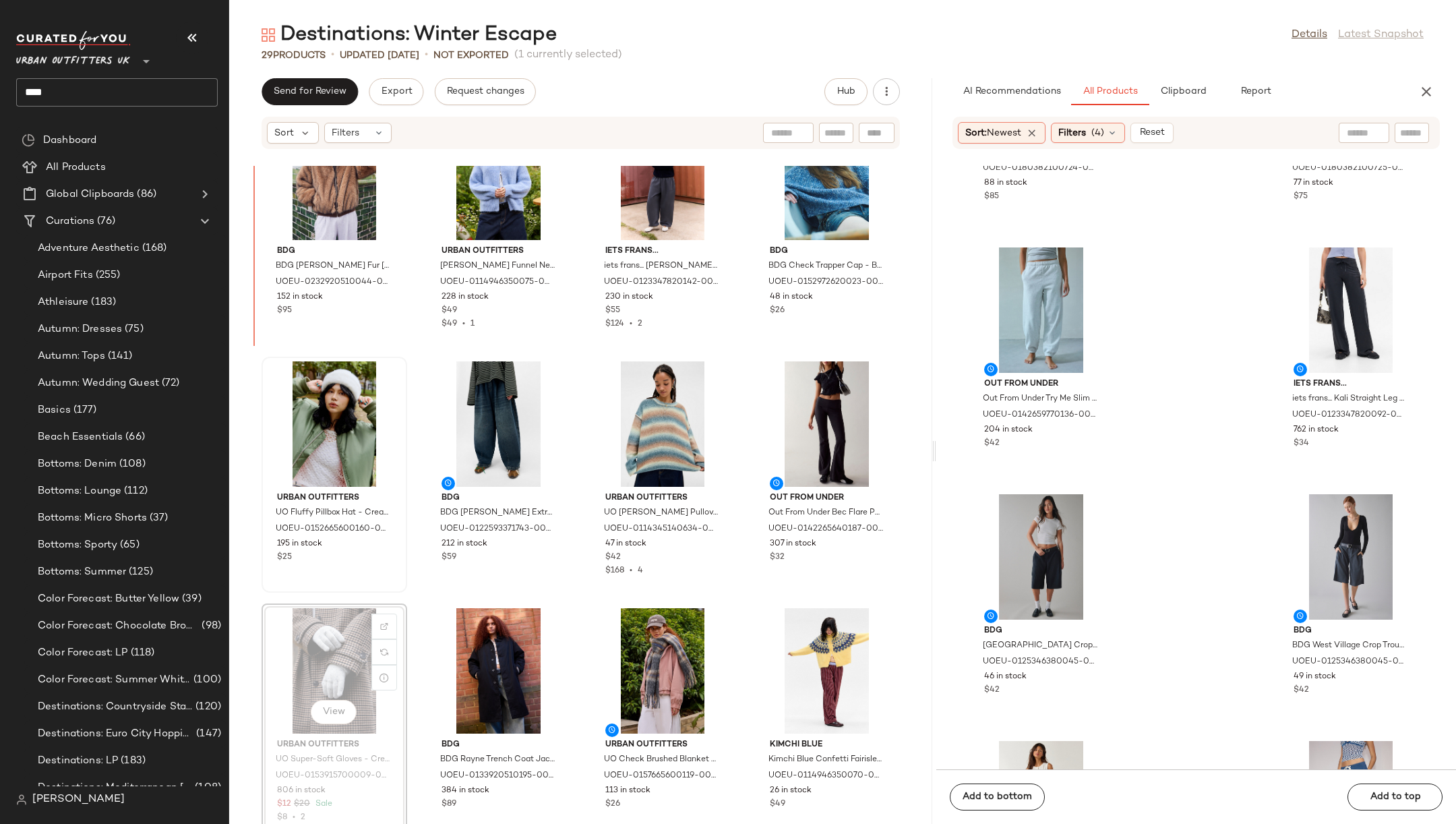
scroll to position [271, 0]
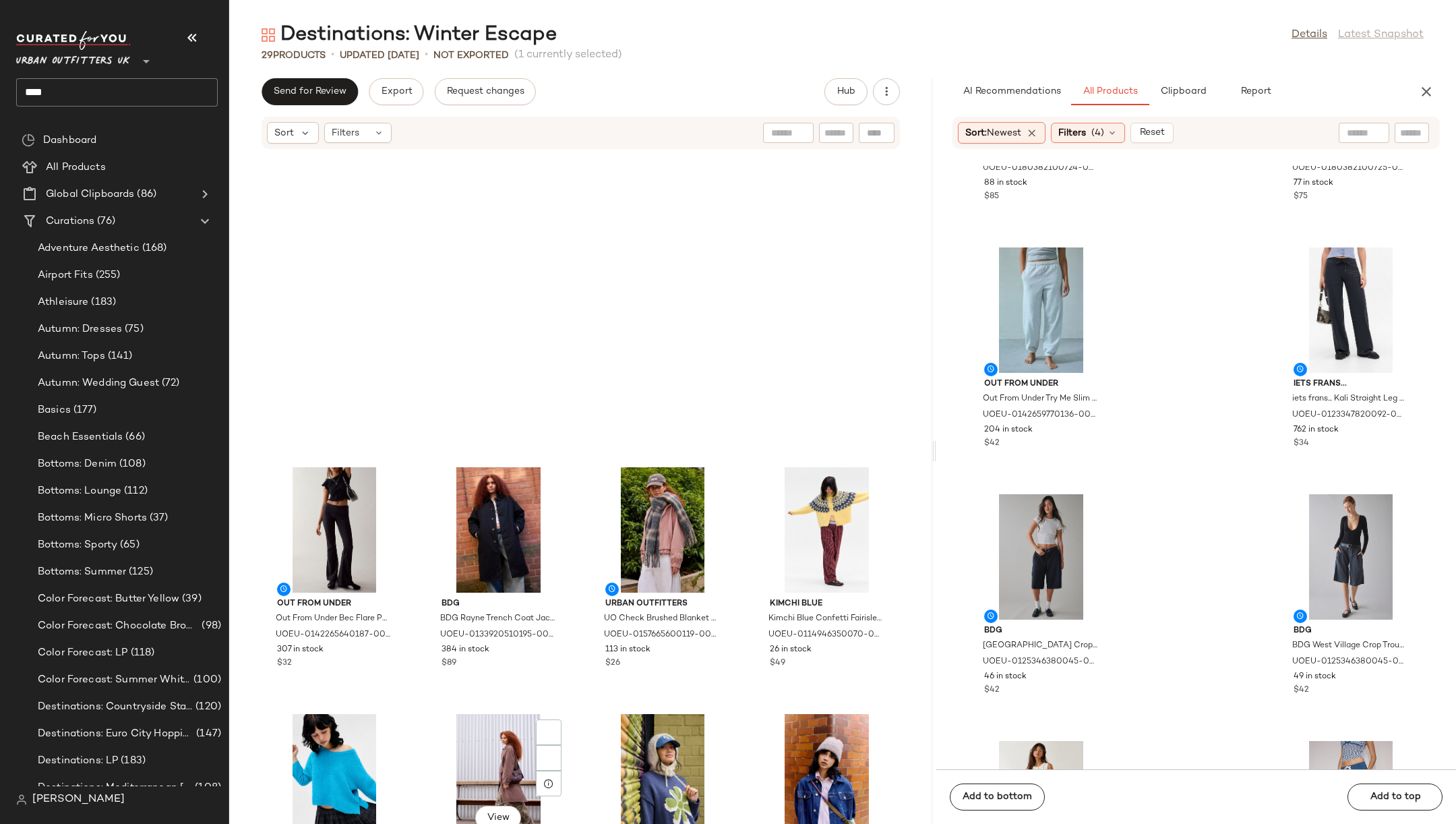
scroll to position [796, 0]
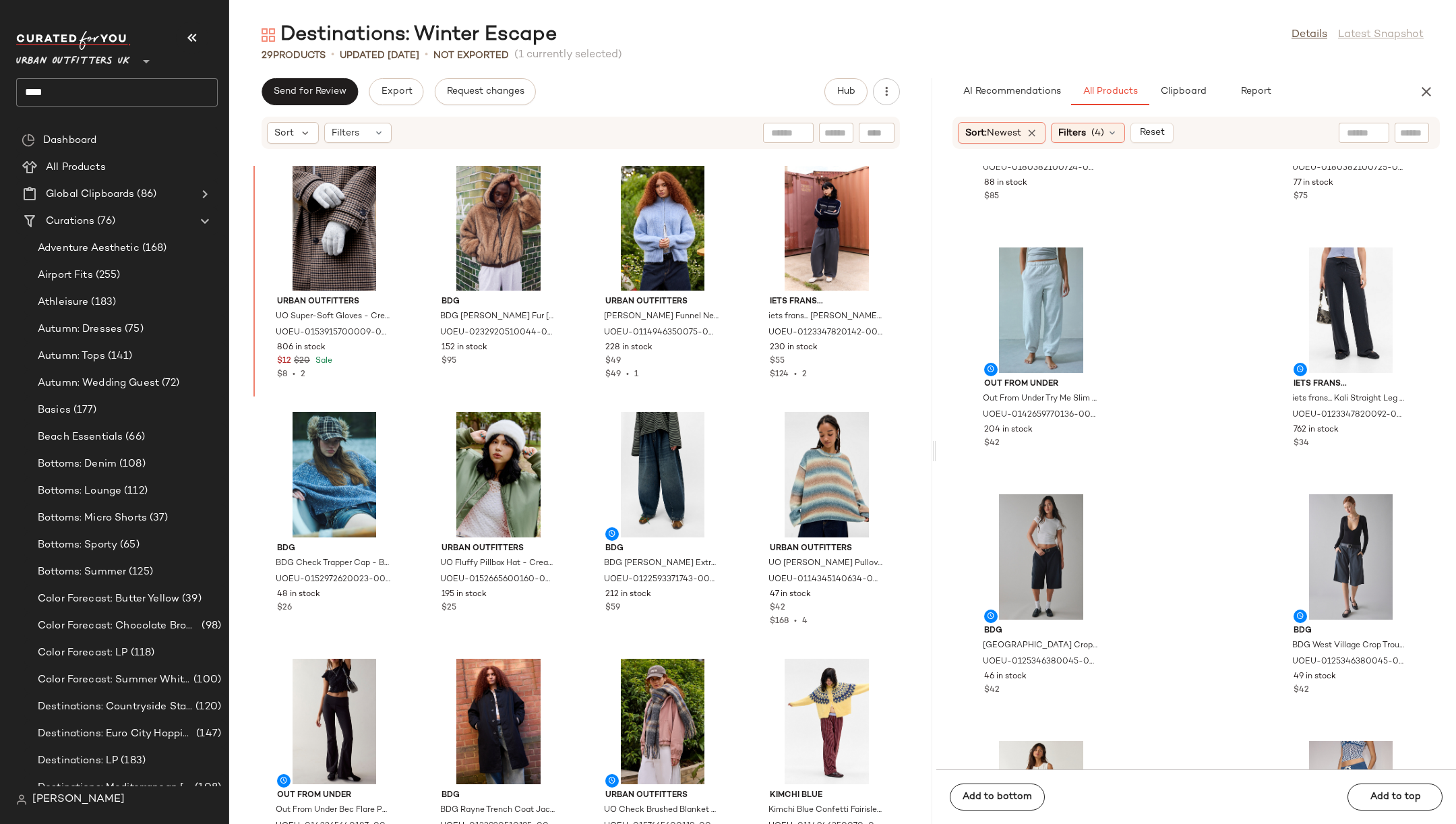
scroll to position [221, 0]
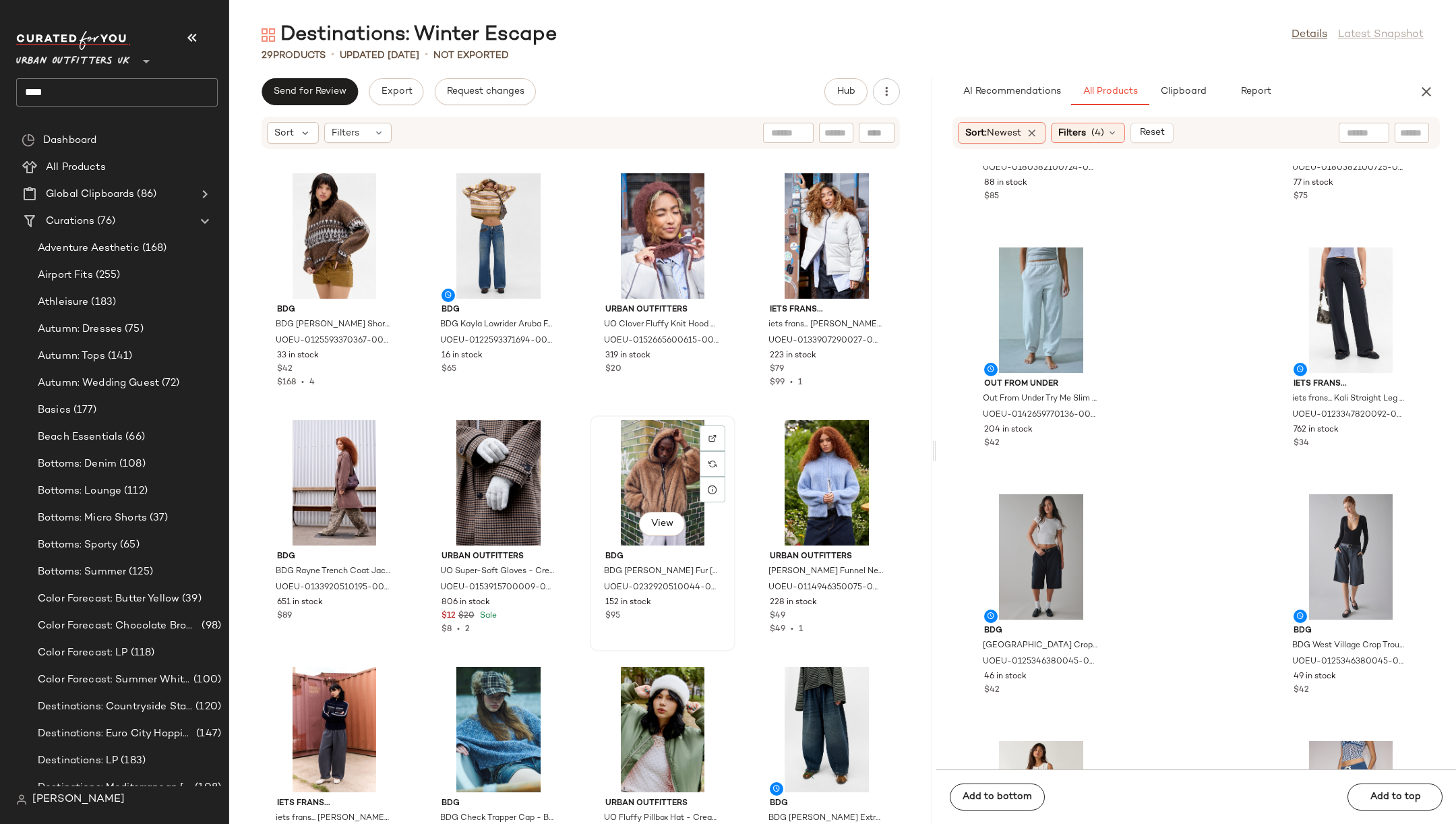
click at [665, 456] on div "View" at bounding box center [663, 483] width 136 height 126
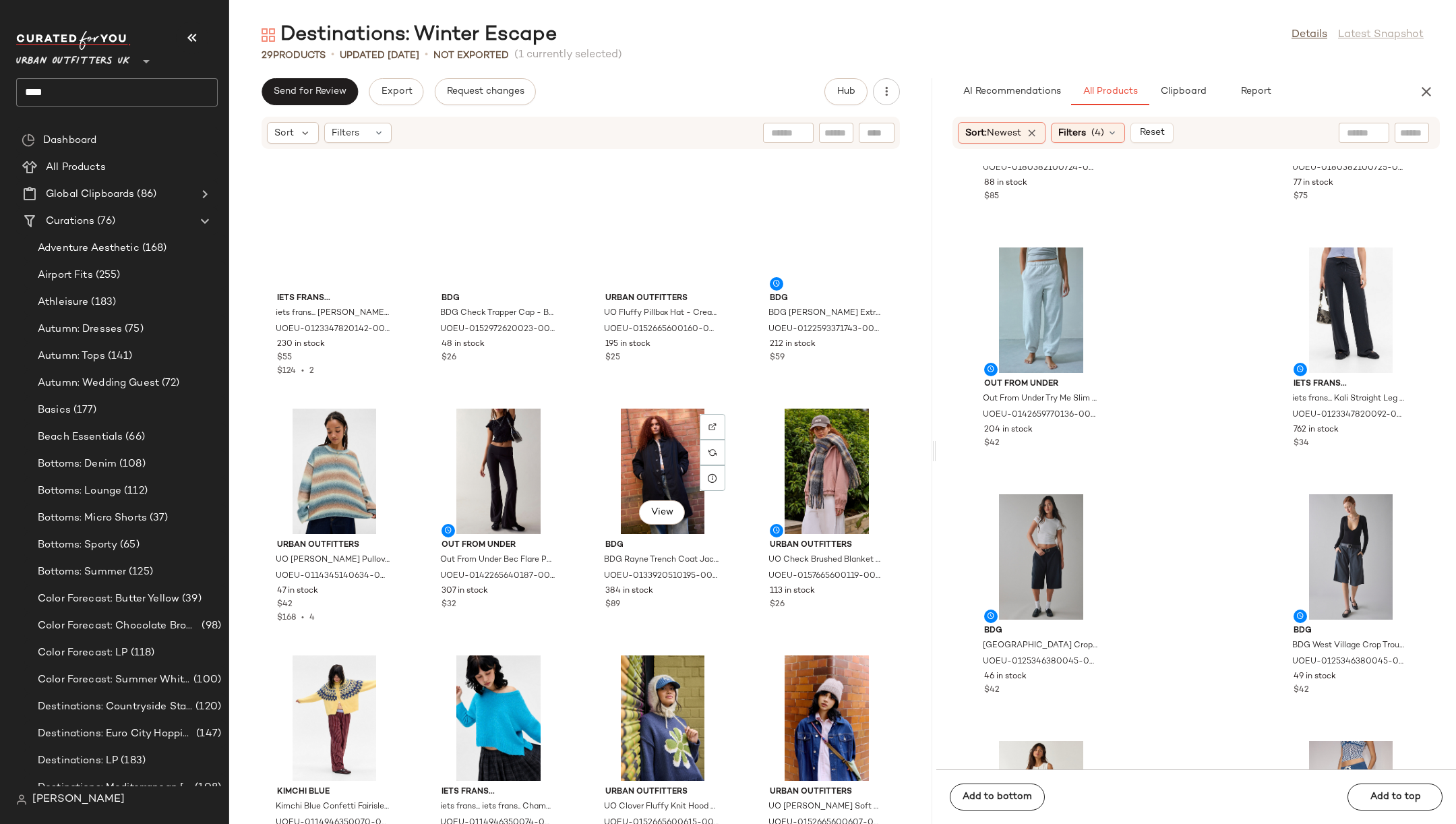
scroll to position [512, 0]
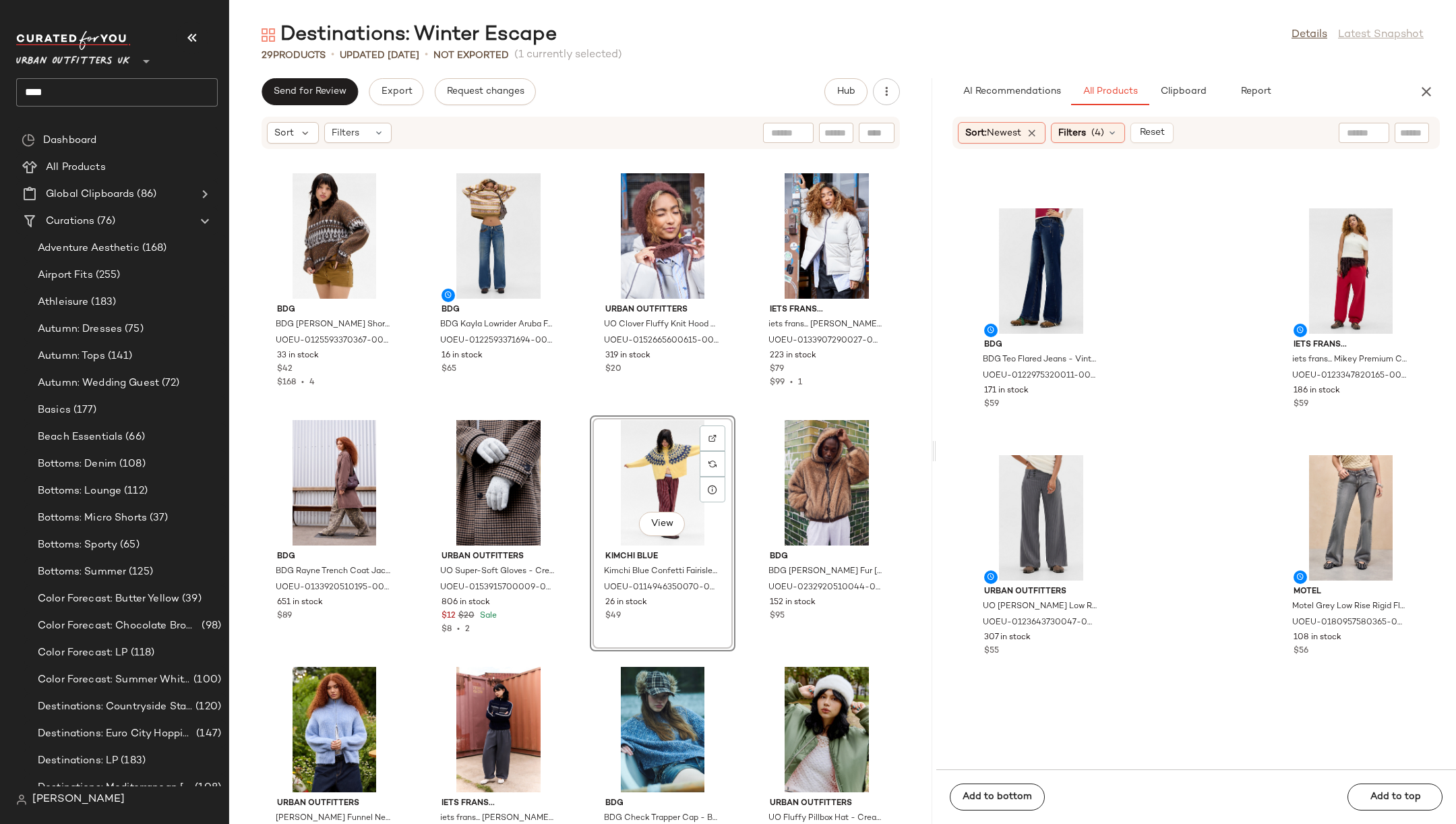
scroll to position [1443, 0]
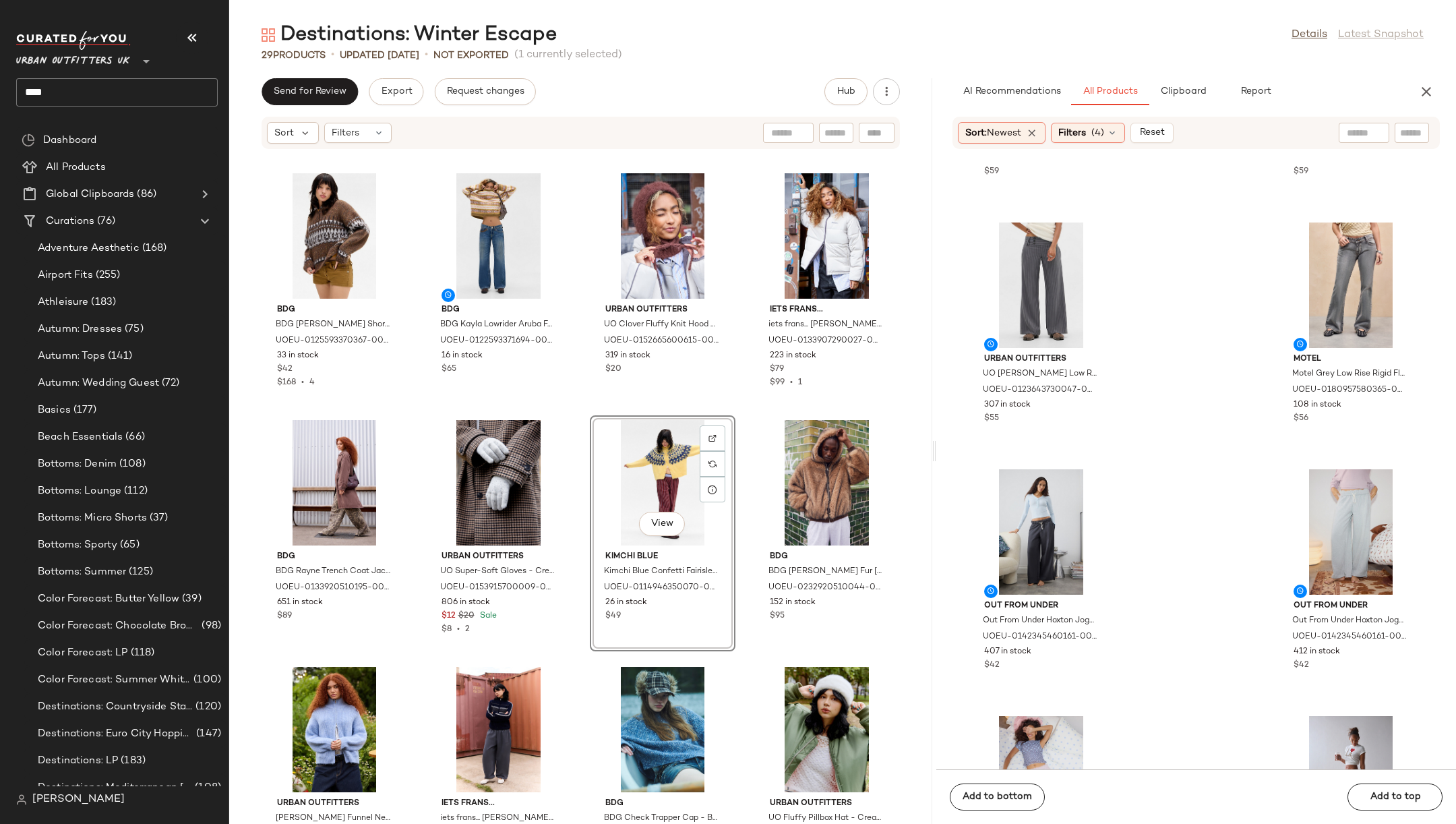
click at [1348, 135] on input "text" at bounding box center [1364, 133] width 35 height 14
type input "**********"
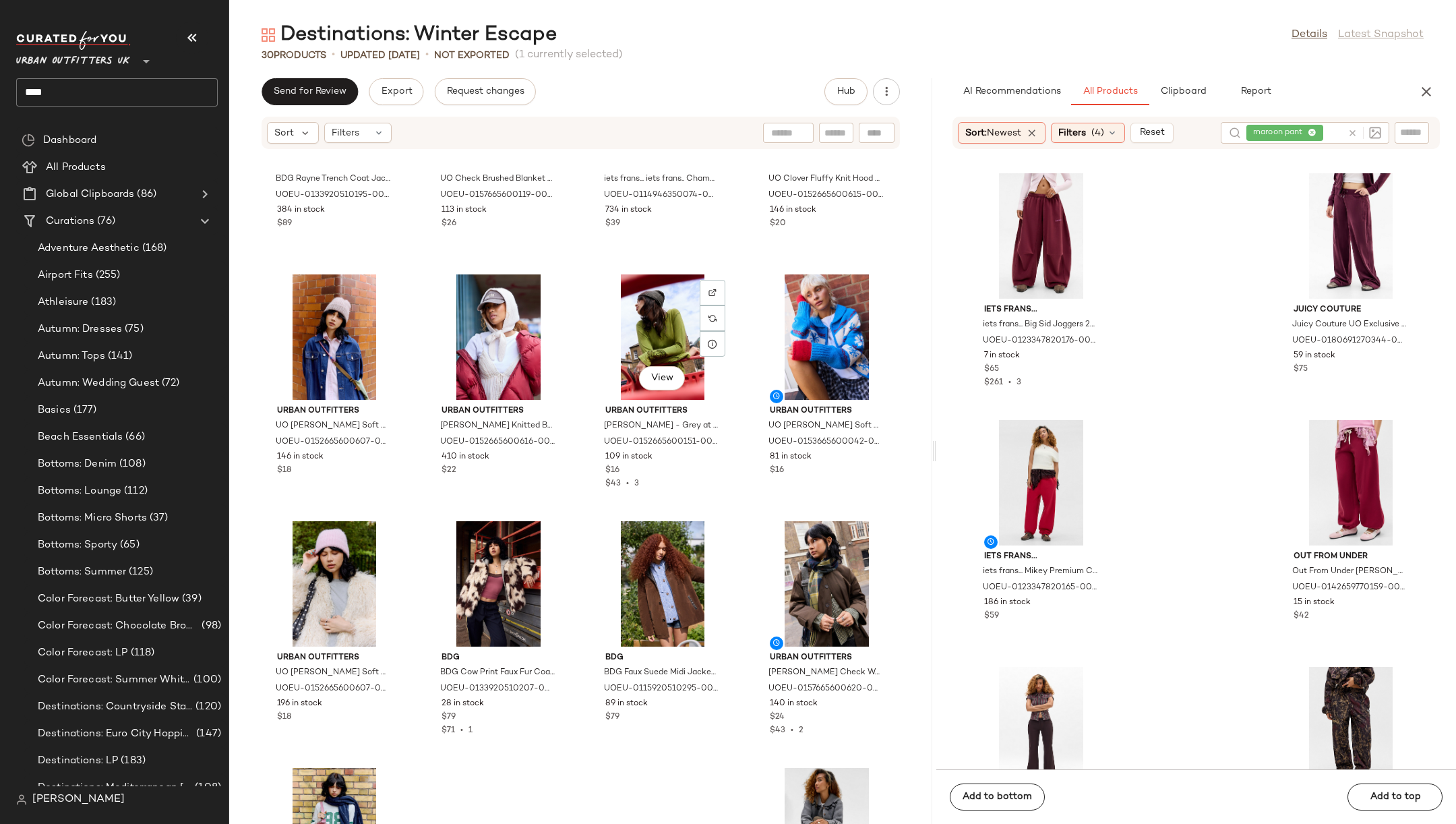
scroll to position [1129, 0]
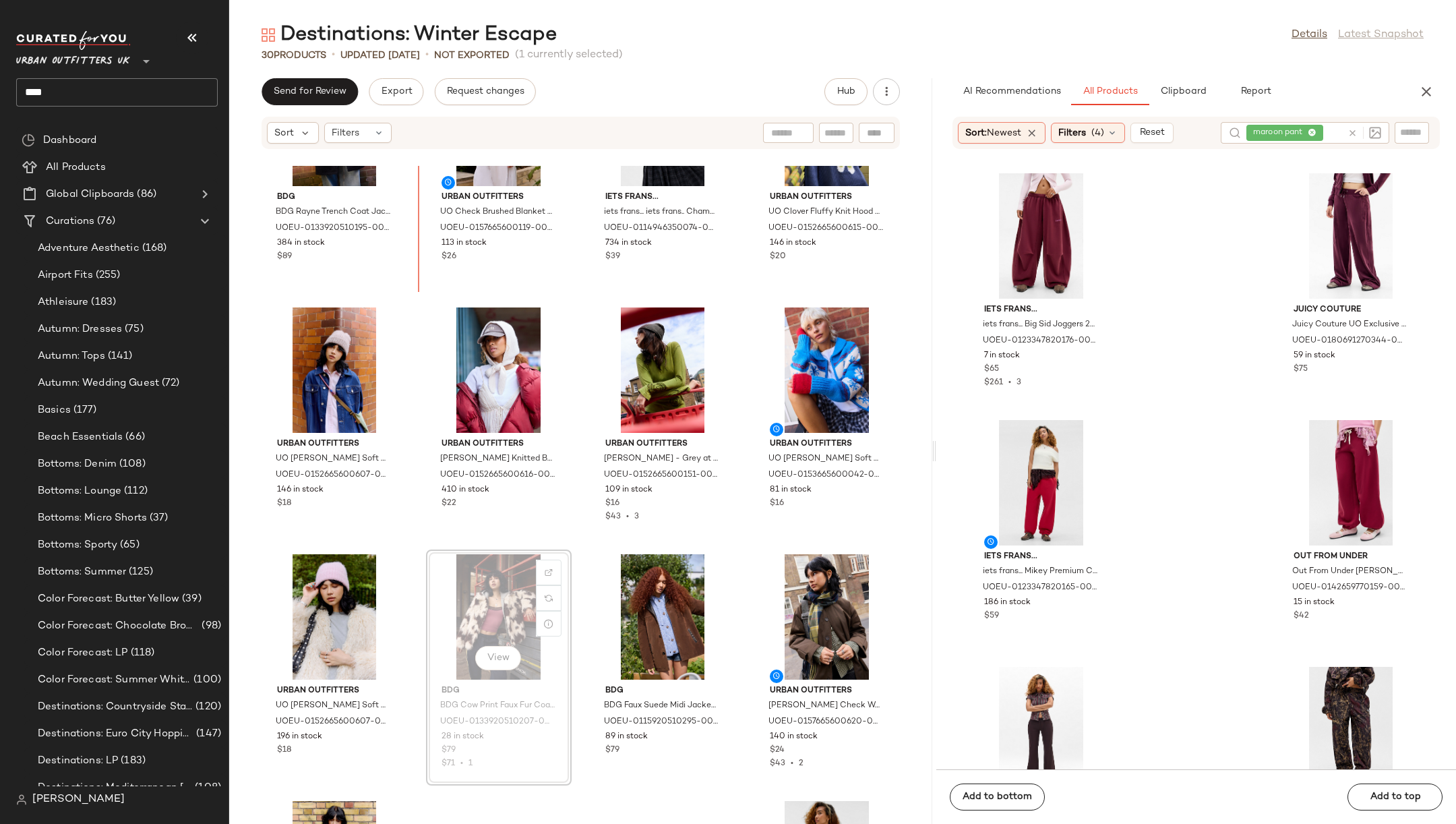
scroll to position [1082, 0]
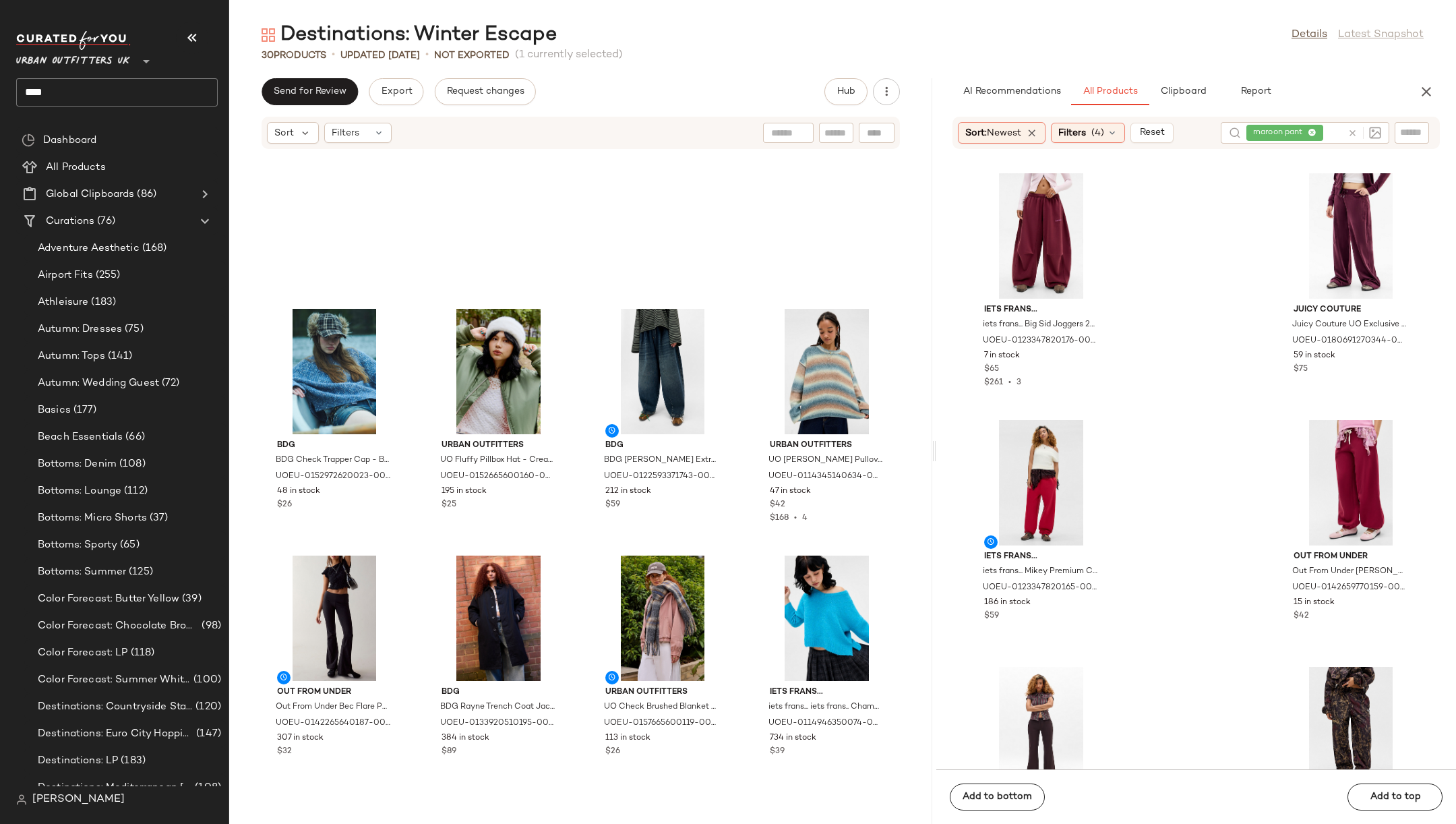
scroll to position [935, 0]
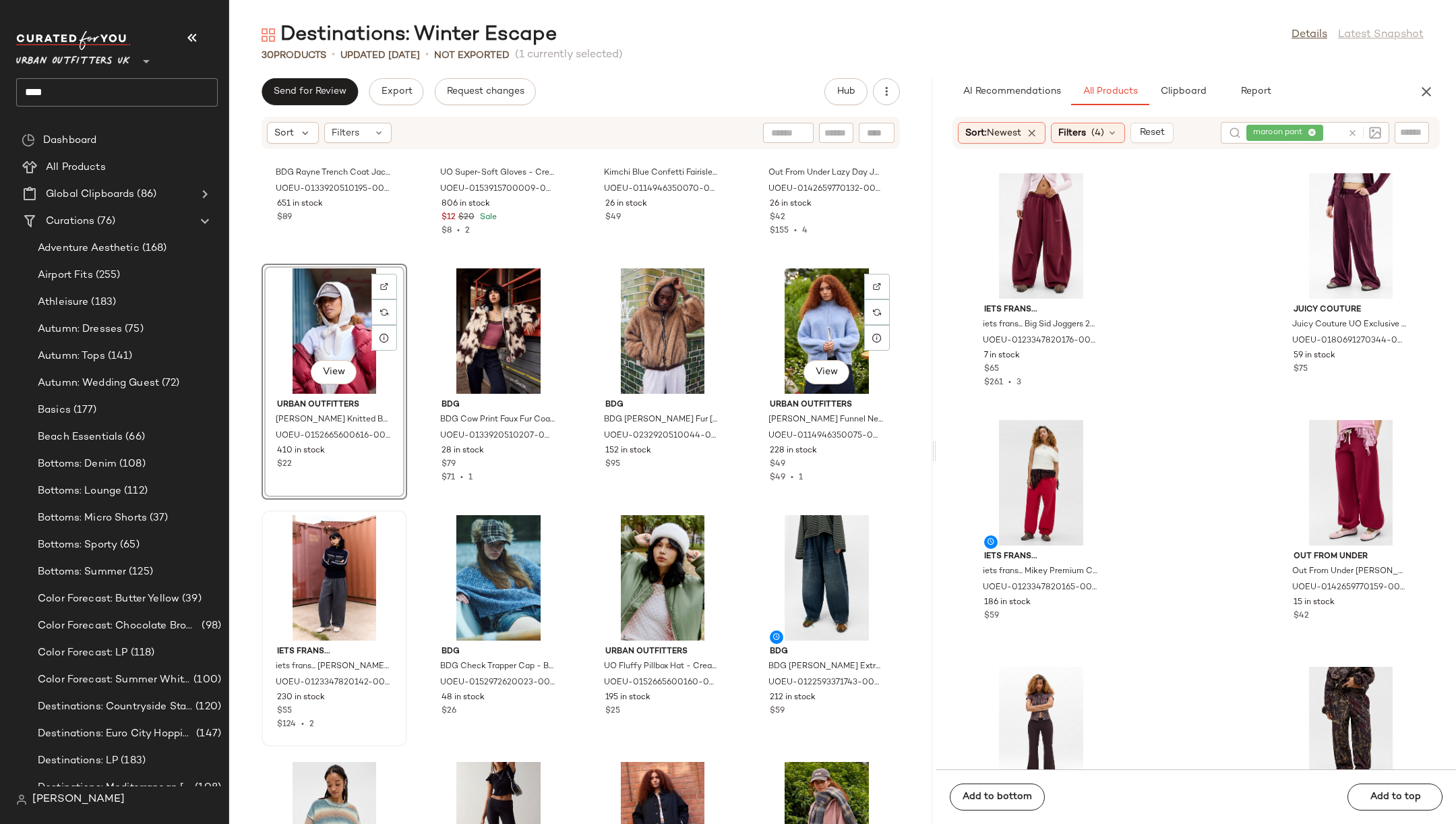
scroll to position [411, 0]
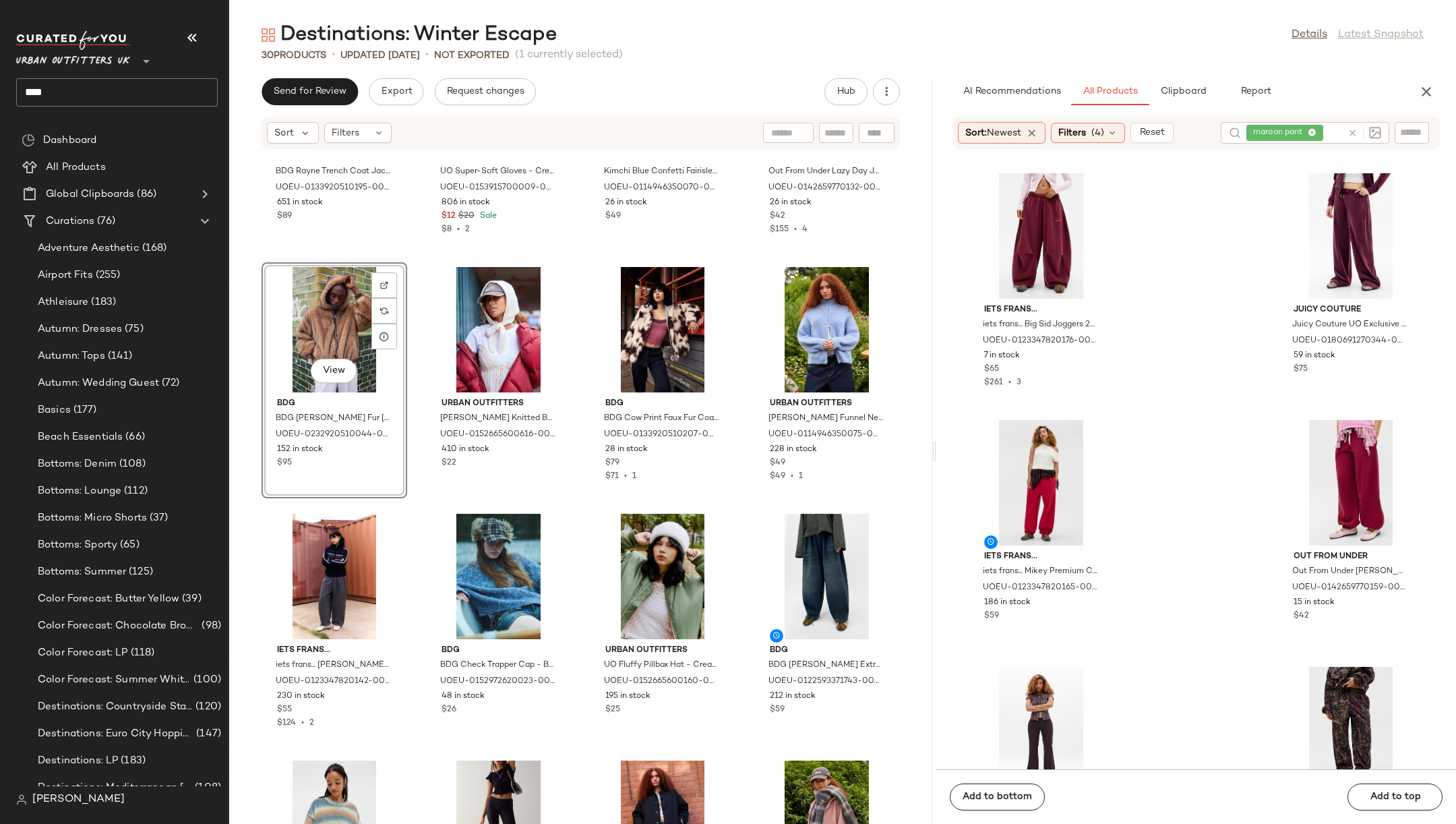
click at [1350, 130] on icon at bounding box center [1353, 133] width 10 height 10
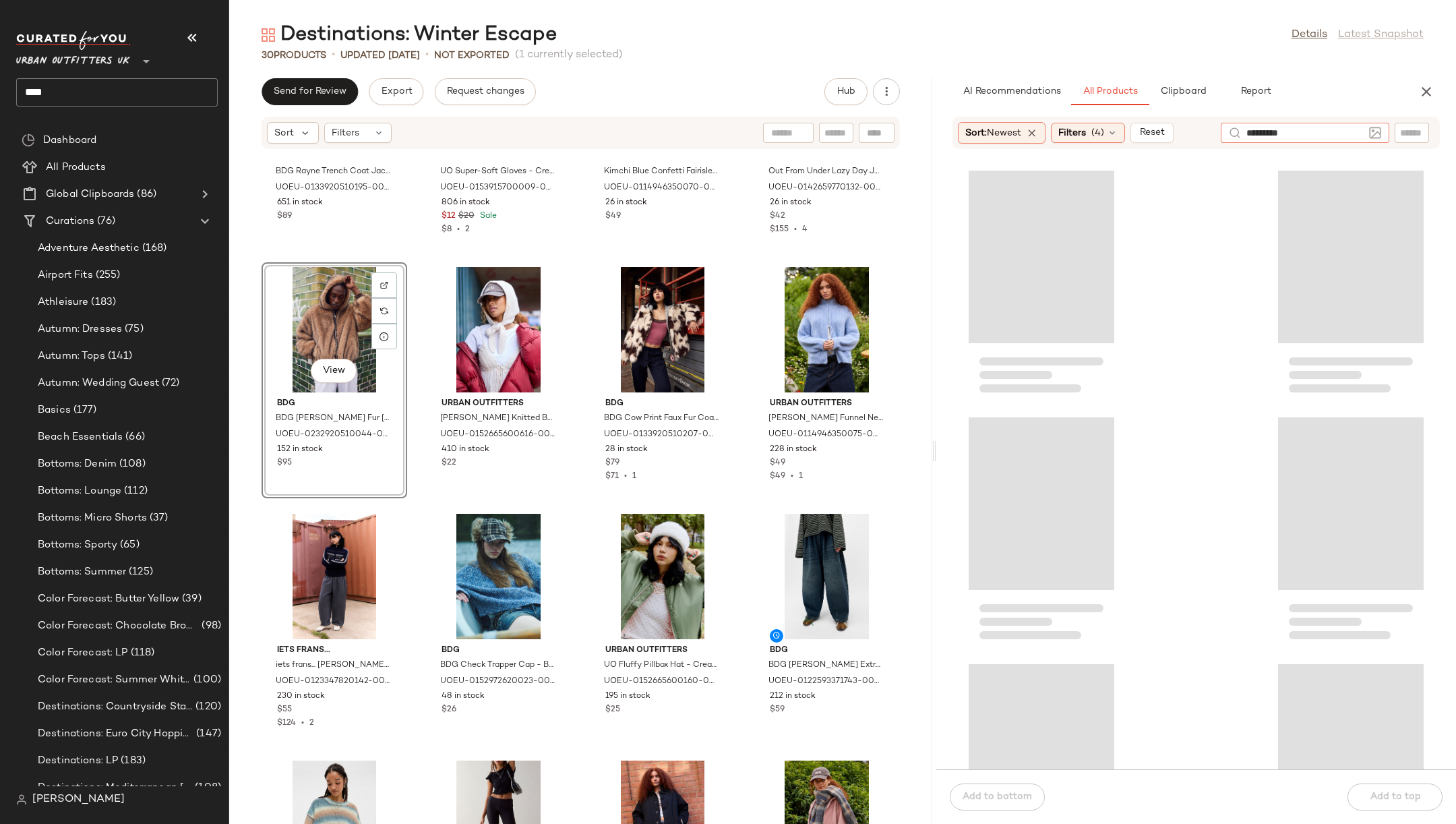
type input "**********"
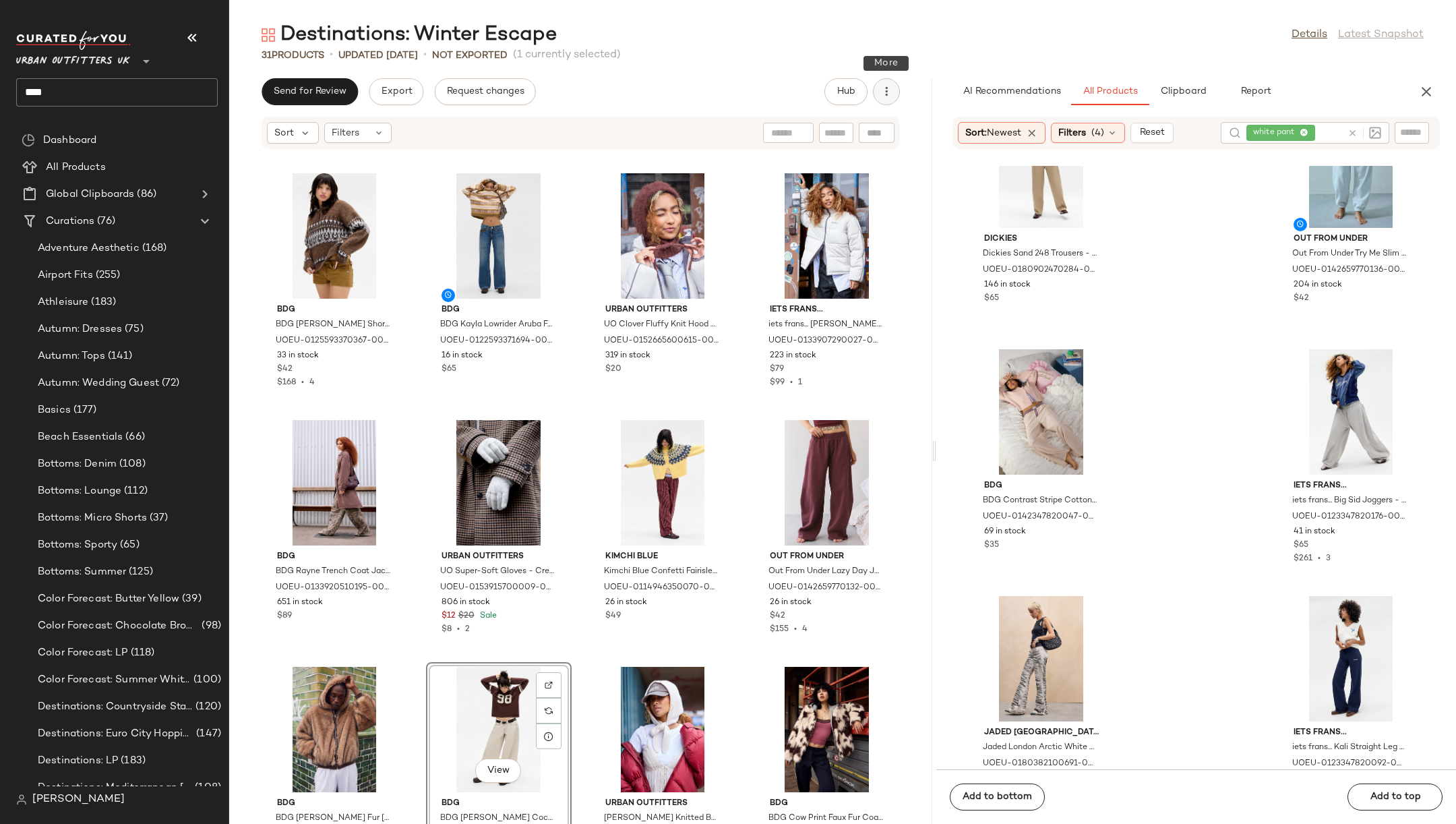
click at [890, 94] on icon "button" at bounding box center [886, 92] width 13 height 13
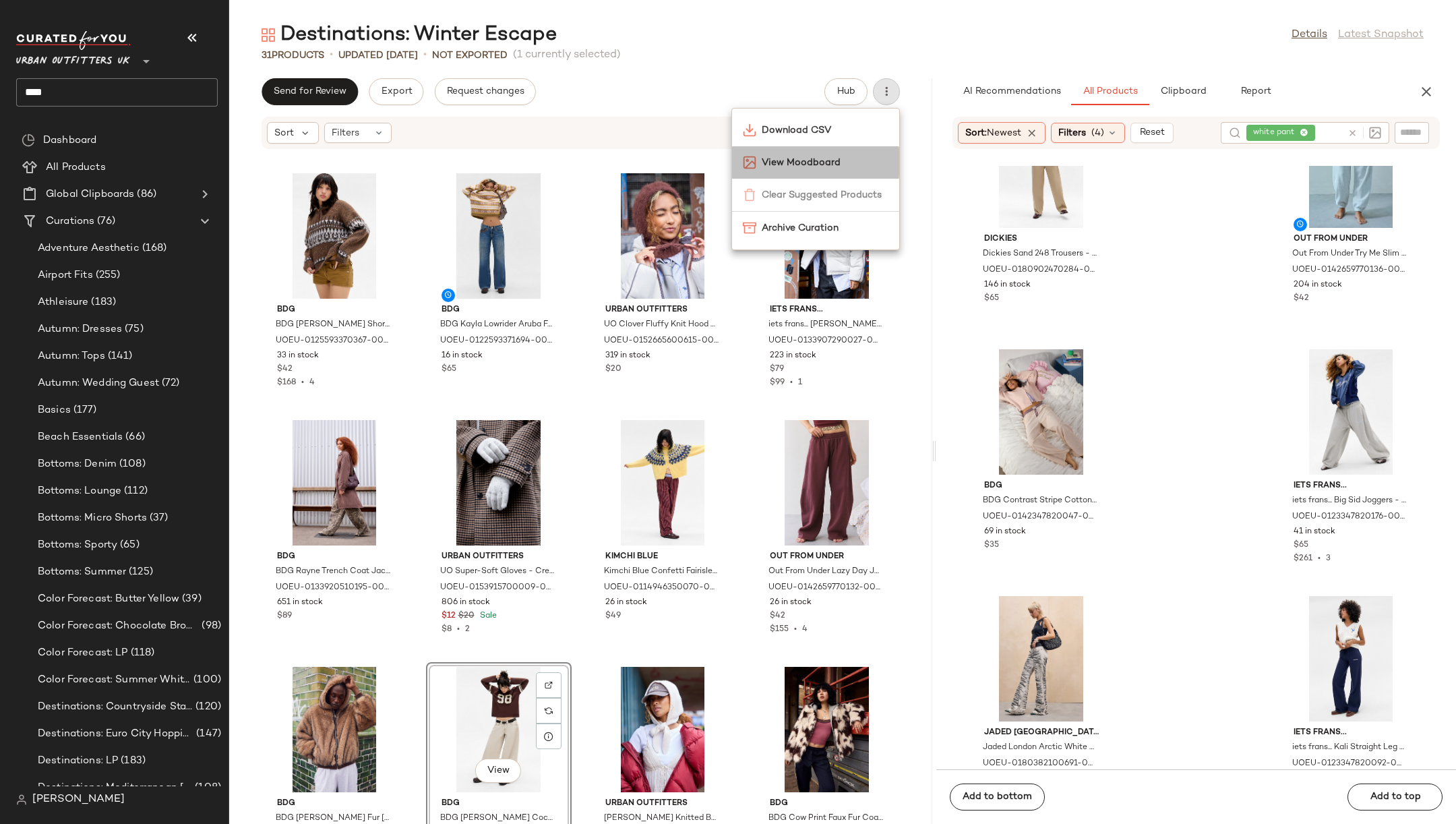
click at [868, 160] on span "View Moodboard" at bounding box center [825, 163] width 127 height 14
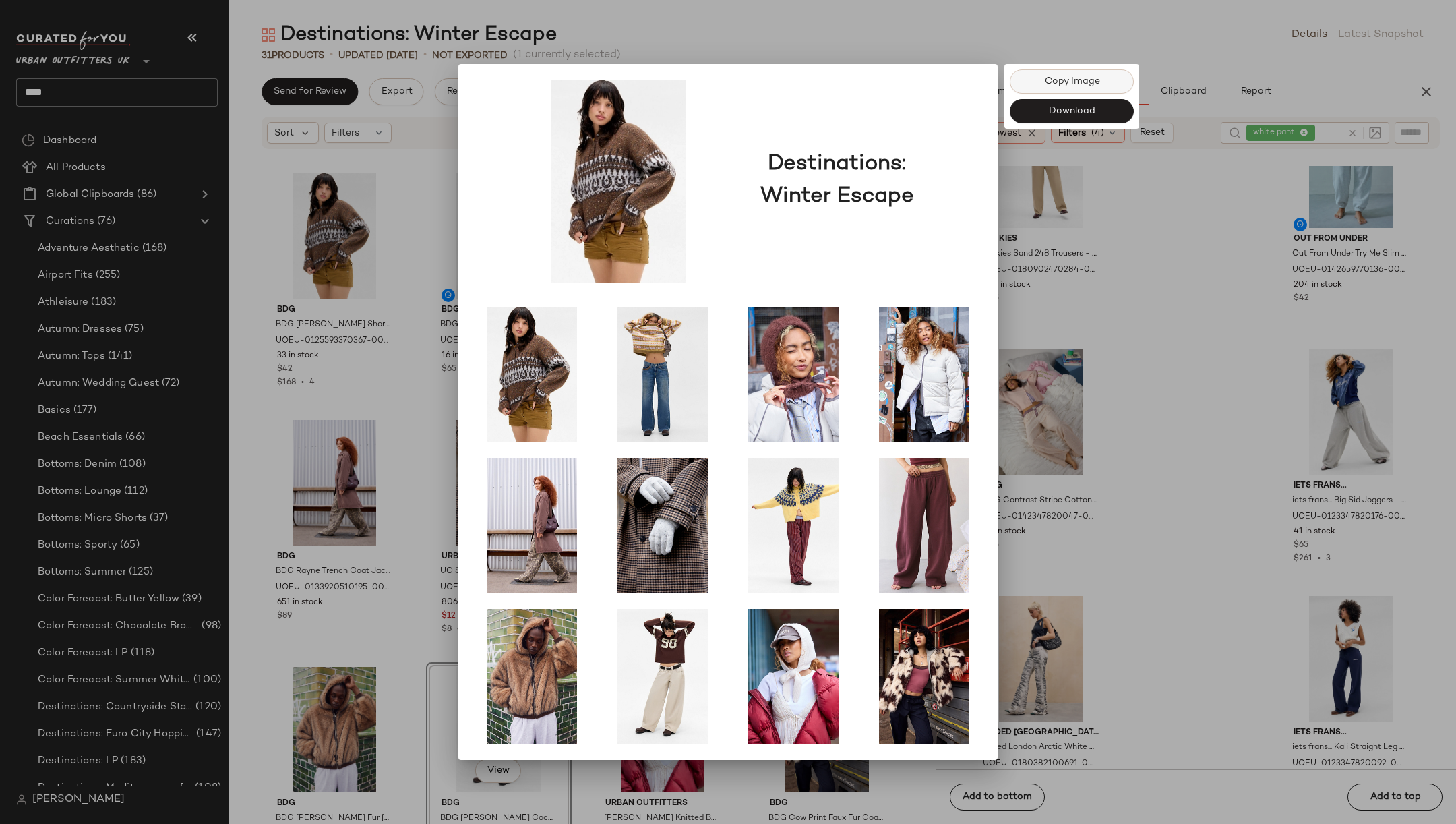
click at [1082, 78] on span "Copy Image" at bounding box center [1071, 82] width 56 height 11
click at [1172, 214] on div at bounding box center [728, 412] width 1456 height 824
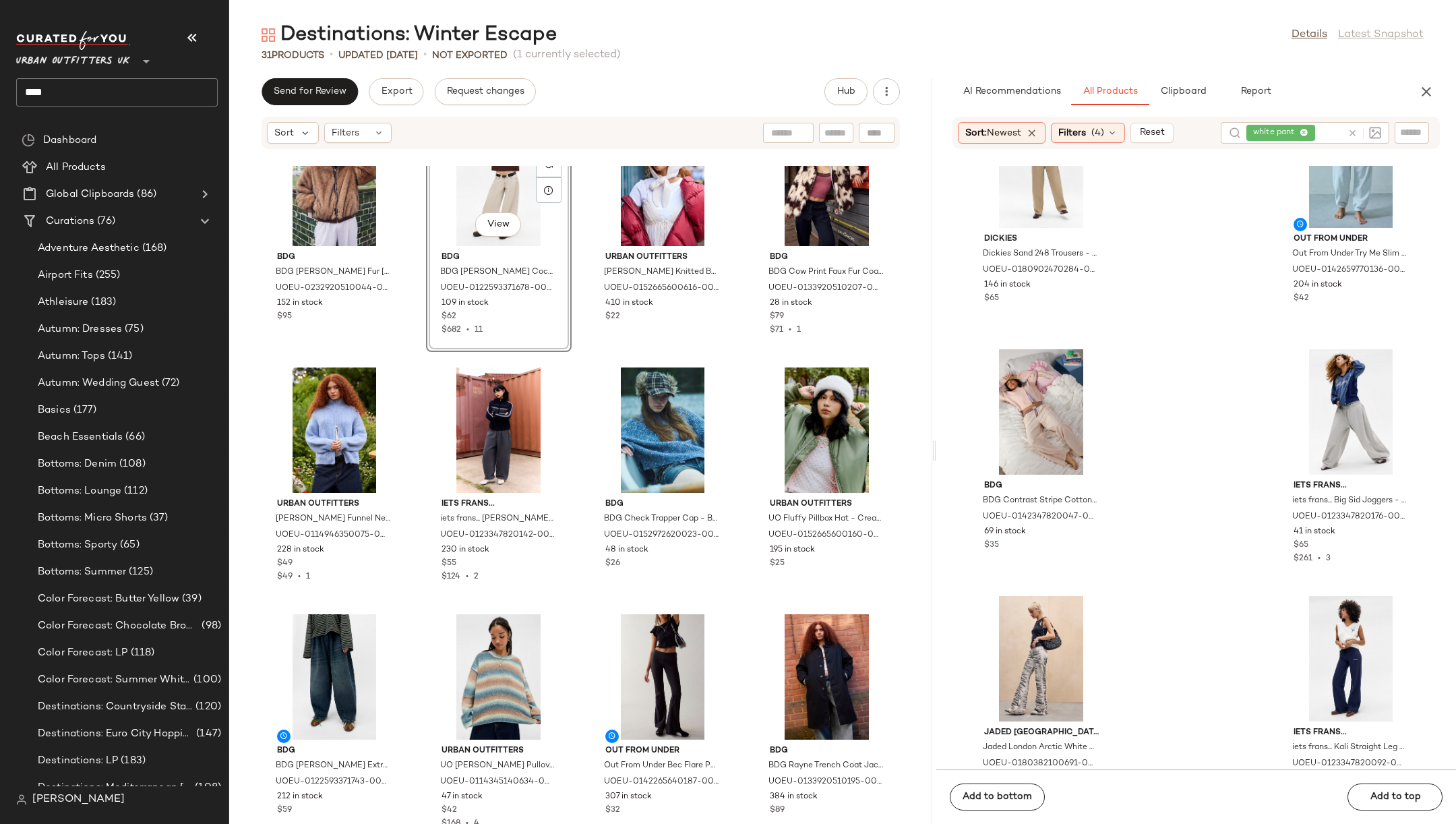
scroll to position [554, 0]
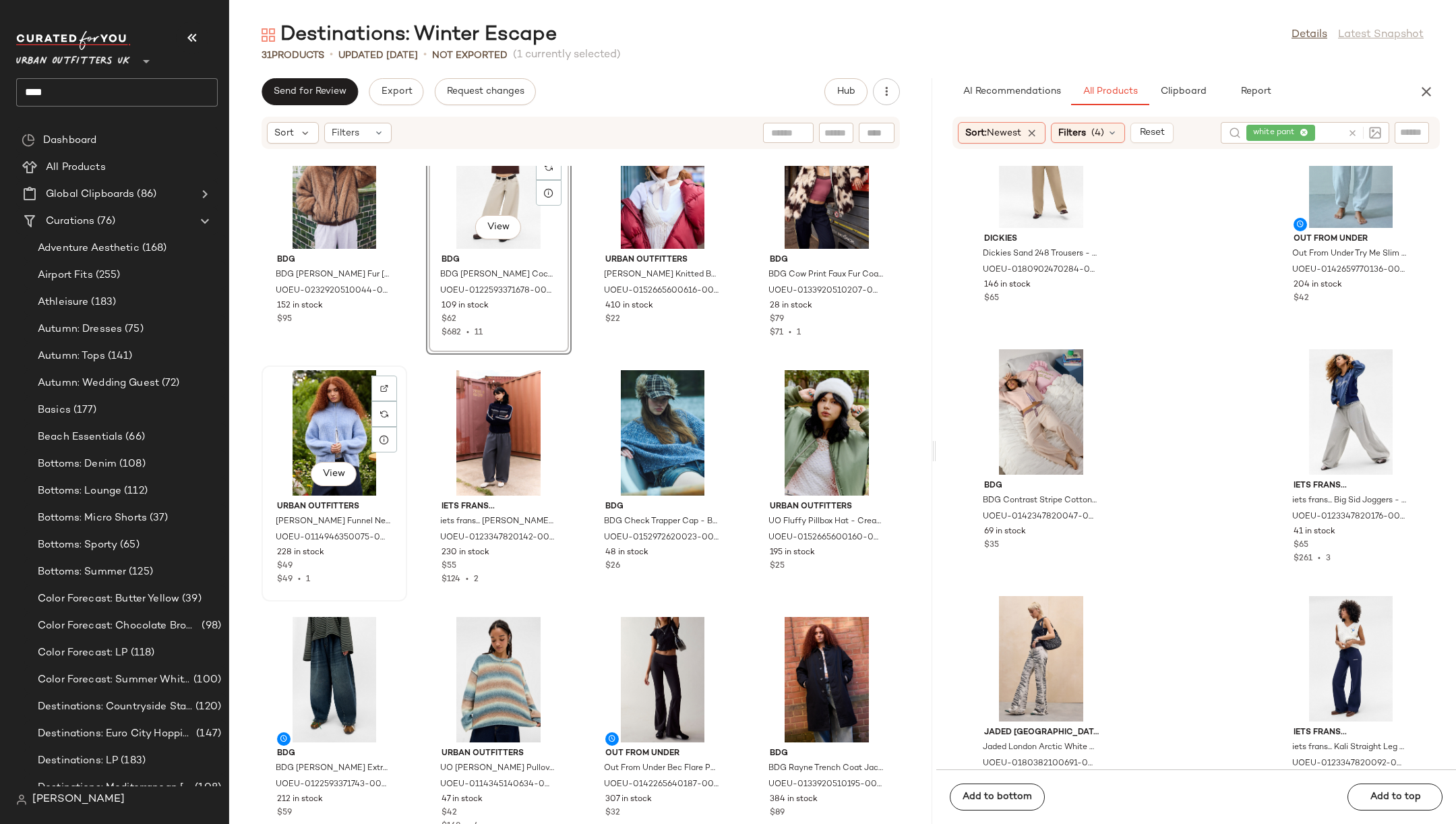
click at [329, 427] on div "View" at bounding box center [334, 433] width 136 height 126
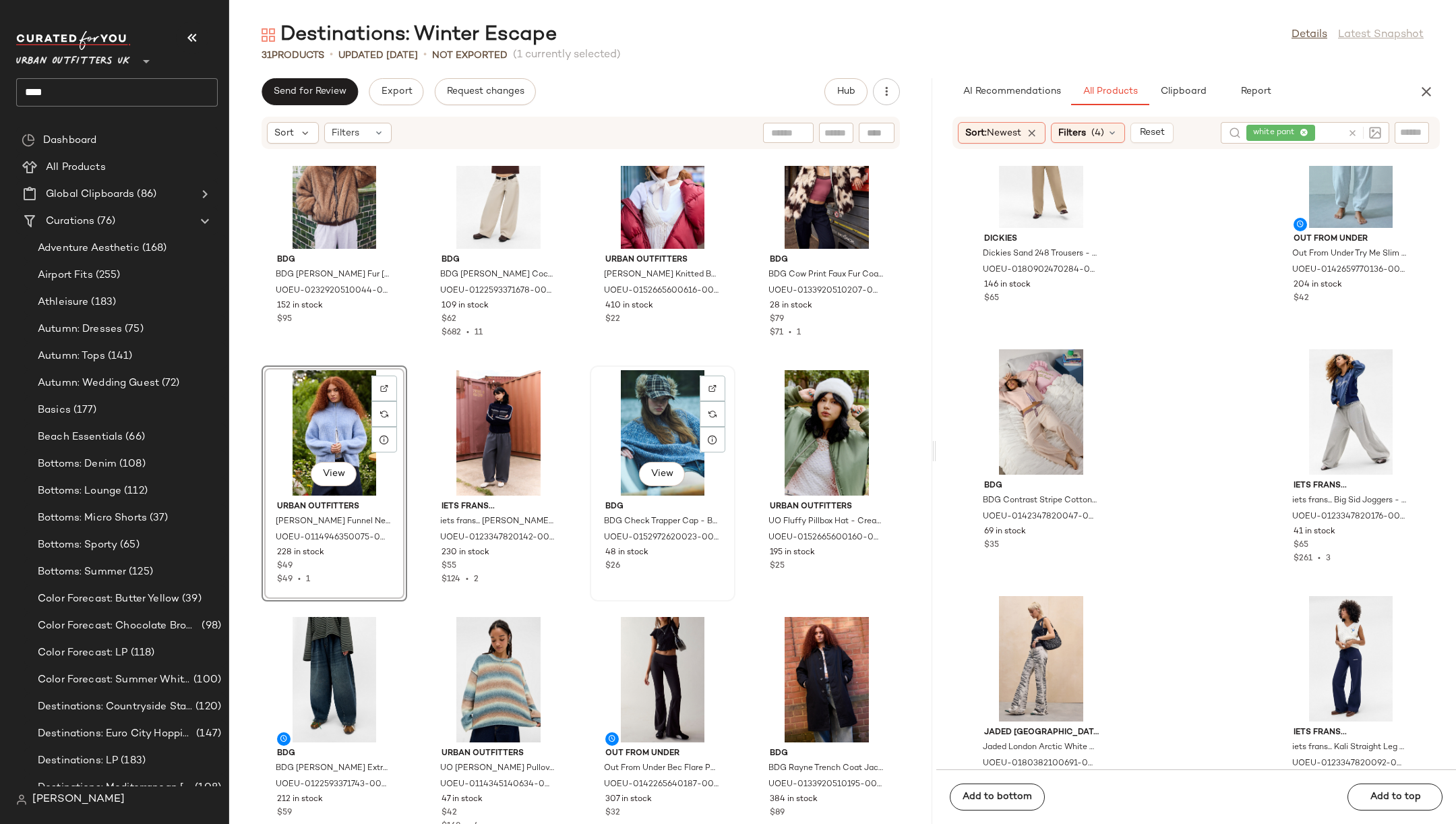
click at [635, 447] on div "View" at bounding box center [663, 433] width 136 height 126
click at [489, 429] on div "View" at bounding box center [499, 433] width 136 height 126
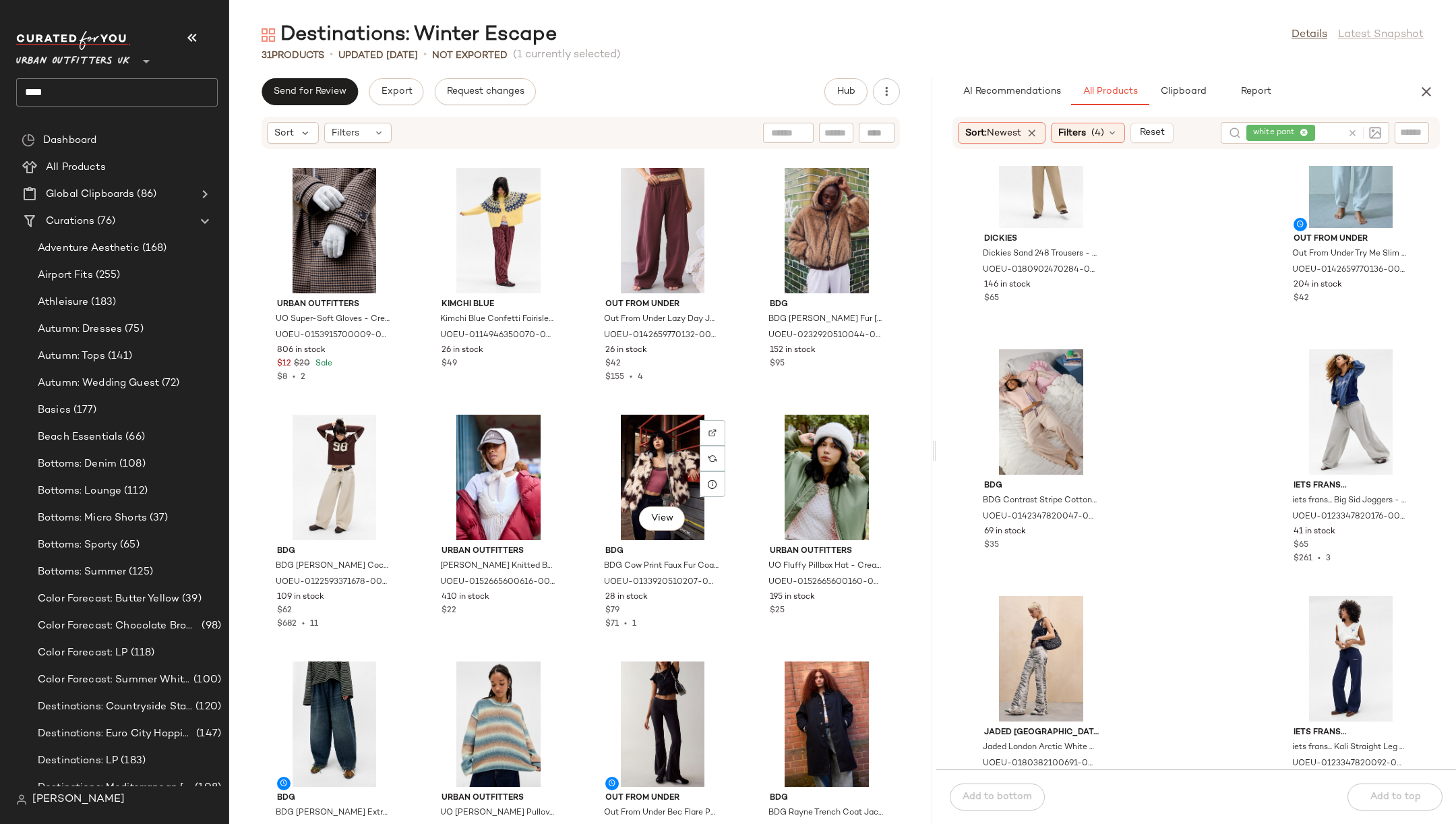
scroll to position [510, 0]
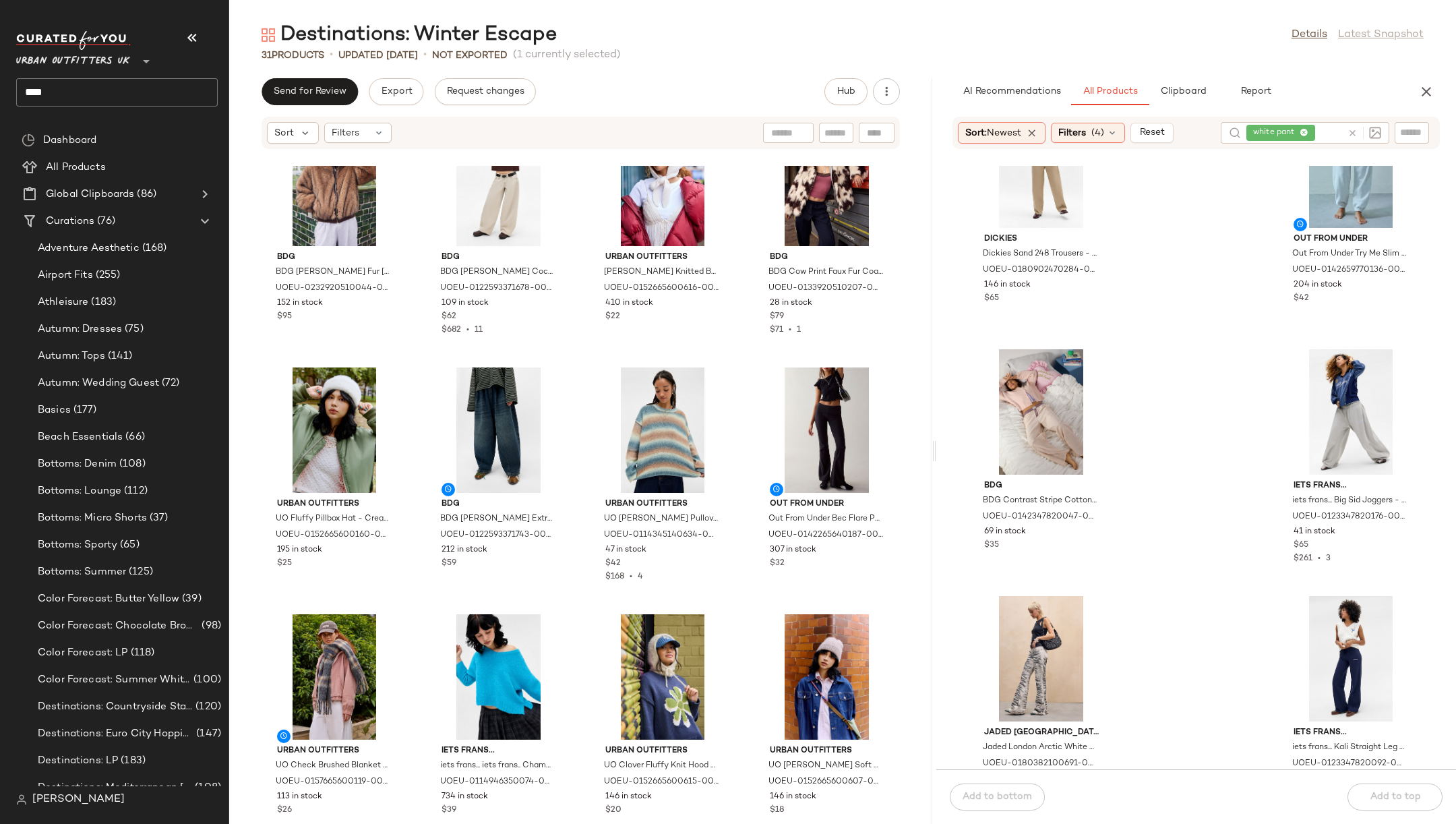
scroll to position [805, 0]
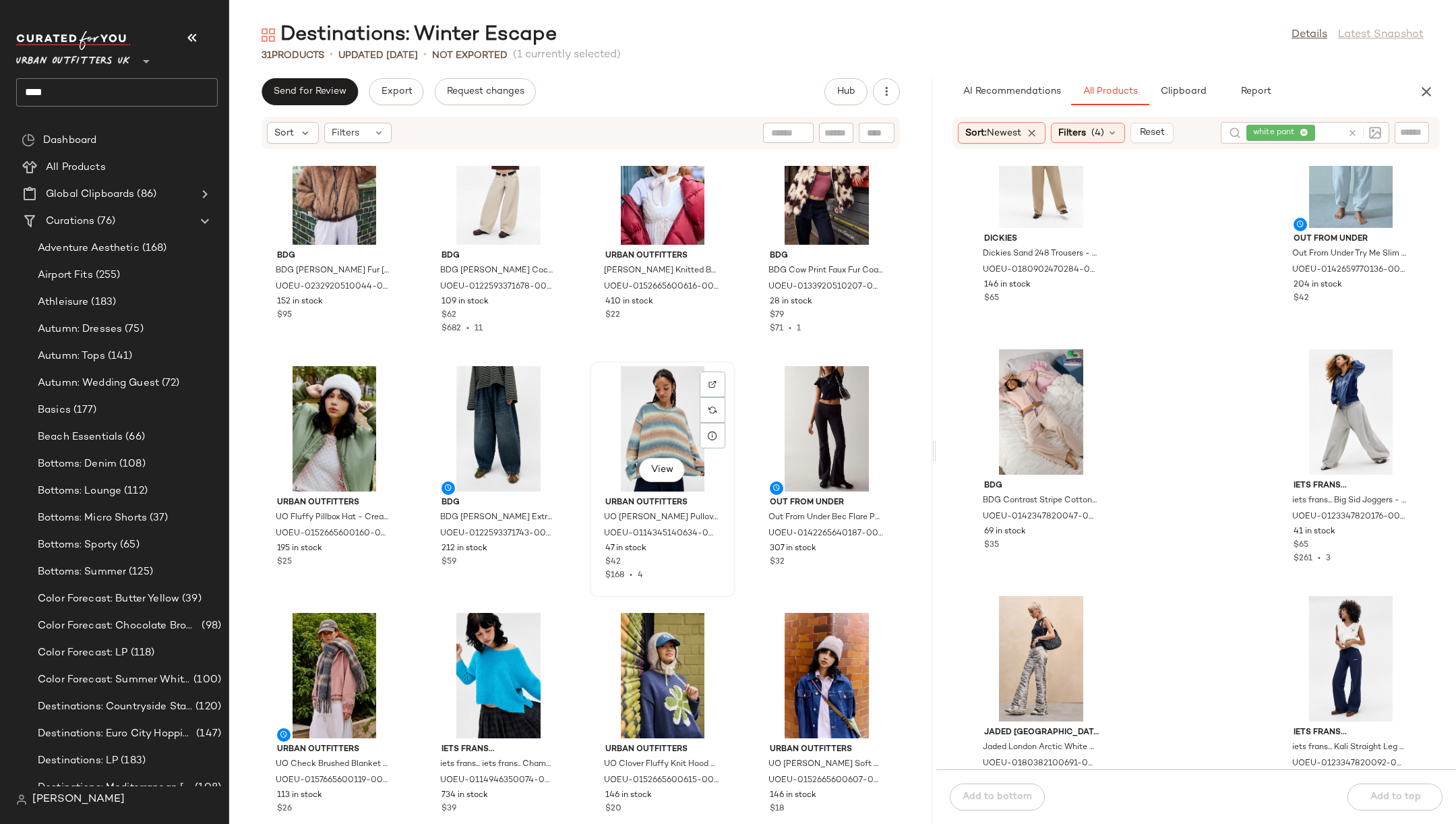
click at [670, 405] on div "View" at bounding box center [663, 429] width 136 height 126
click at [509, 655] on div "View" at bounding box center [499, 676] width 136 height 126
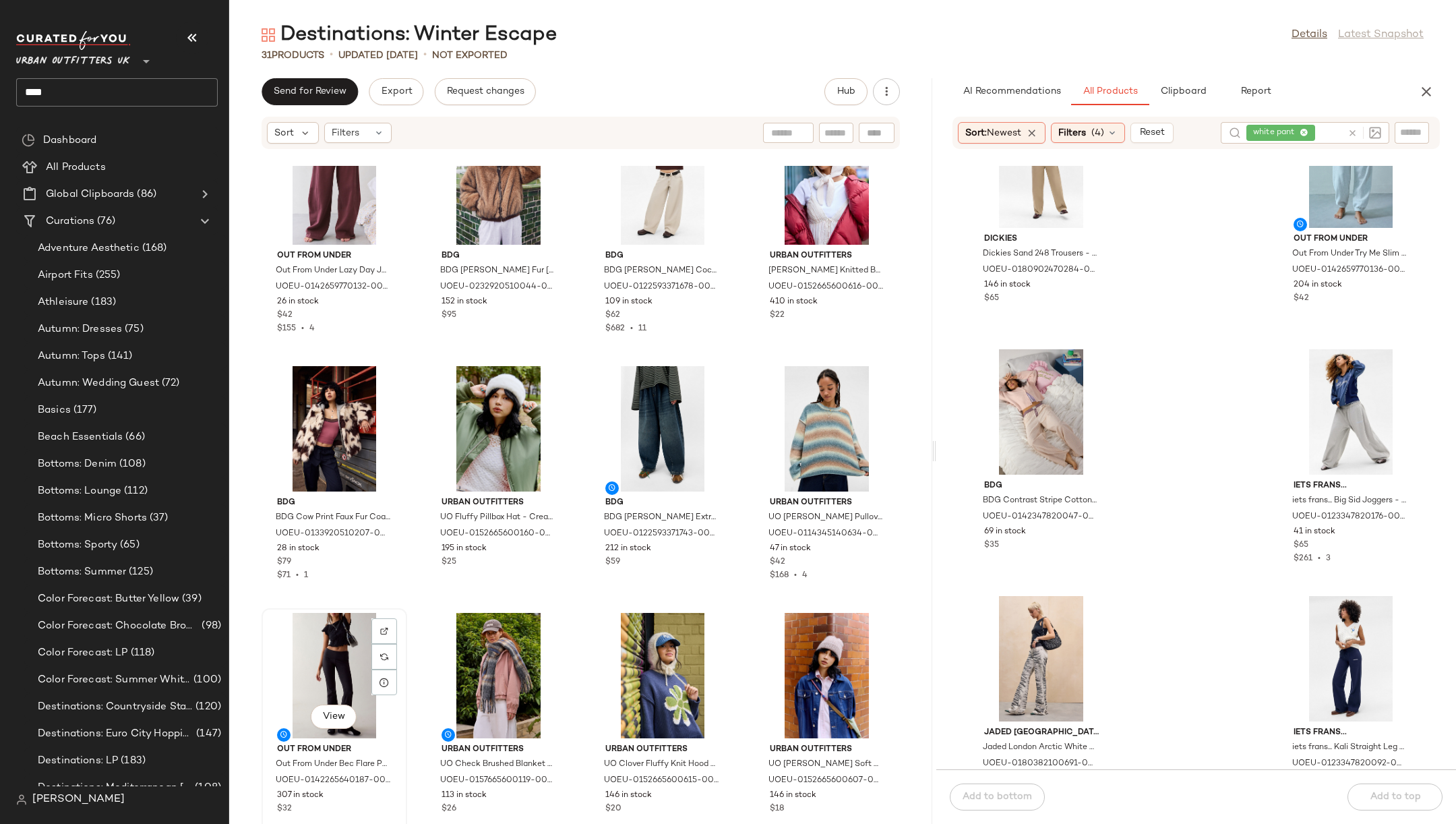
click at [340, 664] on div "View" at bounding box center [334, 676] width 136 height 126
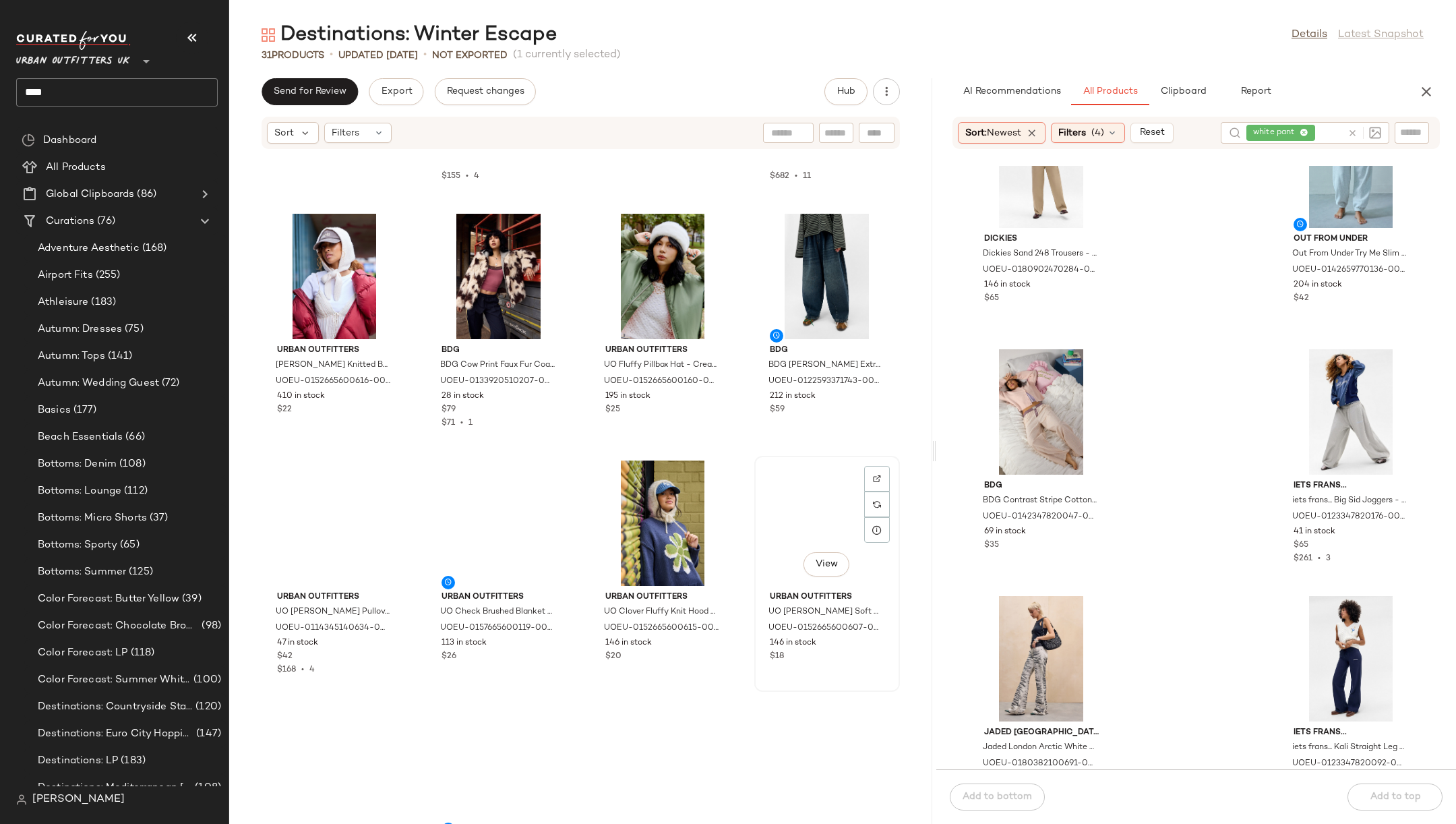
scroll to position [951, 0]
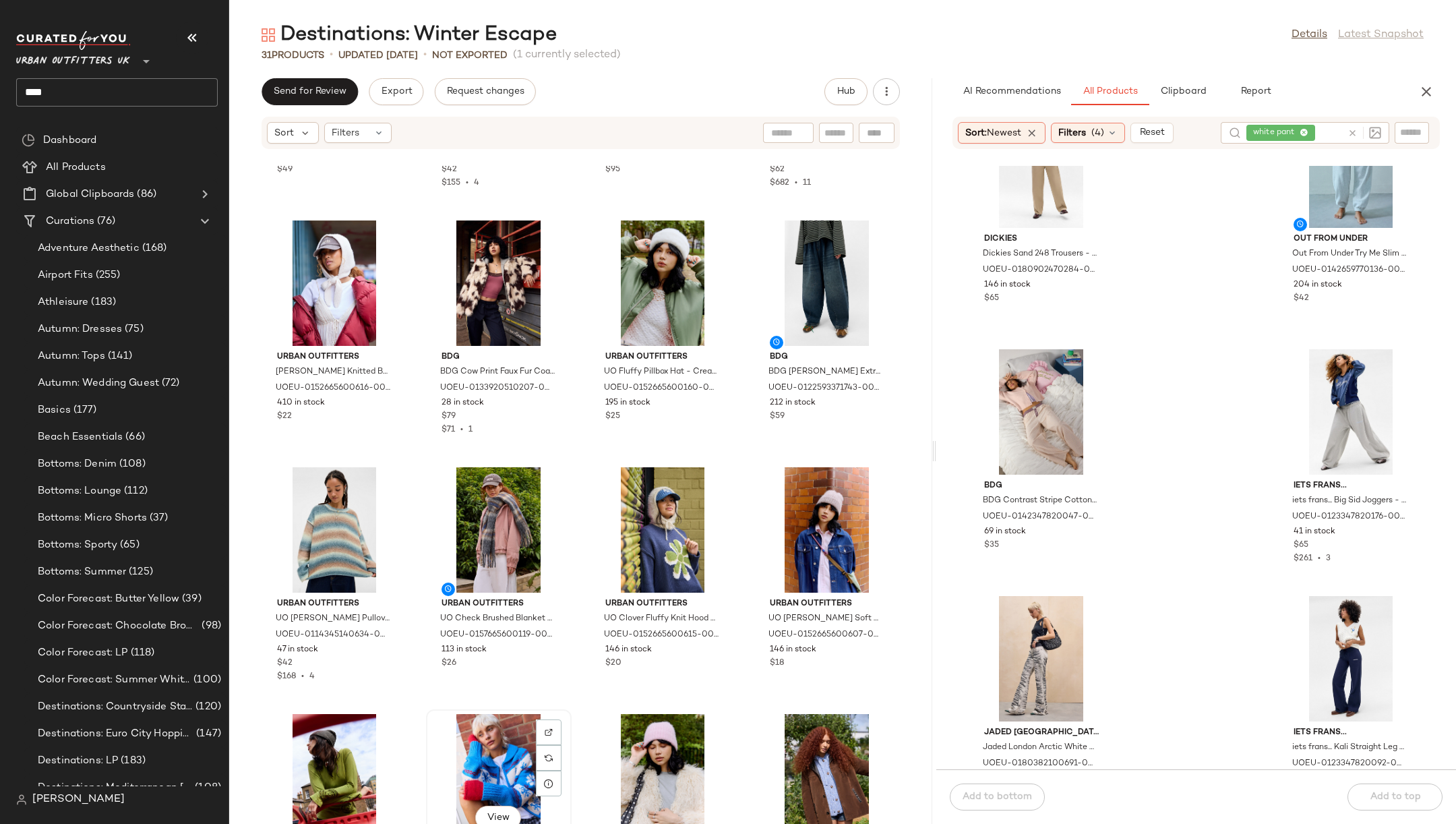
click at [495, 757] on div "View" at bounding box center [499, 777] width 136 height 126
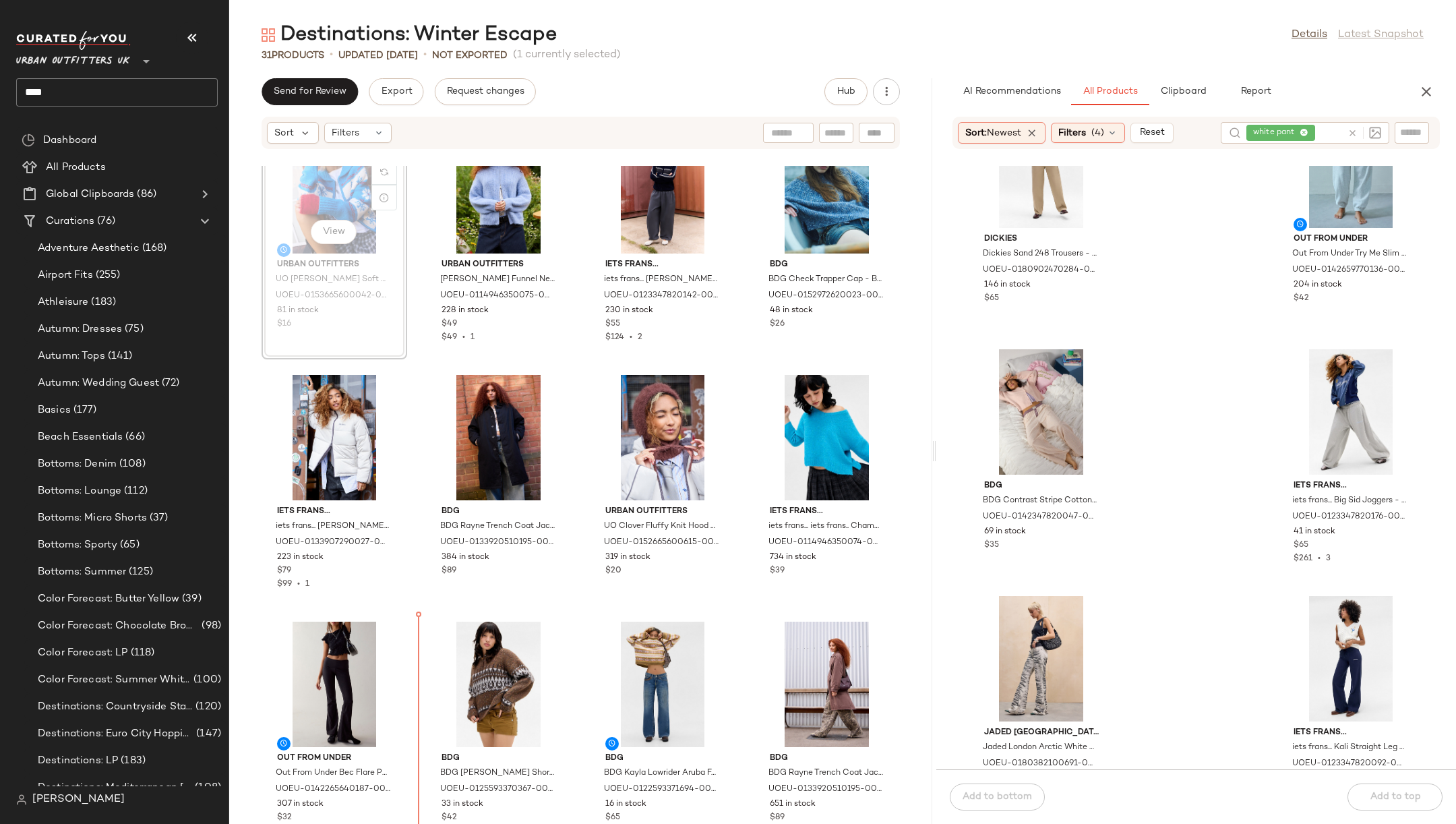
scroll to position [58, 0]
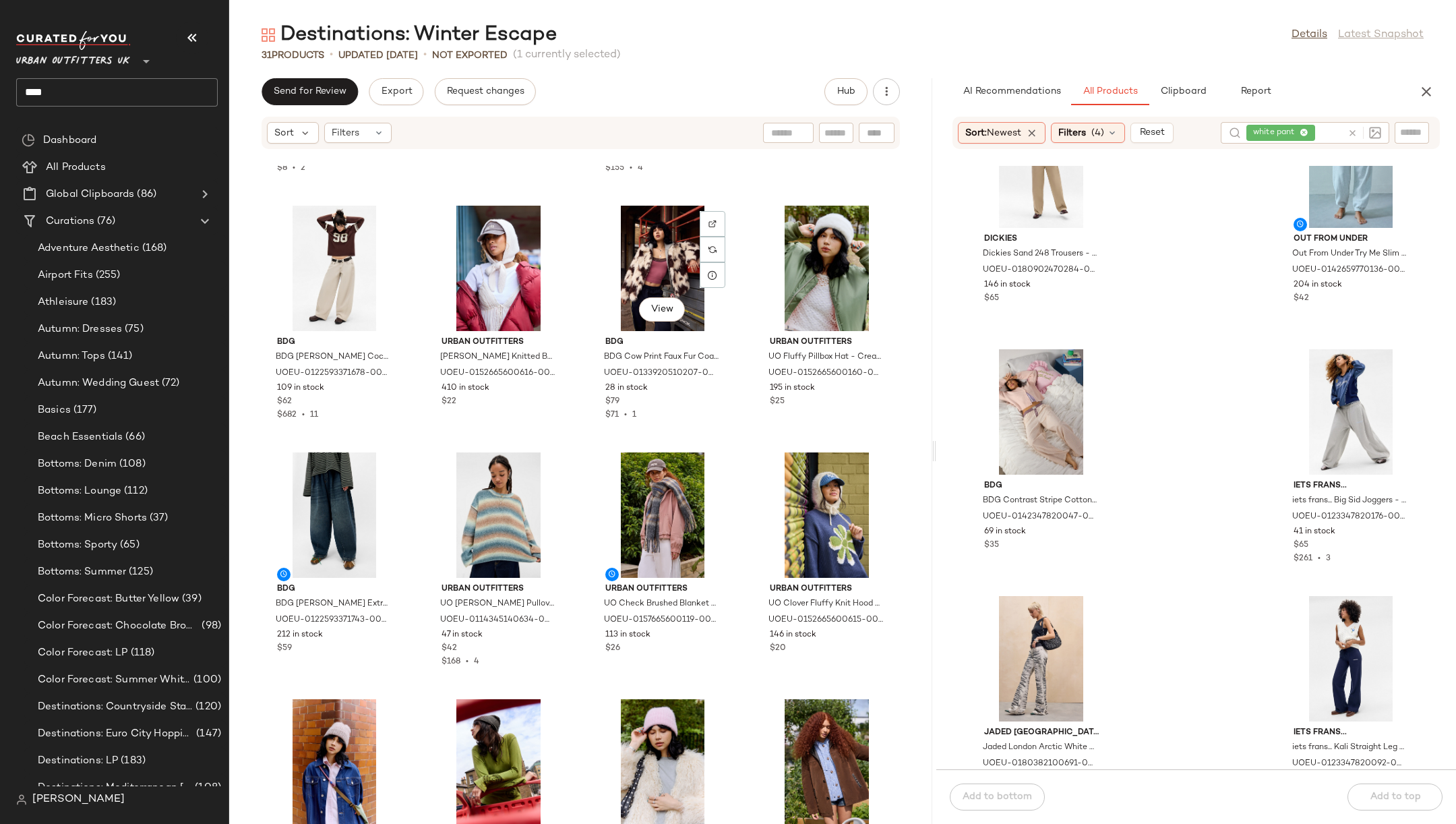
scroll to position [767, 0]
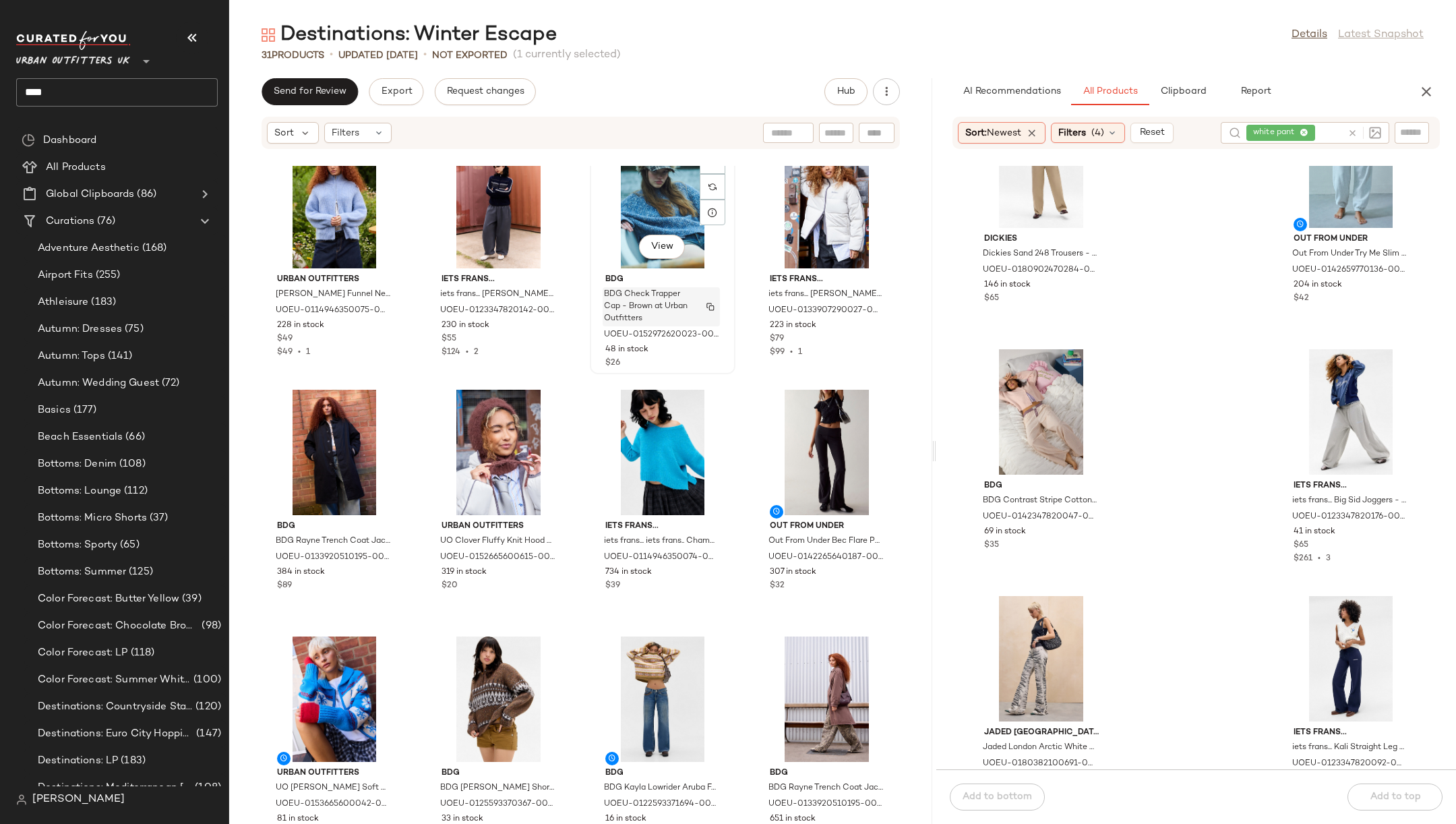
scroll to position [193, 0]
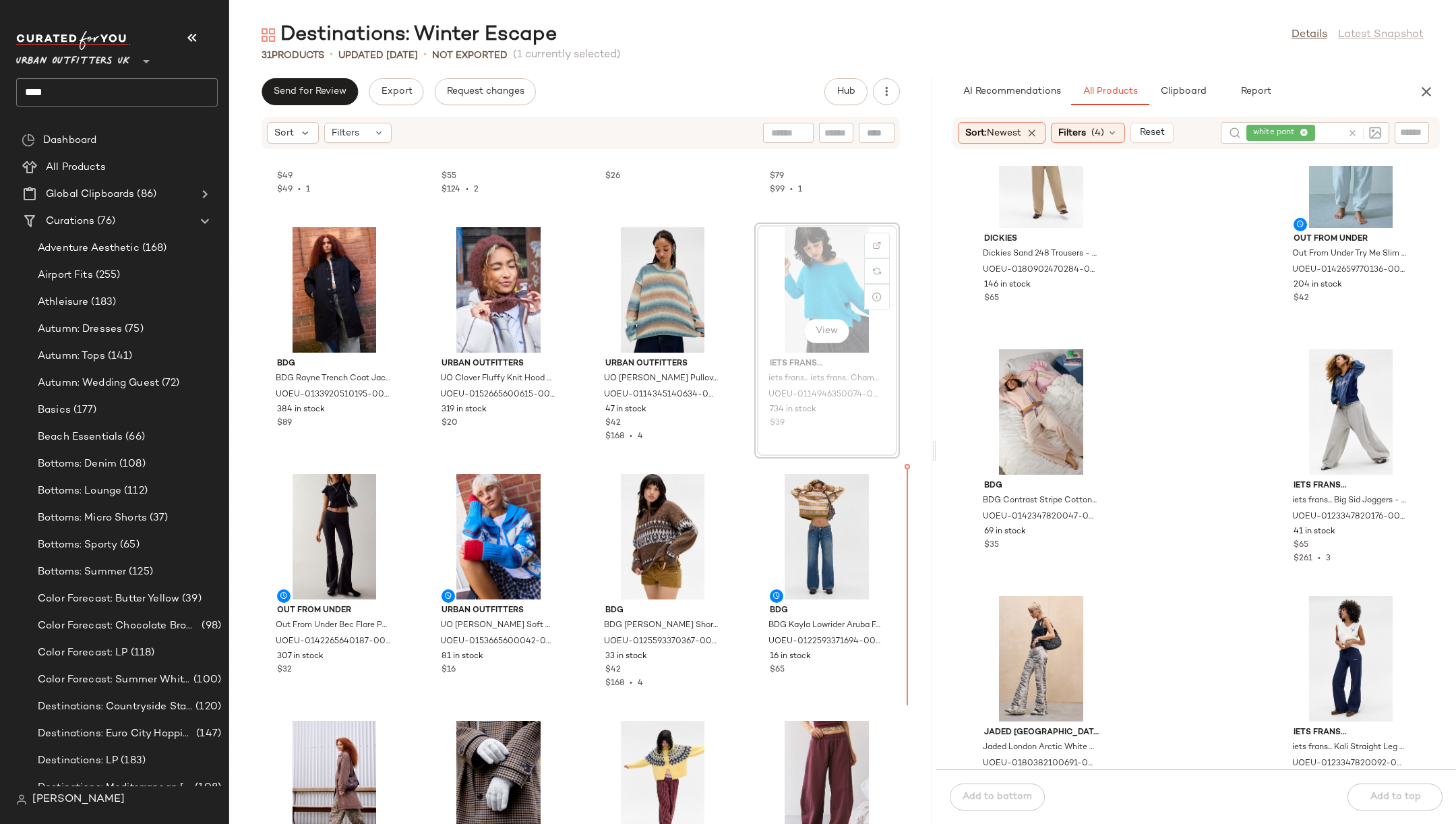
scroll to position [192, 0]
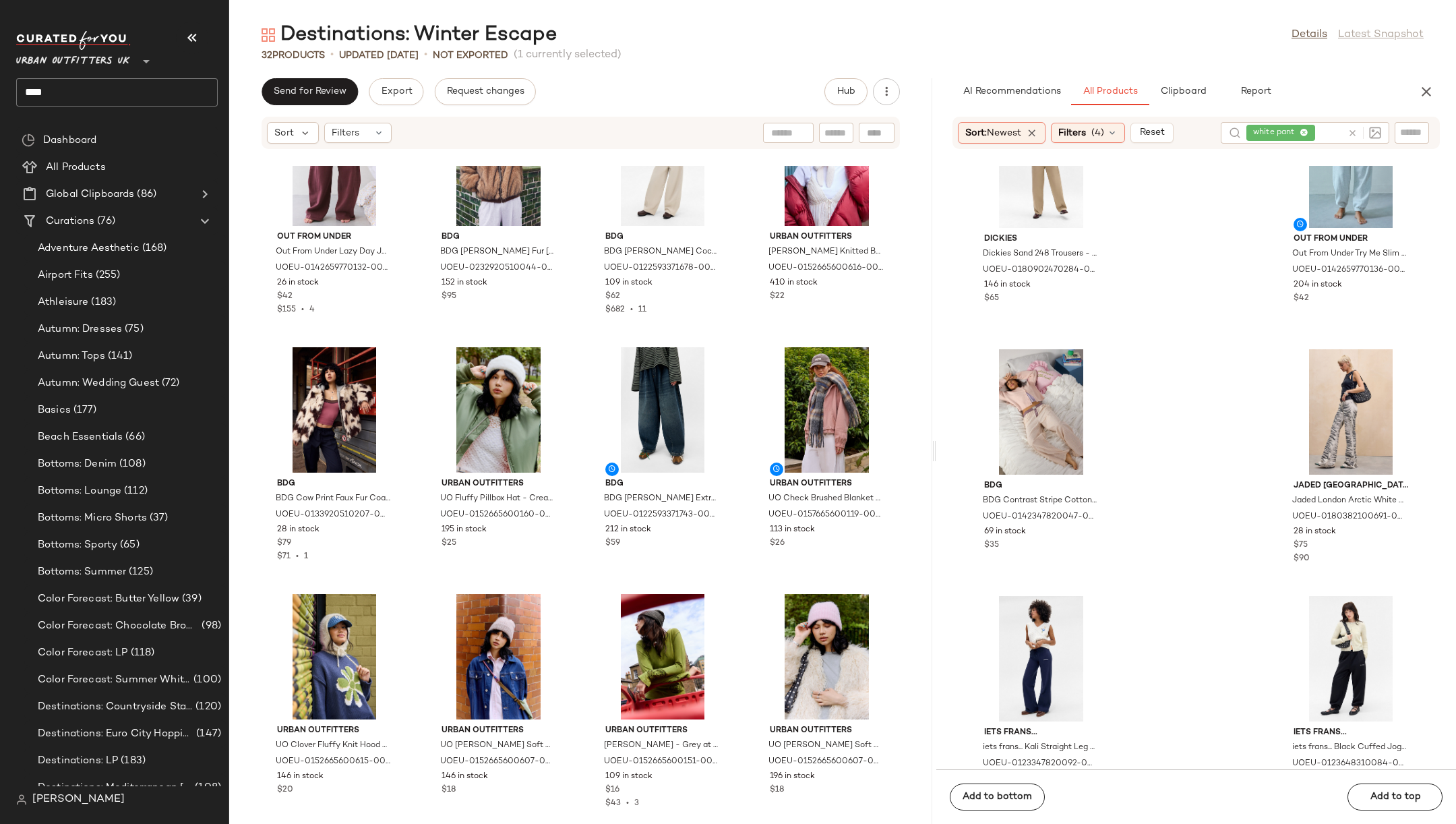
scroll to position [1319, 0]
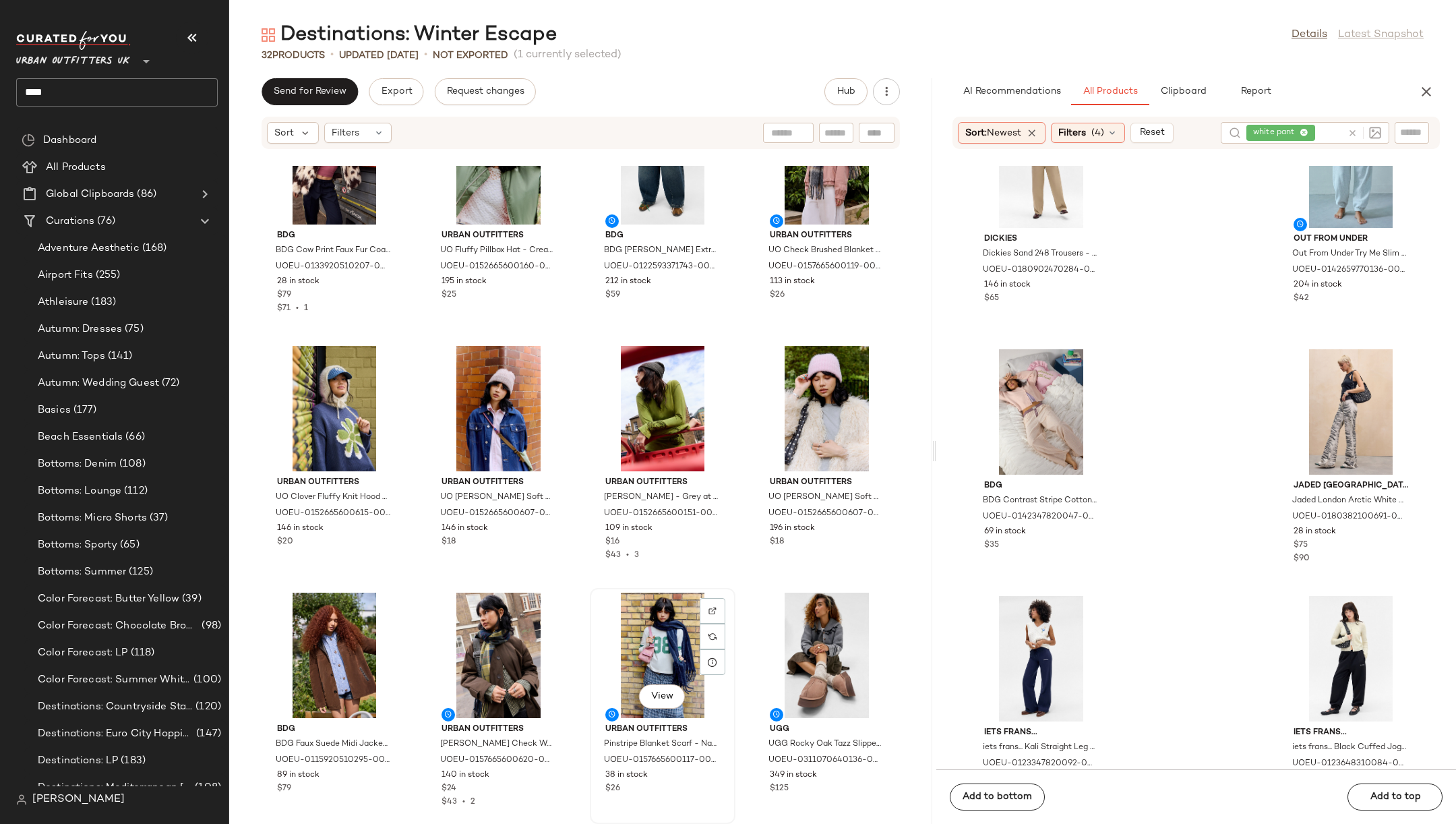
click at [645, 678] on div "View" at bounding box center [663, 655] width 136 height 126
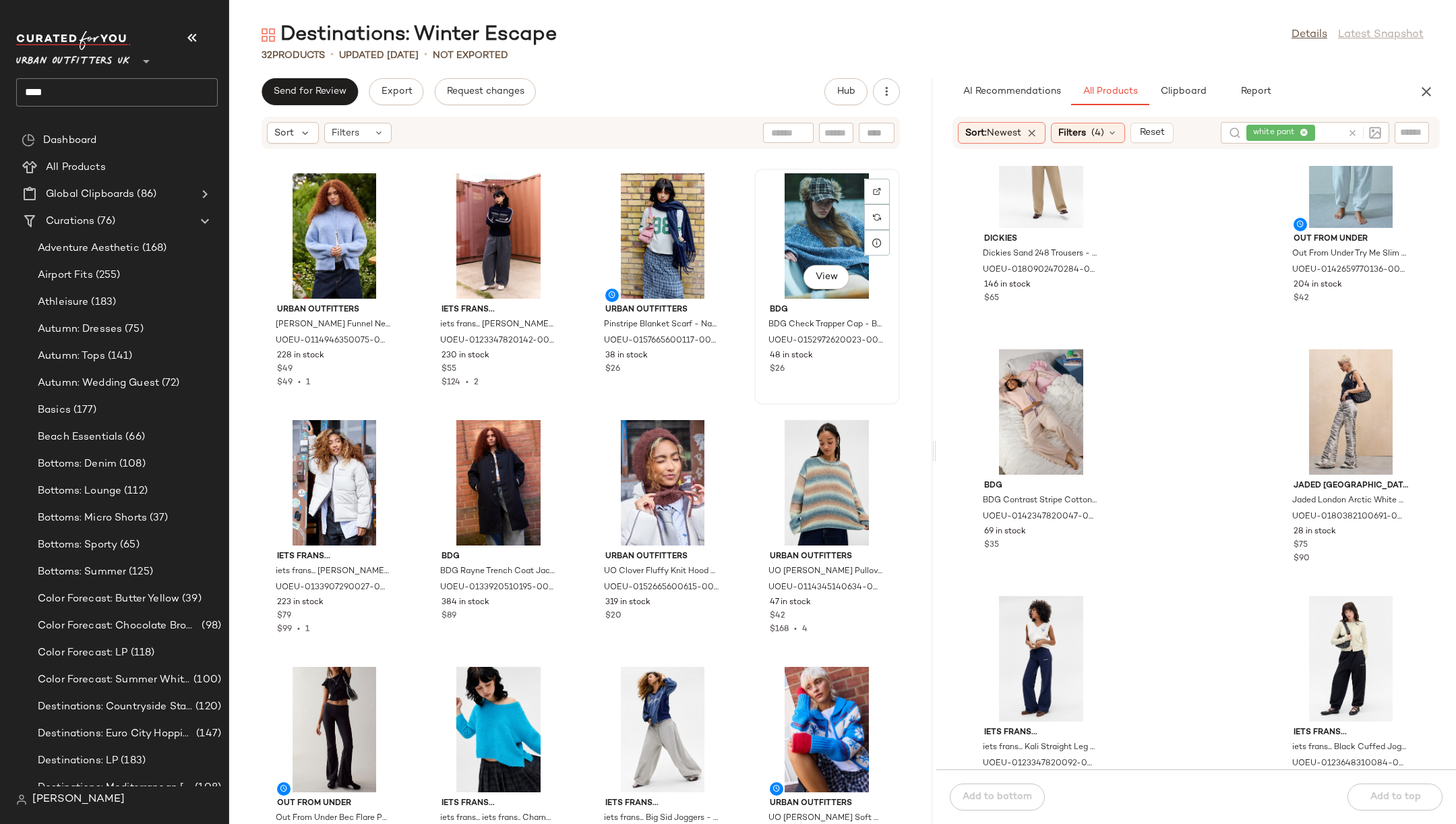
click at [808, 215] on div "View" at bounding box center [827, 236] width 136 height 126
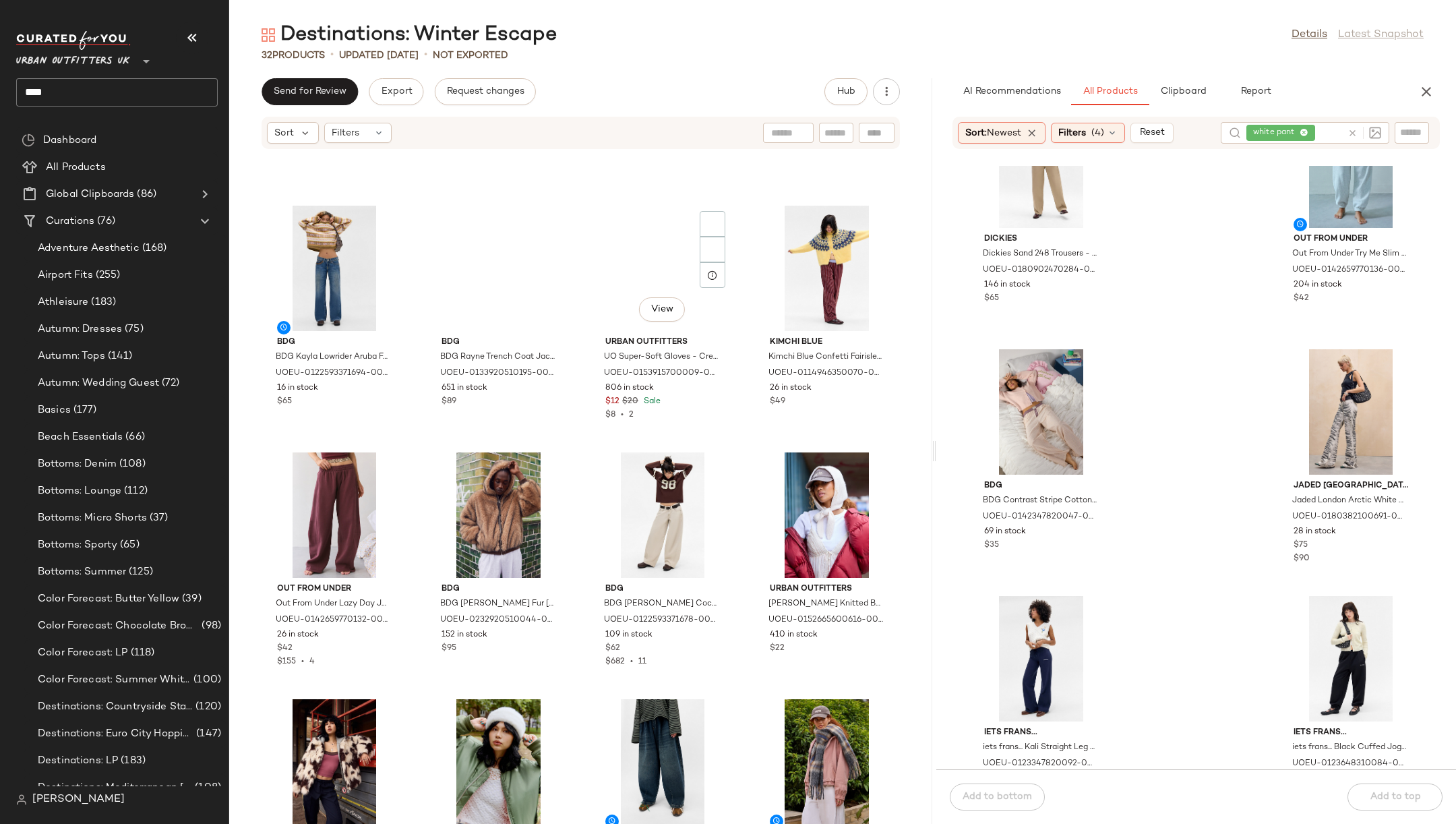
scroll to position [686, 0]
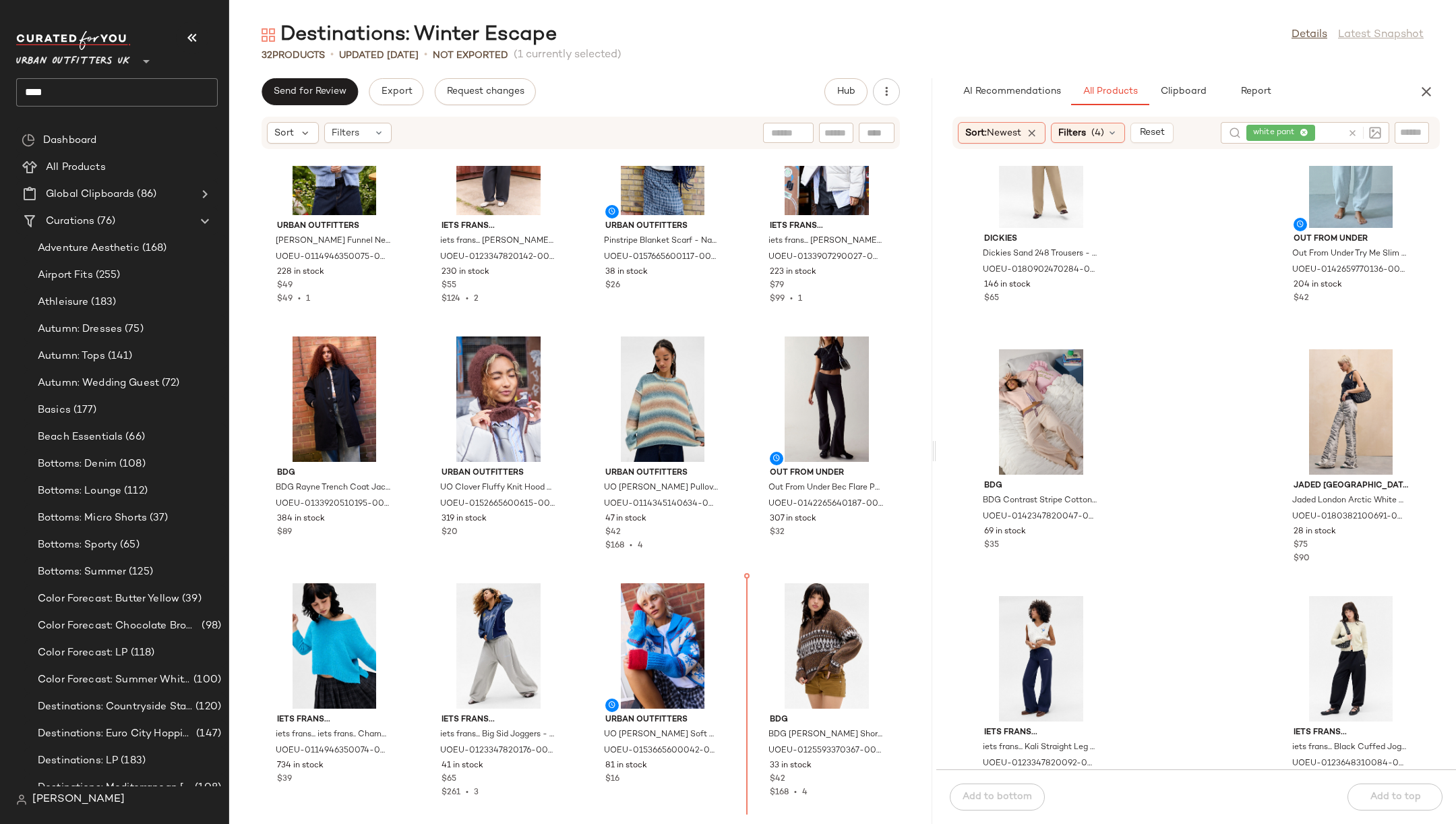
scroll to position [96, 0]
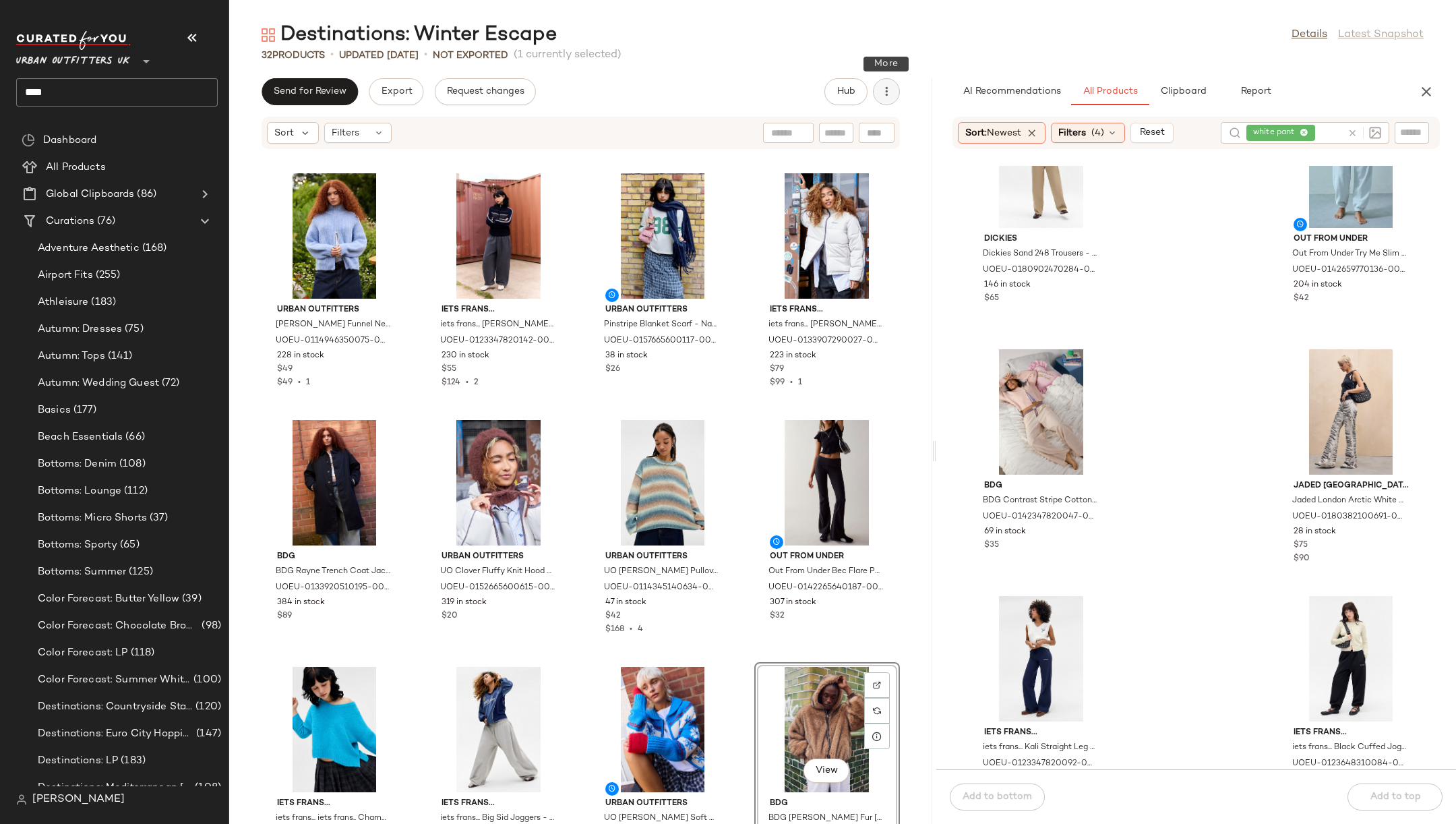
click at [888, 88] on icon "button" at bounding box center [886, 92] width 13 height 13
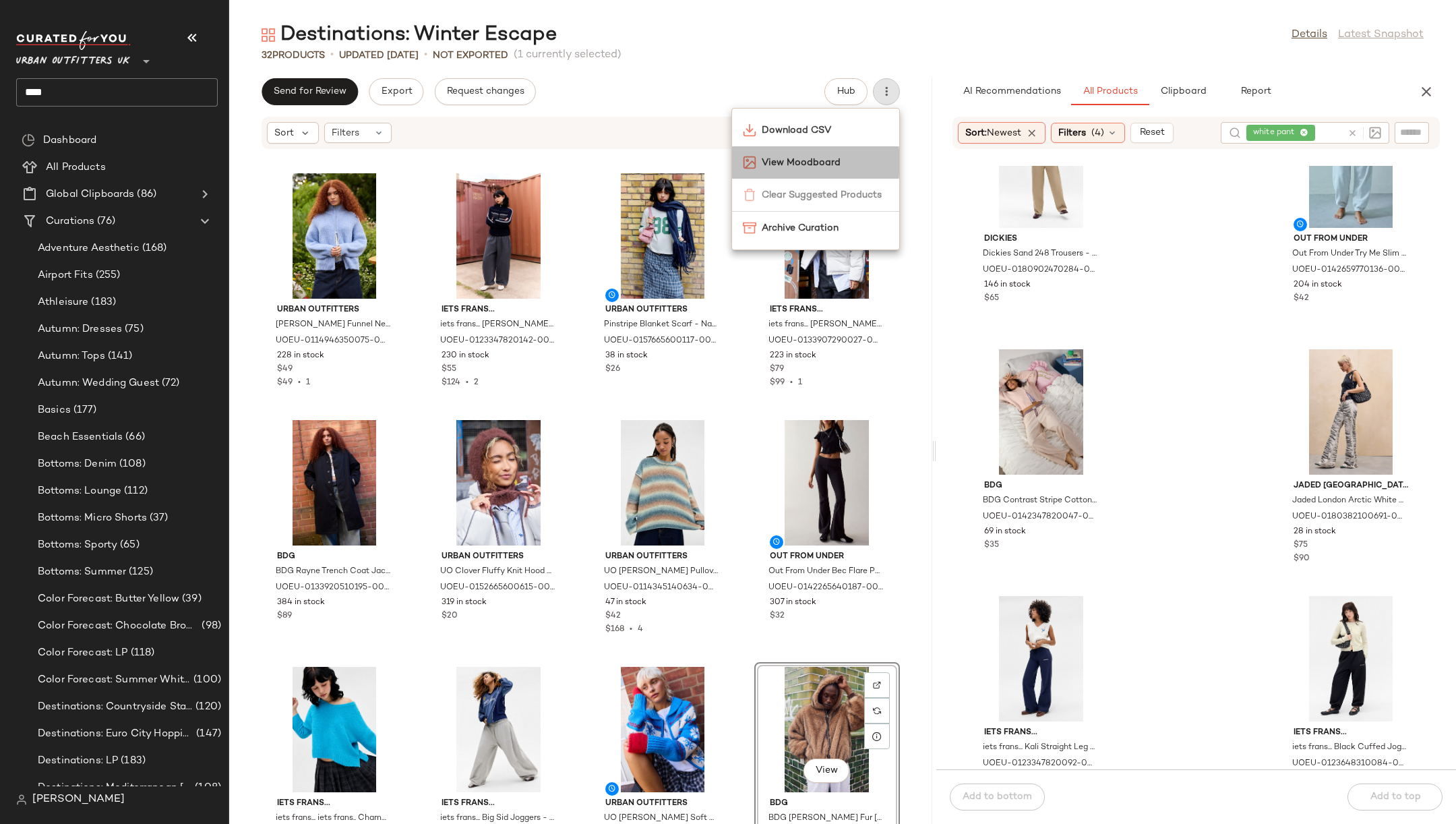
click at [856, 163] on span "View Moodboard" at bounding box center [825, 163] width 127 height 14
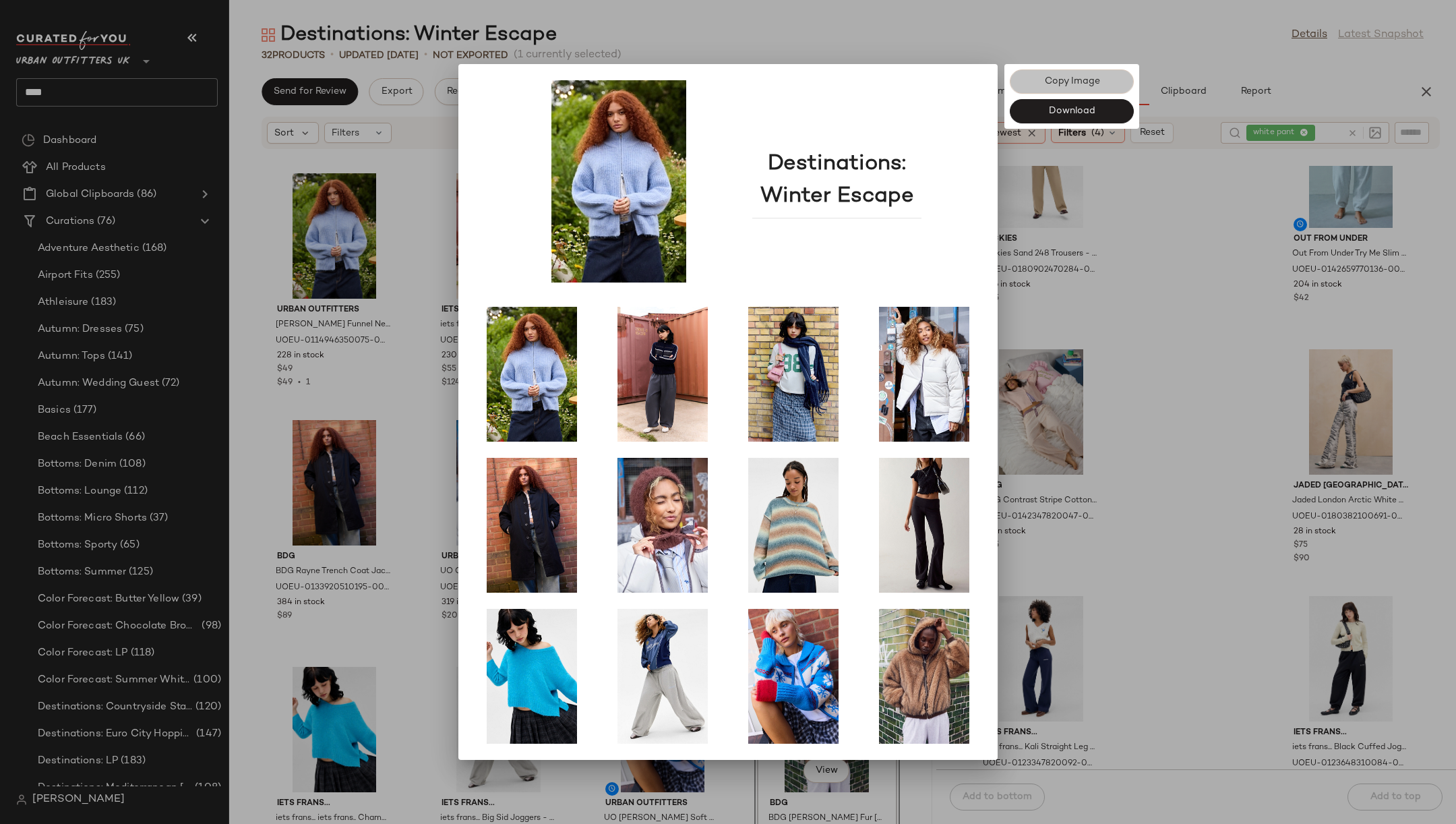
click at [1077, 78] on span "Copy Image" at bounding box center [1071, 82] width 56 height 11
click at [1156, 466] on div at bounding box center [728, 412] width 1456 height 824
